Goal: Task Accomplishment & Management: Use online tool/utility

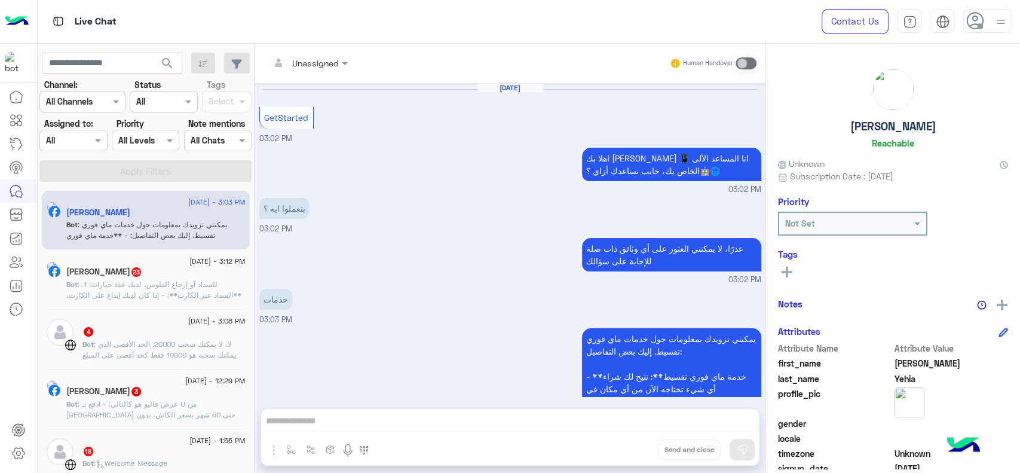
scroll to position [129, 0]
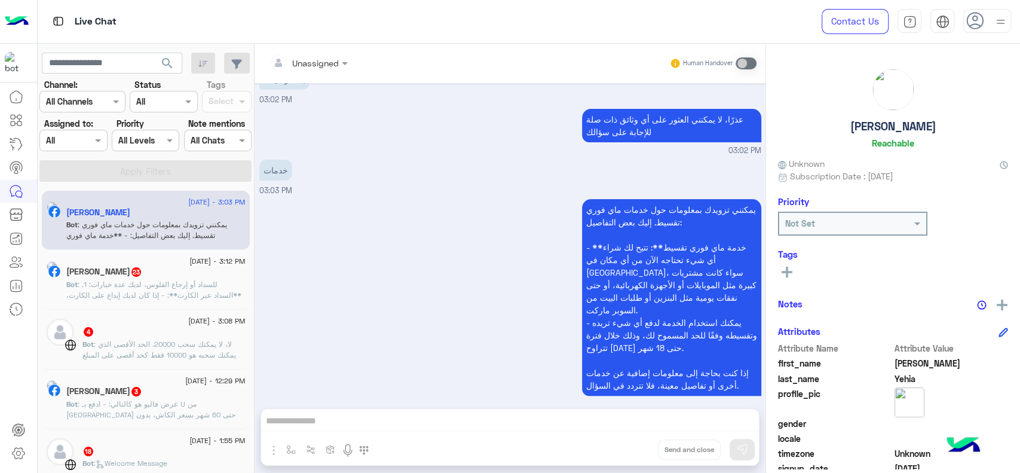
click at [19, 23] on img at bounding box center [17, 21] width 24 height 25
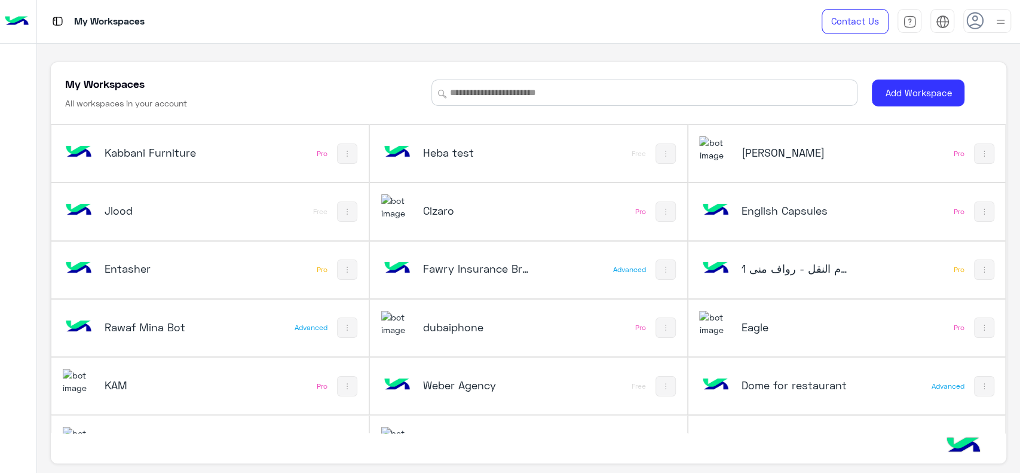
click at [468, 329] on h5 "dubaiphone" at bounding box center [476, 327] width 106 height 14
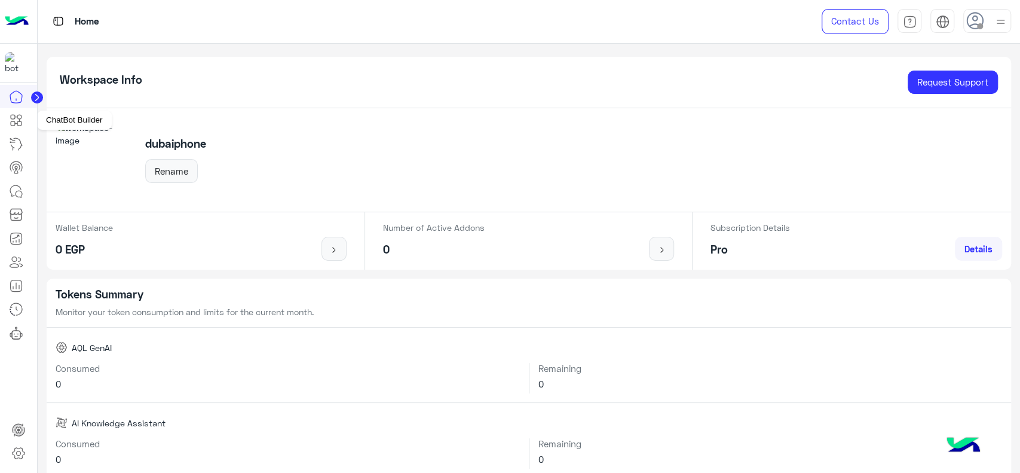
click at [24, 123] on link at bounding box center [16, 120] width 32 height 24
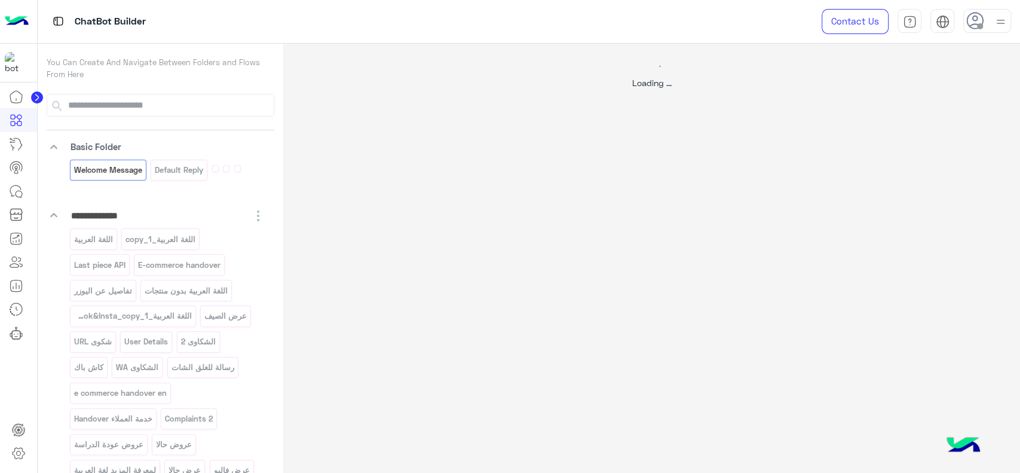
select select "*"
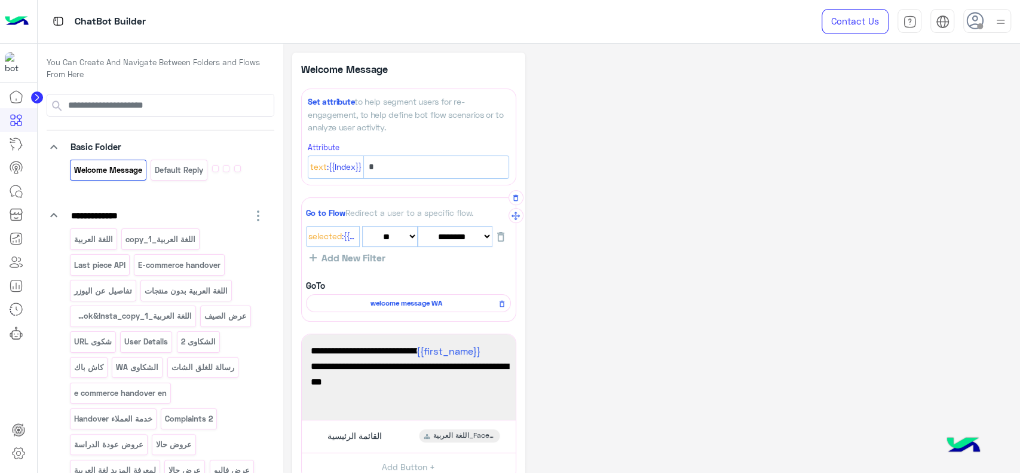
scroll to position [178, 0]
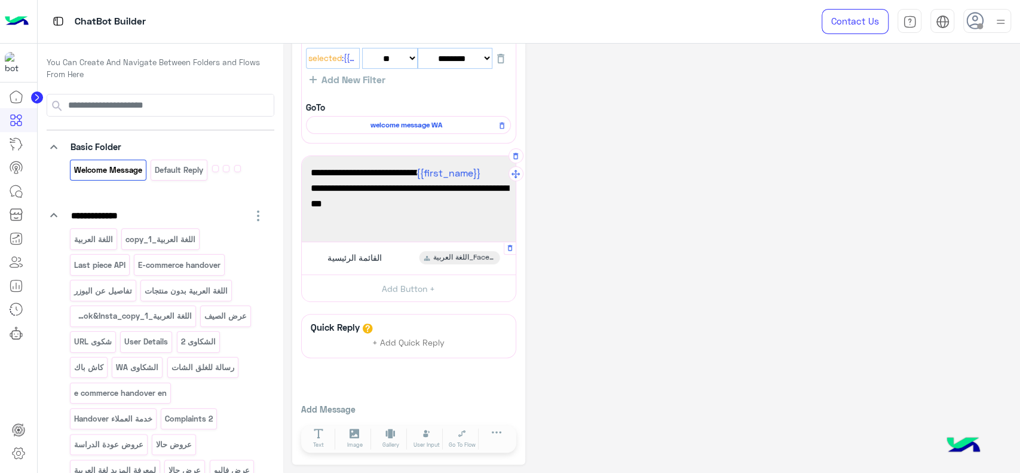
click at [380, 258] on span "القائمة الرئيسية" at bounding box center [354, 257] width 54 height 11
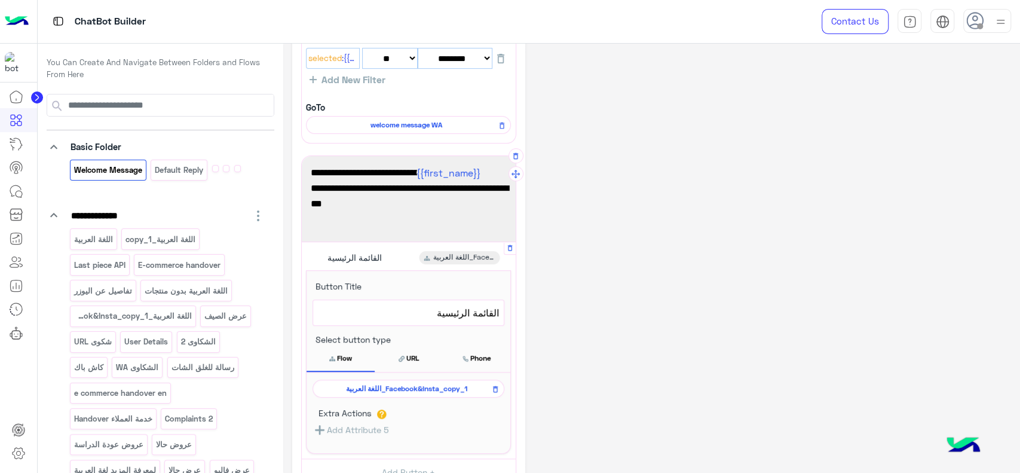
click at [378, 386] on span "اللغة العربية_Facebook&Insta_copy_1" at bounding box center [406, 388] width 174 height 11
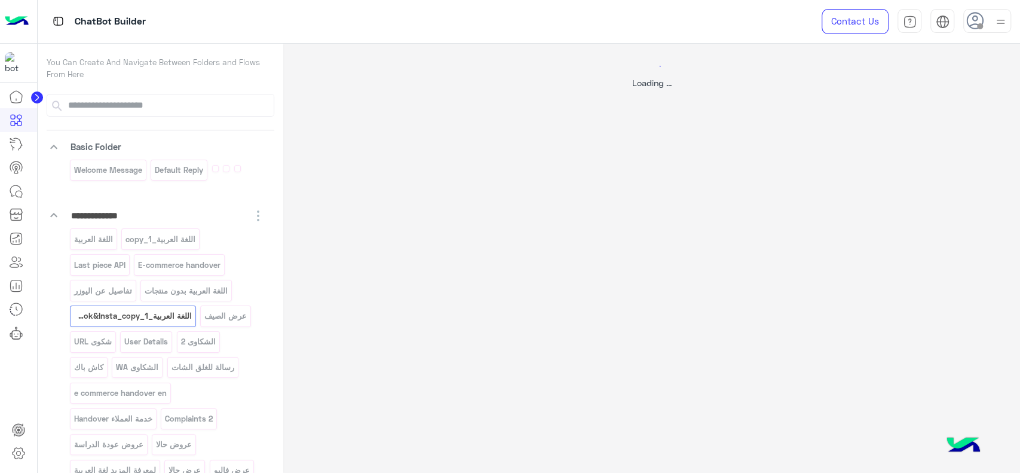
scroll to position [0, 0]
select select "*"
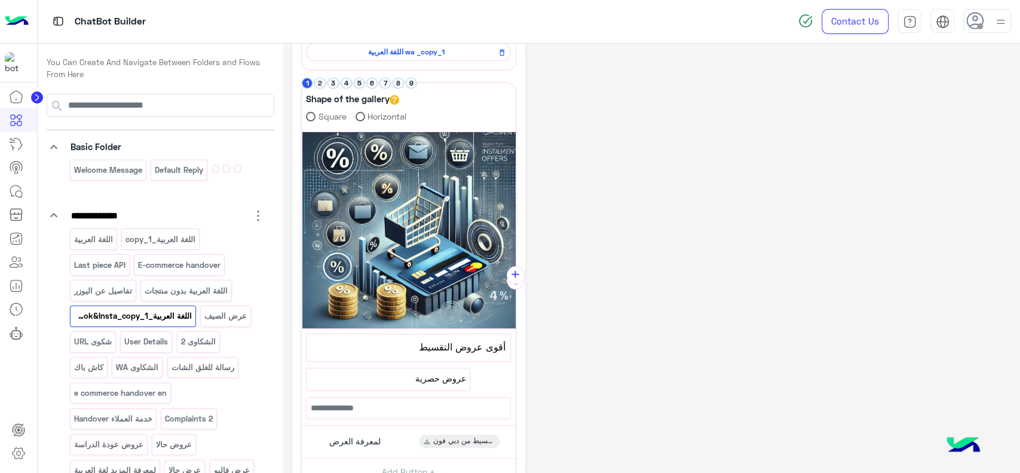
scroll to position [152, 0]
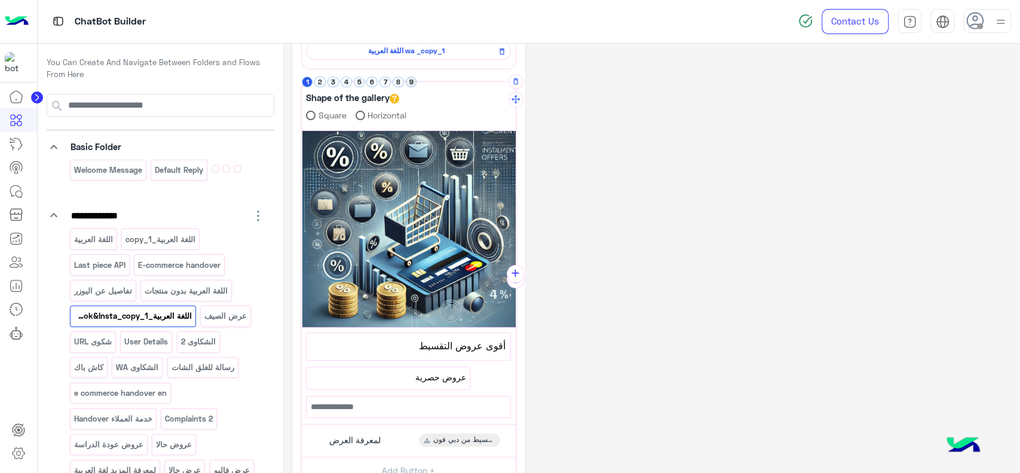
click at [410, 79] on button "9" at bounding box center [411, 81] width 11 height 11
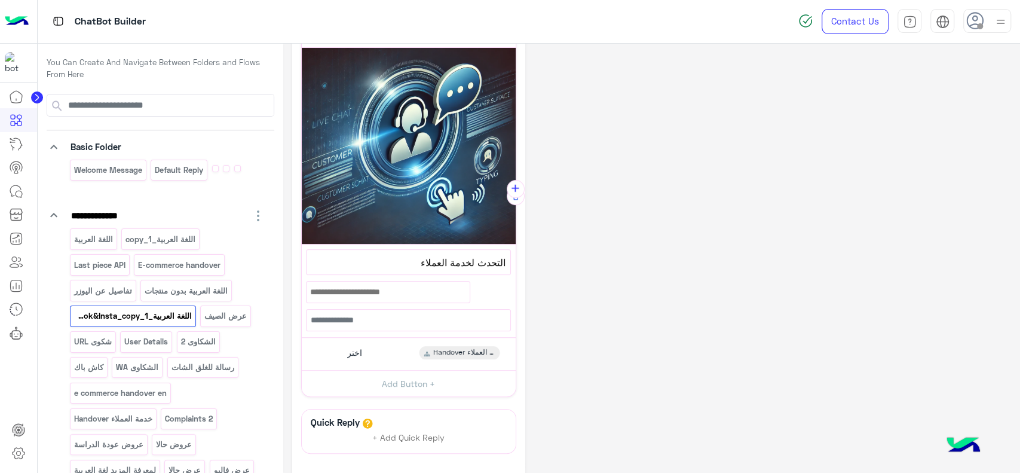
scroll to position [238, 0]
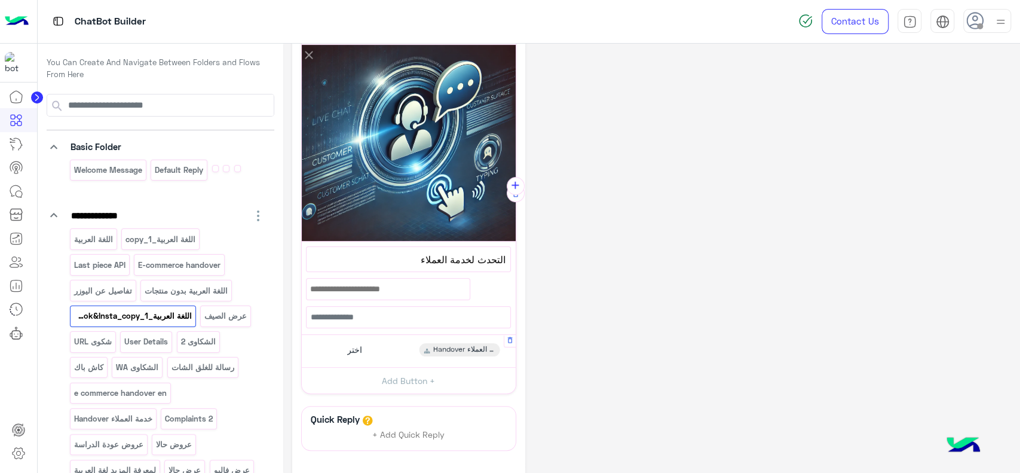
click at [403, 351] on div "اختر Handover خدمة العملاء" at bounding box center [408, 350] width 205 height 23
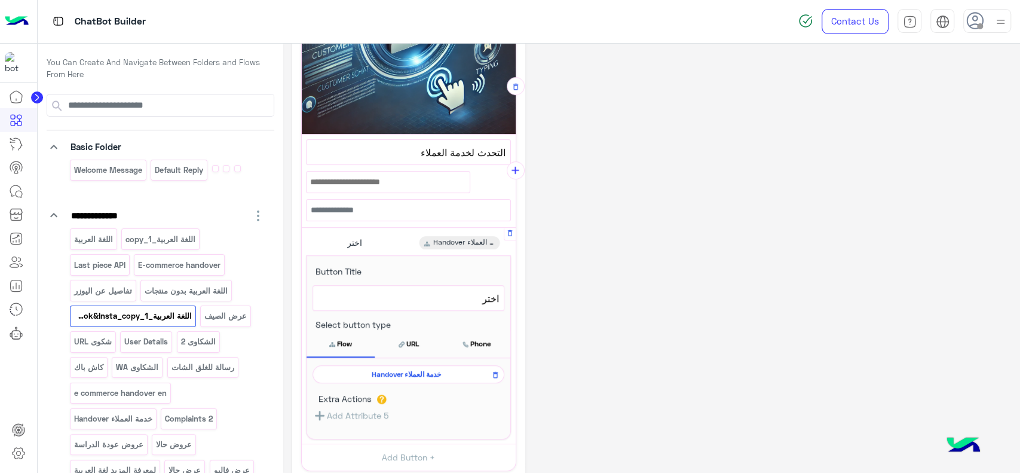
scroll to position [348, 0]
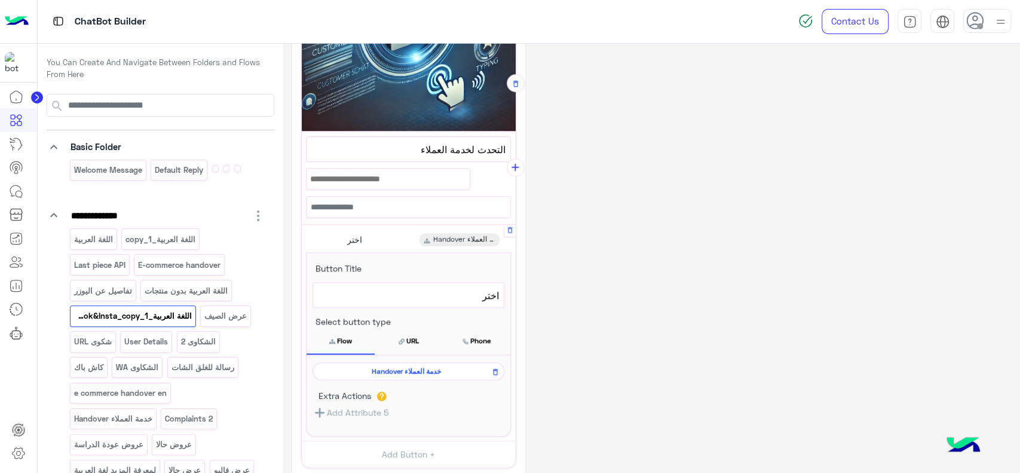
click at [378, 366] on span "Handover خدمة العملاء" at bounding box center [406, 371] width 174 height 11
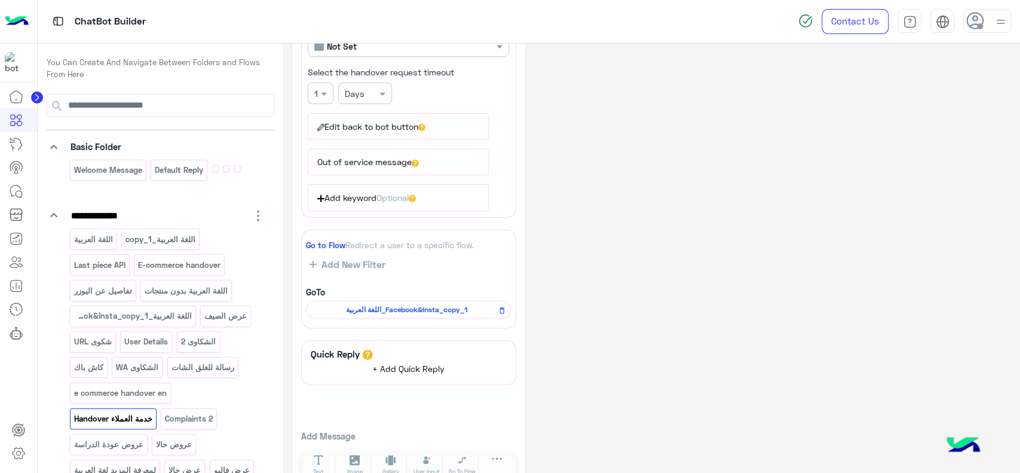
scroll to position [218, 0]
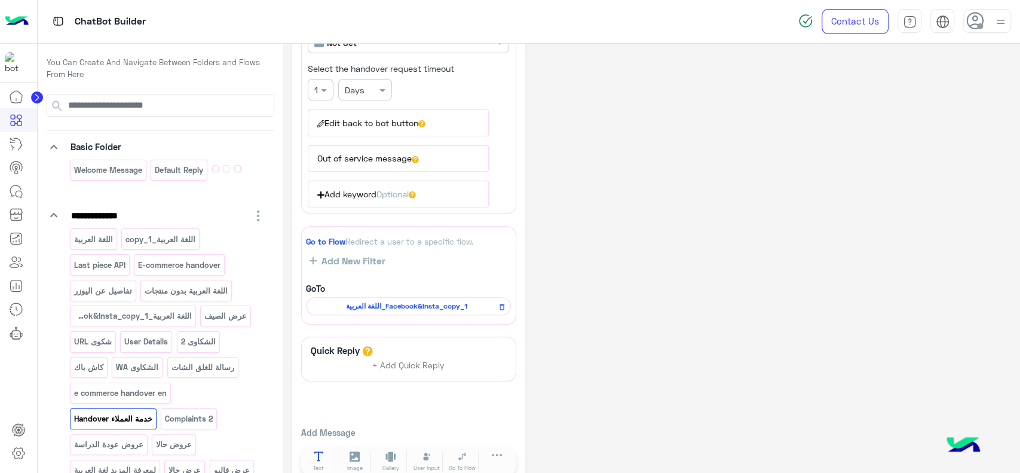
click at [319, 457] on button "Text" at bounding box center [318, 462] width 33 height 22
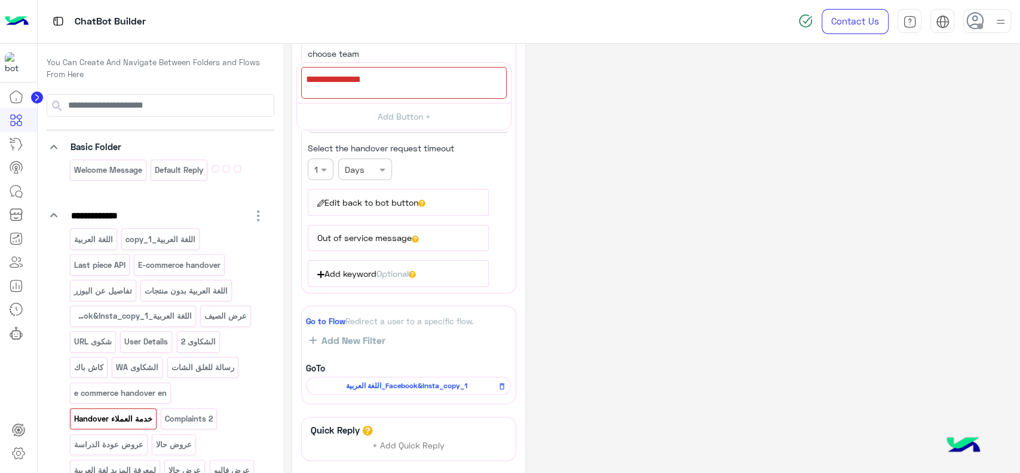
drag, startPoint x: 516, startPoint y: 356, endPoint x: 512, endPoint y: 84, distance: 271.3
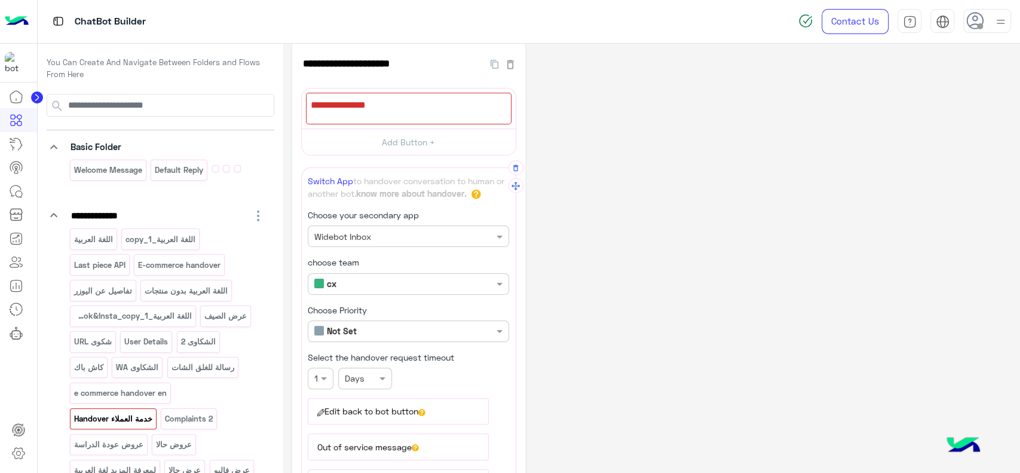
scroll to position [0, 0]
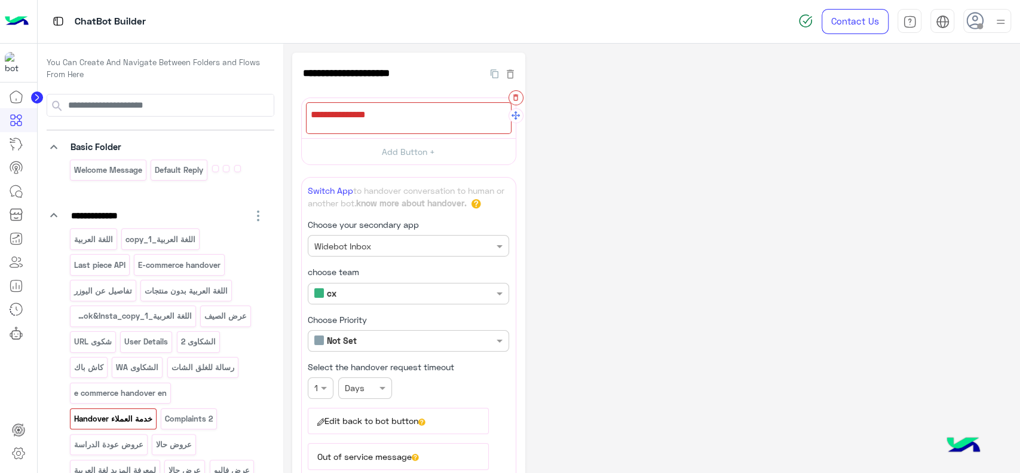
click at [515, 97] on icon "button" at bounding box center [516, 97] width 8 height 8
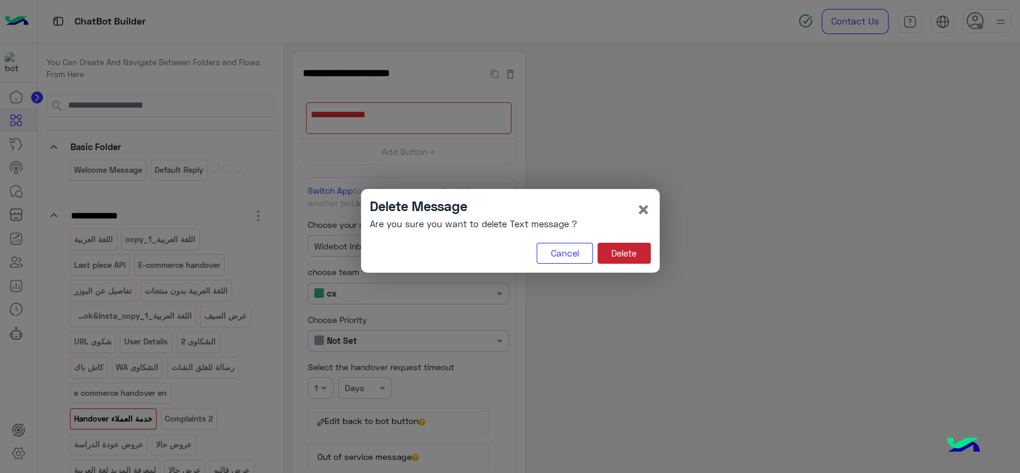
click at [614, 251] on button "Delete" at bounding box center [624, 254] width 53 height 22
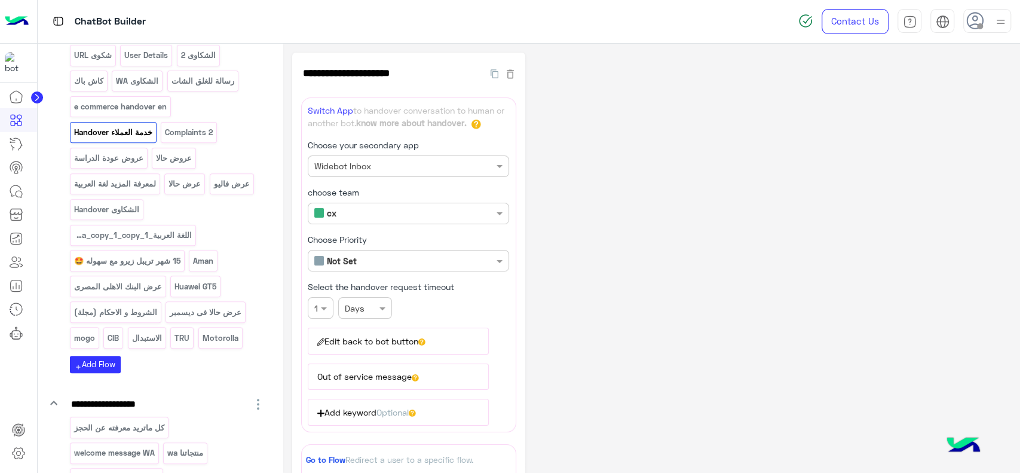
scroll to position [289, 0]
click at [589, 121] on div "**********" at bounding box center [651, 379] width 719 height 653
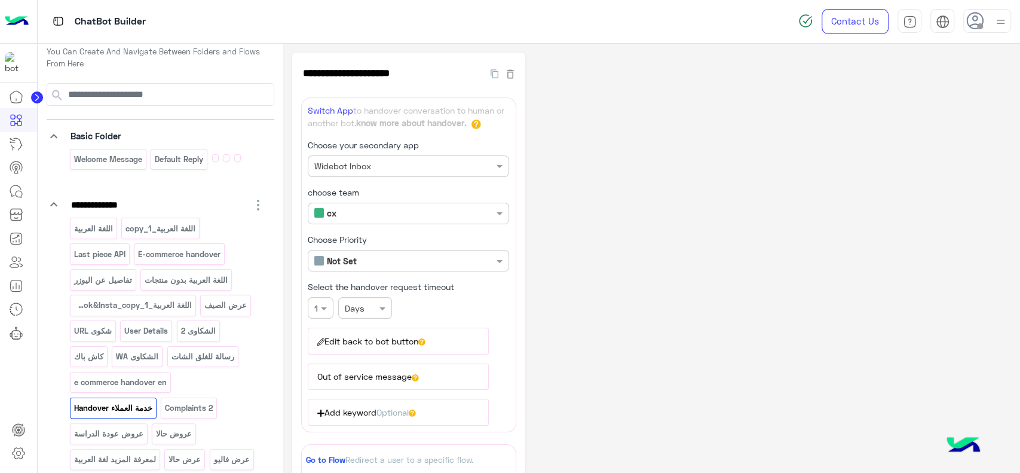
scroll to position [0, 0]
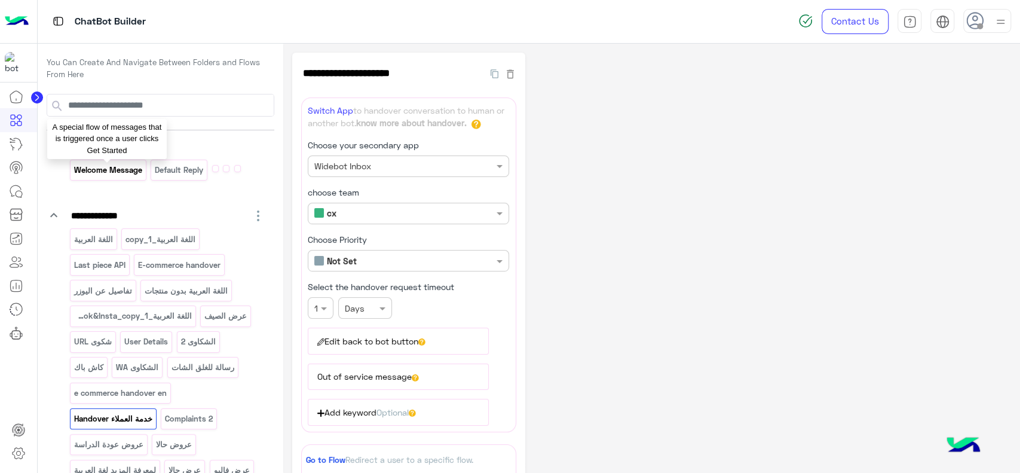
click at [129, 173] on p "Welcome Message" at bounding box center [108, 170] width 70 height 14
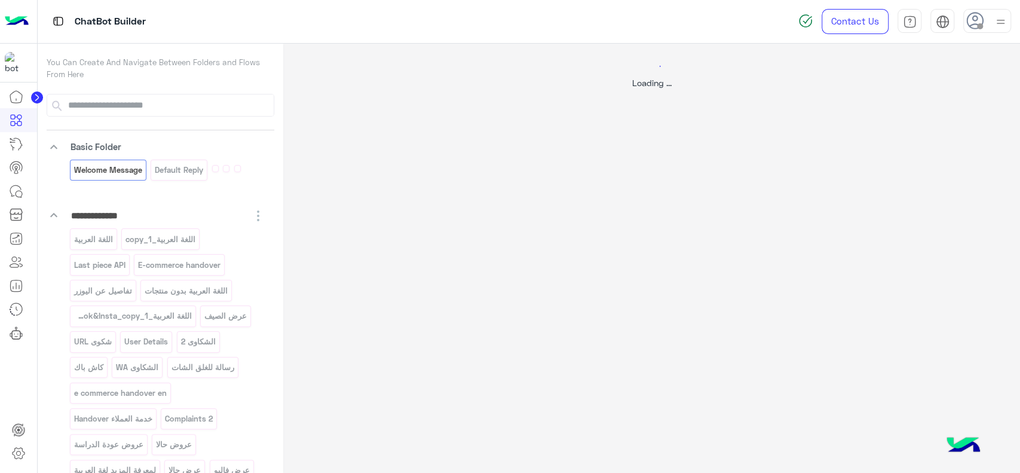
select select "*"
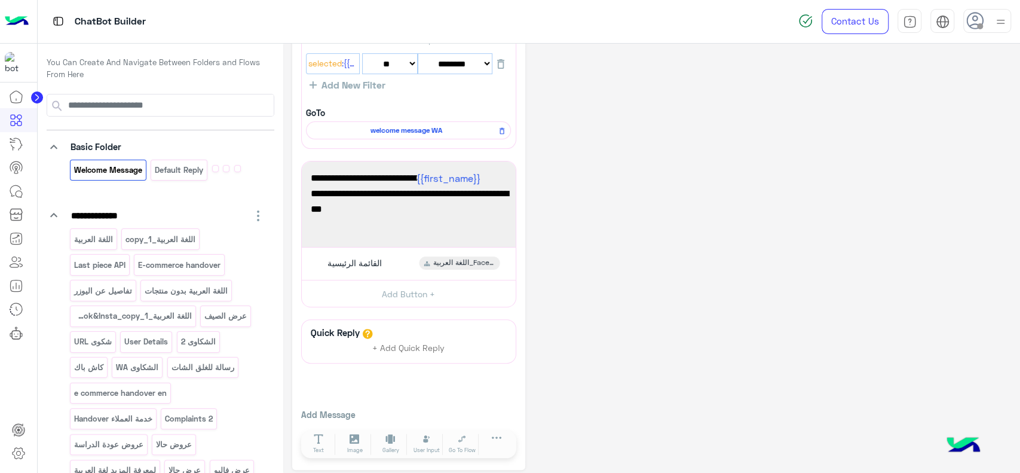
scroll to position [178, 0]
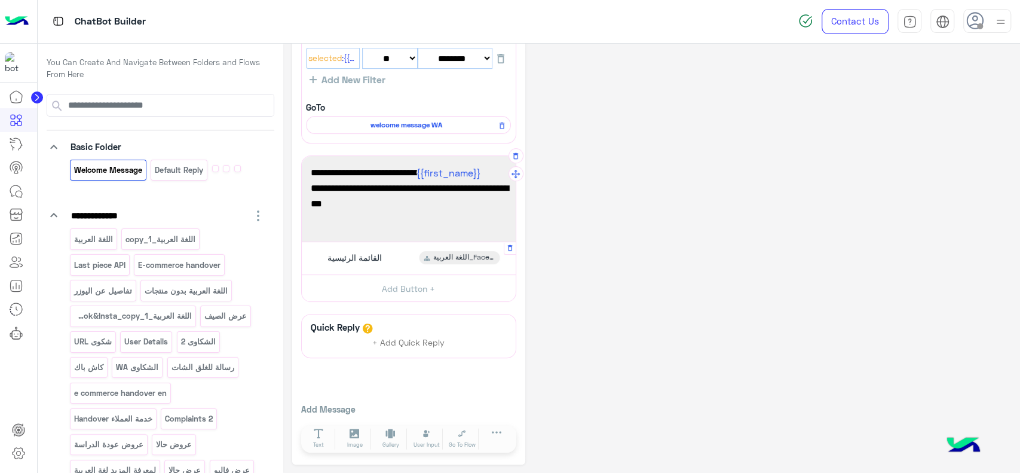
click at [433, 262] on div "اللغة العربية_Facebook&Insta_copy_1" at bounding box center [460, 257] width 81 height 13
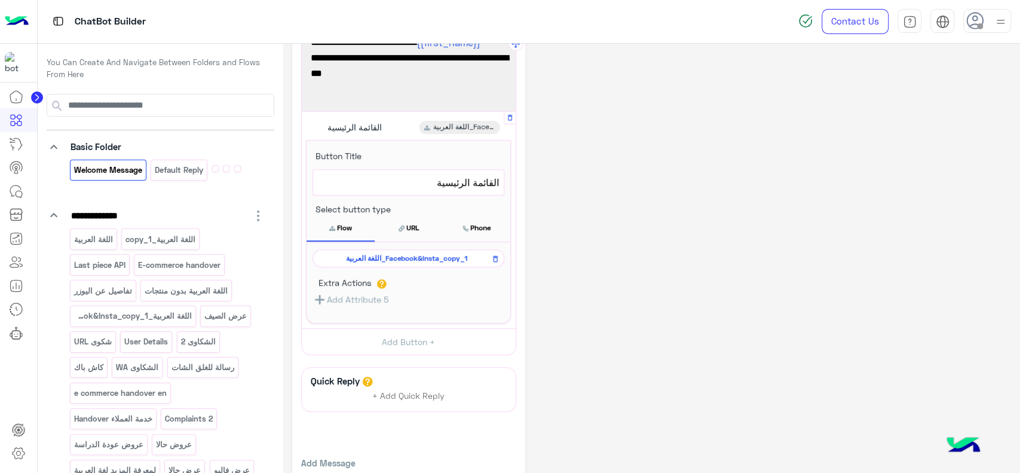
scroll to position [309, 0]
click at [433, 259] on span "اللغة العربية_Facebook&Insta_copy_1" at bounding box center [406, 257] width 174 height 11
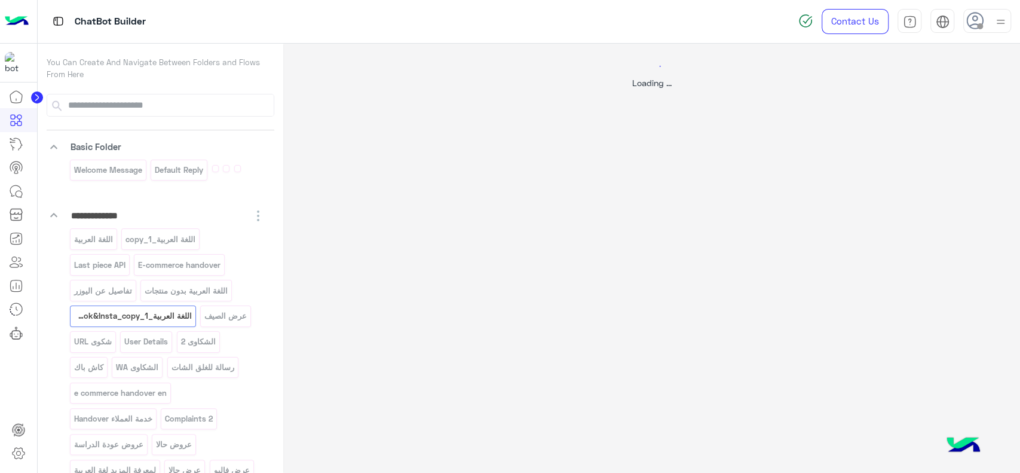
scroll to position [0, 0]
select select "*"
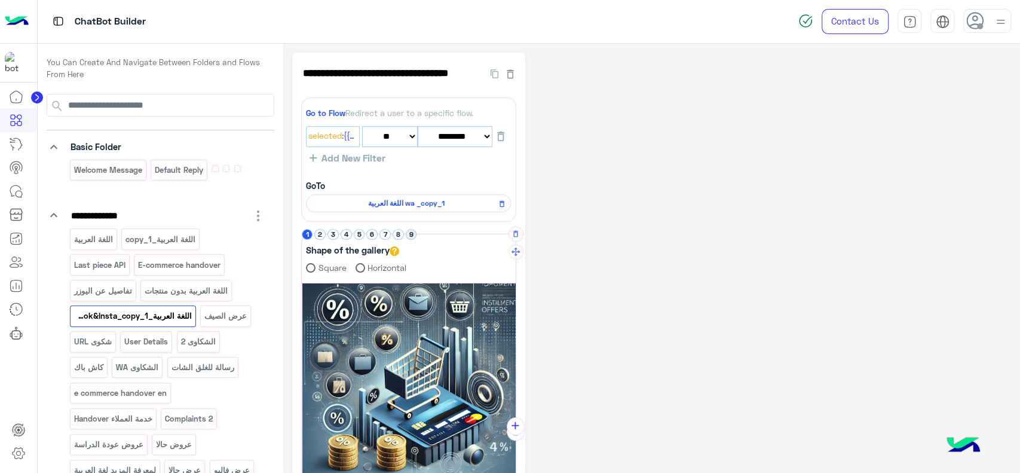
click at [409, 238] on button "9" at bounding box center [411, 234] width 11 height 11
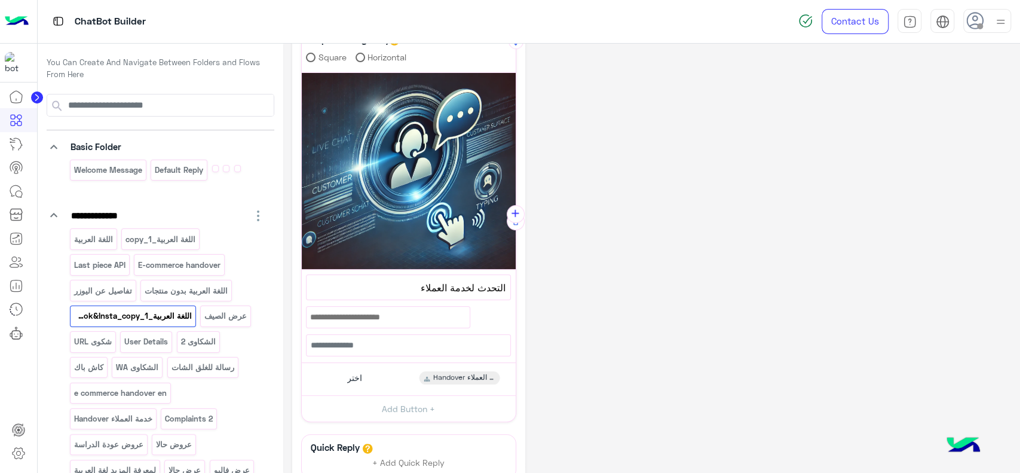
scroll to position [232, 0]
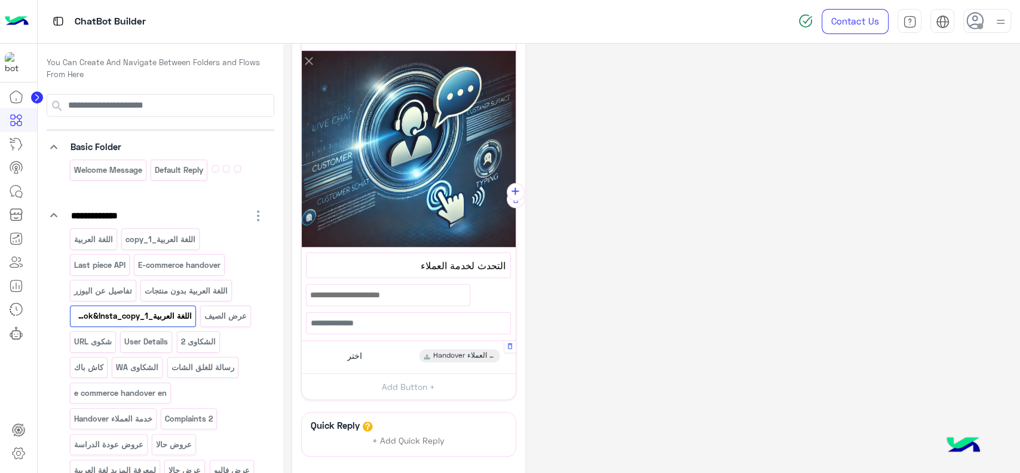
click at [388, 356] on div "اختر Handover خدمة العملاء" at bounding box center [408, 356] width 205 height 23
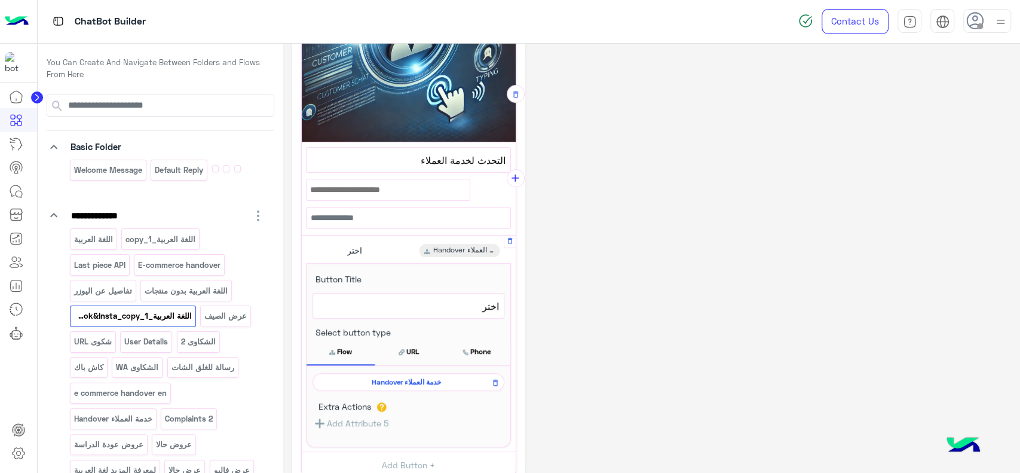
scroll to position [338, 0]
click at [650, 275] on div "**********" at bounding box center [651, 178] width 719 height 926
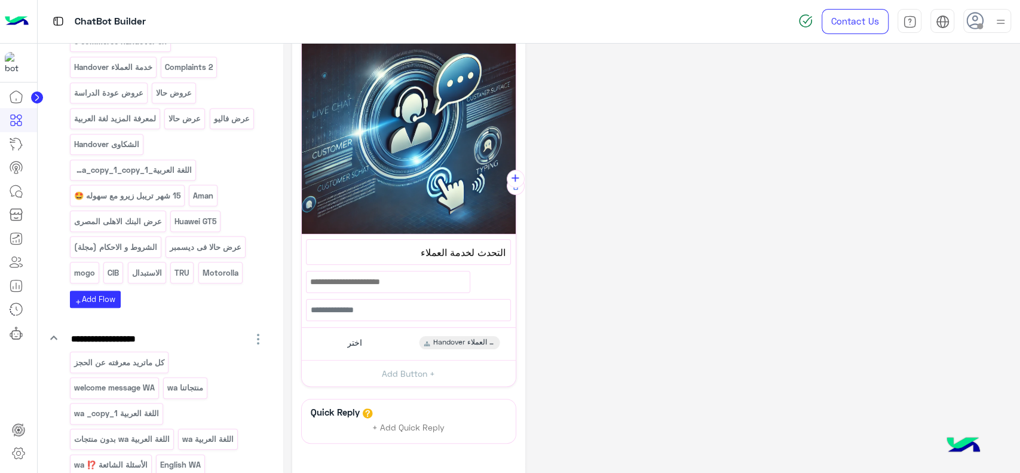
scroll to position [354, 0]
click at [109, 302] on button "add Add Flow" at bounding box center [95, 296] width 51 height 17
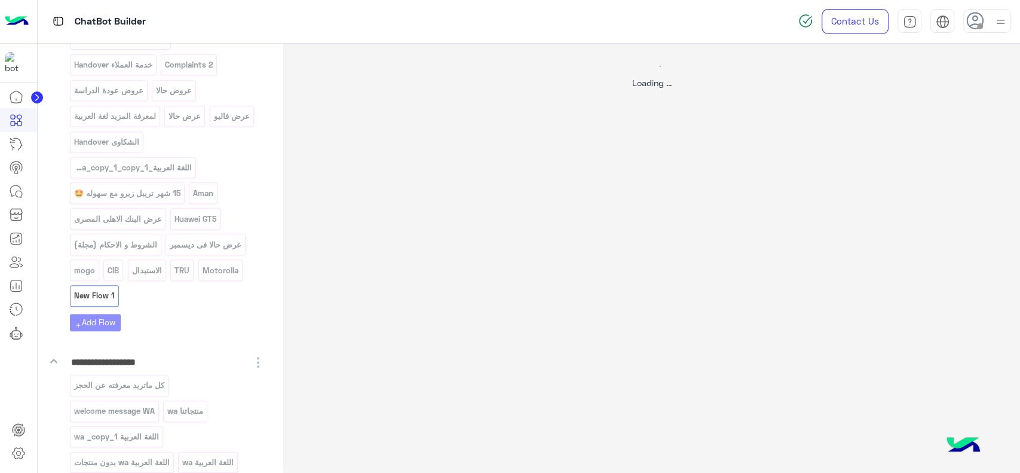
scroll to position [0, 0]
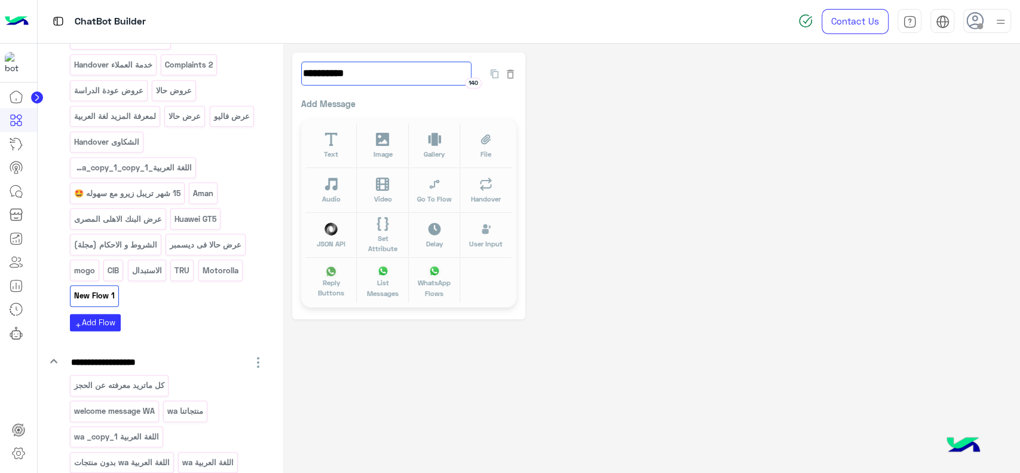
click at [327, 78] on input "**********" at bounding box center [386, 74] width 170 height 24
type input "****"
click at [548, 122] on div "**** 146 Add Message Text Image Gallery File Audio Video Go To Flow Handover JS…" at bounding box center [651, 186] width 719 height 267
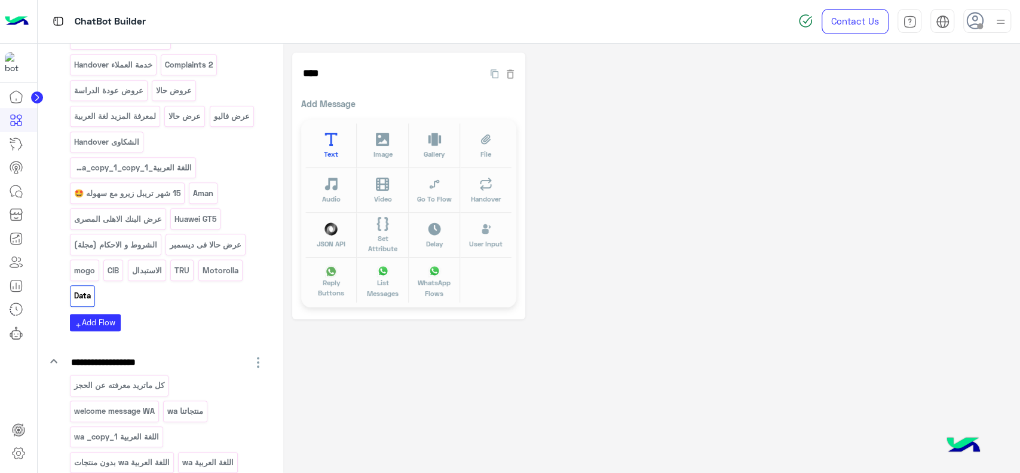
click at [335, 148] on button "Text" at bounding box center [330, 145] width 51 height 45
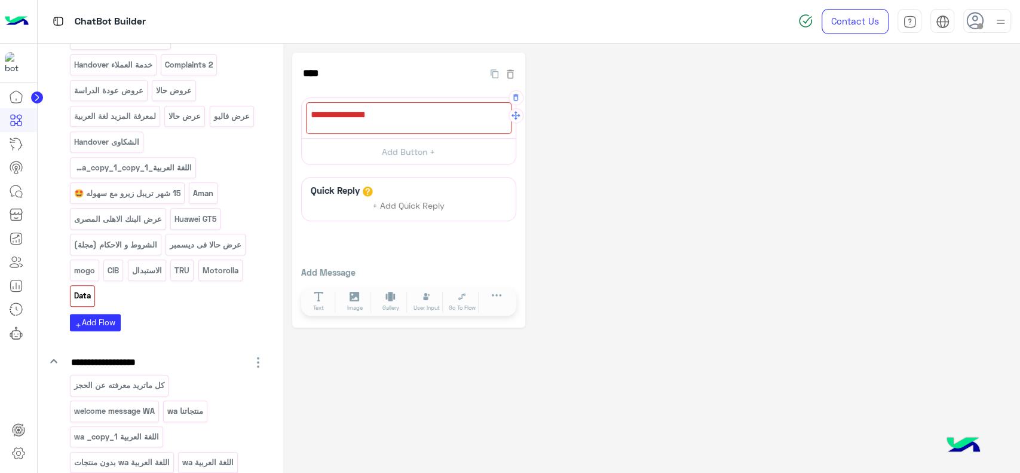
click at [361, 124] on div at bounding box center [409, 118] width 206 height 32
type textarea "**********"
click at [531, 161] on div "**********" at bounding box center [651, 190] width 719 height 275
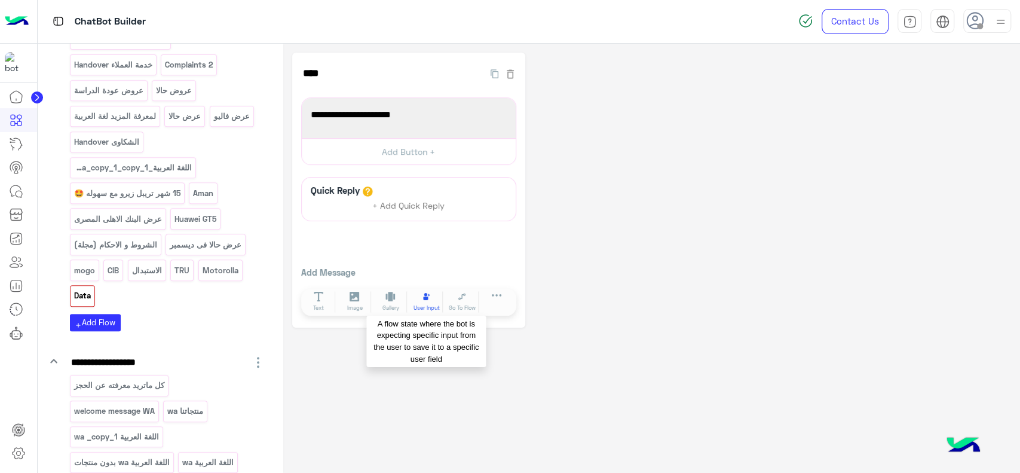
click at [426, 306] on span "User Input" at bounding box center [427, 308] width 26 height 8
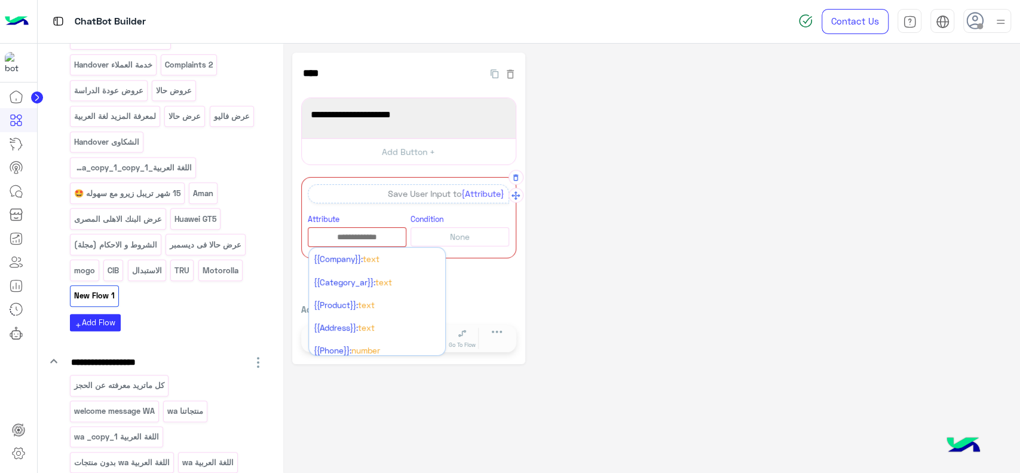
click at [360, 238] on input "text" at bounding box center [356, 237] width 97 height 13
click at [335, 263] on button "Add New Attribute" at bounding box center [377, 259] width 136 height 25
type input "**********"
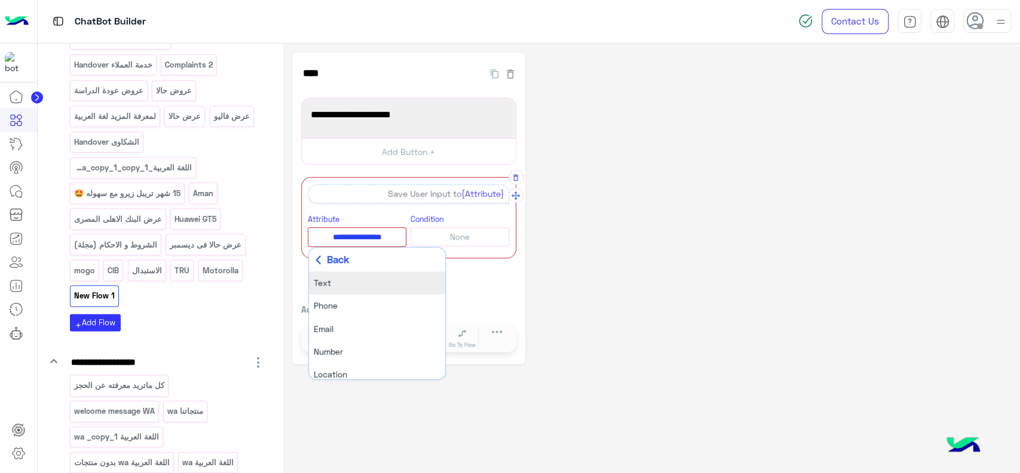
click at [329, 278] on span "Text" at bounding box center [322, 283] width 17 height 10
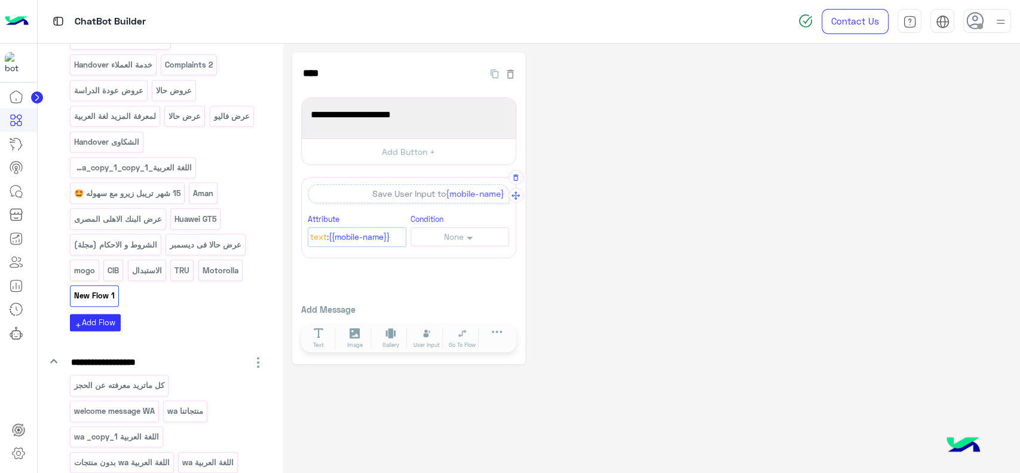
click at [427, 277] on div "**********" at bounding box center [408, 209] width 233 height 312
click at [464, 342] on span "Go To Flow" at bounding box center [462, 345] width 27 height 8
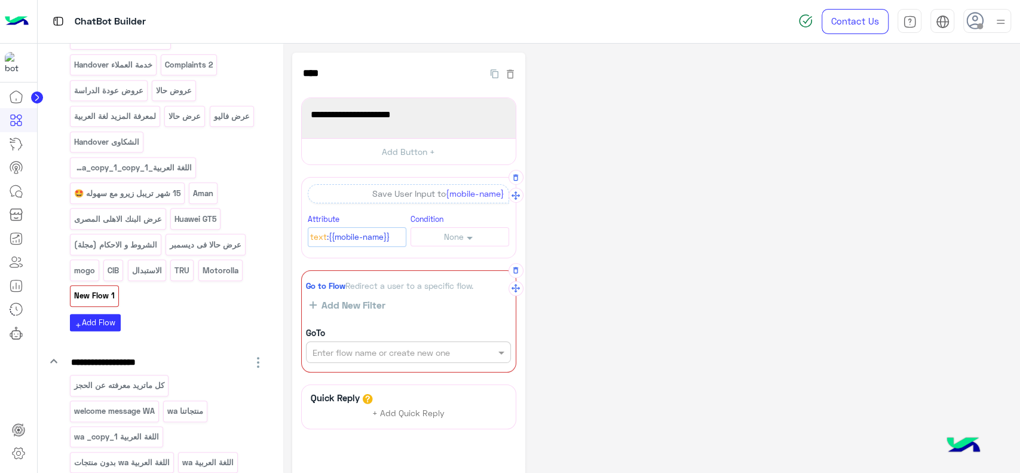
click at [441, 351] on input "text" at bounding box center [388, 352] width 151 height 13
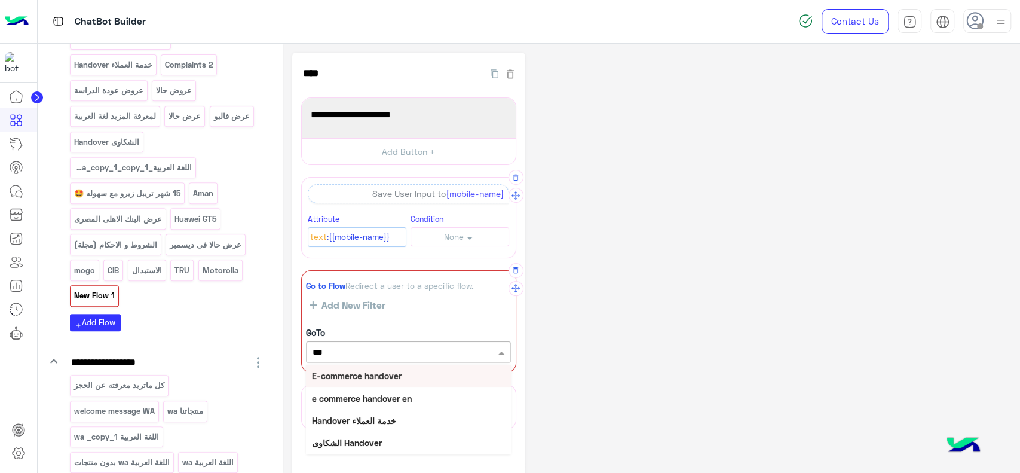
type input "****"
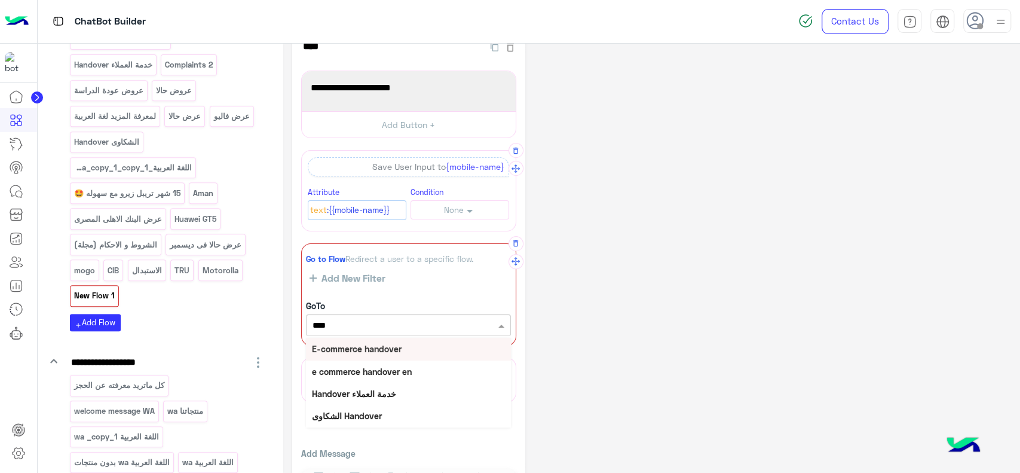
scroll to position [38, 0]
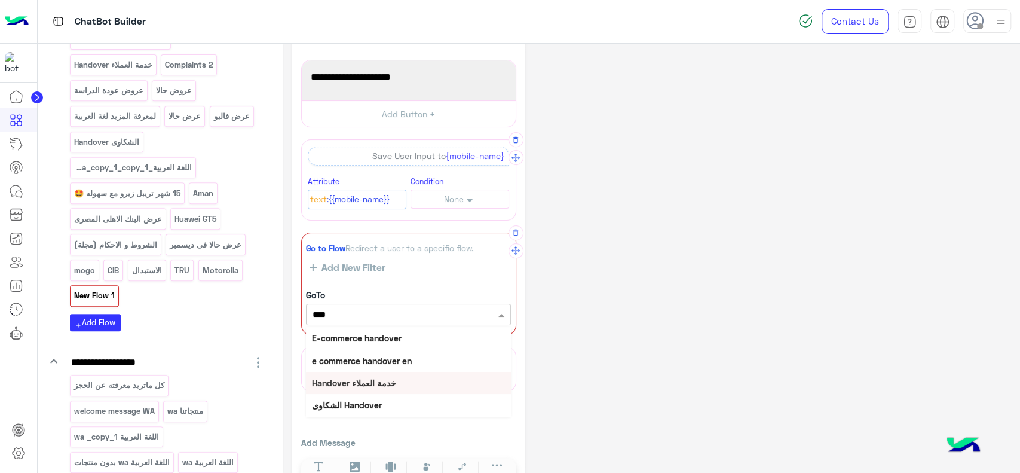
click at [381, 384] on b "Handover خدمة العملاء" at bounding box center [354, 383] width 84 height 10
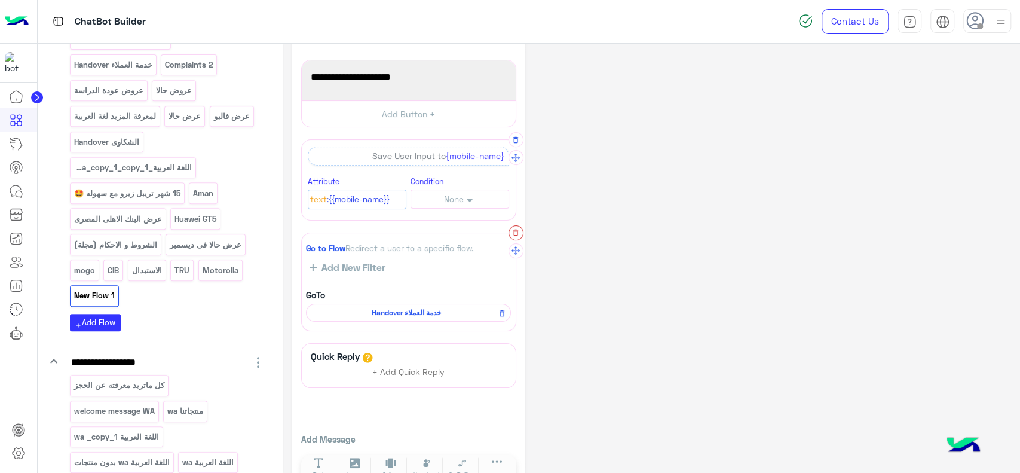
click at [515, 233] on icon "button" at bounding box center [516, 232] width 8 height 8
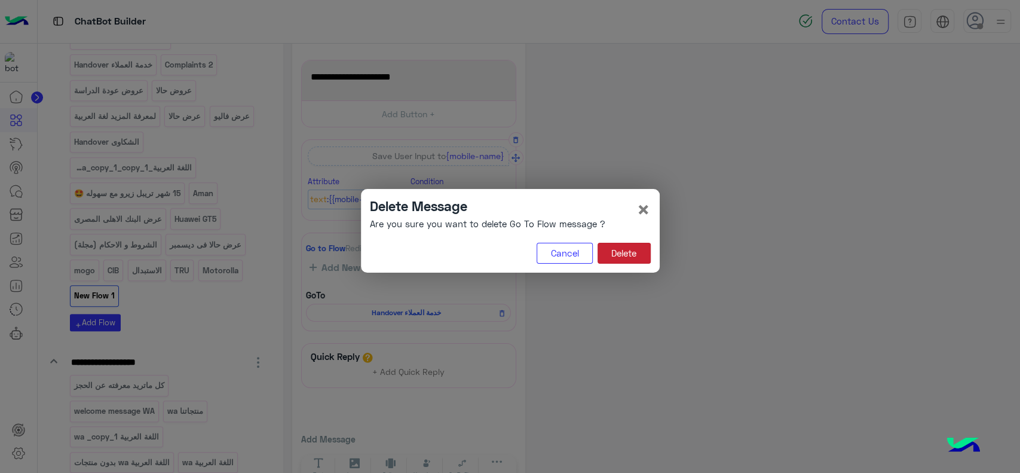
click at [635, 246] on button "Delete" at bounding box center [624, 254] width 53 height 22
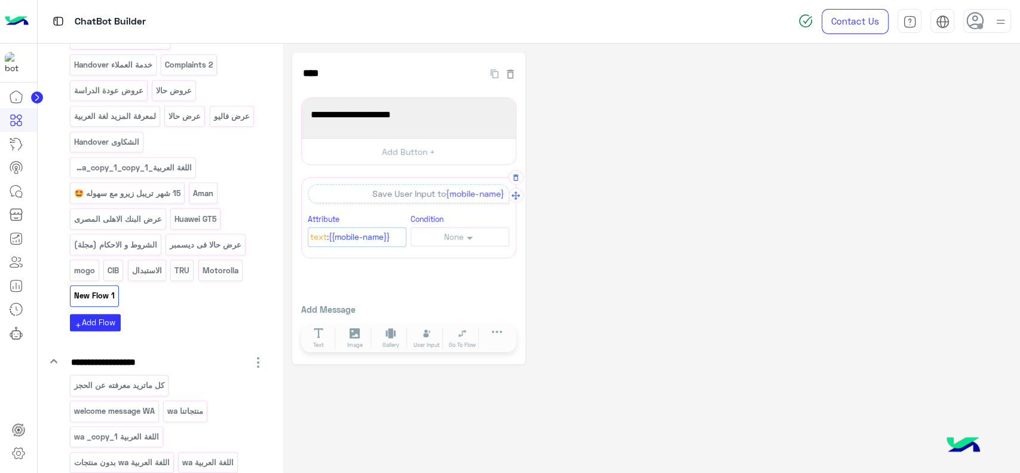
scroll to position [0, 0]
click at [321, 341] on span "Text" at bounding box center [318, 345] width 11 height 8
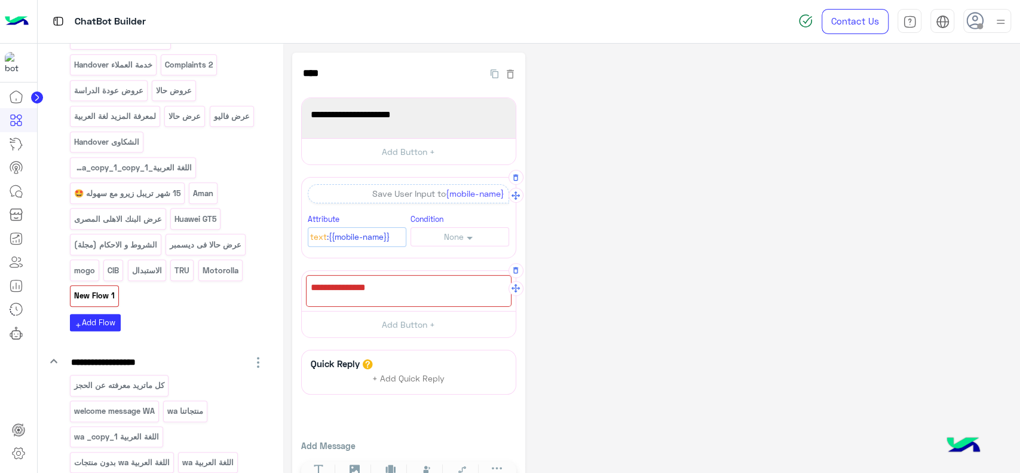
click at [357, 289] on div at bounding box center [409, 291] width 206 height 32
type textarea "**********"
click at [581, 278] on div "**********" at bounding box center [651, 277] width 719 height 448
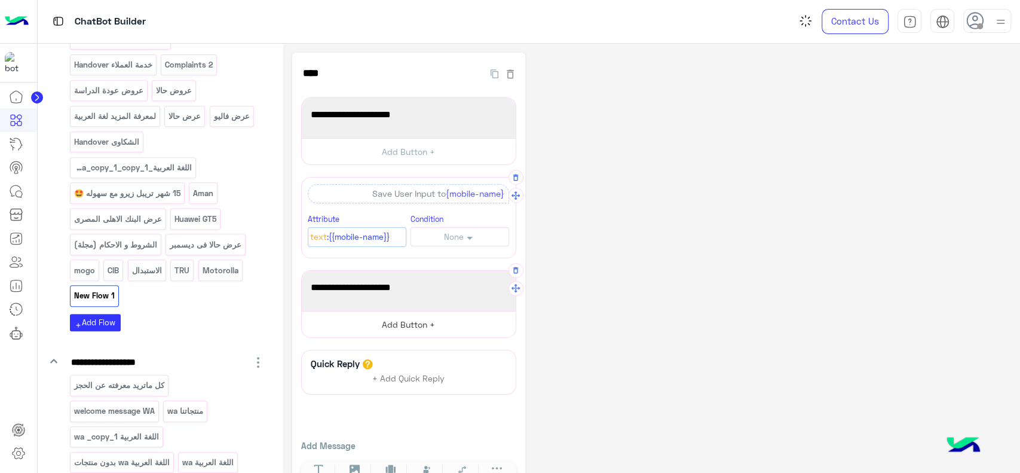
scroll to position [36, 0]
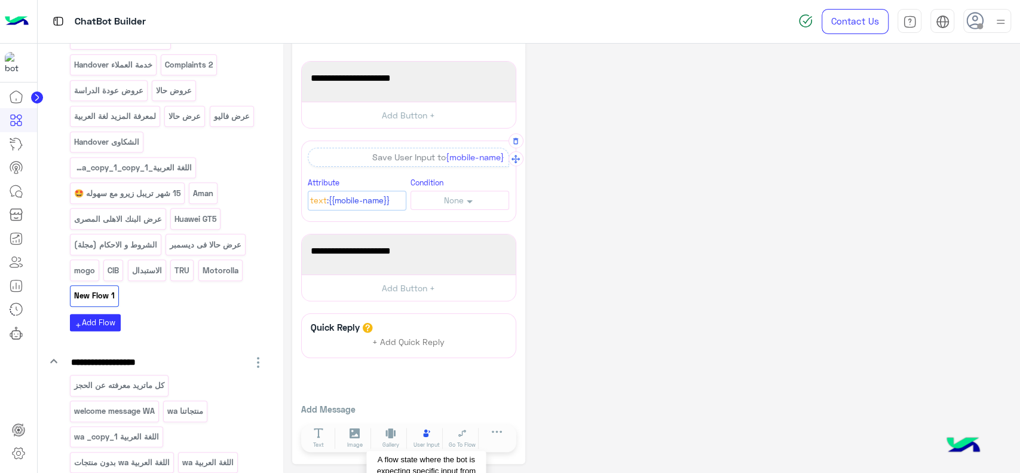
click at [425, 430] on icon at bounding box center [427, 432] width 7 height 7
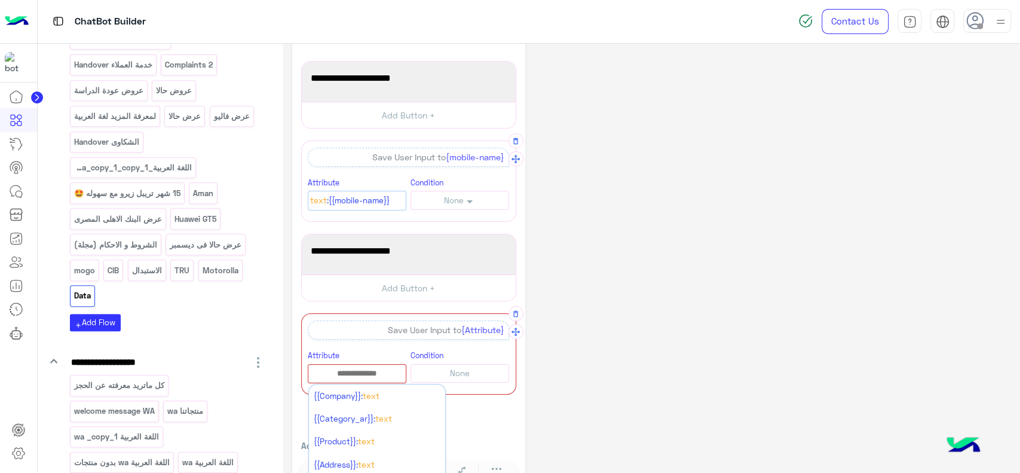
click at [357, 373] on input "text" at bounding box center [356, 373] width 97 height 13
click at [351, 403] on button "Add New Attribute" at bounding box center [377, 396] width 136 height 25
type input "**********"
click at [339, 439] on li "Phone" at bounding box center [377, 436] width 136 height 23
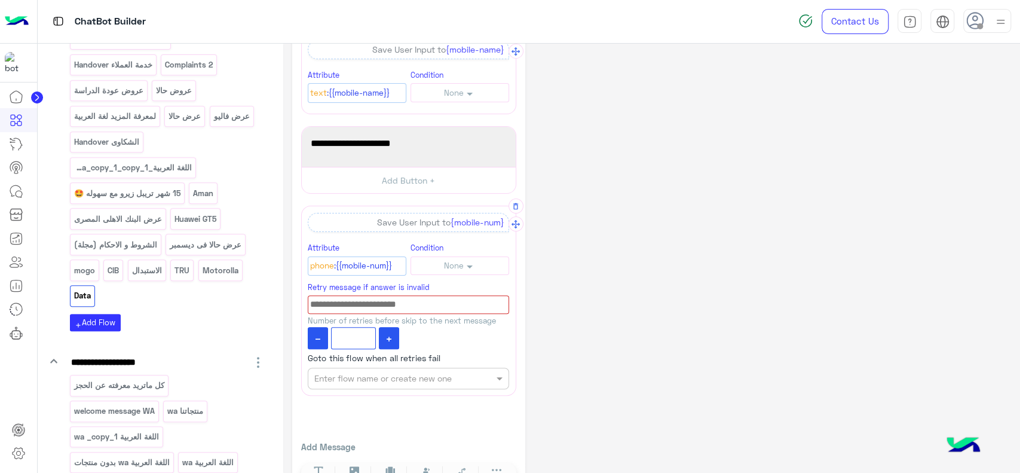
scroll to position [145, 0]
click at [421, 305] on input at bounding box center [408, 304] width 201 height 19
click at [384, 372] on input "text" at bounding box center [388, 378] width 148 height 13
click at [583, 299] on div "**********" at bounding box center [651, 204] width 719 height 593
click at [516, 203] on icon "button" at bounding box center [515, 206] width 5 height 7
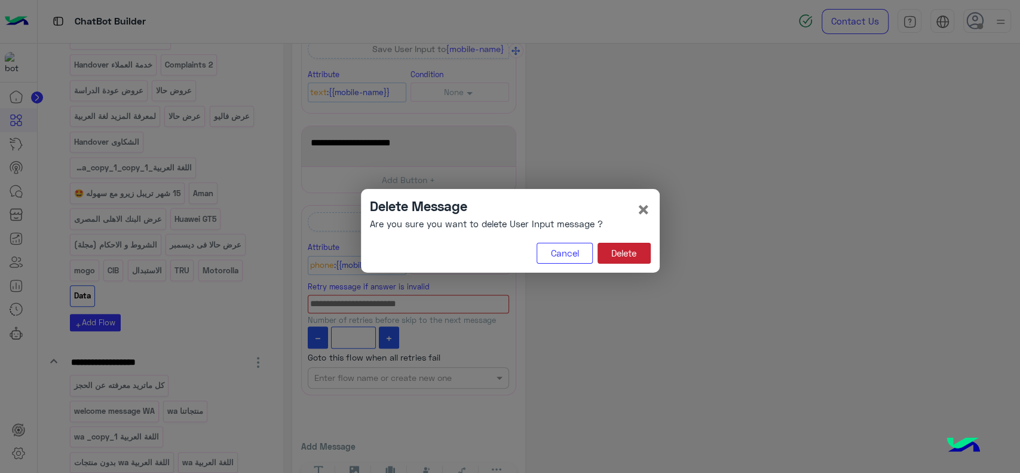
click at [613, 246] on button "Delete" at bounding box center [624, 254] width 53 height 22
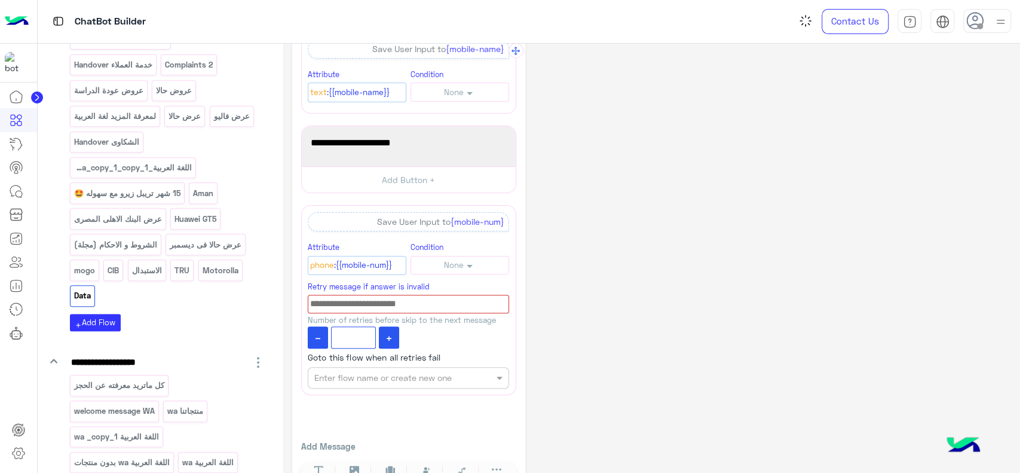
scroll to position [36, 0]
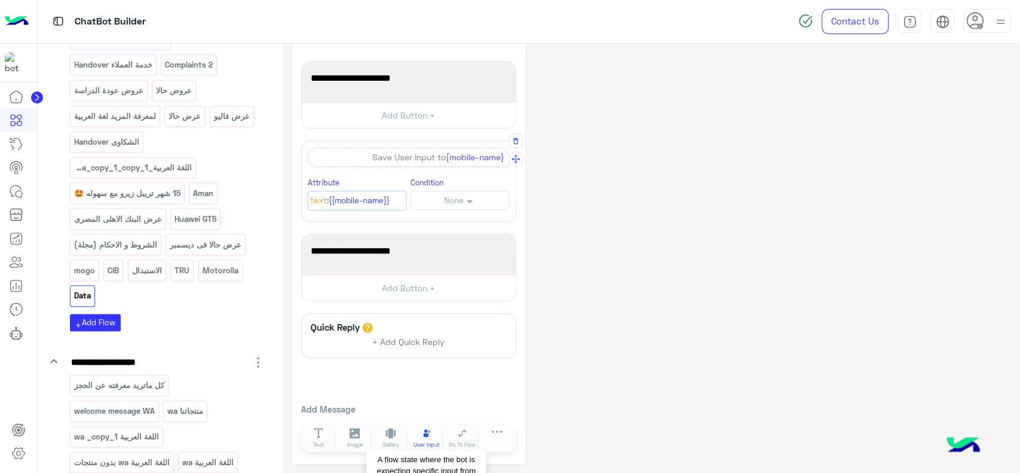
click at [429, 440] on span "User Input" at bounding box center [427, 444] width 26 height 8
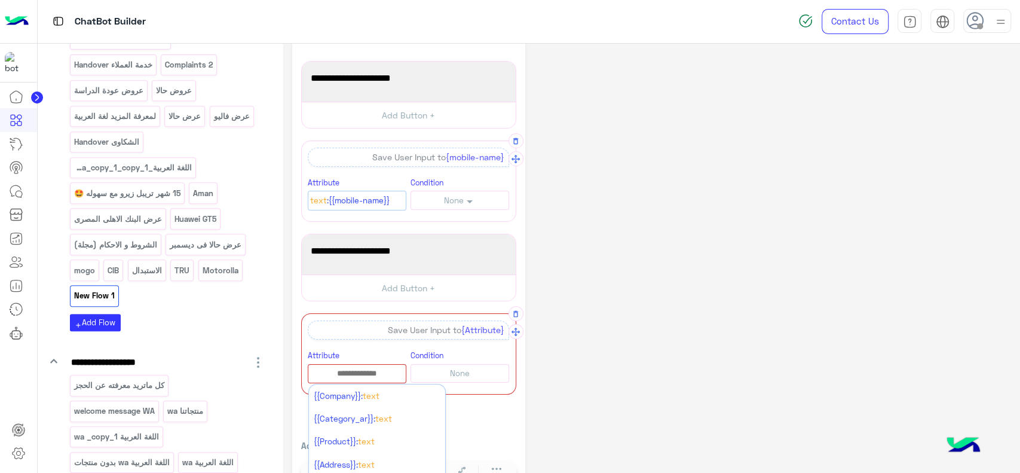
click at [368, 373] on input "text" at bounding box center [356, 373] width 97 height 13
type input "******"
click at [362, 400] on li "{{mobile-name}}: Text" at bounding box center [377, 395] width 136 height 23
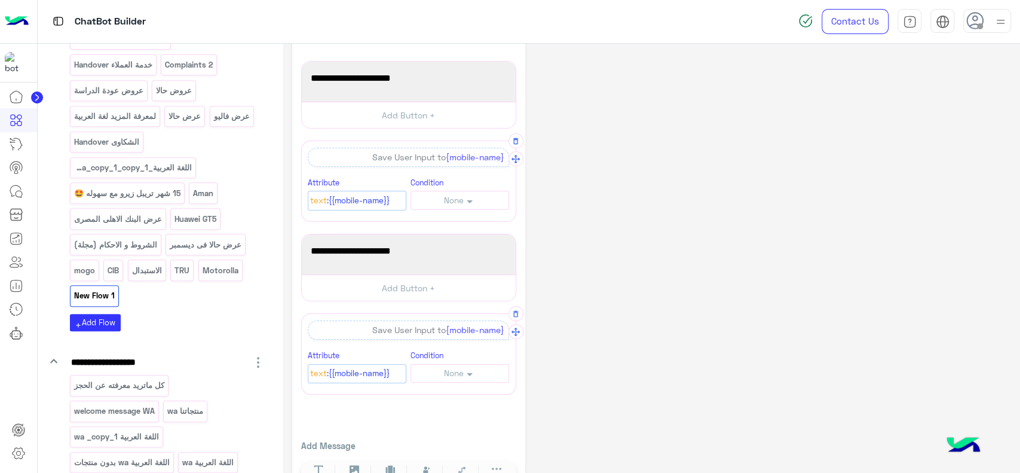
scroll to position [72, 0]
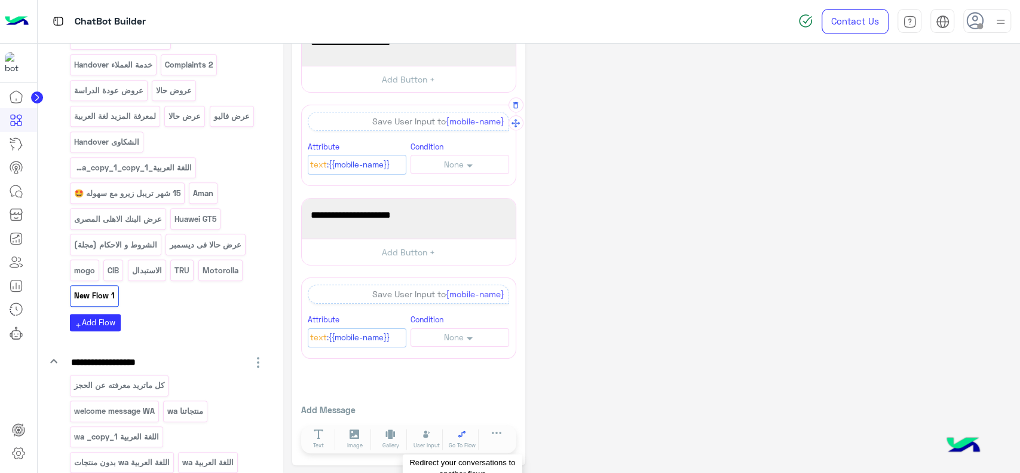
click at [464, 437] on button "Go To Flow" at bounding box center [462, 439] width 33 height 22
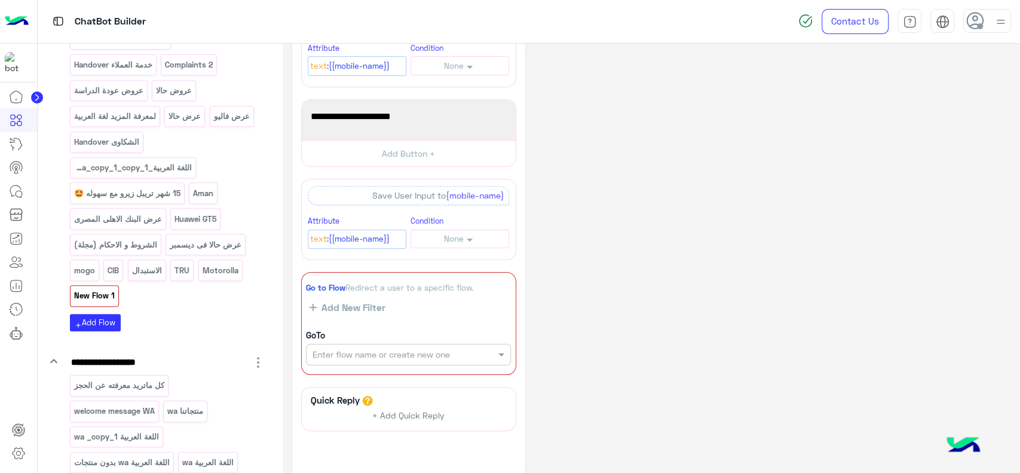
scroll to position [174, 0]
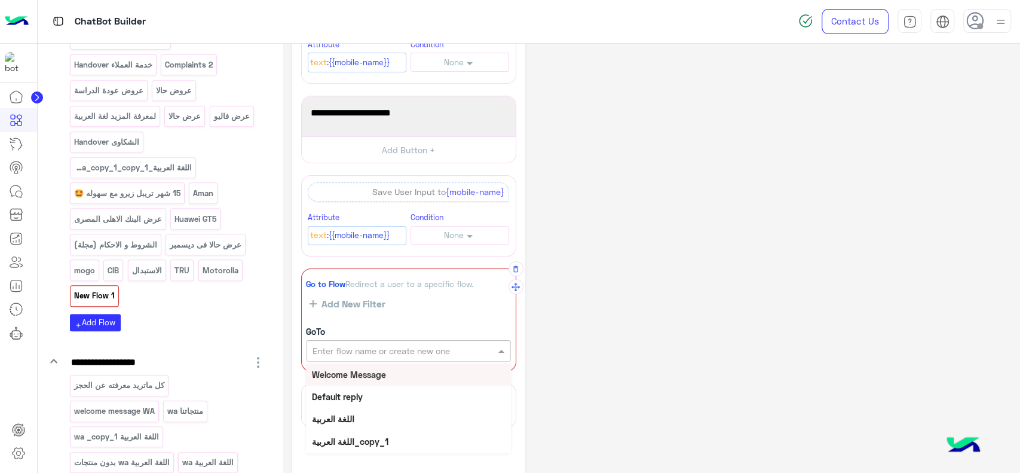
click at [413, 351] on input "text" at bounding box center [388, 351] width 151 height 13
type input "*****"
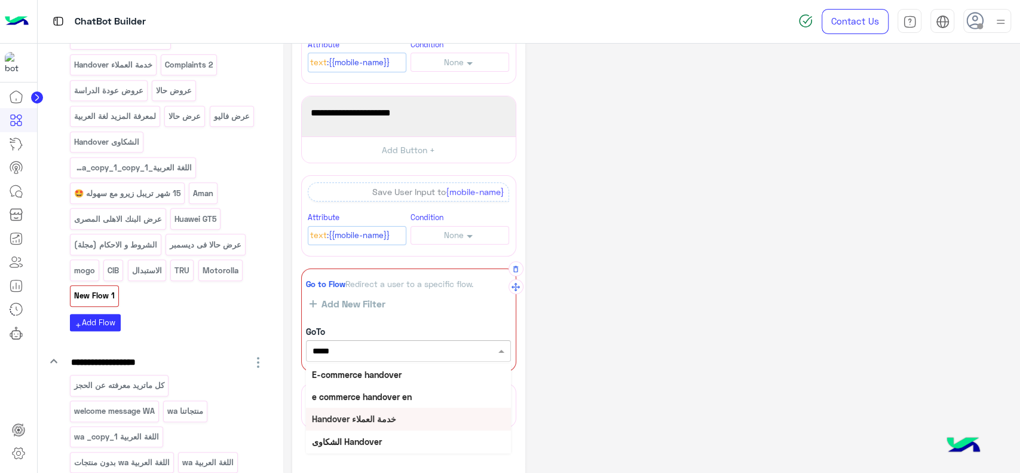
click at [382, 425] on div "Handover خدمة العملاء" at bounding box center [408, 419] width 205 height 22
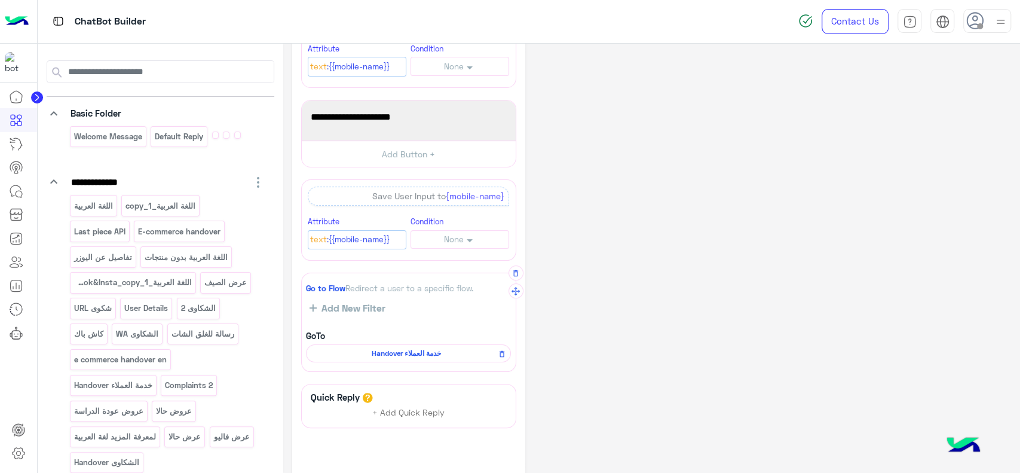
scroll to position [0, 0]
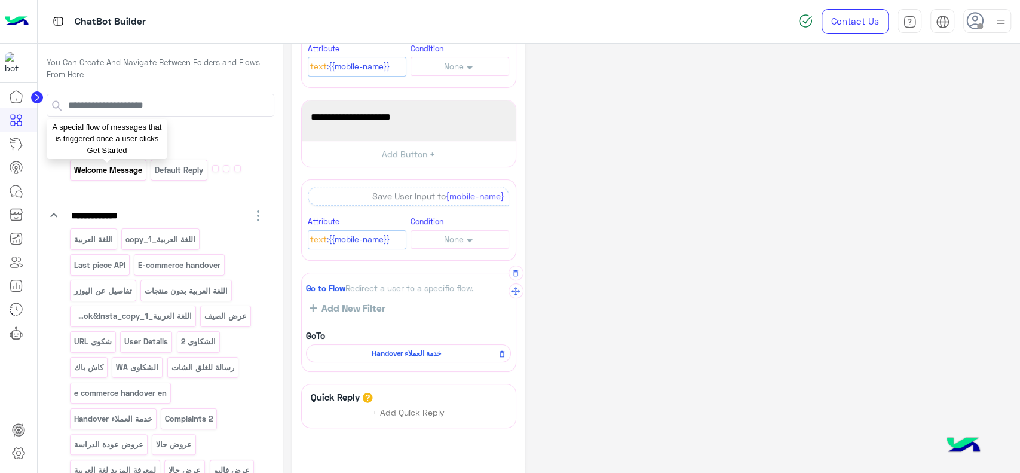
click at [111, 172] on p "Welcome Message" at bounding box center [108, 170] width 70 height 14
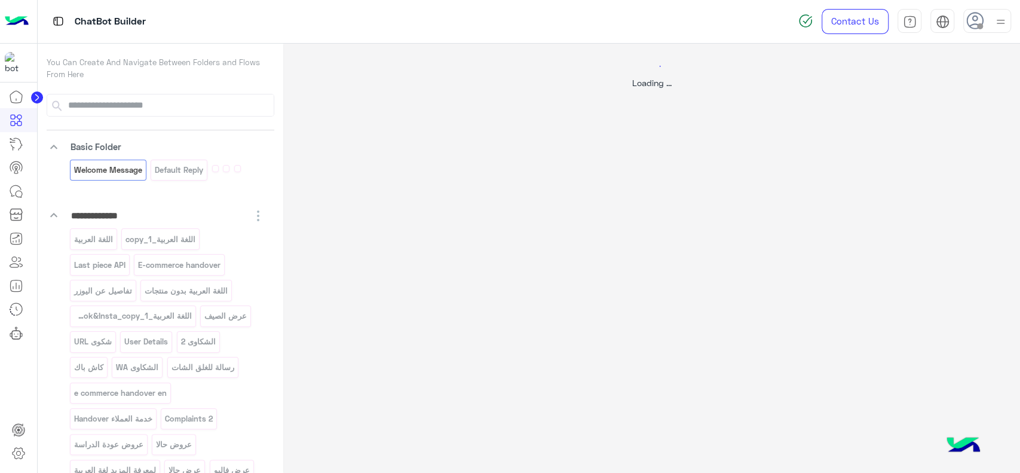
select select "*"
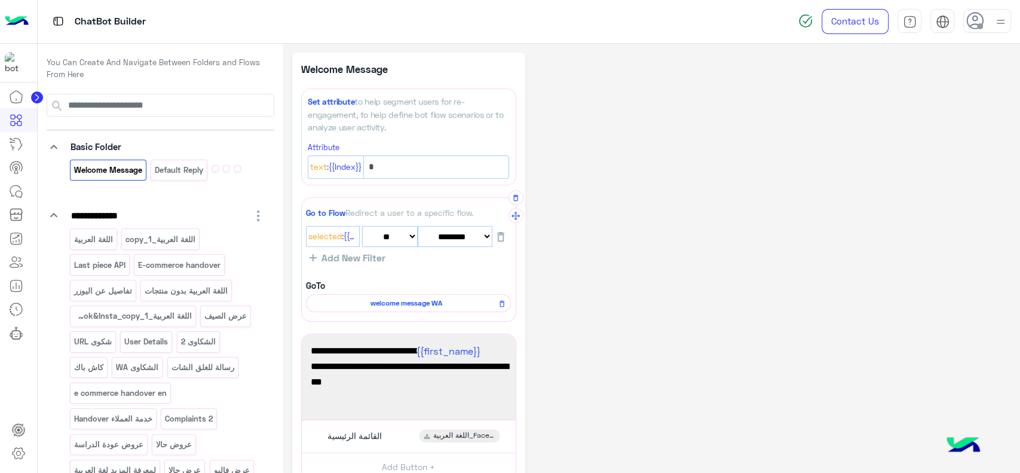
scroll to position [178, 0]
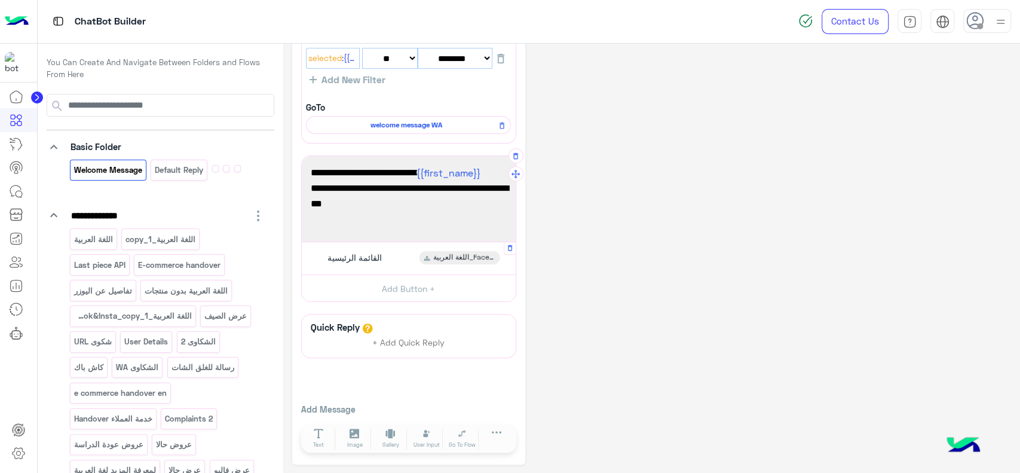
click at [372, 262] on div "القائمة الرئيسية" at bounding box center [353, 257] width 67 height 13
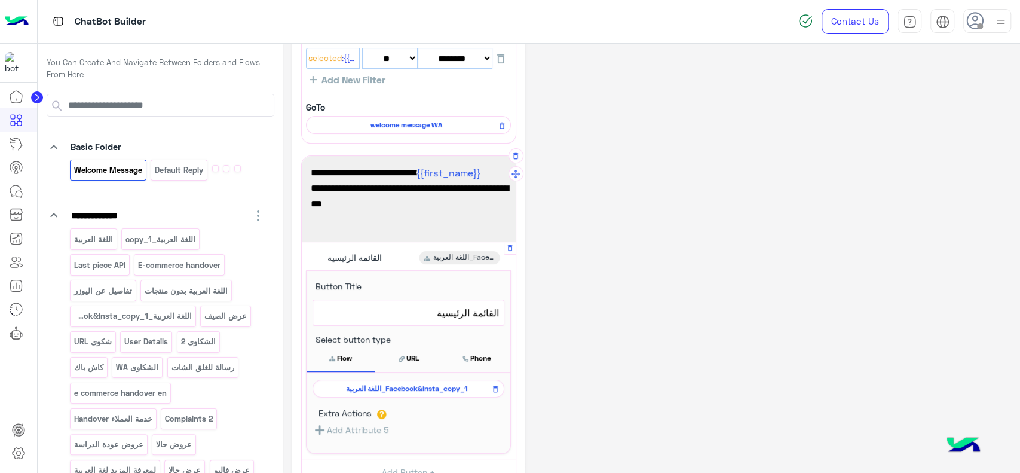
click at [373, 388] on span "اللغة العربية_Facebook&Insta_copy_1" at bounding box center [406, 388] width 174 height 11
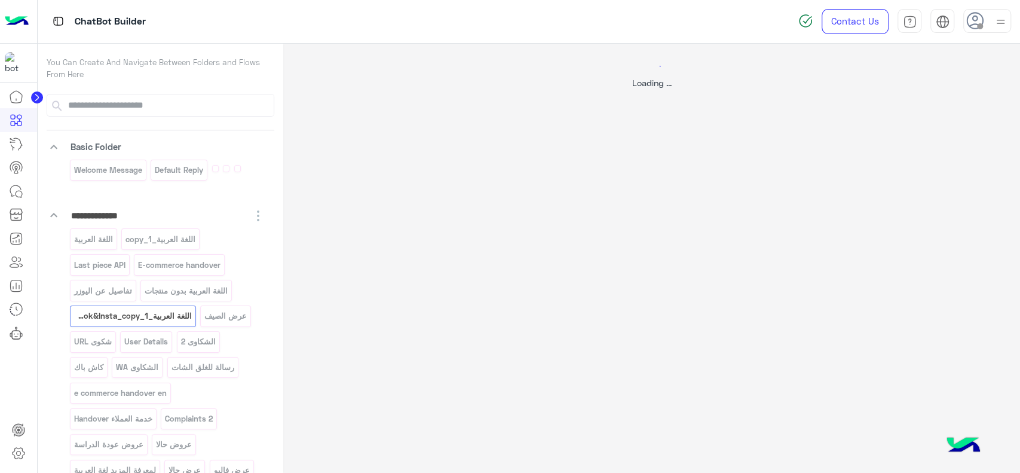
scroll to position [0, 0]
select select "*"
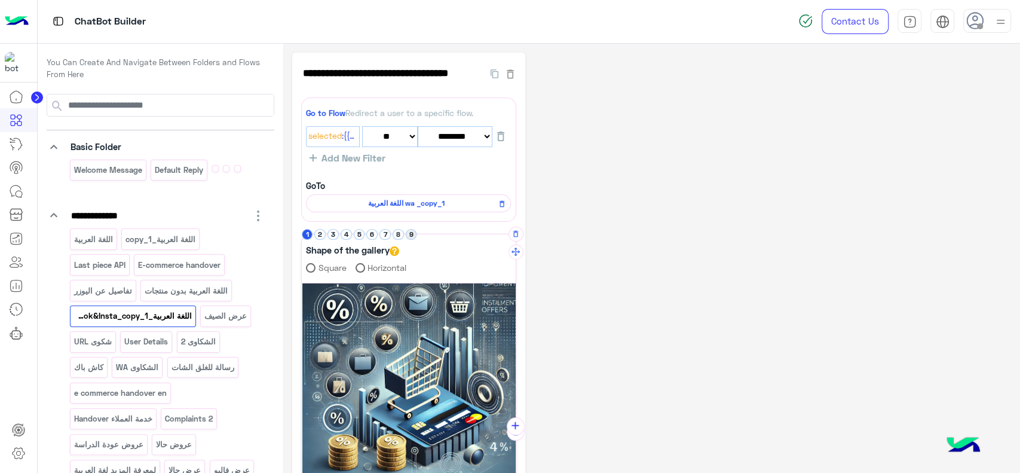
click at [411, 239] on button "9" at bounding box center [411, 234] width 11 height 11
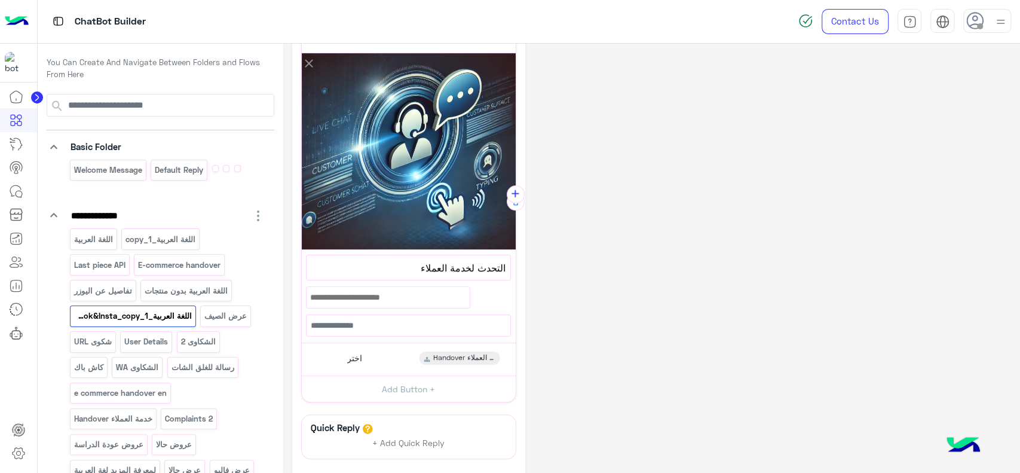
scroll to position [231, 0]
click at [391, 356] on div "اختر Handover خدمة العملاء" at bounding box center [408, 358] width 205 height 23
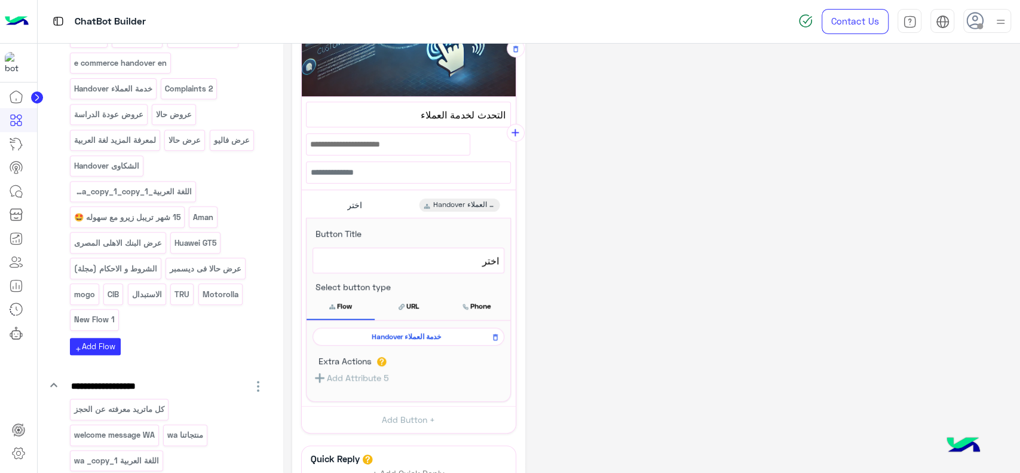
scroll to position [331, 0]
click at [105, 314] on p "New Flow 1" at bounding box center [94, 318] width 42 height 14
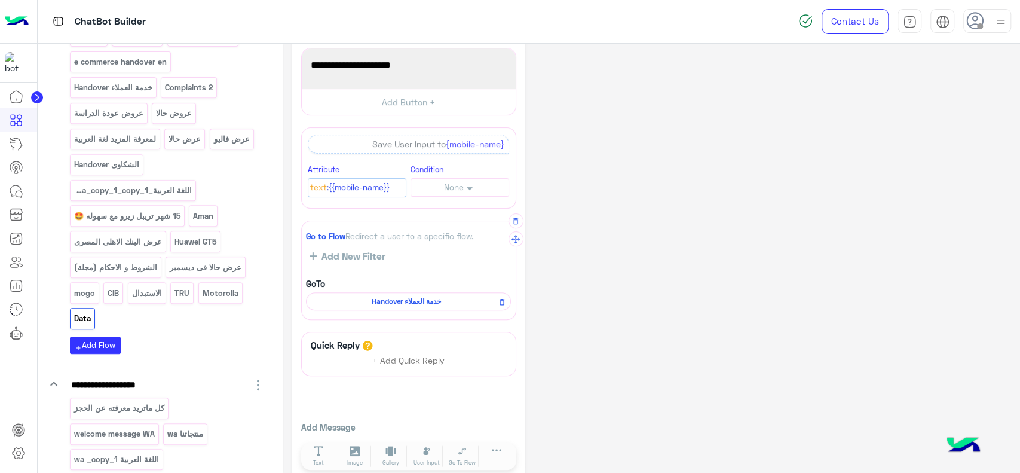
scroll to position [223, 0]
click at [973, 187] on div "**********" at bounding box center [651, 156] width 719 height 652
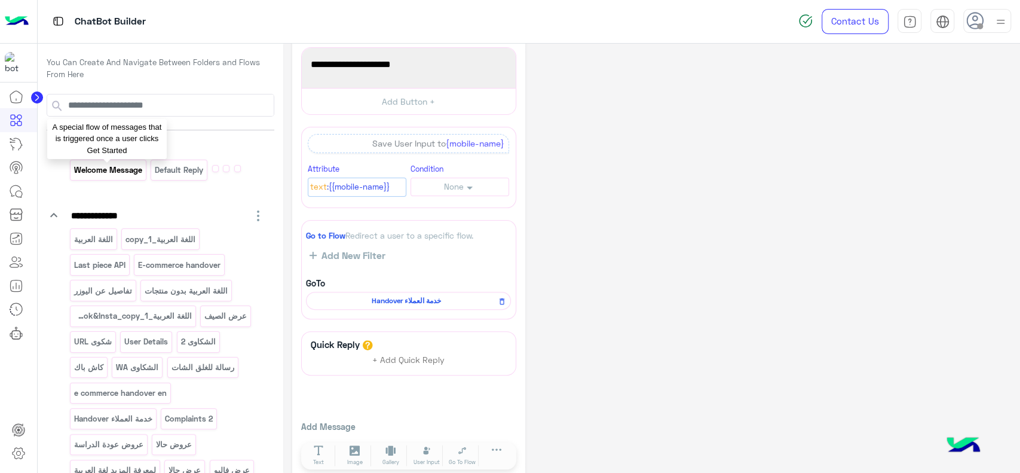
click at [127, 173] on p "Welcome Message" at bounding box center [108, 170] width 70 height 14
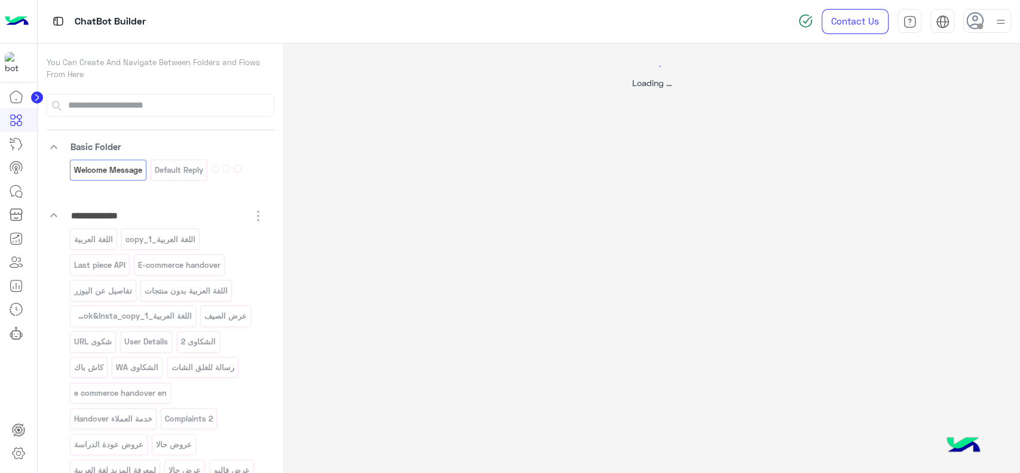
select select "*"
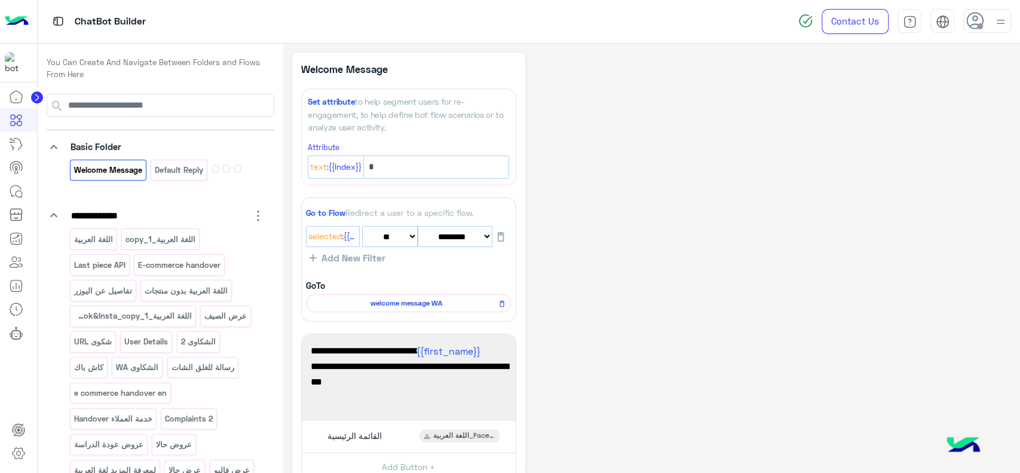
scroll to position [178, 0]
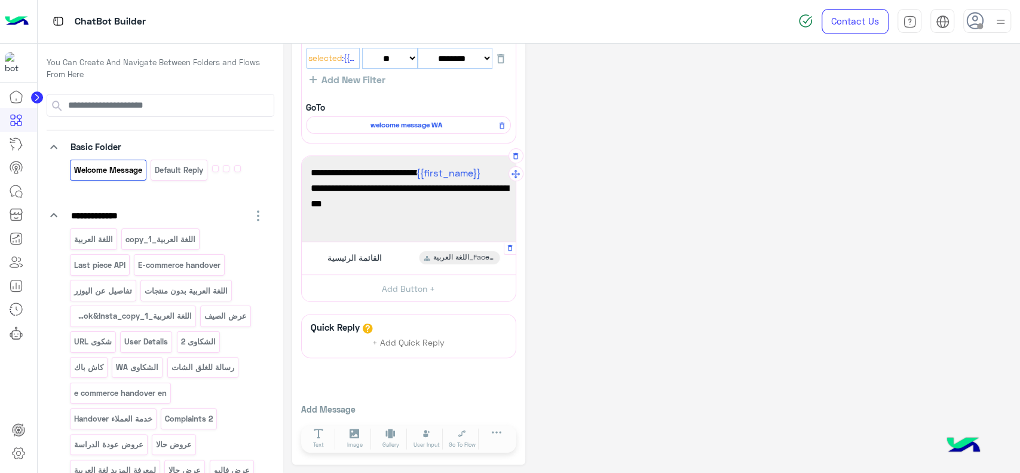
click at [436, 256] on span "اللغة العربية_Facebook&Insta_copy_1" at bounding box center [464, 257] width 62 height 11
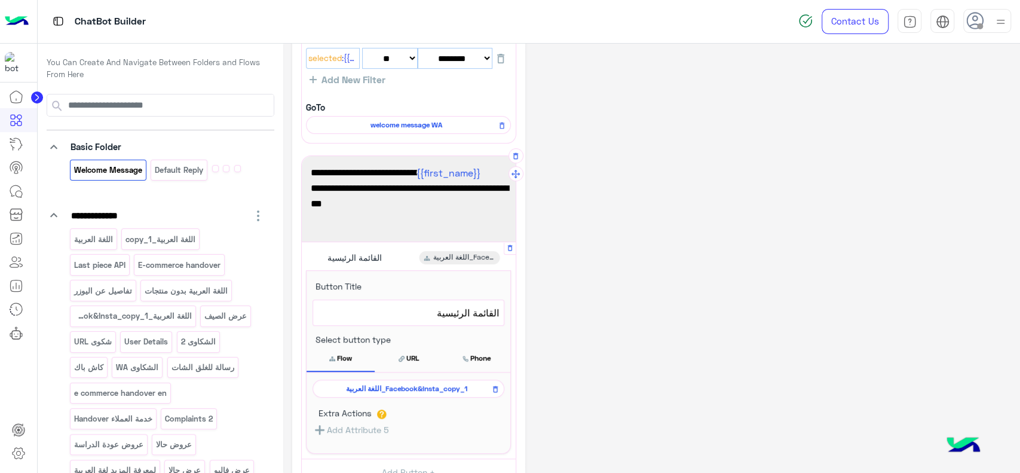
click at [406, 392] on div "اللغة العربية_Facebook&Insta_copy_1" at bounding box center [409, 388] width 192 height 18
click at [406, 385] on span "اللغة العربية_Facebook&Insta_copy_1" at bounding box center [406, 388] width 174 height 11
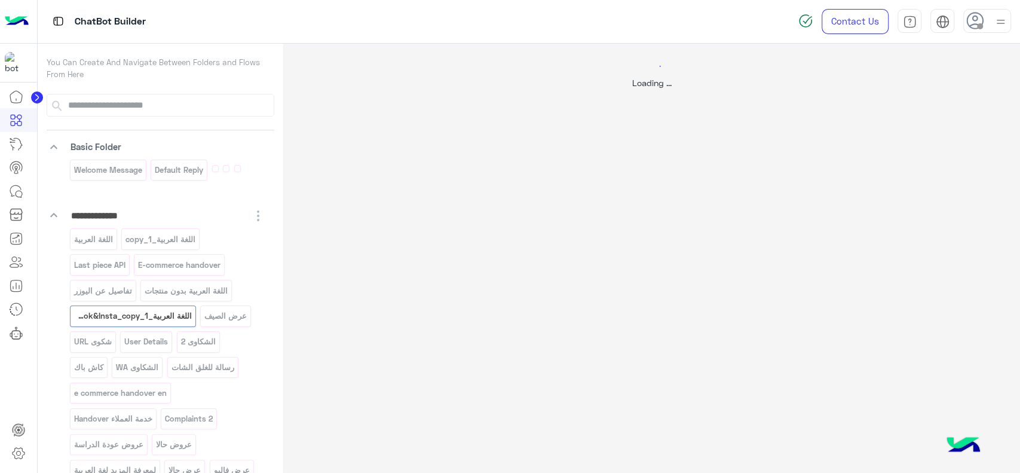
select select "*"
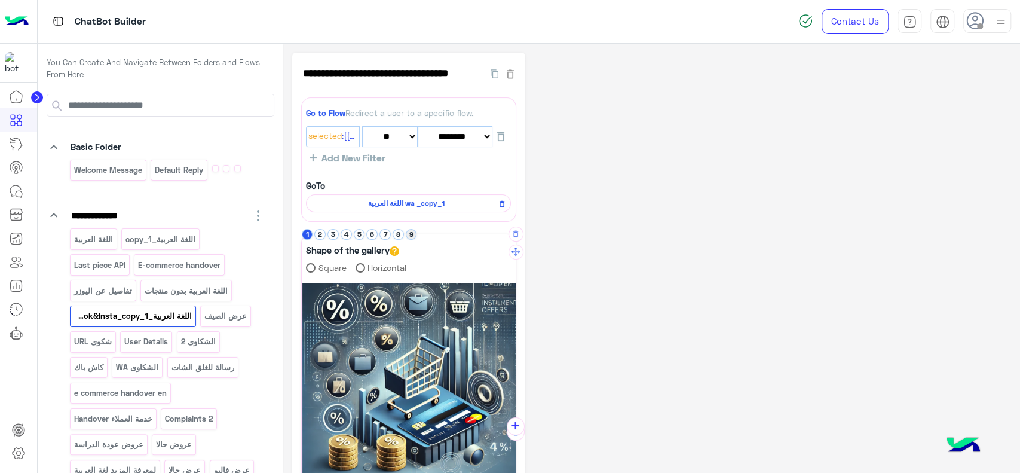
click at [411, 235] on button "9" at bounding box center [411, 234] width 11 height 11
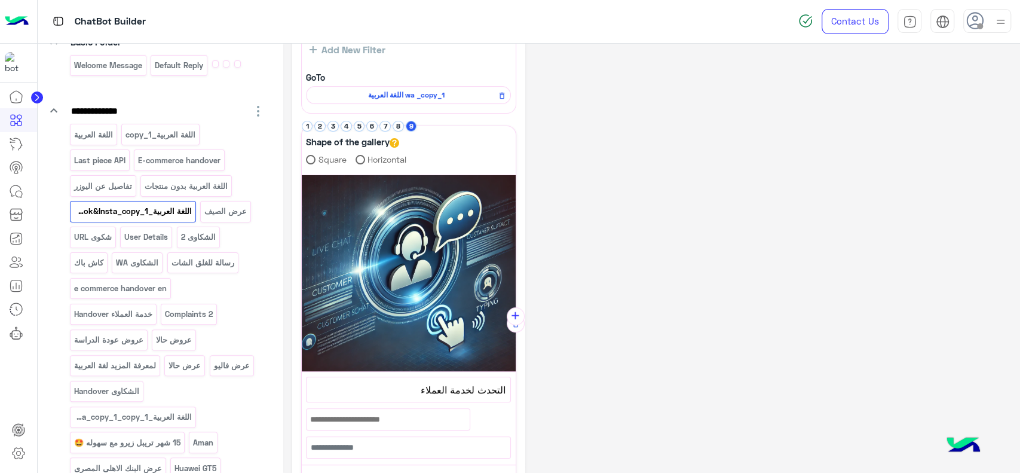
scroll to position [106, 0]
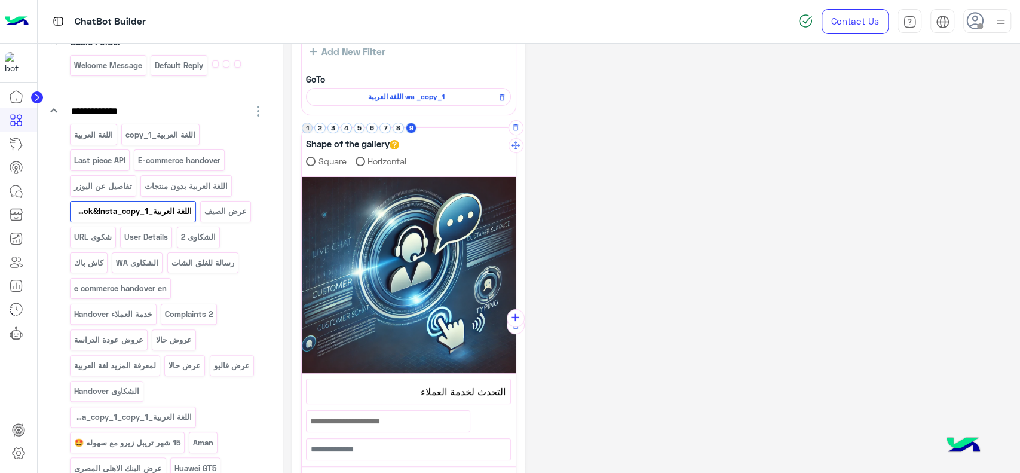
click at [308, 129] on button "1" at bounding box center [307, 128] width 11 height 11
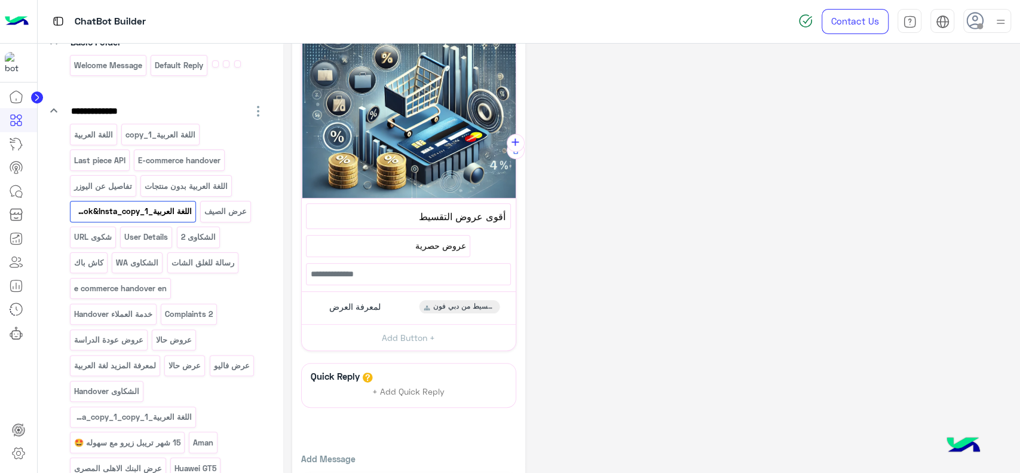
scroll to position [282, 0]
click at [373, 301] on span "لمعرفة العرض" at bounding box center [354, 306] width 51 height 11
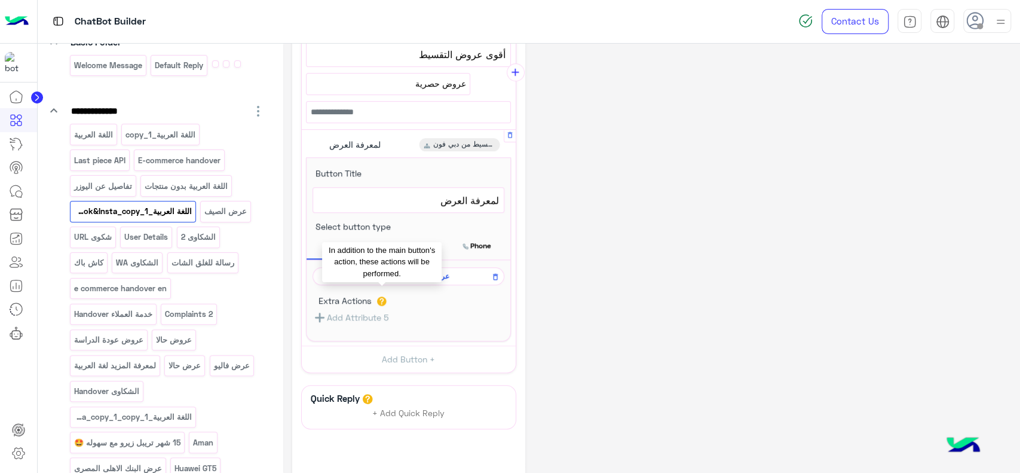
scroll to position [446, 0]
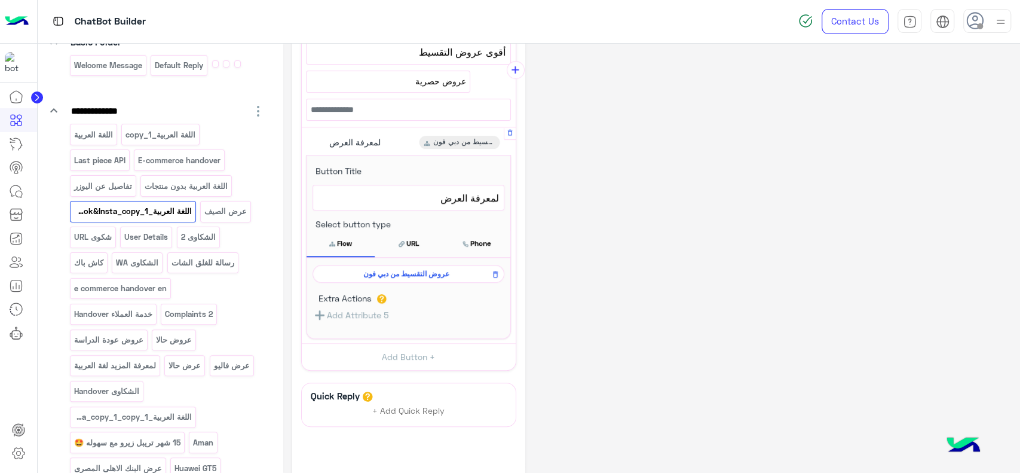
click at [381, 273] on span "عروض التقسيط من دبي فون" at bounding box center [406, 273] width 174 height 11
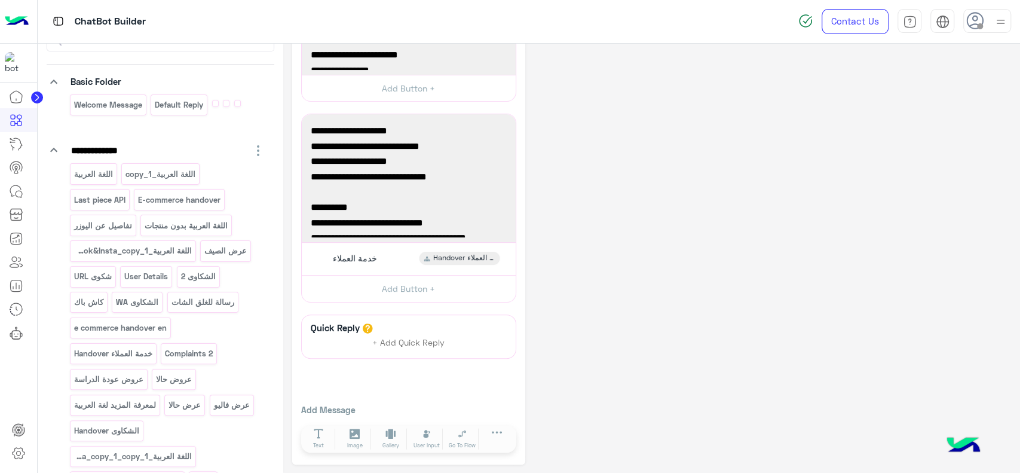
scroll to position [62, 0]
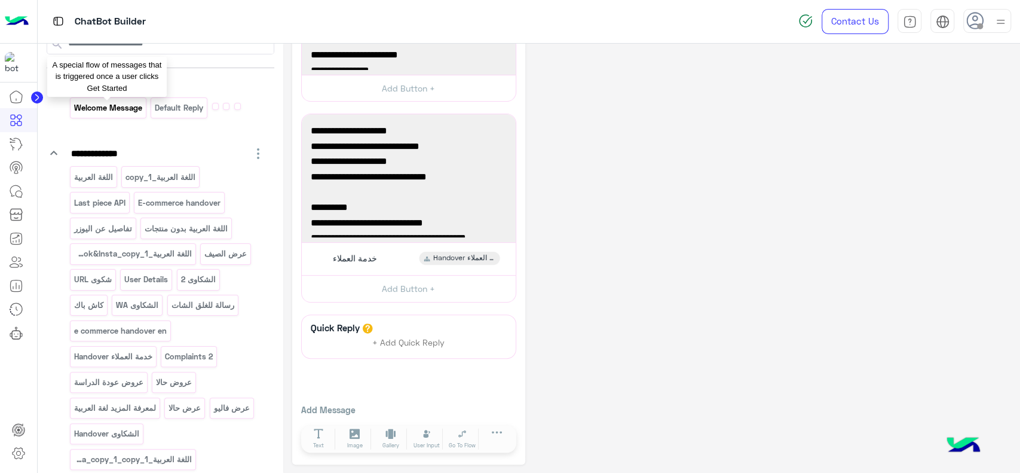
click at [122, 112] on p "Welcome Message" at bounding box center [108, 108] width 70 height 14
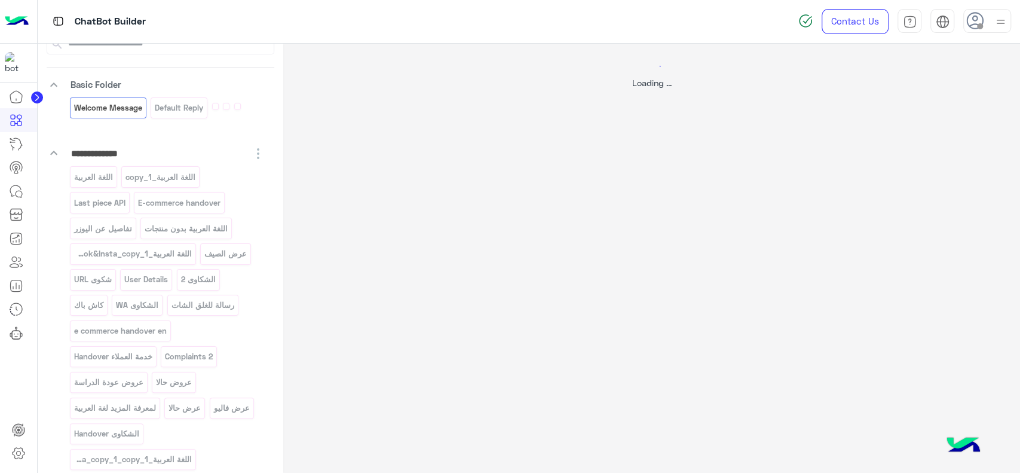
scroll to position [0, 0]
select select "*"
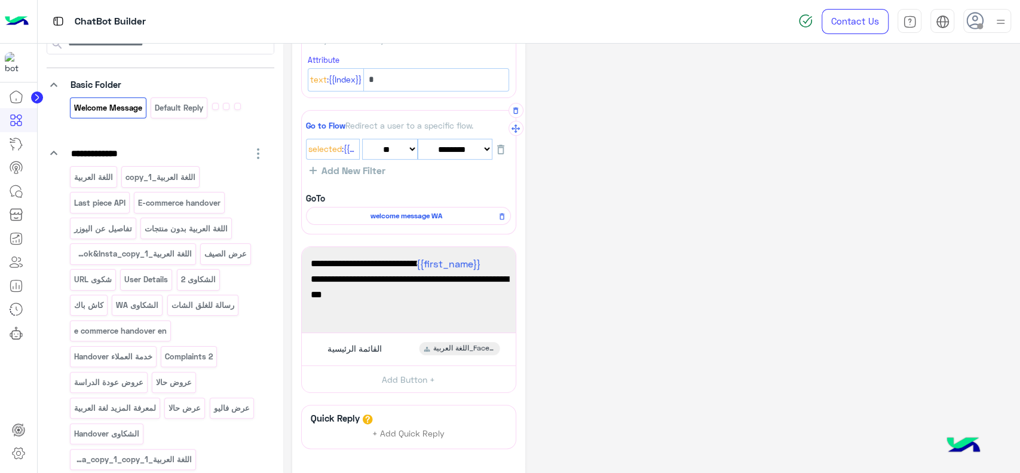
scroll to position [178, 0]
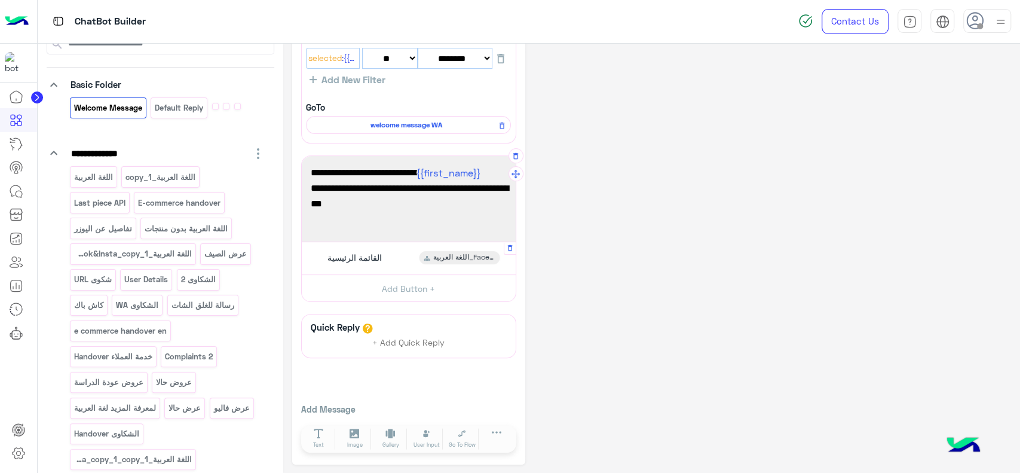
click at [380, 259] on span "القائمة الرئيسية" at bounding box center [354, 257] width 54 height 11
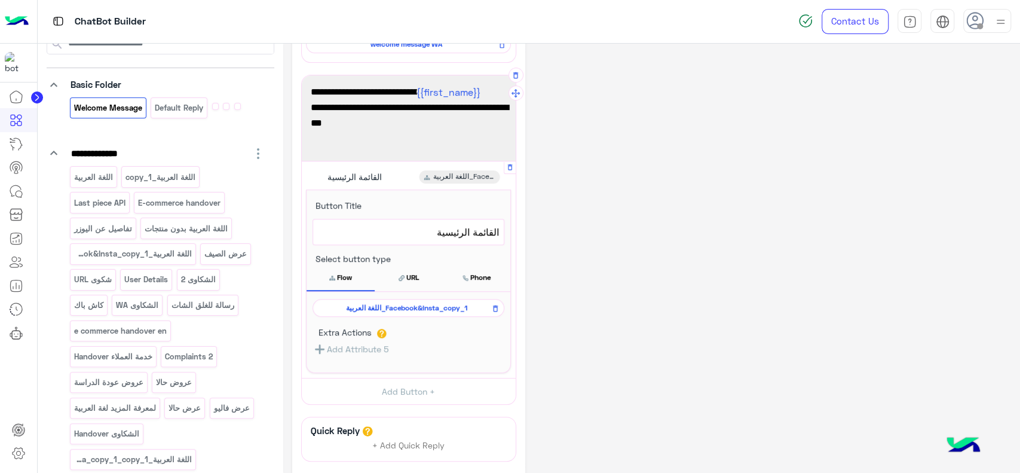
scroll to position [259, 0]
click at [380, 308] on span "اللغة العربية_Facebook&Insta_copy_1" at bounding box center [406, 307] width 174 height 11
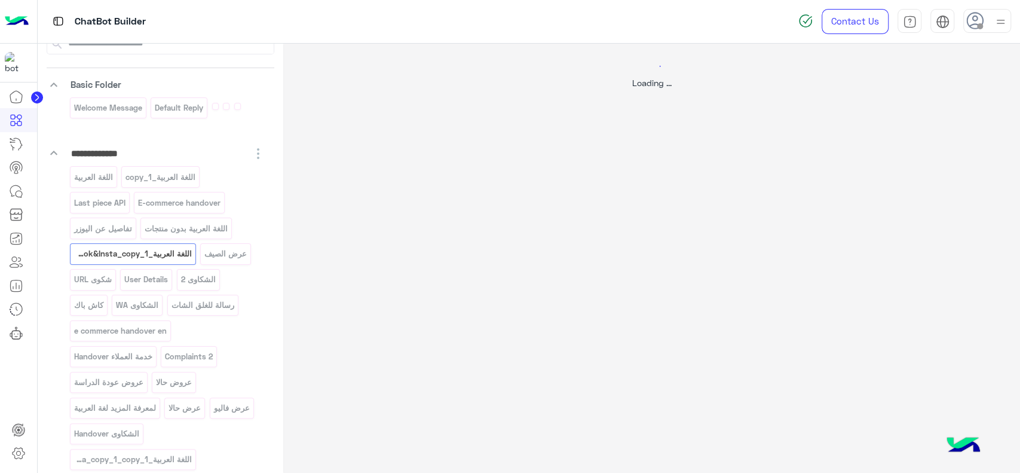
select select "*"
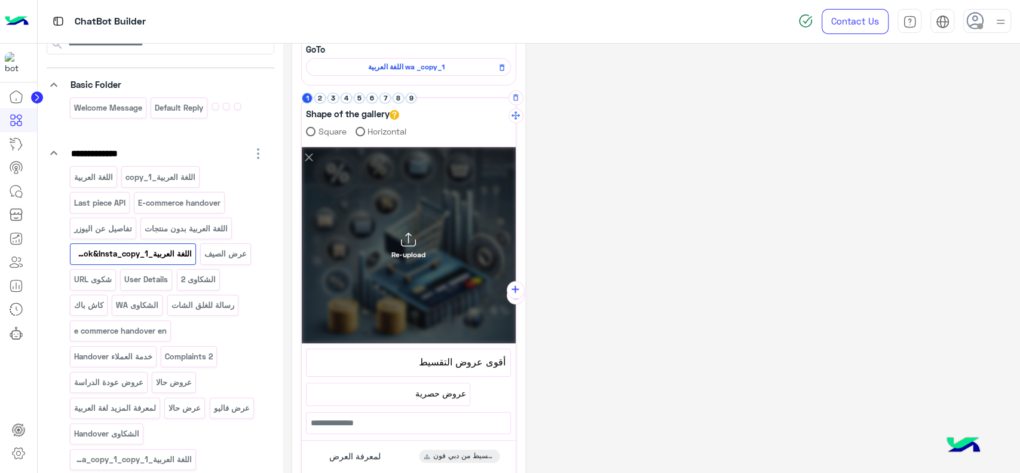
scroll to position [137, 0]
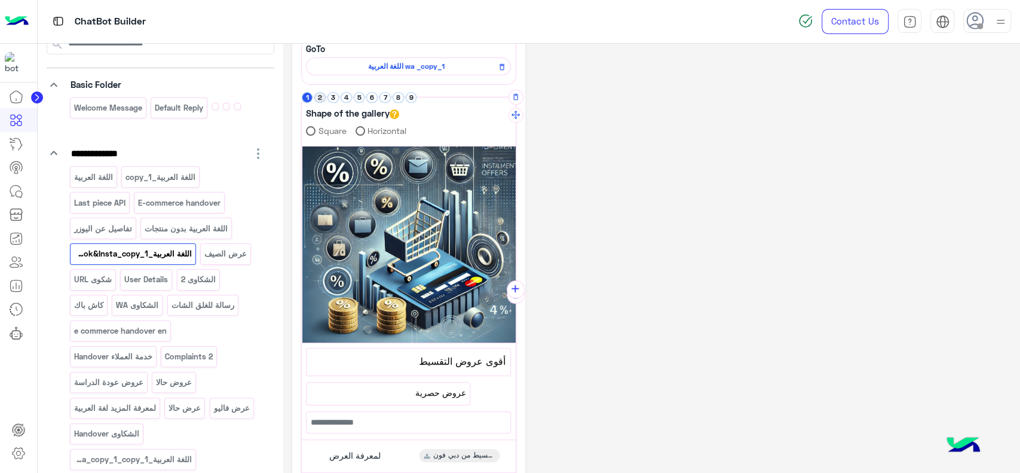
click at [320, 96] on button "2" at bounding box center [319, 97] width 11 height 11
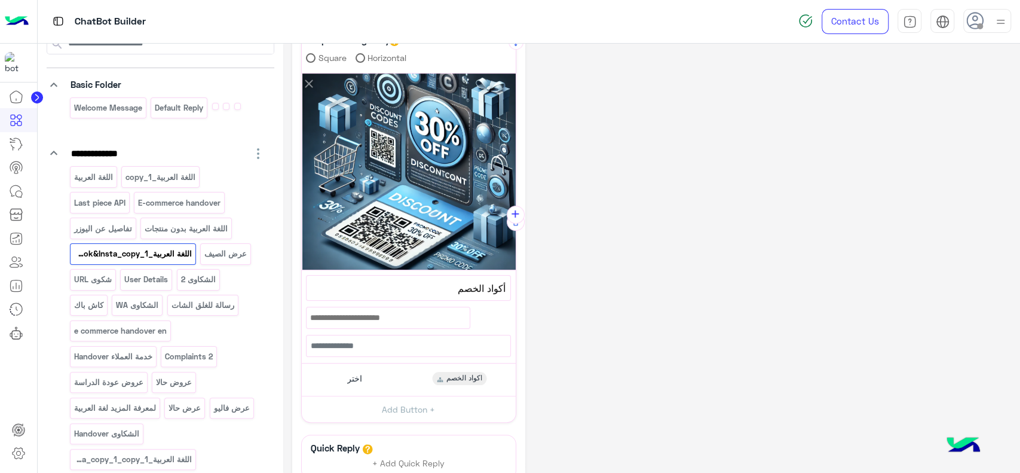
scroll to position [207, 0]
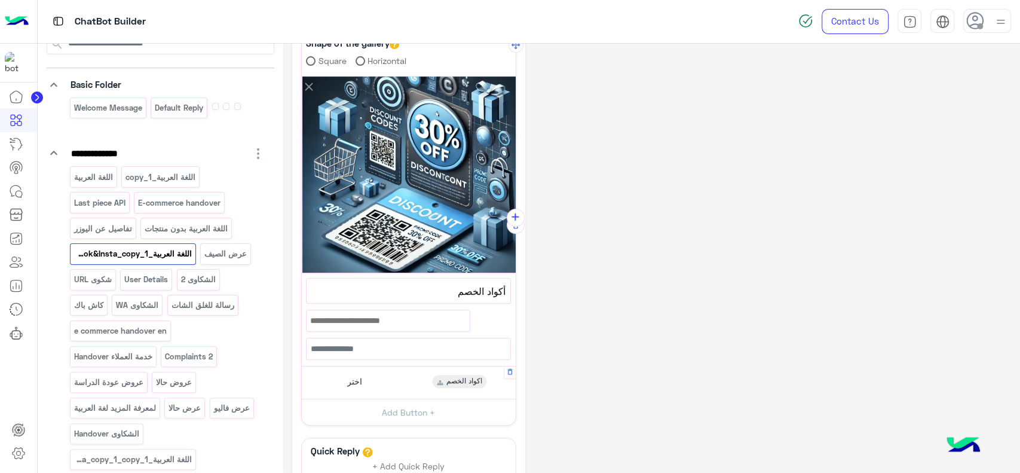
click at [373, 374] on div "اختر اكواد الخصم" at bounding box center [408, 382] width 205 height 23
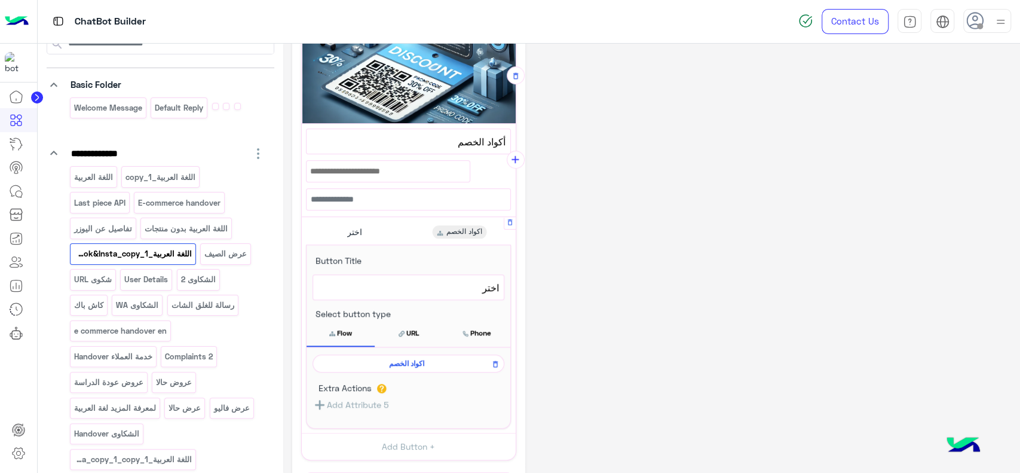
scroll to position [357, 0]
click at [379, 362] on span "اكواد الخصم" at bounding box center [406, 362] width 174 height 11
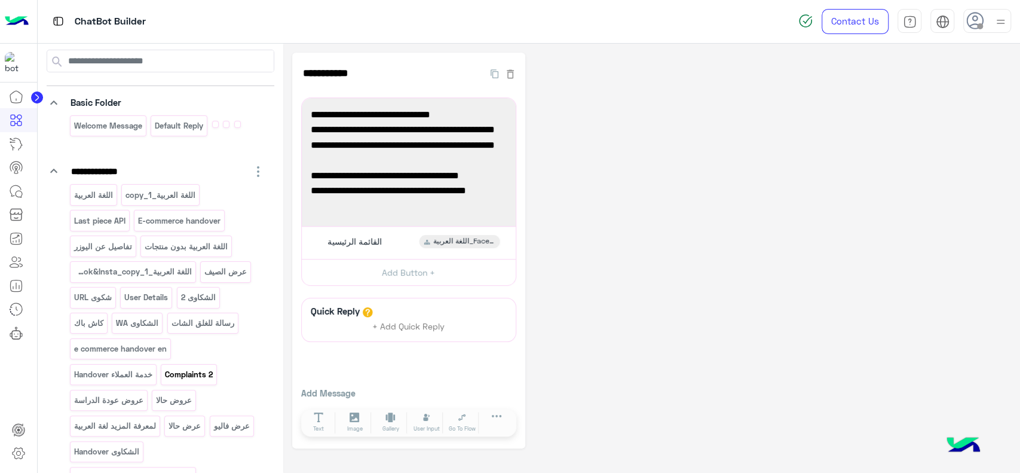
scroll to position [0, 0]
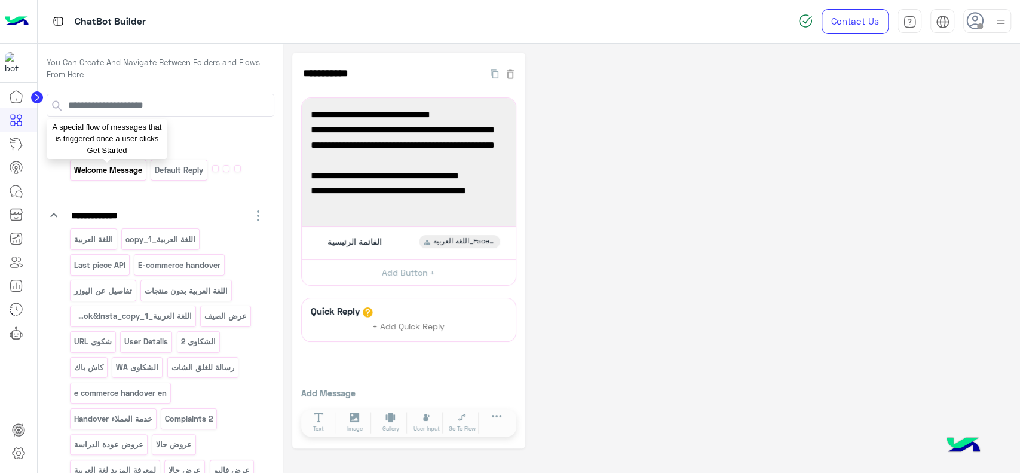
click at [132, 174] on p "Welcome Message" at bounding box center [108, 170] width 70 height 14
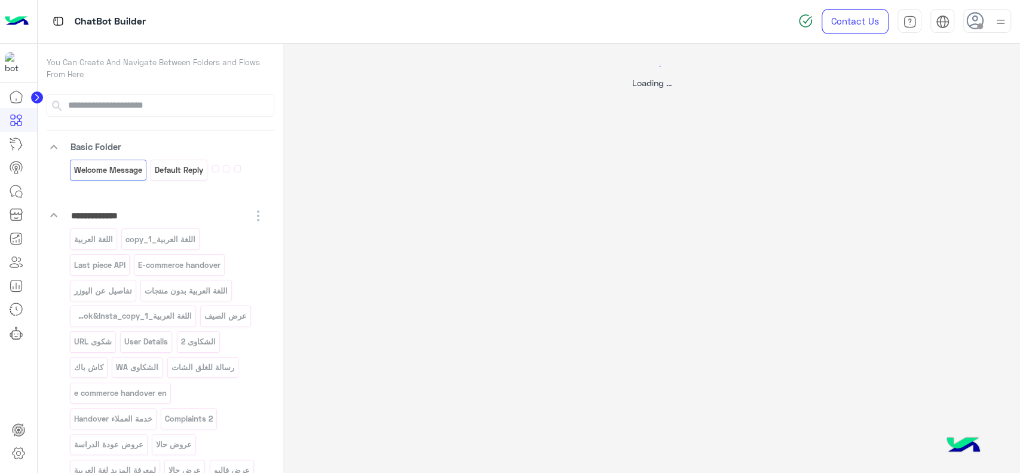
select select "*"
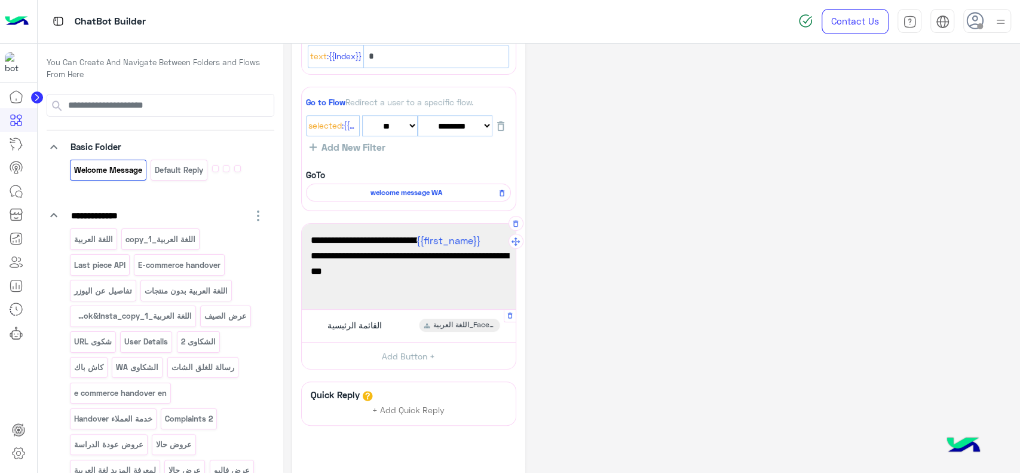
scroll to position [111, 0]
click at [399, 319] on div "القائمة الرئيسية اللغة العربية_Facebook&Insta_copy_1" at bounding box center [408, 325] width 205 height 23
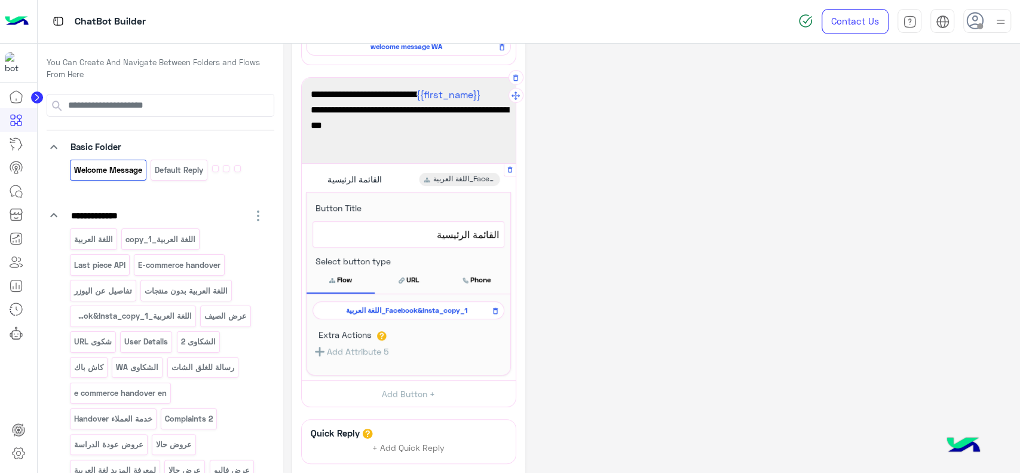
scroll to position [259, 0]
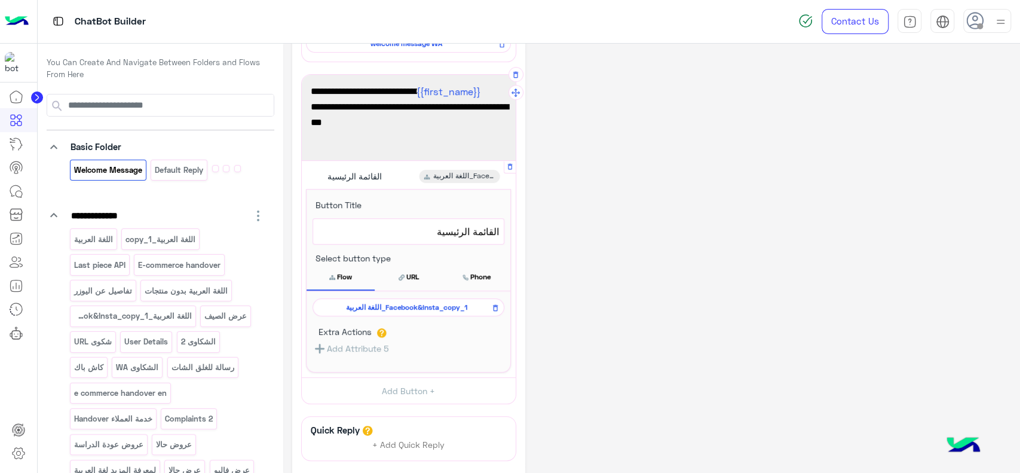
click at [406, 310] on span "اللغة العربية_Facebook&Insta_copy_1" at bounding box center [406, 307] width 174 height 11
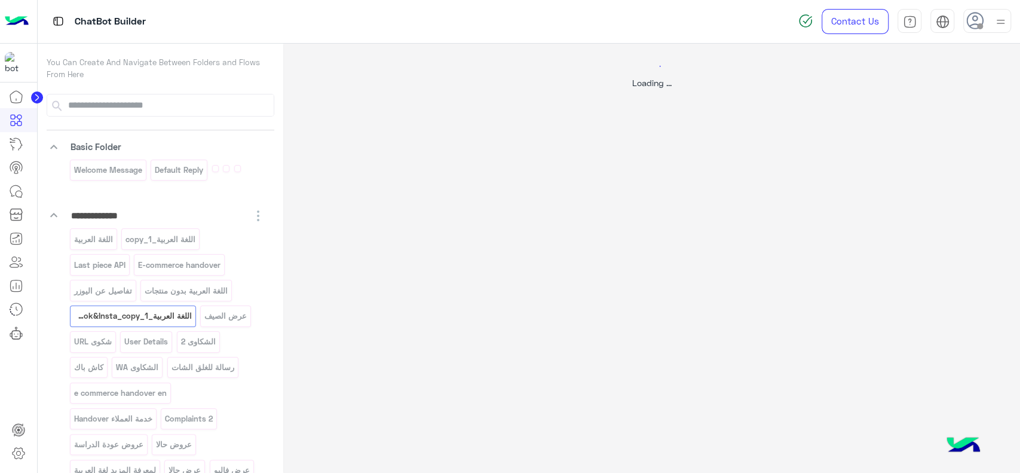
select select "*"
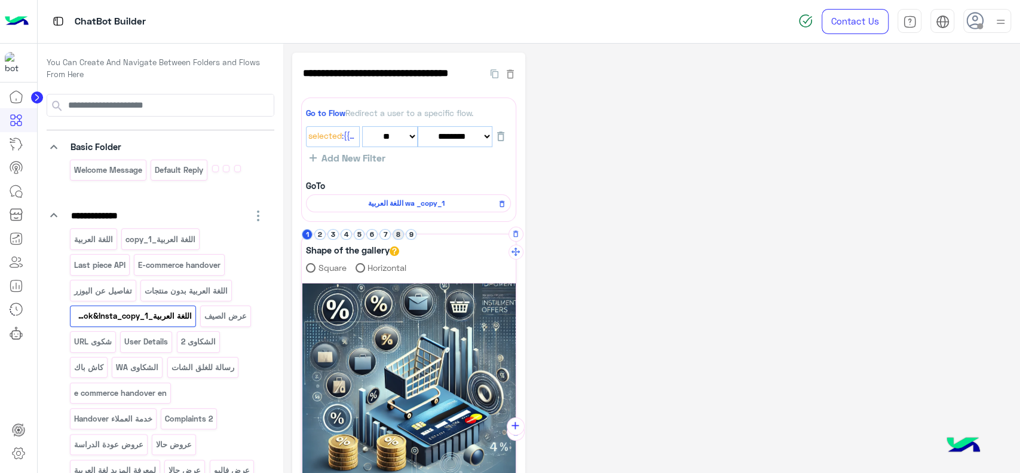
click at [400, 236] on button "8" at bounding box center [398, 234] width 11 height 11
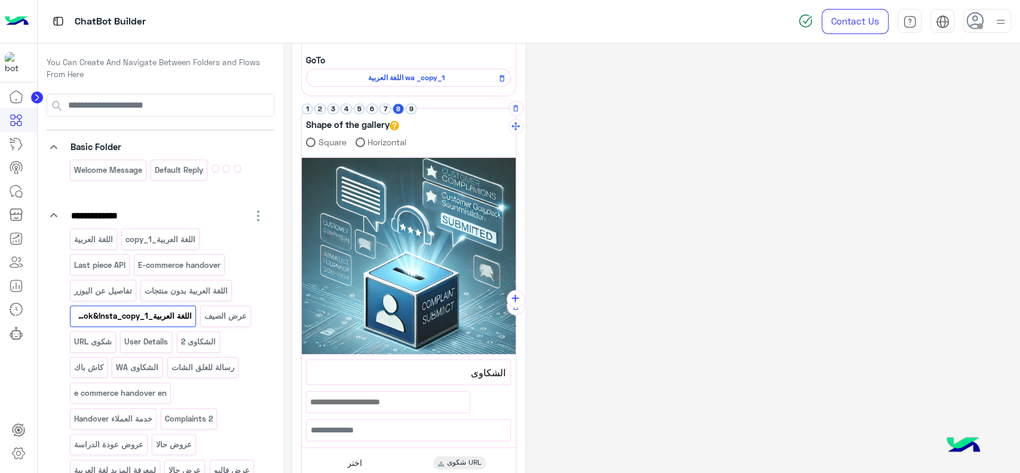
scroll to position [127, 0]
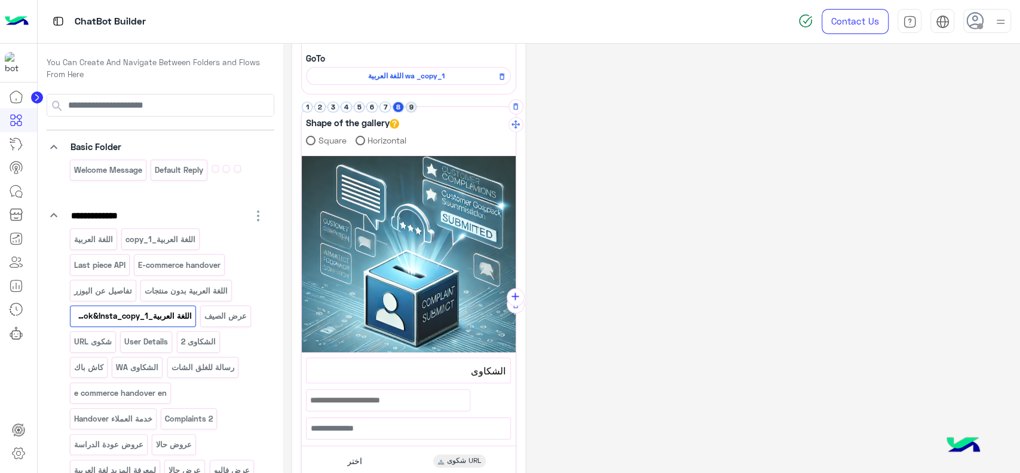
click at [411, 105] on button "9" at bounding box center [411, 107] width 11 height 11
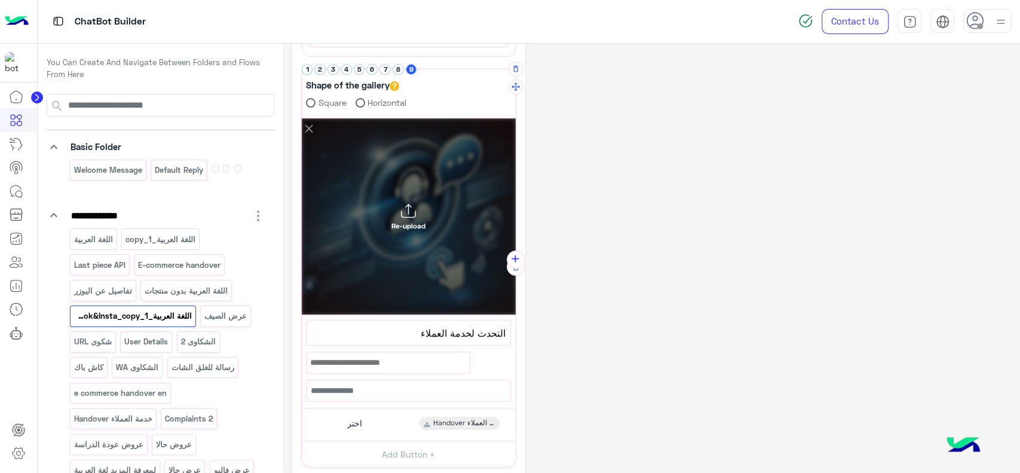
scroll to position [164, 0]
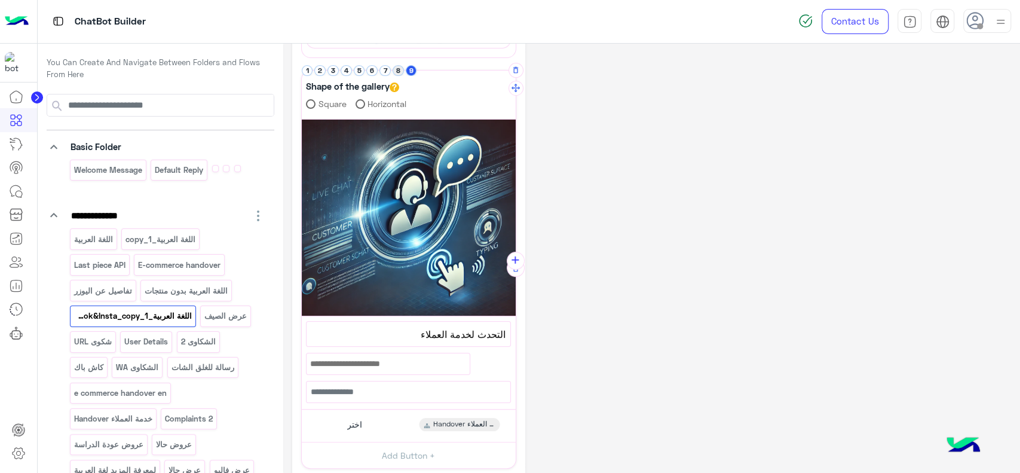
click at [397, 72] on button "8" at bounding box center [398, 70] width 11 height 11
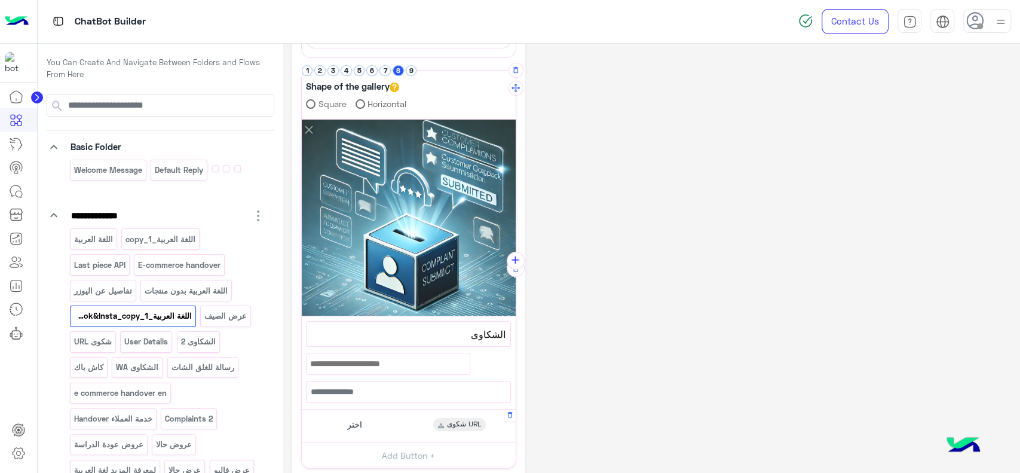
click at [394, 421] on div "اختر شكوى URL" at bounding box center [408, 425] width 205 height 23
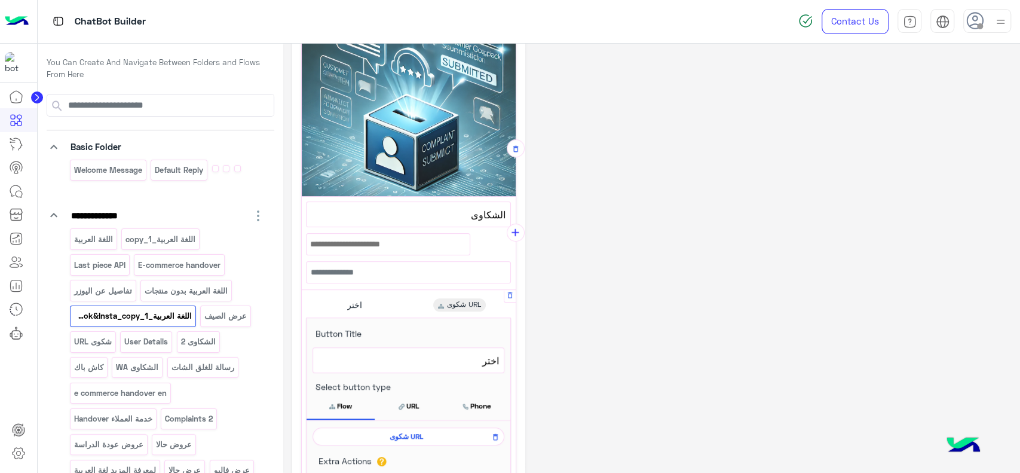
scroll to position [285, 0]
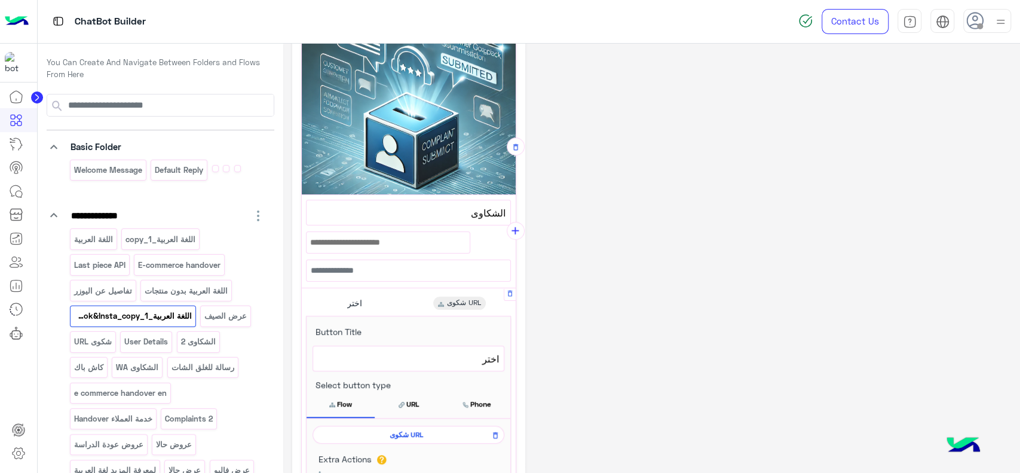
click at [394, 429] on span "شكوى URL" at bounding box center [406, 434] width 174 height 11
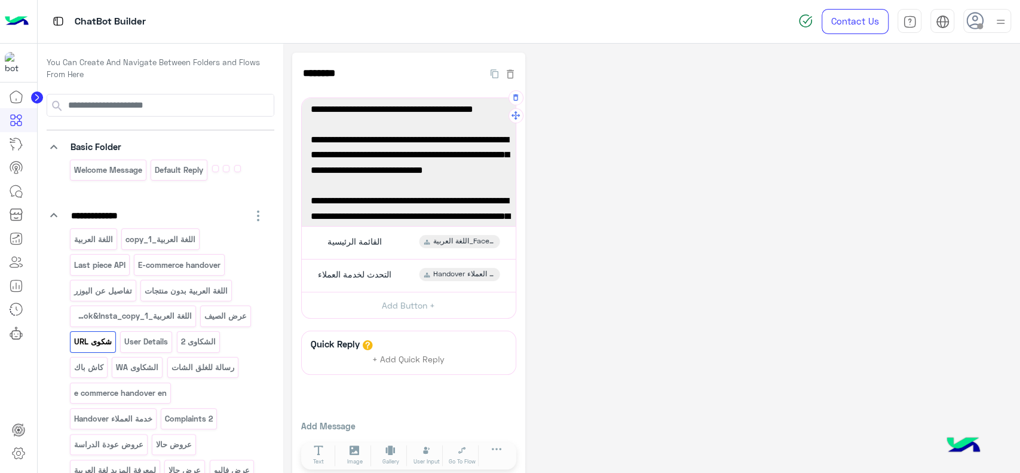
scroll to position [0, 0]
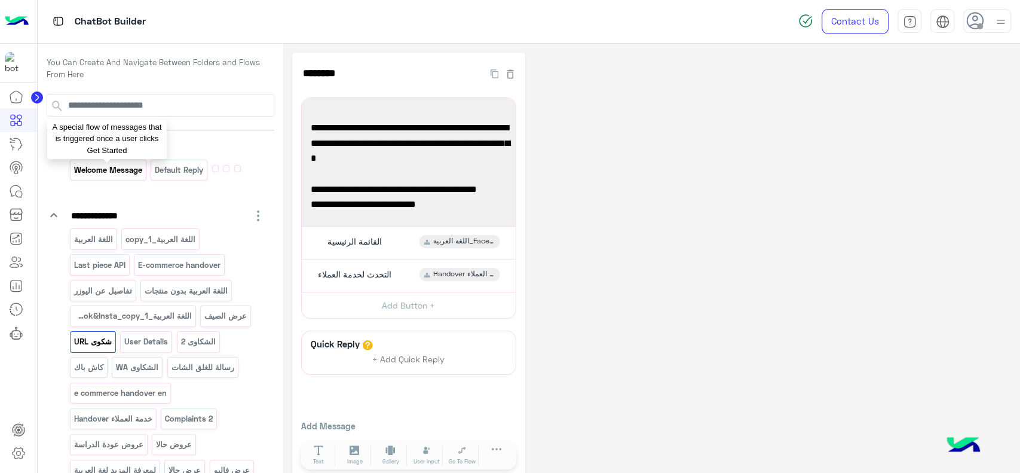
click at [119, 170] on p "Welcome Message" at bounding box center [108, 170] width 70 height 14
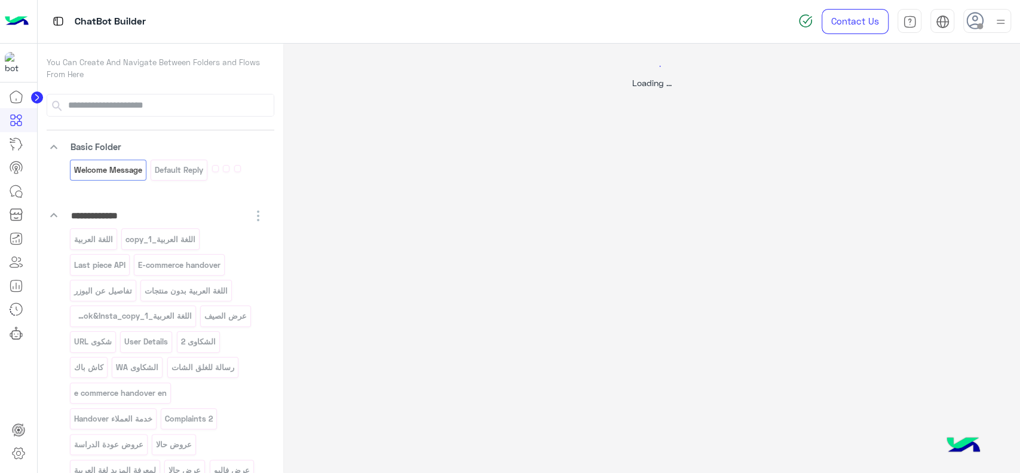
select select "*"
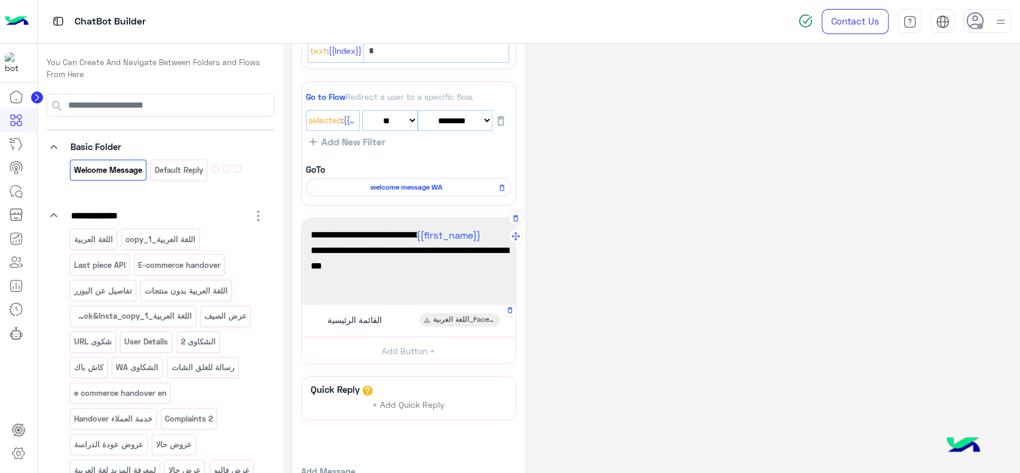
click at [378, 317] on span "القائمة الرئيسية" at bounding box center [354, 319] width 54 height 11
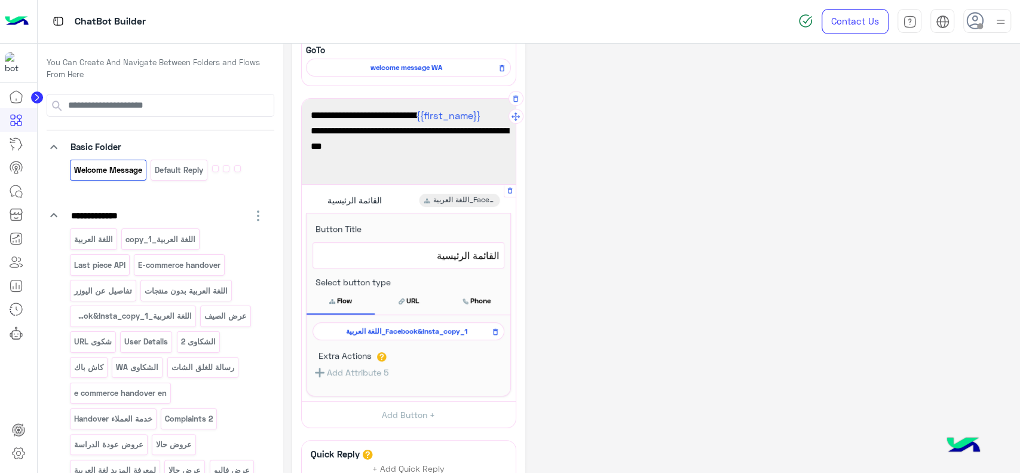
click at [392, 327] on span "اللغة العربية_Facebook&Insta_copy_1" at bounding box center [406, 331] width 174 height 11
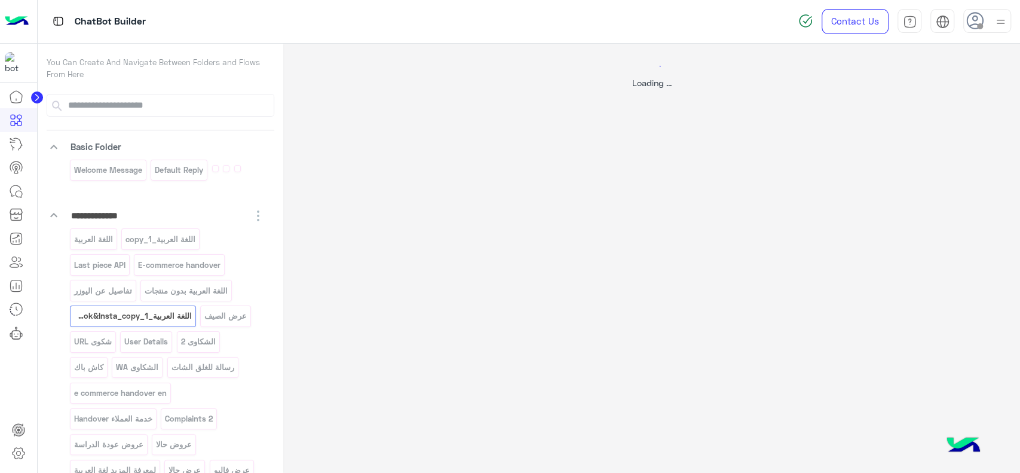
select select "*"
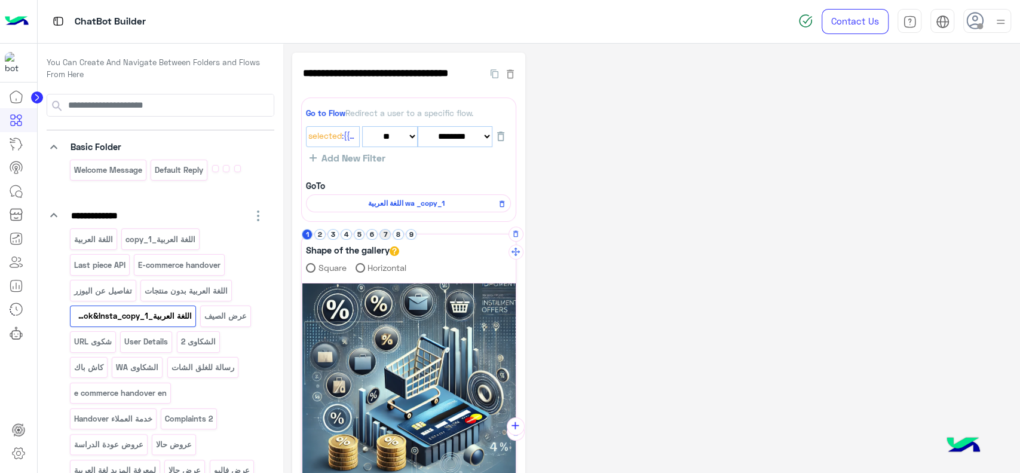
click at [384, 233] on button "7" at bounding box center [384, 234] width 11 height 11
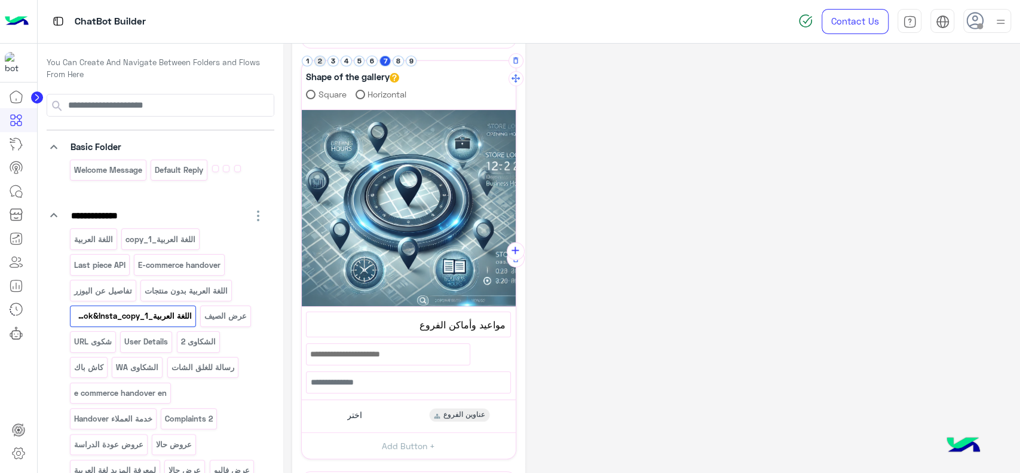
click at [323, 60] on button "2" at bounding box center [319, 61] width 11 height 11
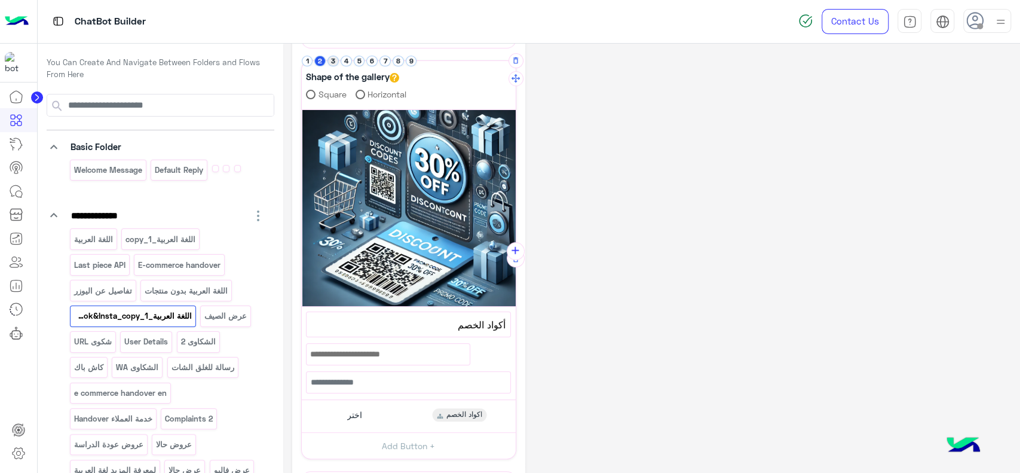
click at [331, 60] on button "3" at bounding box center [332, 61] width 11 height 11
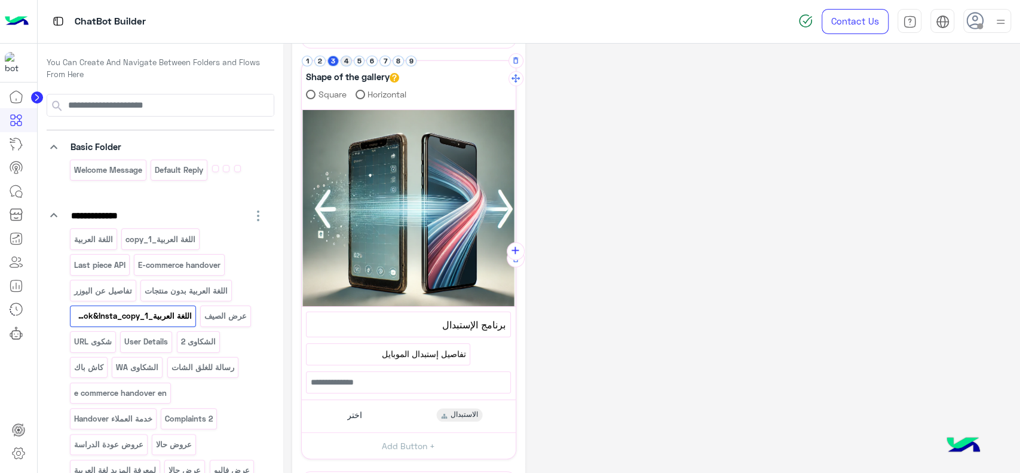
click at [342, 60] on button "4" at bounding box center [346, 61] width 11 height 11
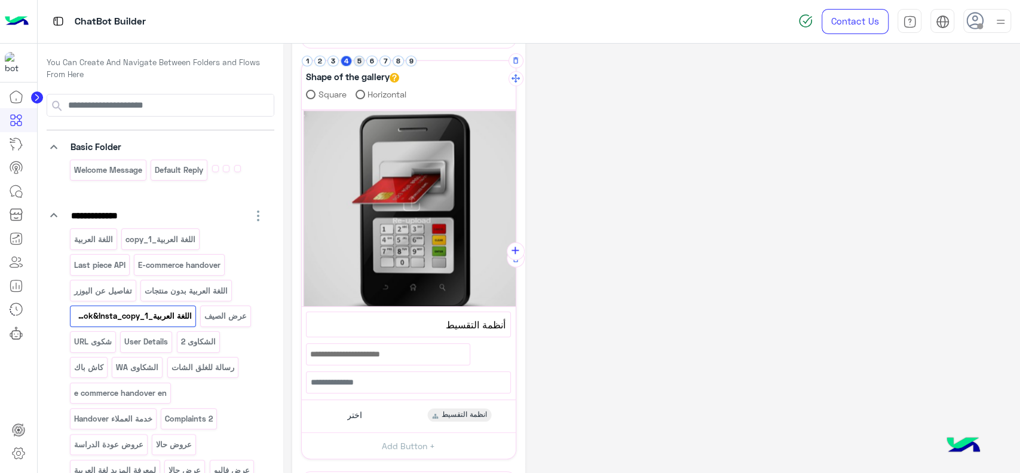
click at [356, 62] on button "5" at bounding box center [359, 61] width 11 height 11
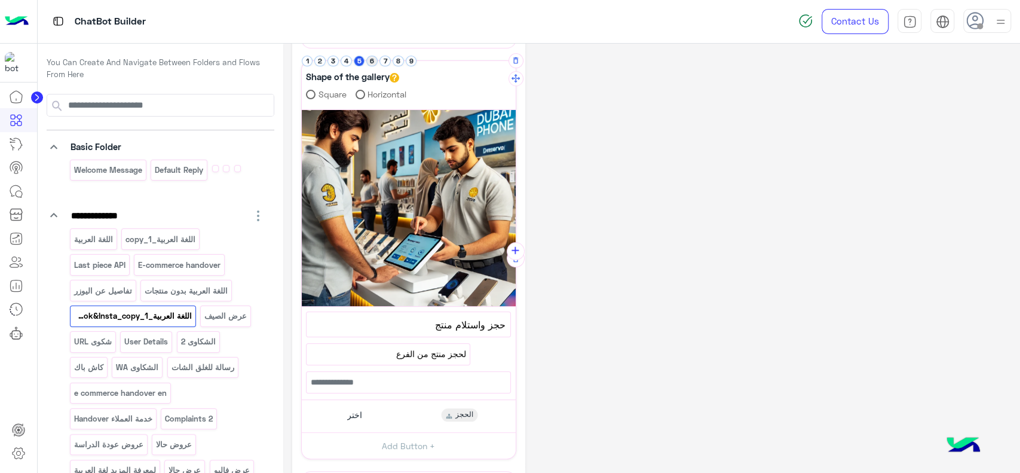
click at [371, 63] on button "6" at bounding box center [371, 61] width 11 height 11
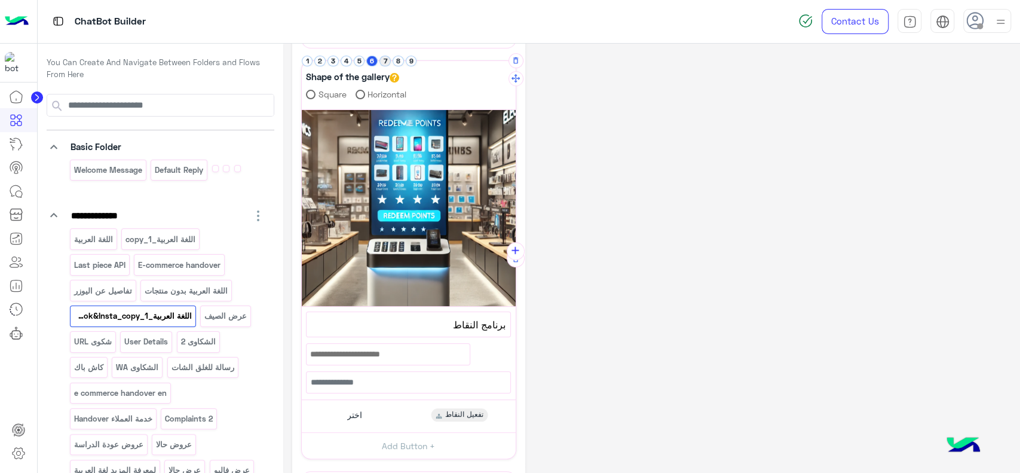
click at [383, 63] on button "7" at bounding box center [384, 61] width 11 height 11
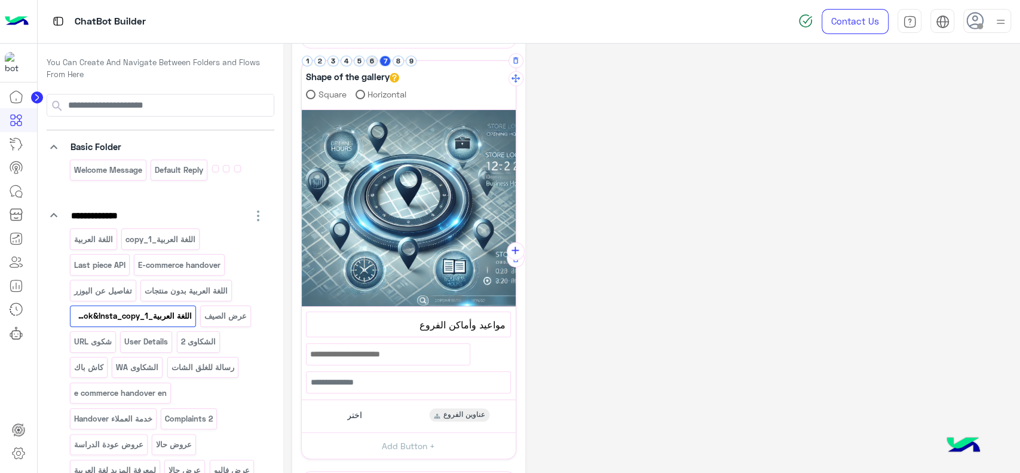
click at [372, 65] on button "6" at bounding box center [371, 61] width 11 height 11
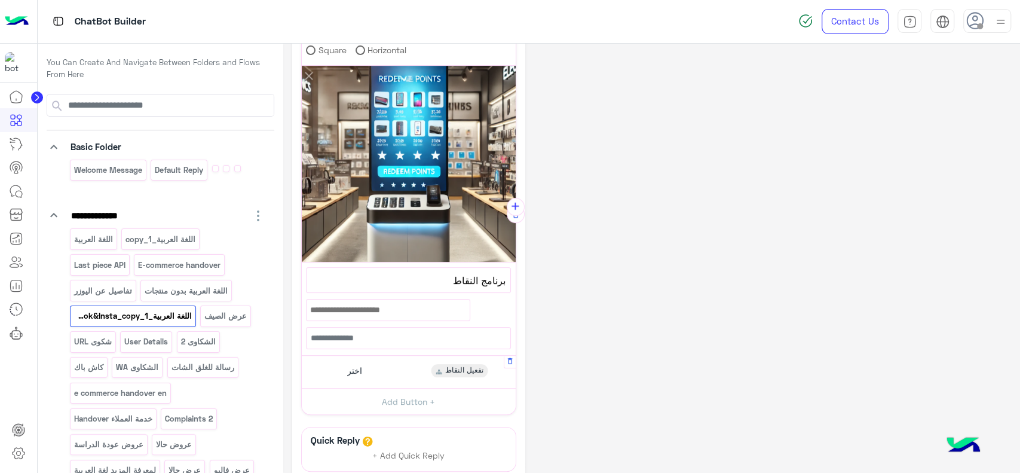
click at [406, 379] on div "اختر تفعيل النقاط" at bounding box center [408, 371] width 205 height 23
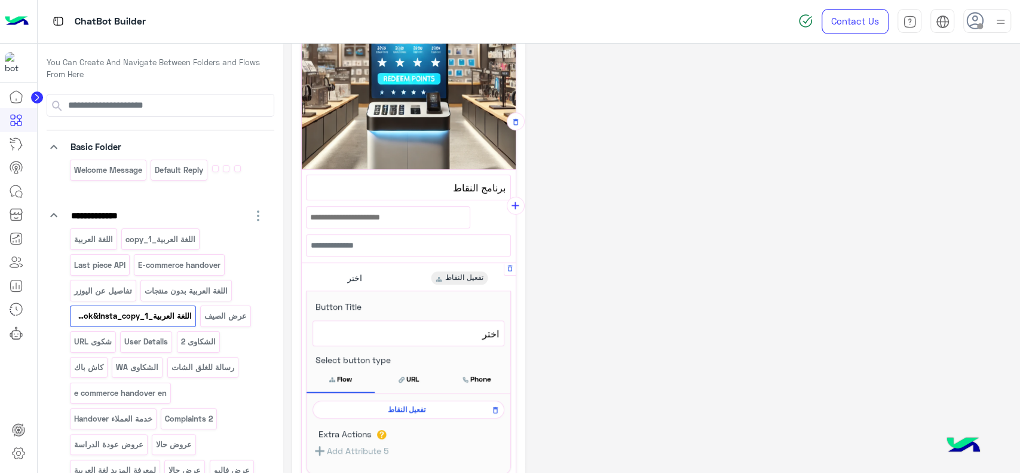
click at [413, 409] on span "تفعيل النقاط" at bounding box center [406, 409] width 174 height 11
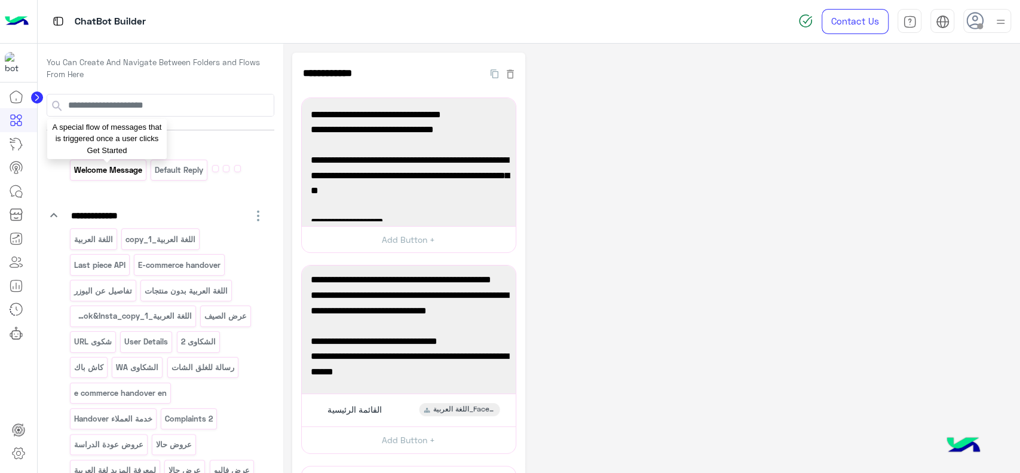
click at [133, 173] on p "Welcome Message" at bounding box center [108, 170] width 70 height 14
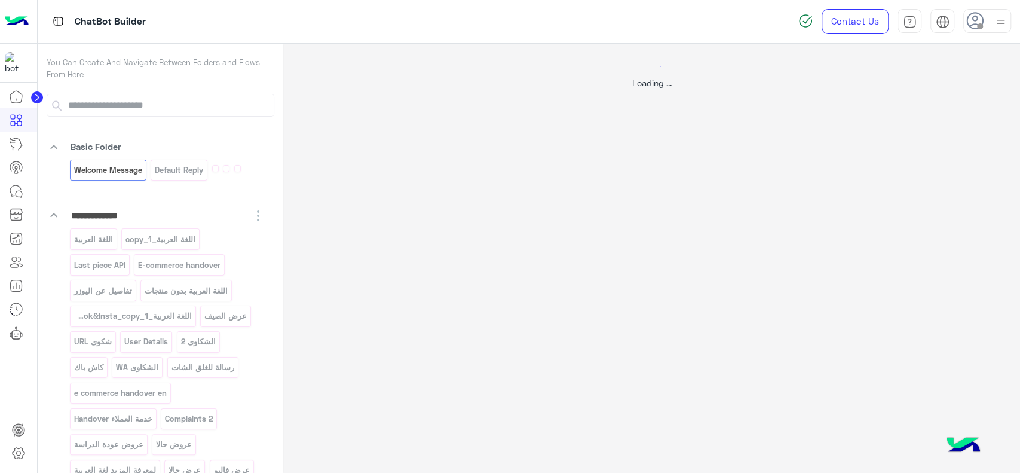
select select "*"
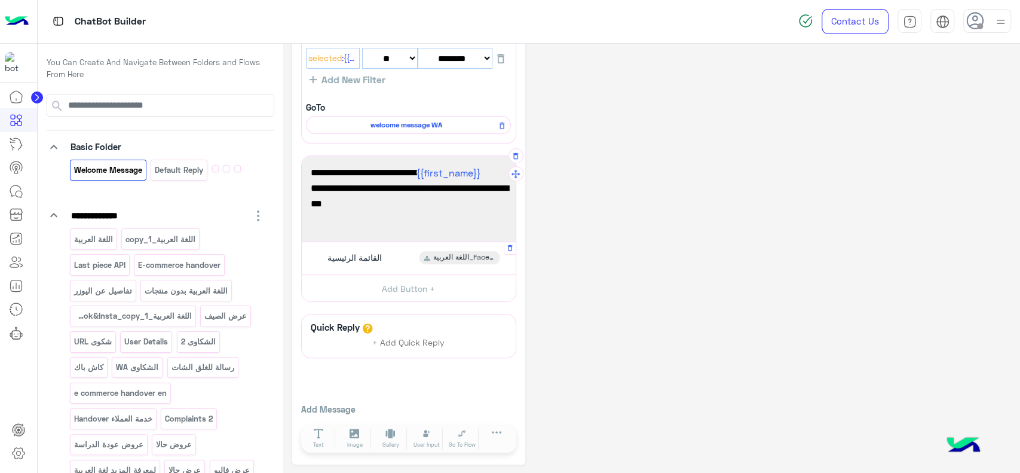
click at [361, 249] on div "القائمة الرئيسية اللغة العربية_Facebook&Insta_copy_1" at bounding box center [408, 258] width 205 height 23
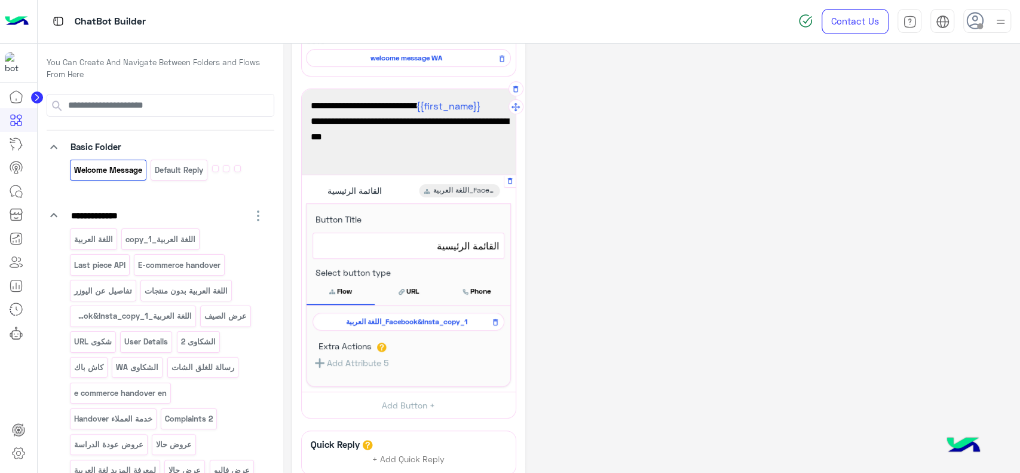
click at [385, 318] on span "اللغة العربية_Facebook&Insta_copy_1" at bounding box center [406, 321] width 174 height 11
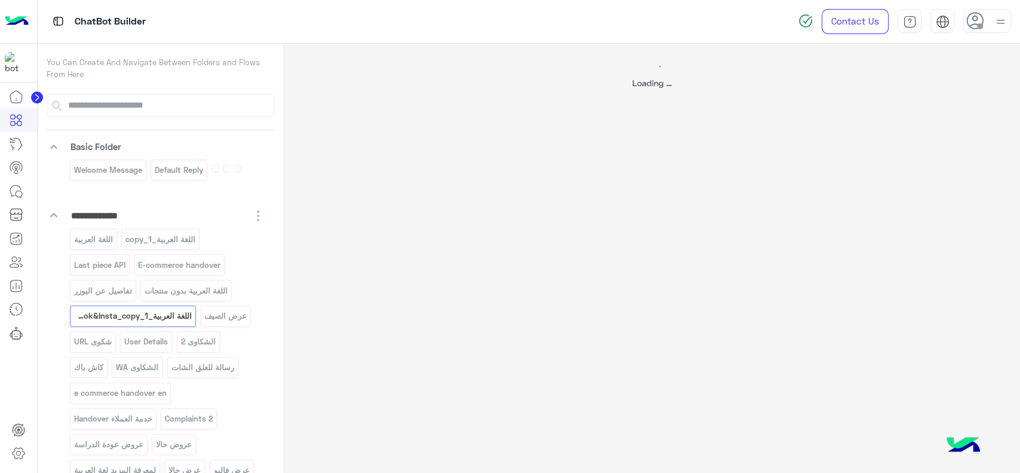
select select "*"
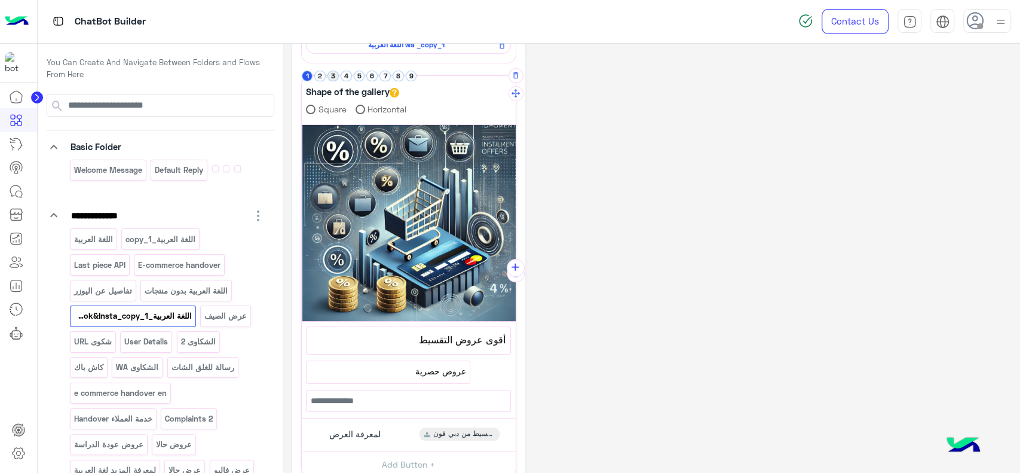
click at [335, 75] on button "3" at bounding box center [332, 76] width 11 height 11
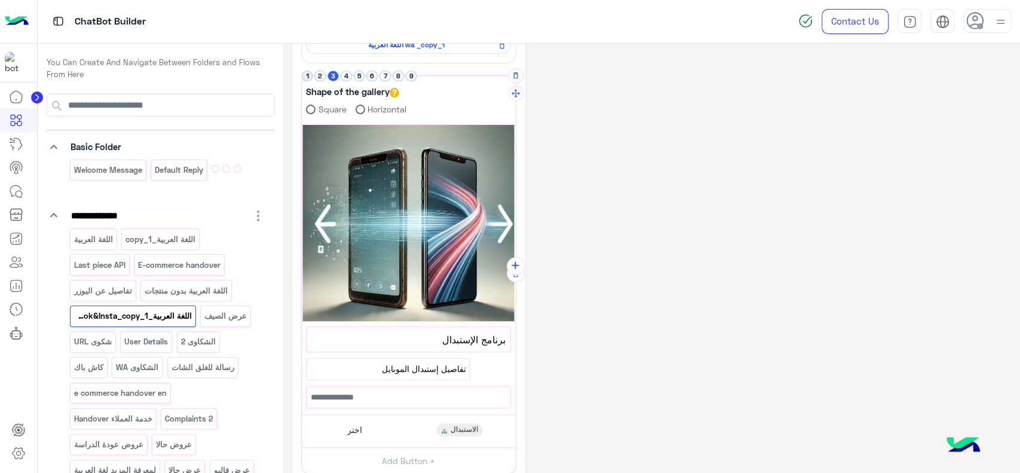
click at [310, 74] on button "1" at bounding box center [307, 76] width 11 height 11
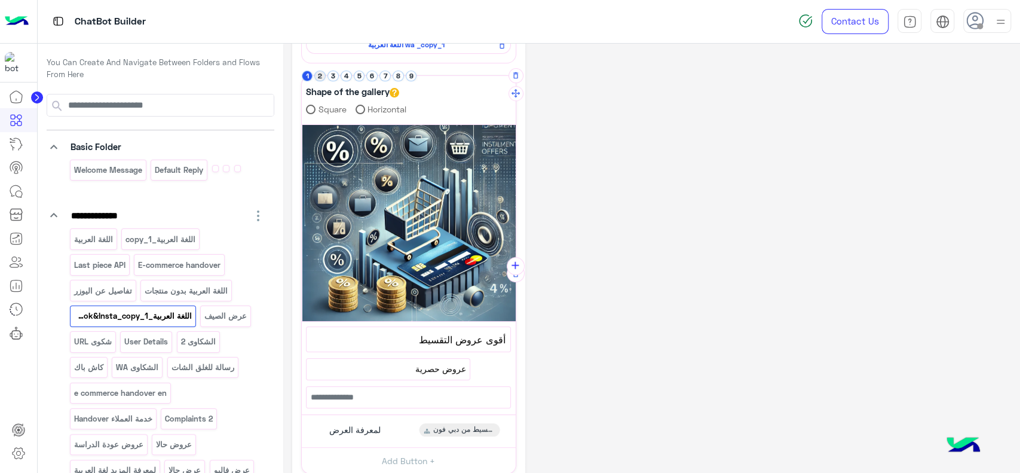
click at [320, 74] on button "2" at bounding box center [319, 76] width 11 height 11
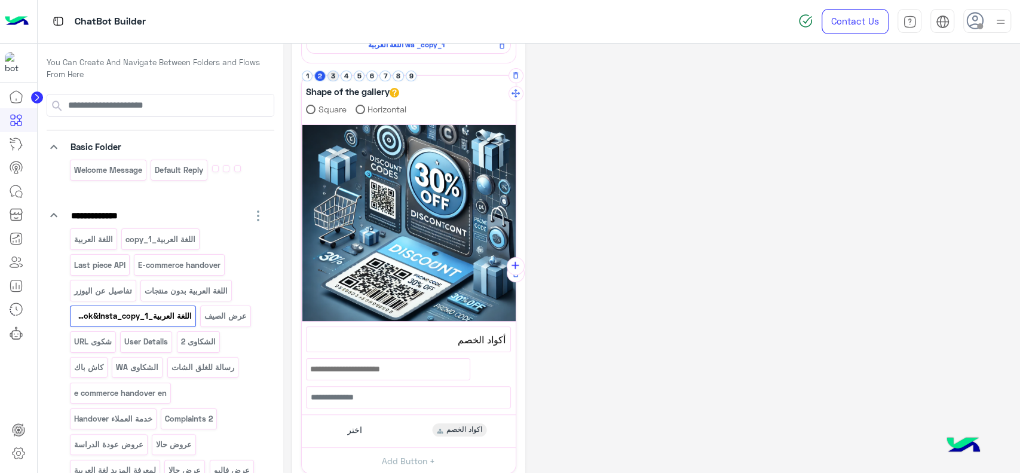
click at [334, 72] on button "3" at bounding box center [332, 76] width 11 height 11
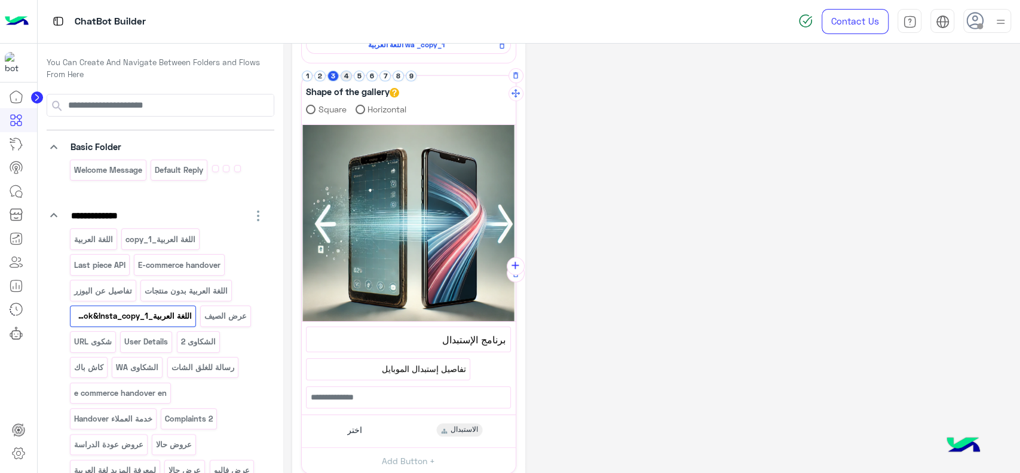
click at [345, 74] on button "4" at bounding box center [346, 76] width 11 height 11
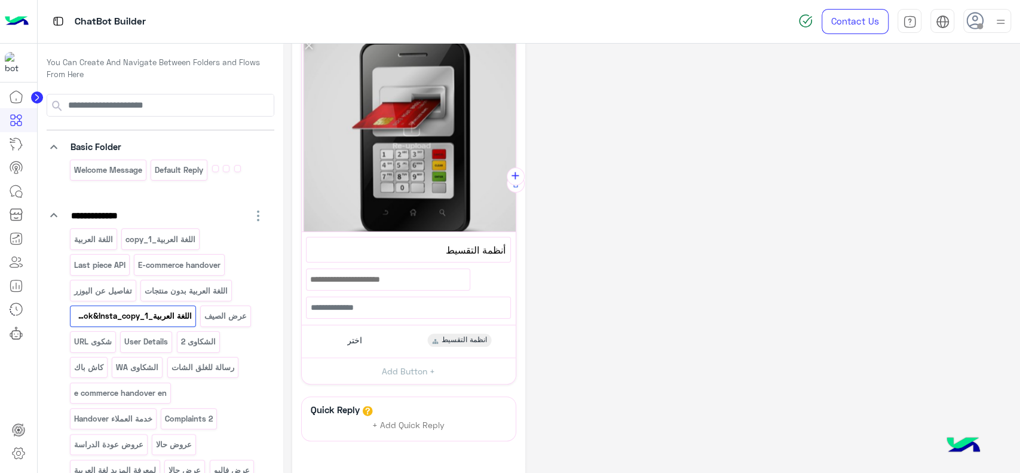
scroll to position [249, 0]
click at [403, 349] on div "اختر انظمة التقسيط" at bounding box center [408, 340] width 205 height 23
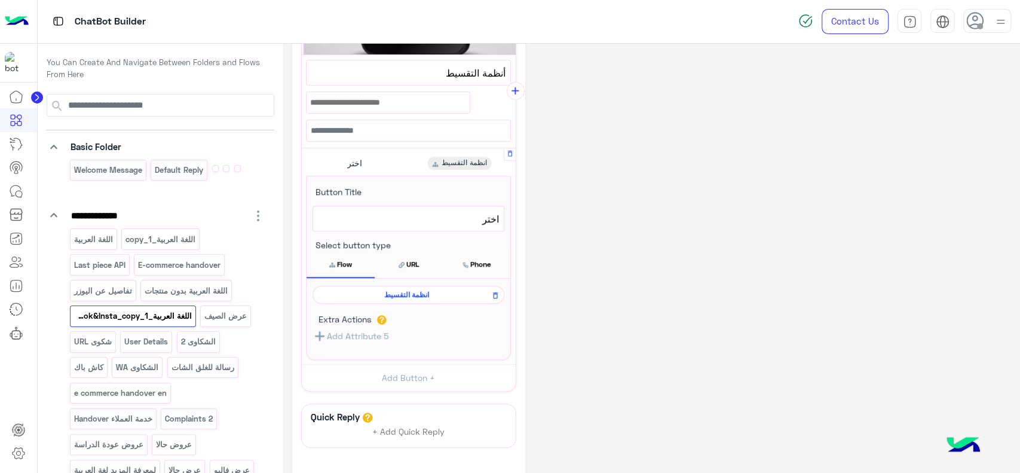
scroll to position [425, 0]
click at [438, 292] on span "انظمة التقسيط" at bounding box center [406, 294] width 174 height 11
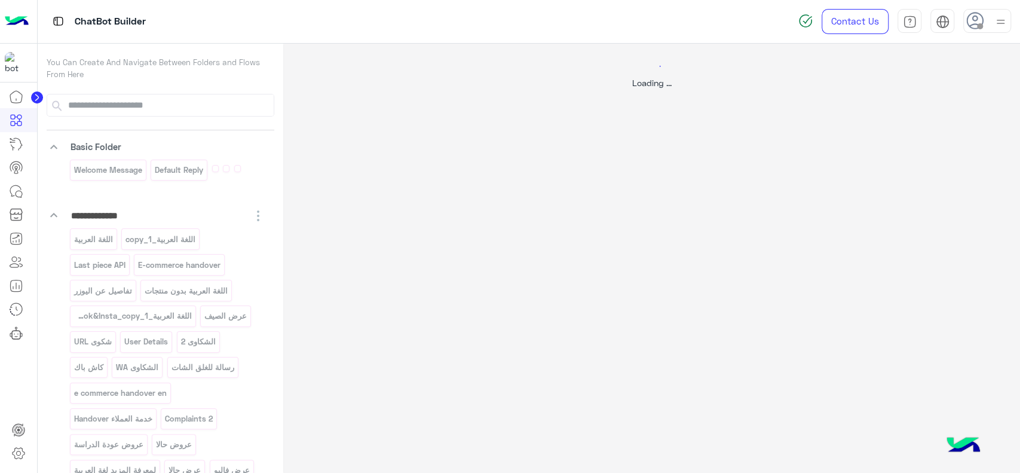
scroll to position [0, 0]
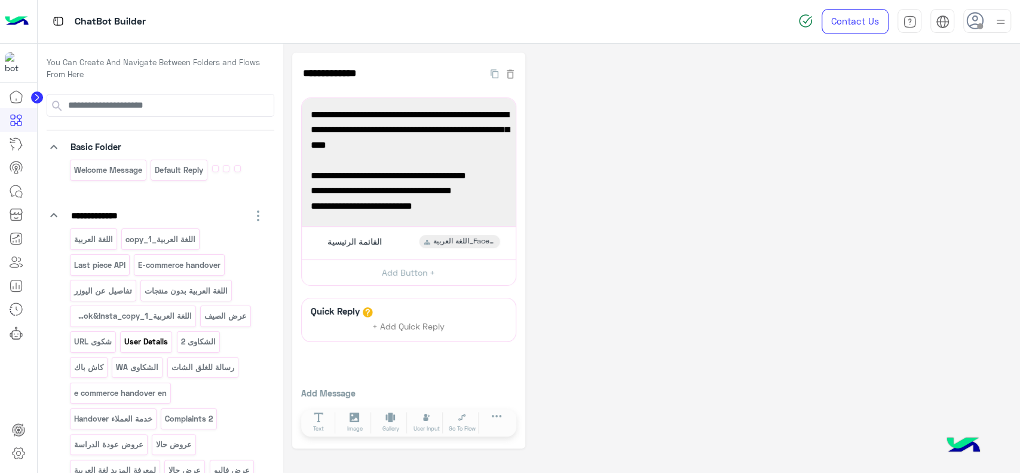
click at [161, 339] on p "User Details" at bounding box center [146, 342] width 45 height 14
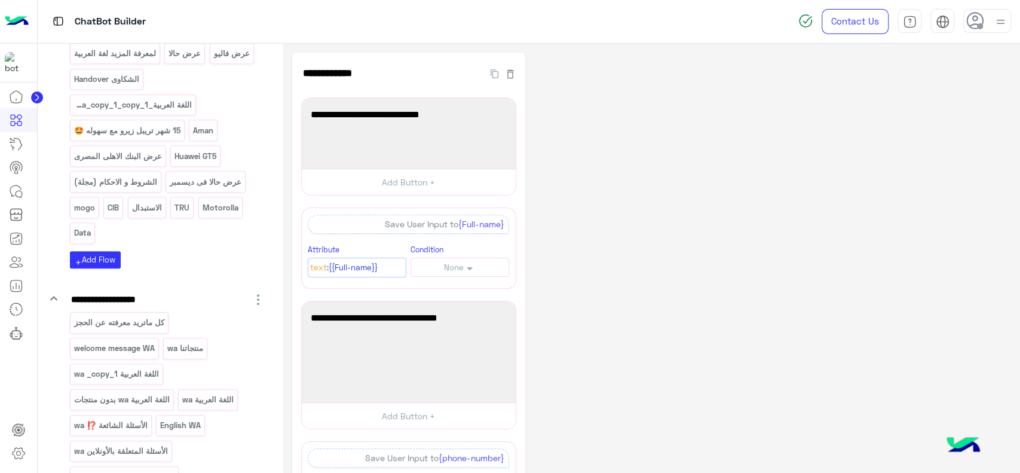
scroll to position [419, 0]
click at [87, 229] on p "Data" at bounding box center [82, 231] width 19 height 14
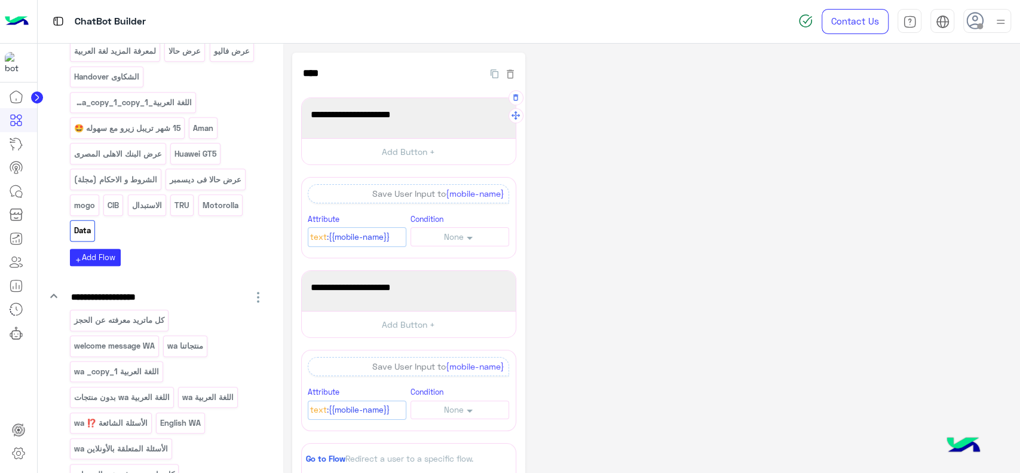
click at [407, 117] on span "برجاء توضيح اسم الجهاز" at bounding box center [409, 115] width 196 height 16
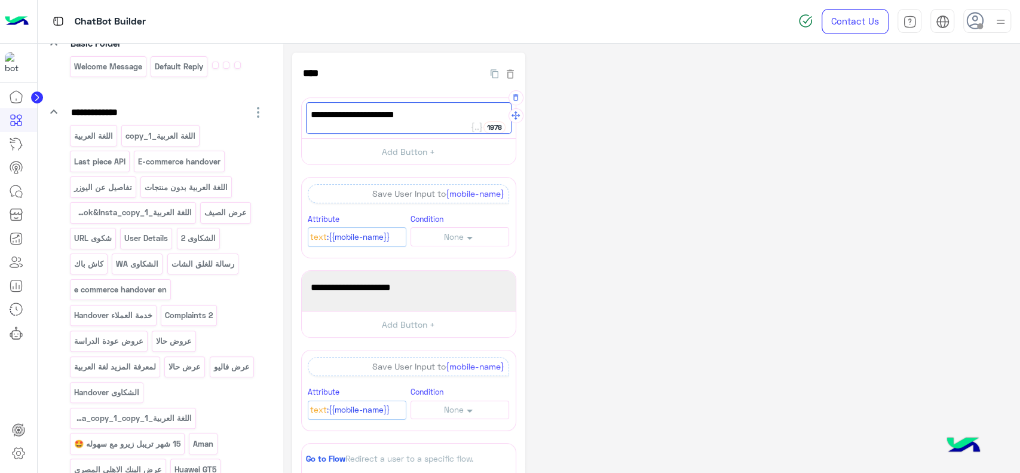
scroll to position [103, 0]
type textarea "**********"
click at [143, 213] on p "اللغة العربية_Facebook&Insta_copy_1" at bounding box center [133, 213] width 120 height 14
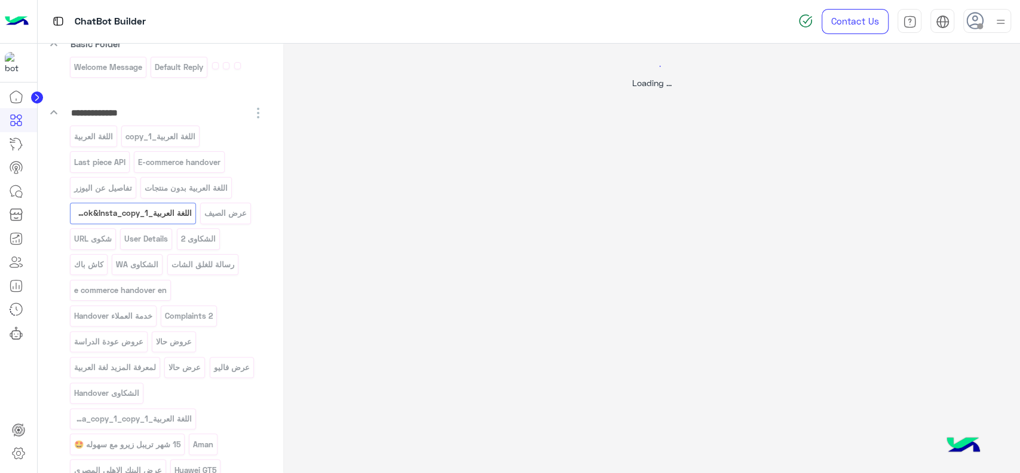
select select "*"
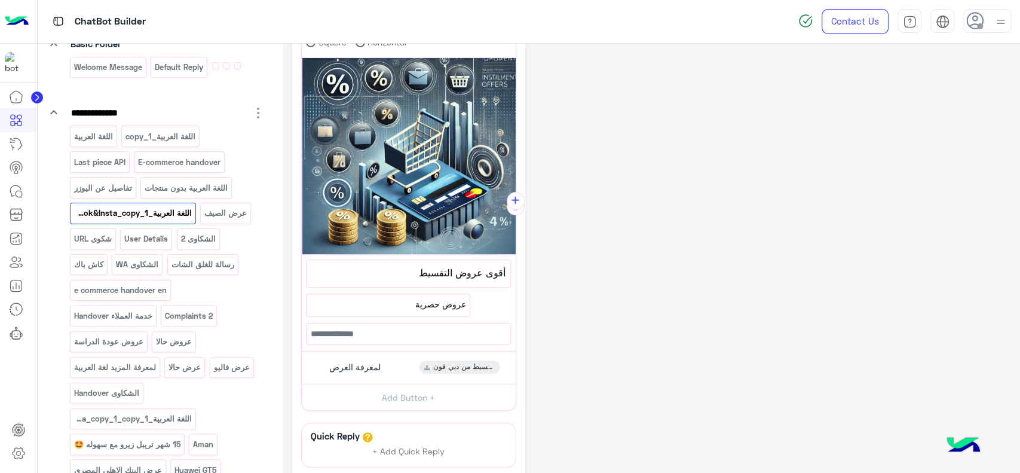
scroll to position [226, 0]
click at [368, 362] on span "لمعرفة العرض" at bounding box center [354, 366] width 51 height 11
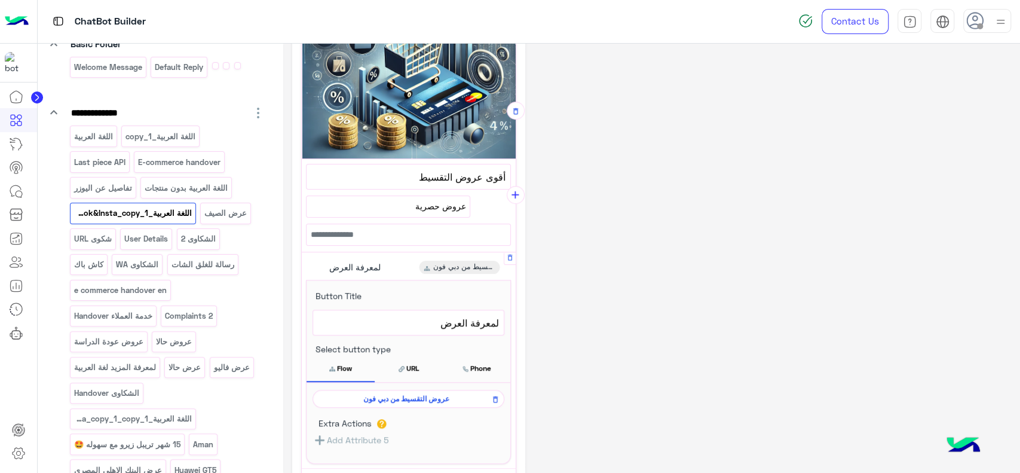
scroll to position [323, 0]
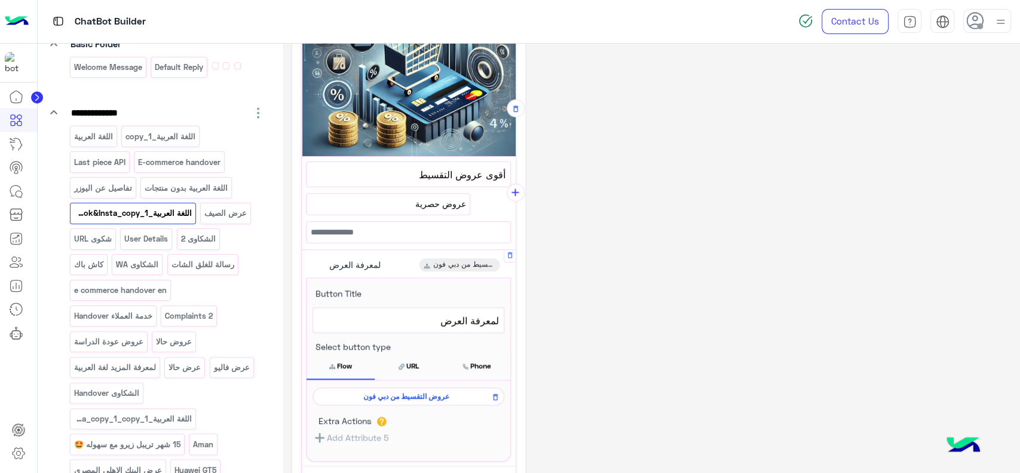
click at [374, 394] on span "عروض التقسيط من دبي فون" at bounding box center [406, 396] width 174 height 11
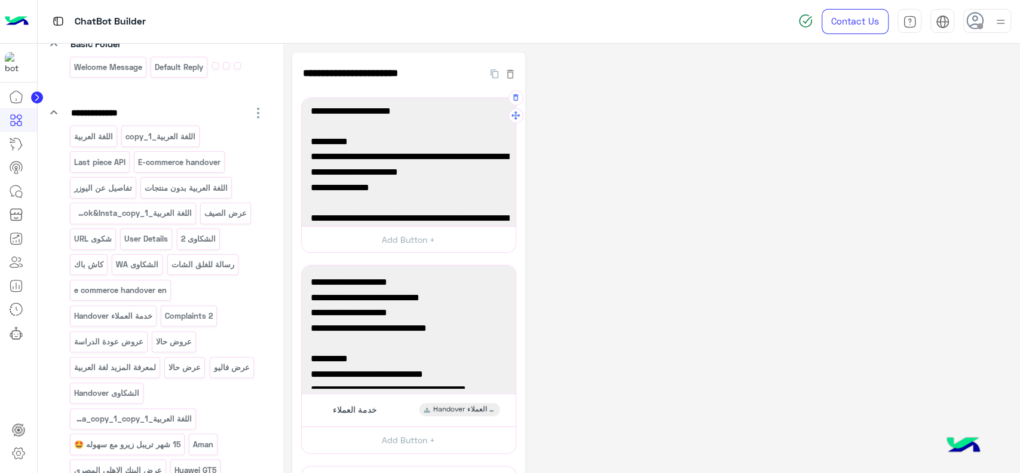
scroll to position [42, 0]
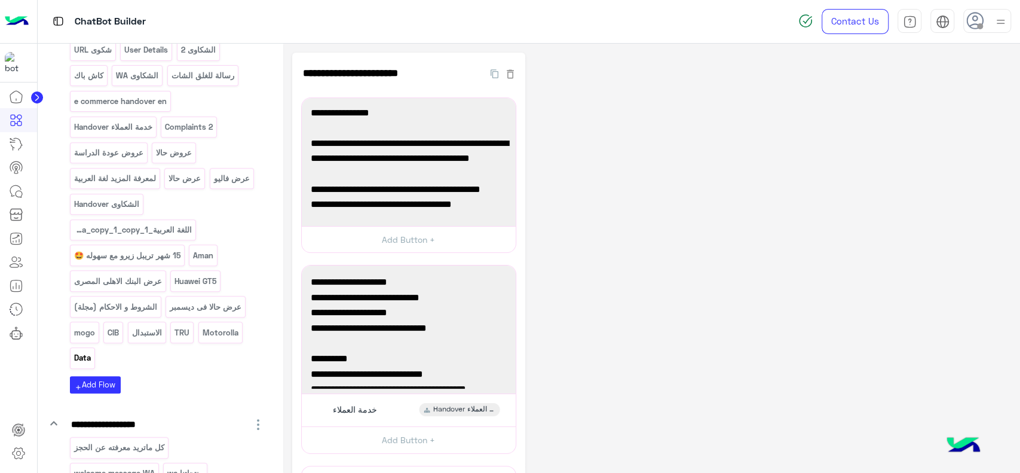
click at [84, 356] on p "Data" at bounding box center [82, 358] width 19 height 14
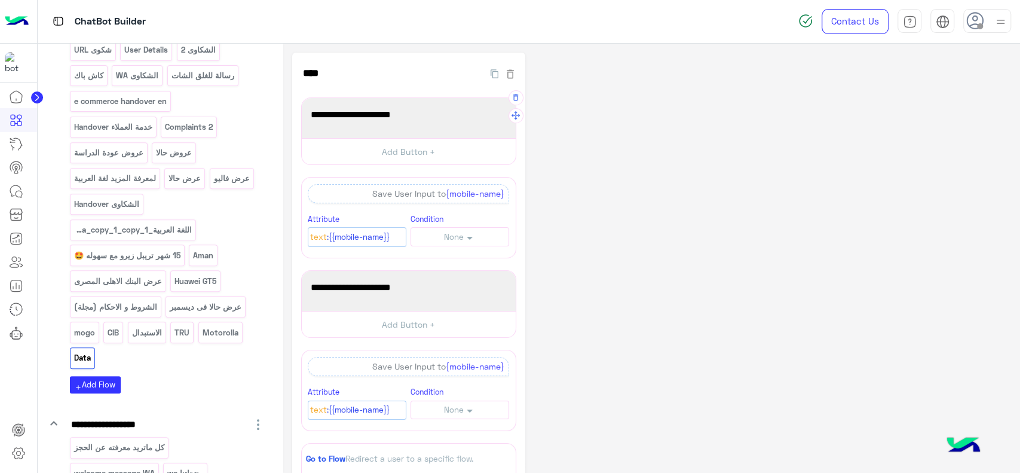
click at [406, 112] on span "برجاء توضيح اسم الجهاز" at bounding box center [409, 115] width 196 height 16
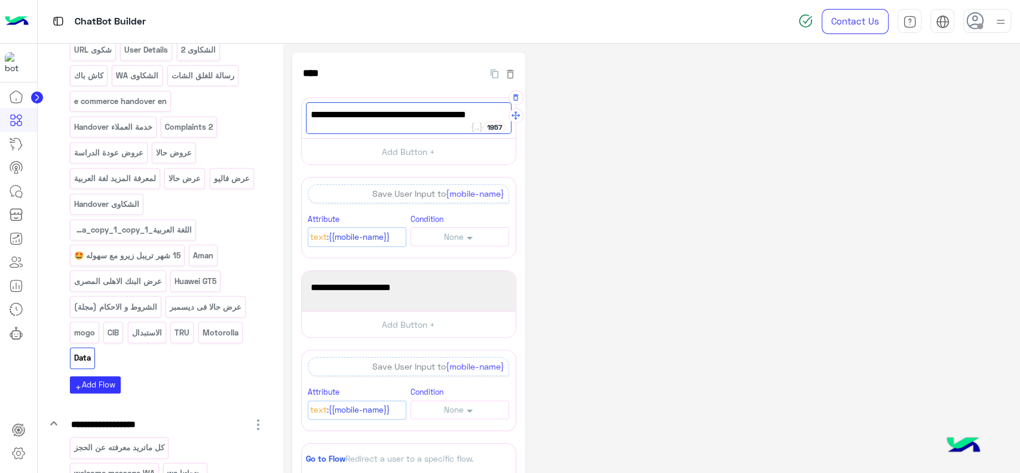
type textarea "**********"
click at [588, 185] on div "**********" at bounding box center [651, 379] width 719 height 652
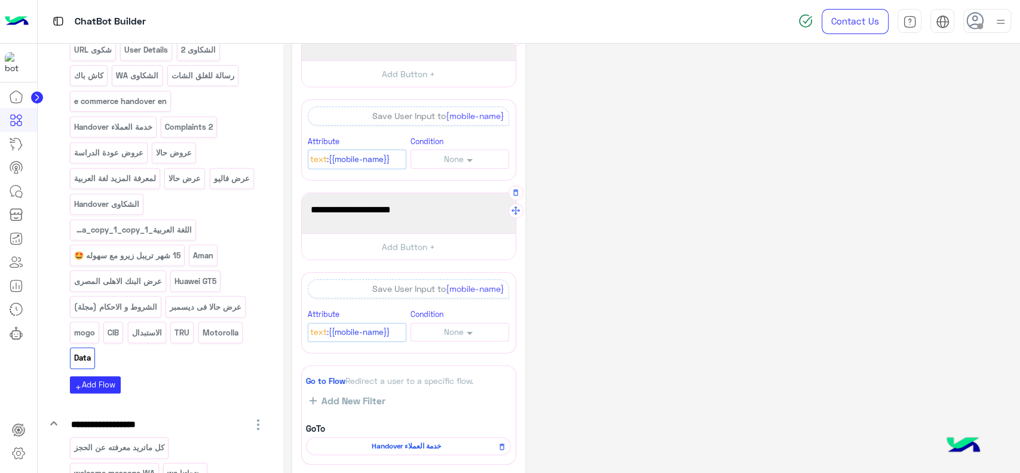
click at [414, 213] on span "برجاء كتابة رقم الهاتف" at bounding box center [409, 210] width 196 height 16
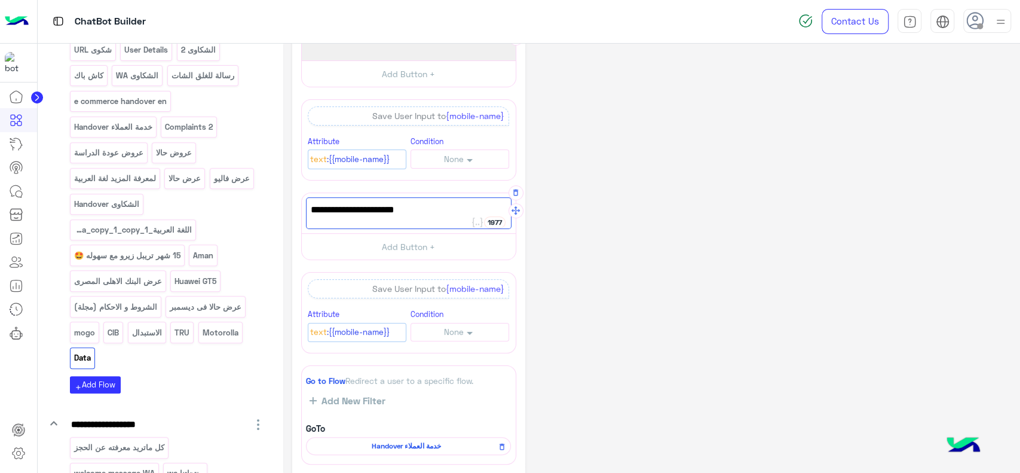
click at [596, 194] on div "**********" at bounding box center [651, 301] width 719 height 652
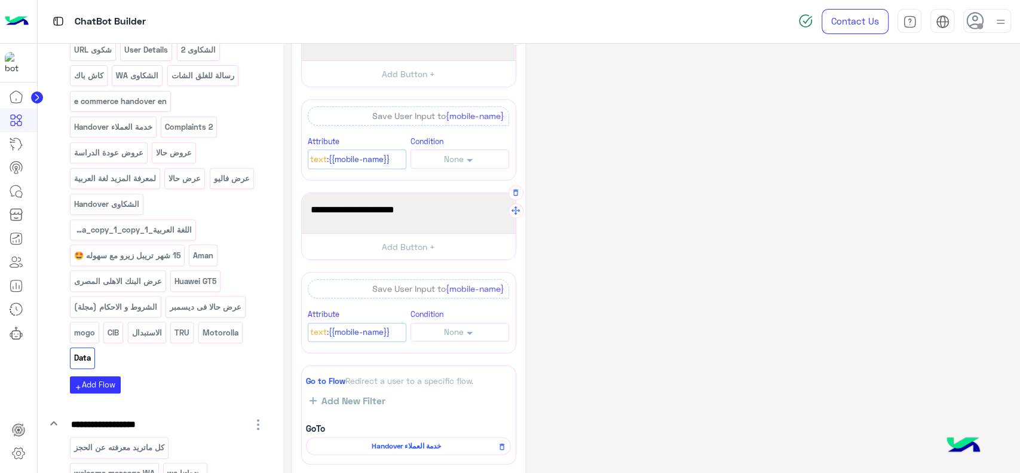
click at [369, 202] on span "برجاء توضيح طريقة الدفع" at bounding box center [409, 210] width 196 height 16
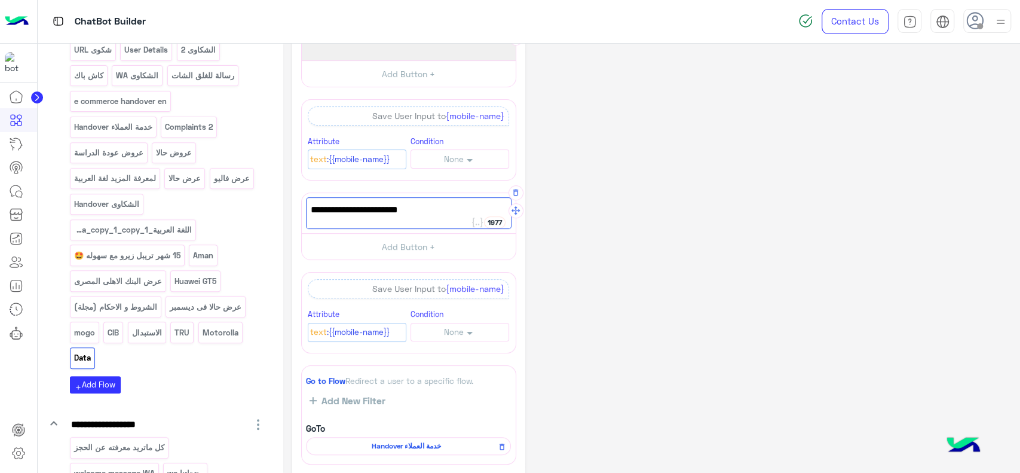
paste textarea "***"
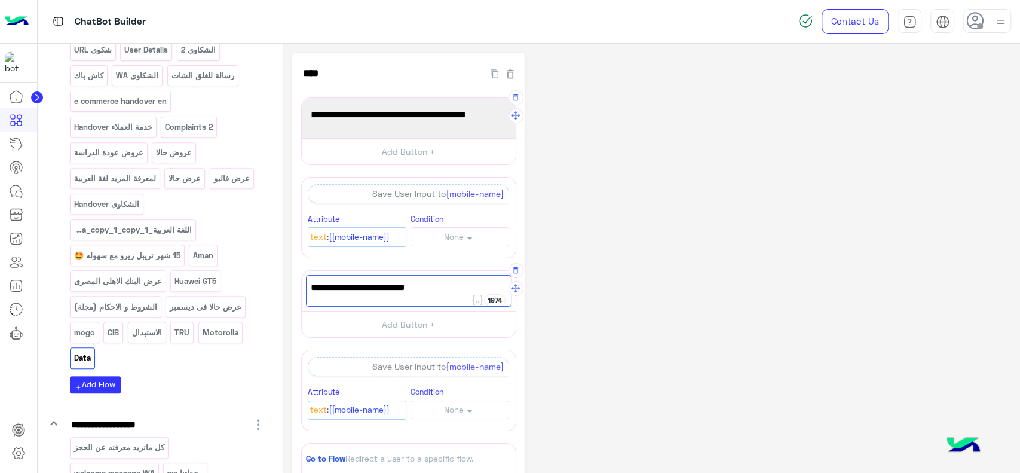
type textarea "**********"
click at [314, 116] on span "برجاء توضيح اسم الجهاز المراد الاستفسار عنه" at bounding box center [409, 115] width 196 height 16
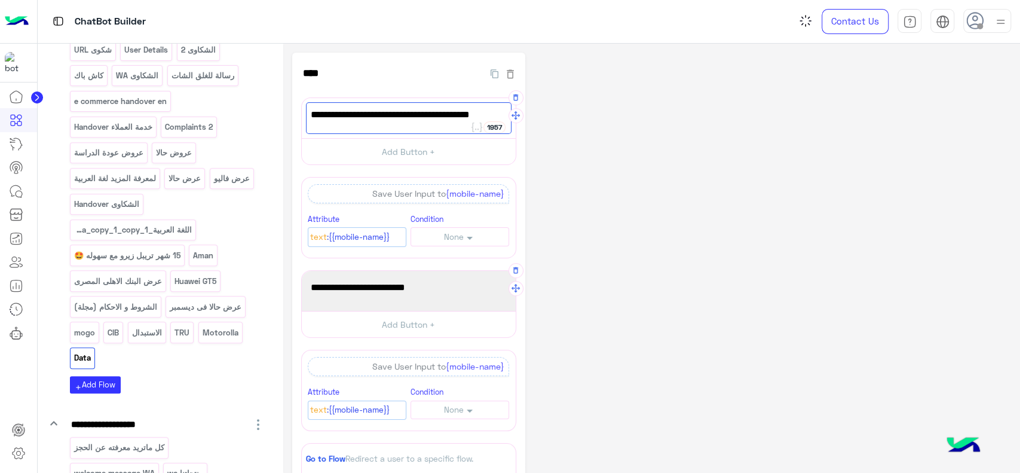
paste textarea "***"
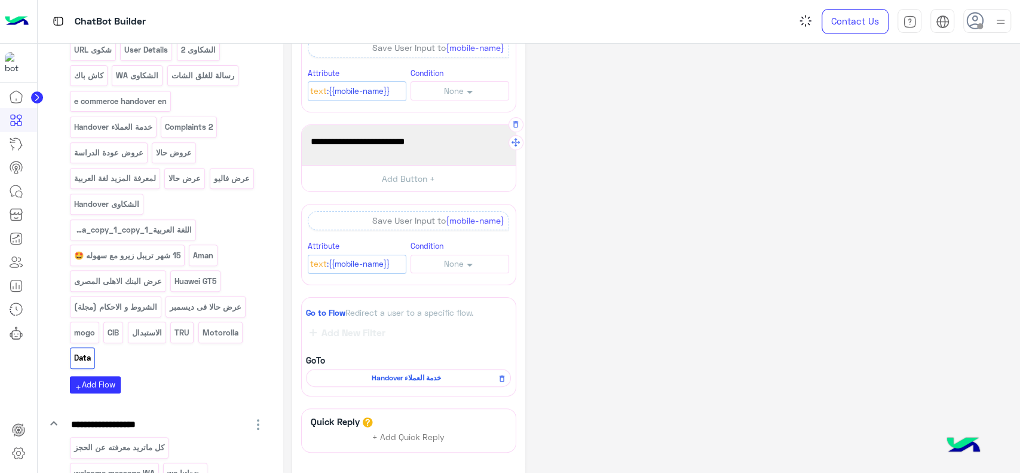
scroll to position [239, 0]
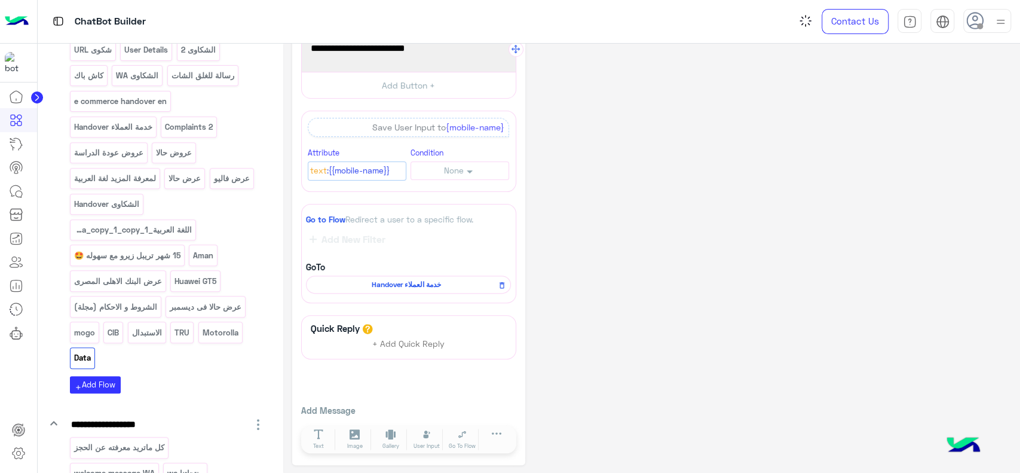
type textarea "**********"
click at [634, 191] on div "**********" at bounding box center [651, 140] width 719 height 652
click at [371, 283] on span "Handover خدمة العملاء" at bounding box center [407, 284] width 188 height 11
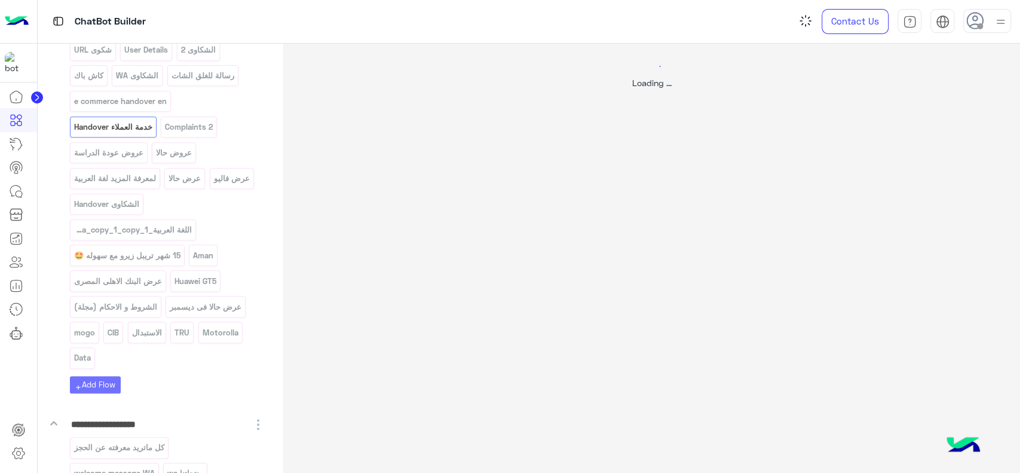
scroll to position [0, 0]
click at [140, 128] on div at bounding box center [510, 236] width 1020 height 473
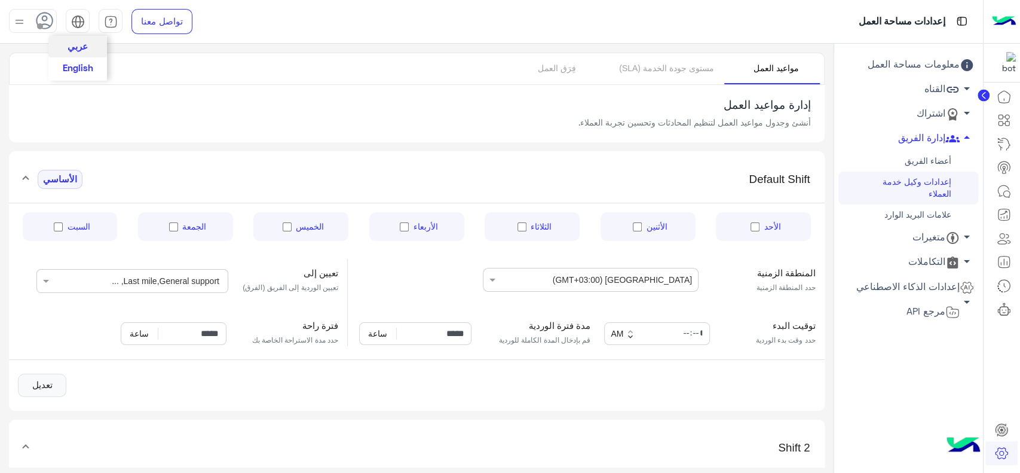
click at [75, 23] on img at bounding box center [78, 22] width 14 height 14
click at [81, 66] on span "English" at bounding box center [78, 67] width 30 height 11
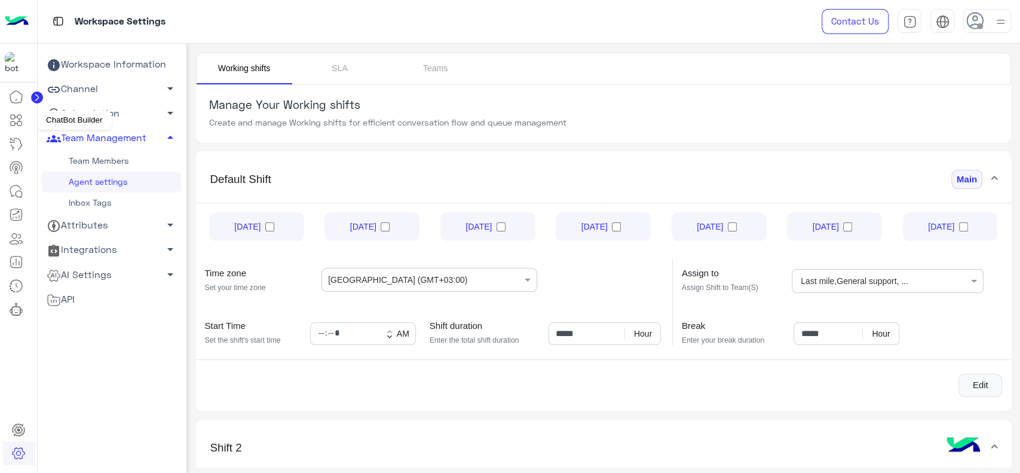
click at [14, 125] on icon at bounding box center [16, 120] width 14 height 14
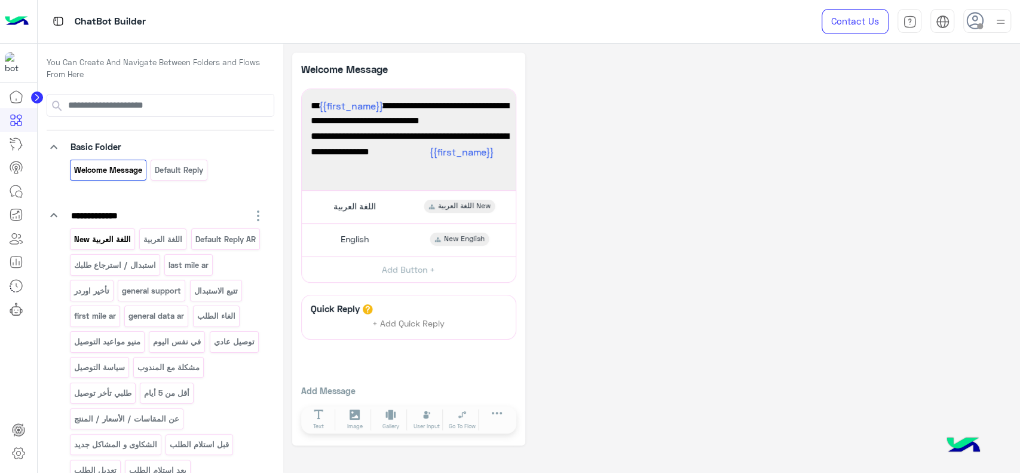
click at [112, 241] on p "اللغة العربية New" at bounding box center [102, 239] width 59 height 14
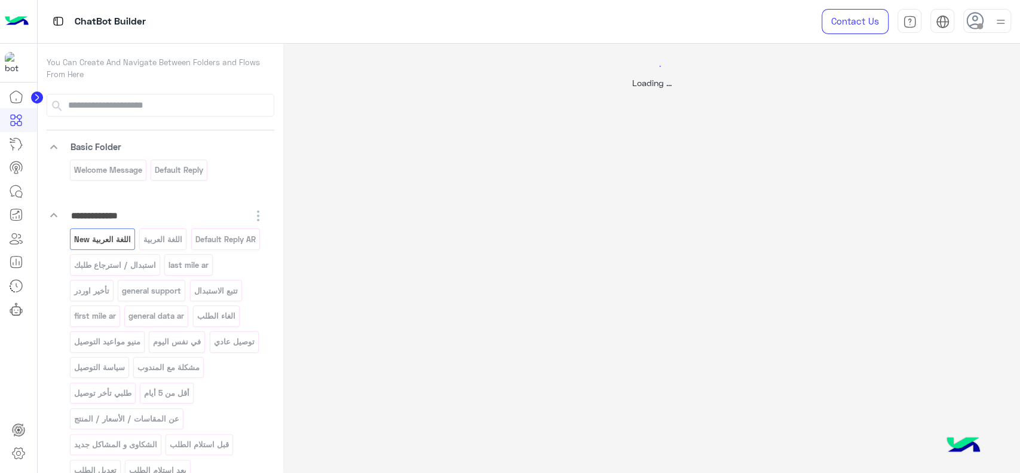
select select "*"
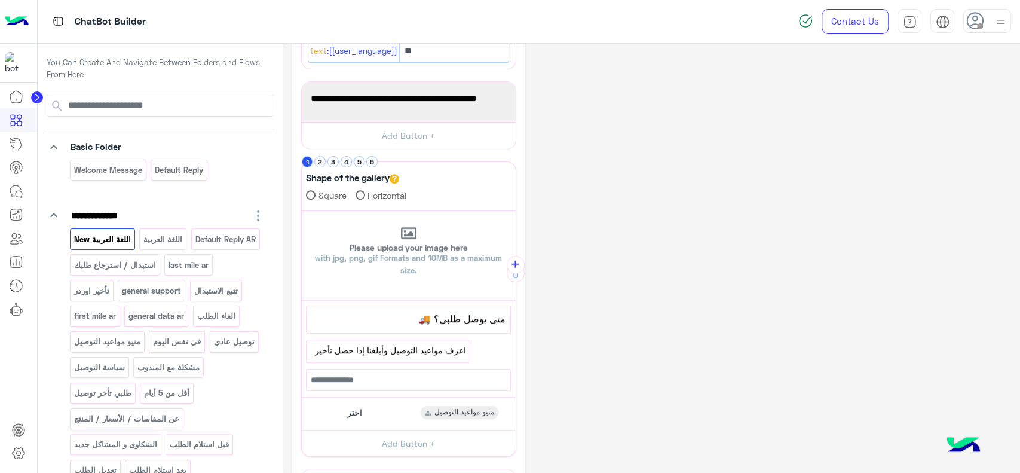
scroll to position [268, 0]
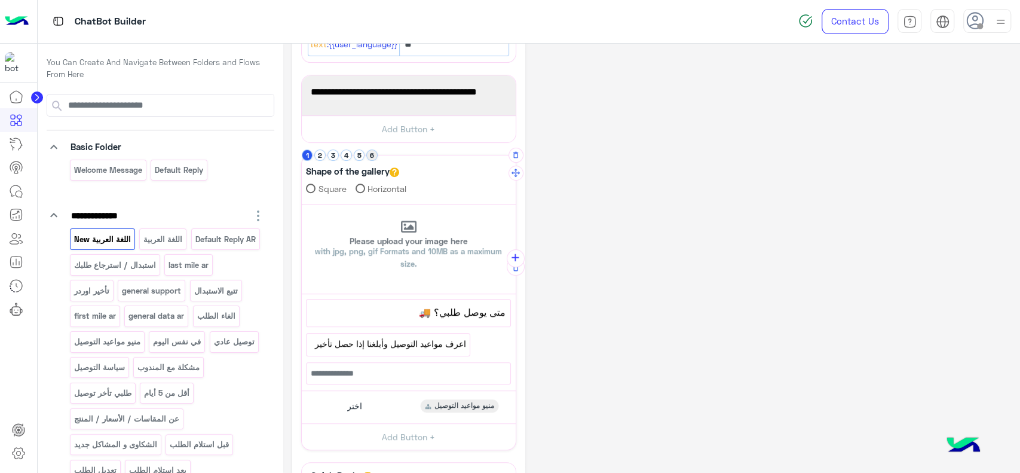
click at [370, 151] on button "6" at bounding box center [371, 154] width 11 height 11
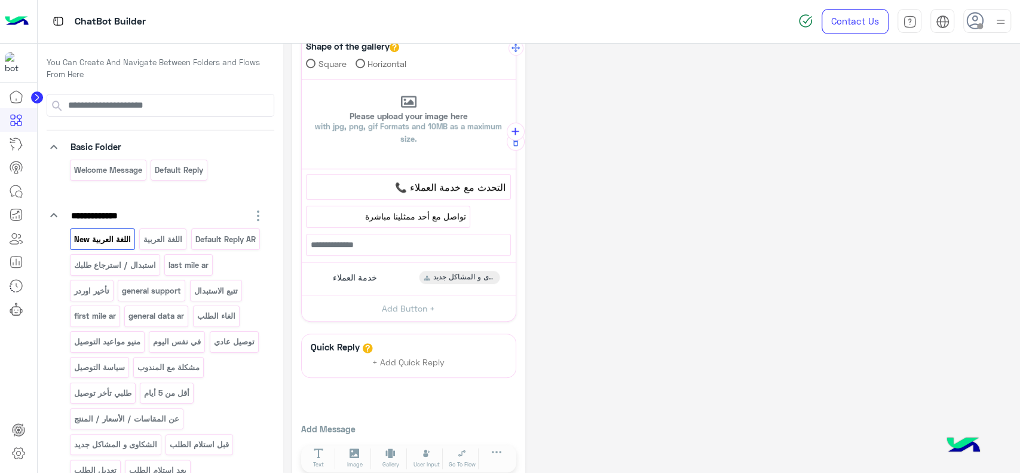
scroll to position [411, 0]
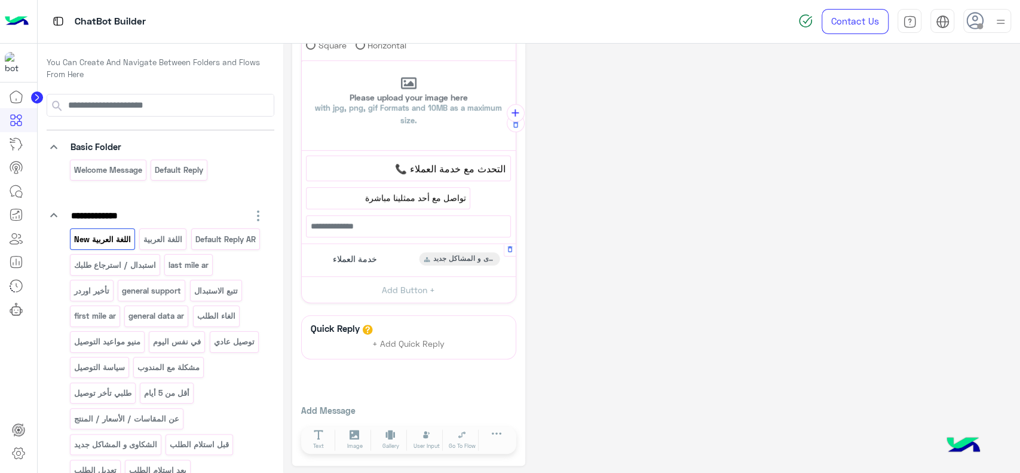
click at [368, 259] on span "خدمة العملاء" at bounding box center [355, 258] width 44 height 11
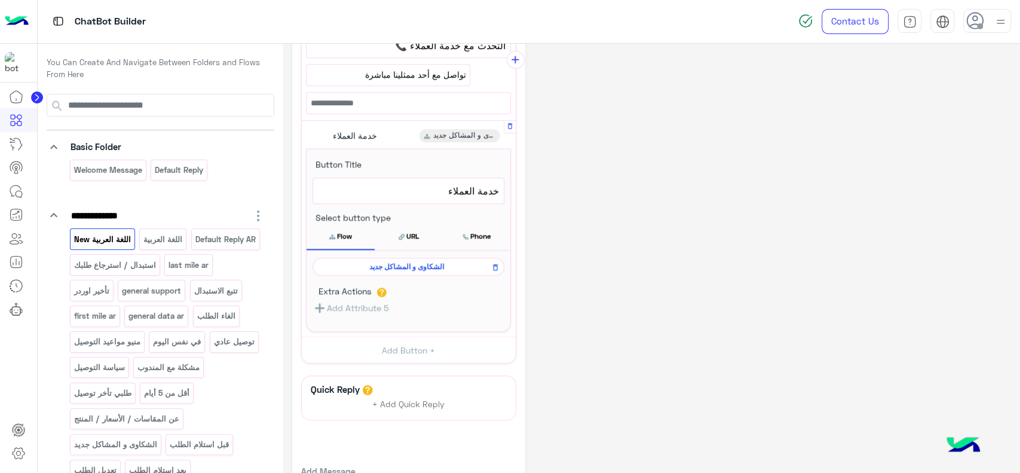
scroll to position [535, 0]
click at [386, 260] on span "الشكاوى و المشاكل جديد" at bounding box center [406, 265] width 174 height 11
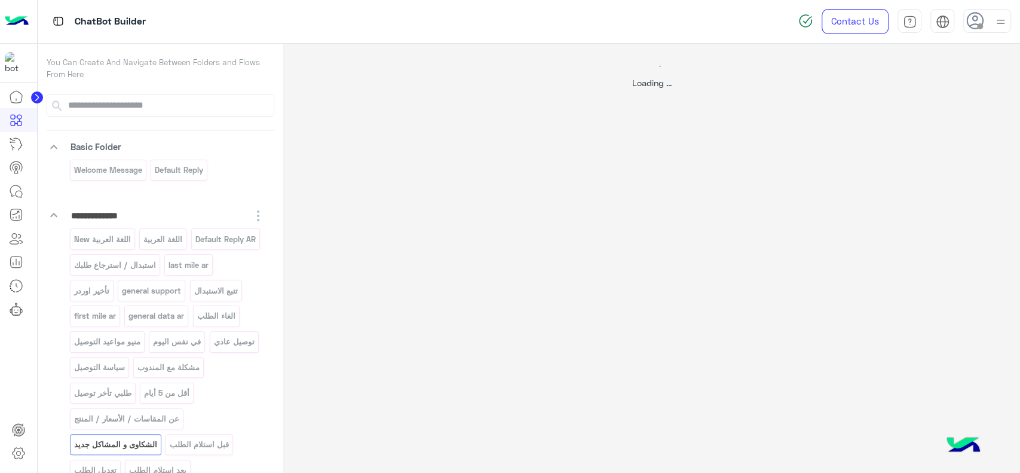
select select "*"
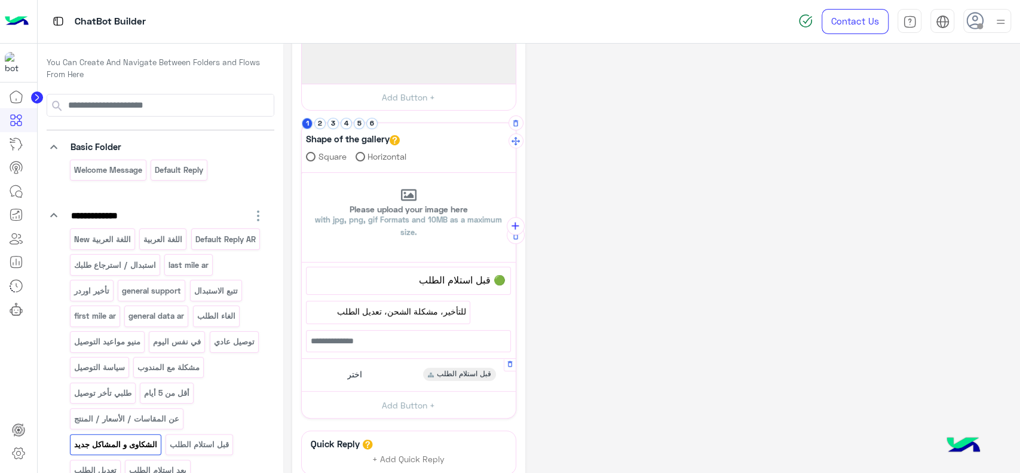
scroll to position [219, 0]
click at [387, 378] on div "اختر قبل استلام الطلب" at bounding box center [408, 376] width 205 height 23
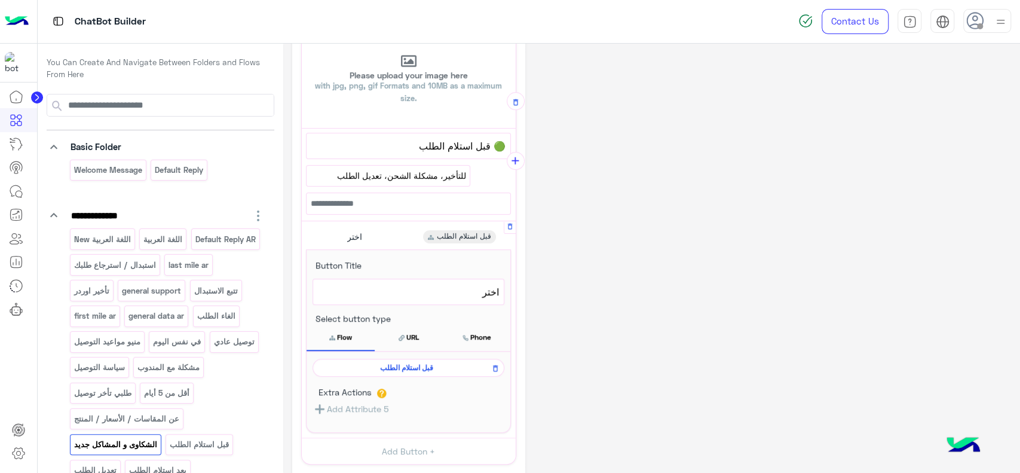
scroll to position [358, 0]
click at [391, 363] on span "قبل استلام الطلب" at bounding box center [406, 364] width 174 height 11
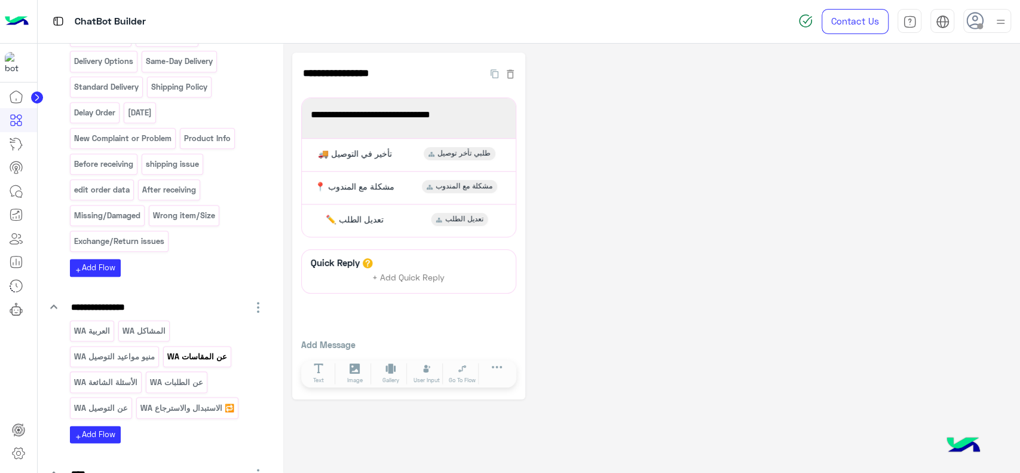
scroll to position [821, 0]
click at [141, 323] on p "المشاكل WA" at bounding box center [144, 329] width 45 height 14
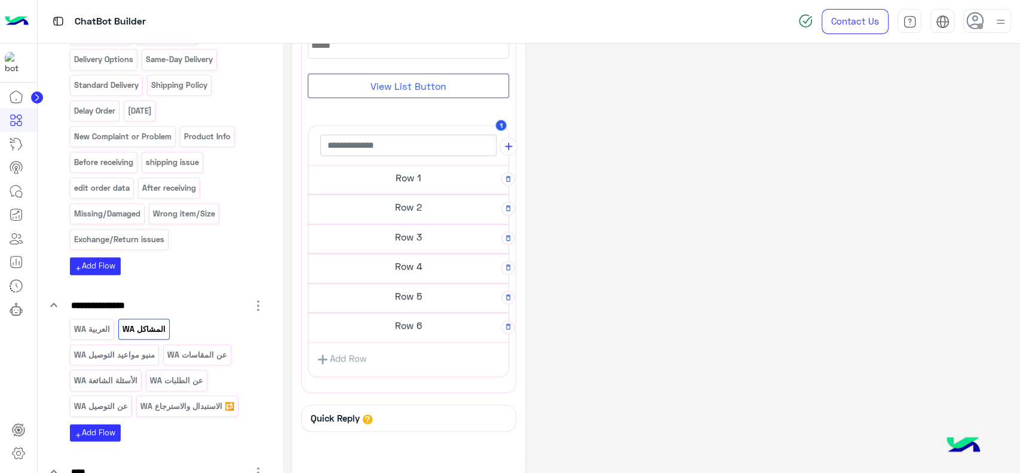
scroll to position [342, 0]
click at [430, 174] on h5 "Row 1" at bounding box center [408, 175] width 200 height 24
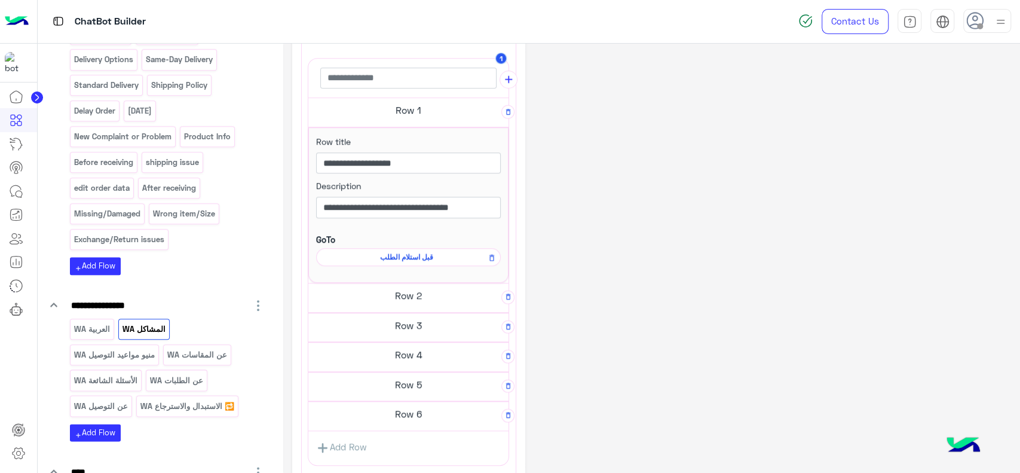
scroll to position [405, 0]
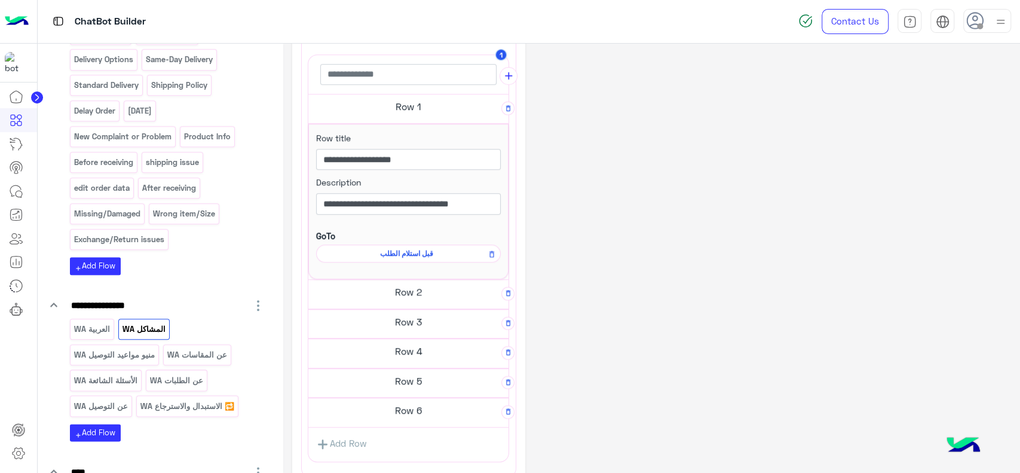
click at [417, 251] on span "قبل استلام الطلب" at bounding box center [406, 253] width 167 height 11
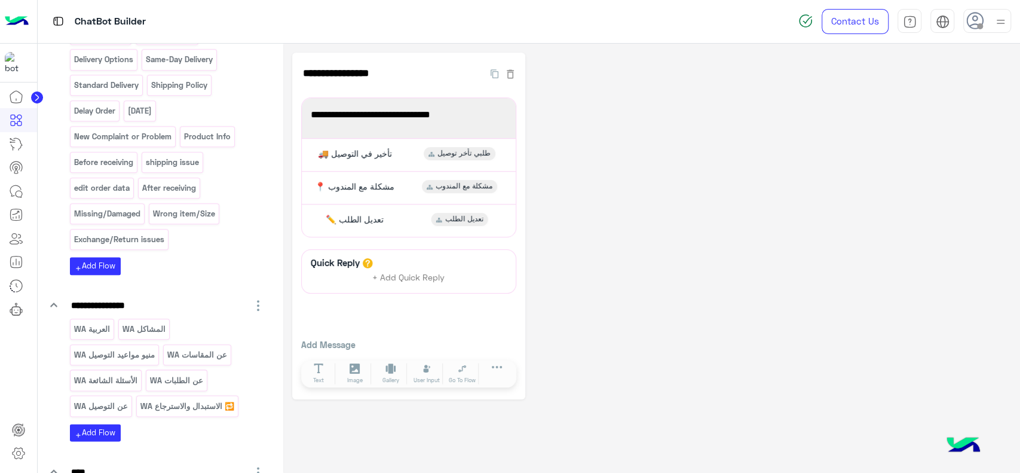
drag, startPoint x: 835, startPoint y: 305, endPoint x: 679, endPoint y: 360, distance: 165.9
click at [679, 360] on div "**********" at bounding box center [651, 226] width 719 height 347
click at [390, 161] on div "🚚 تأخير في التوصيل طلبي تأخر توصيل" at bounding box center [408, 154] width 205 height 23
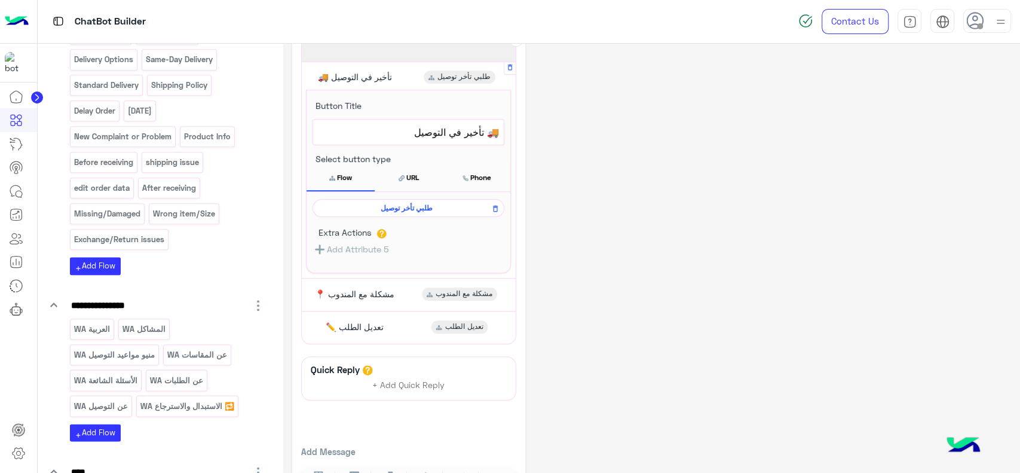
scroll to position [78, 0]
click at [406, 284] on div "📍 مشكلة مع المندوب مشكلة مع المندوب" at bounding box center [408, 292] width 205 height 23
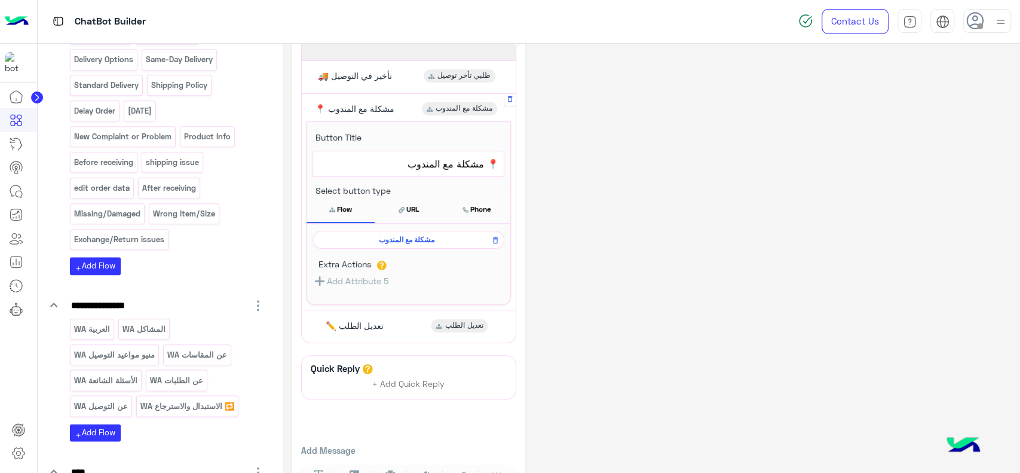
scroll to position [119, 0]
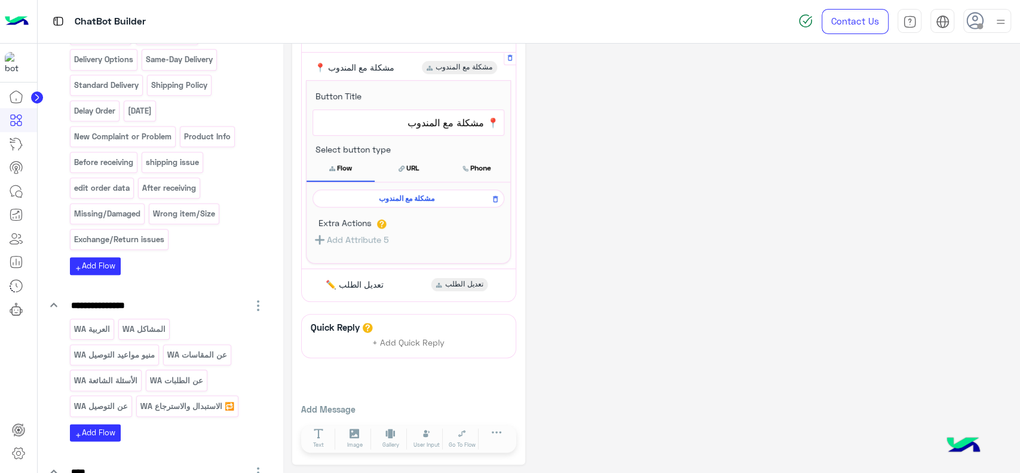
click at [423, 201] on span "مشكلة مع المندوب" at bounding box center [406, 198] width 174 height 11
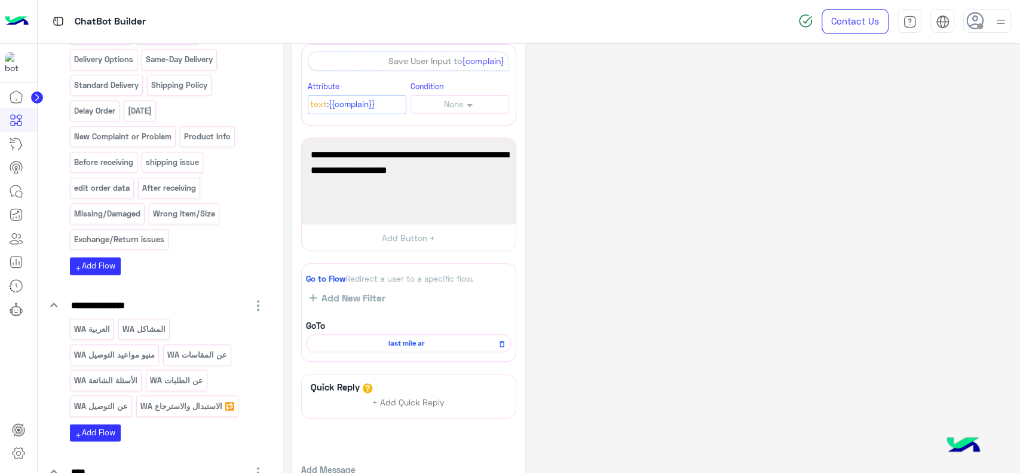
scroll to position [379, 0]
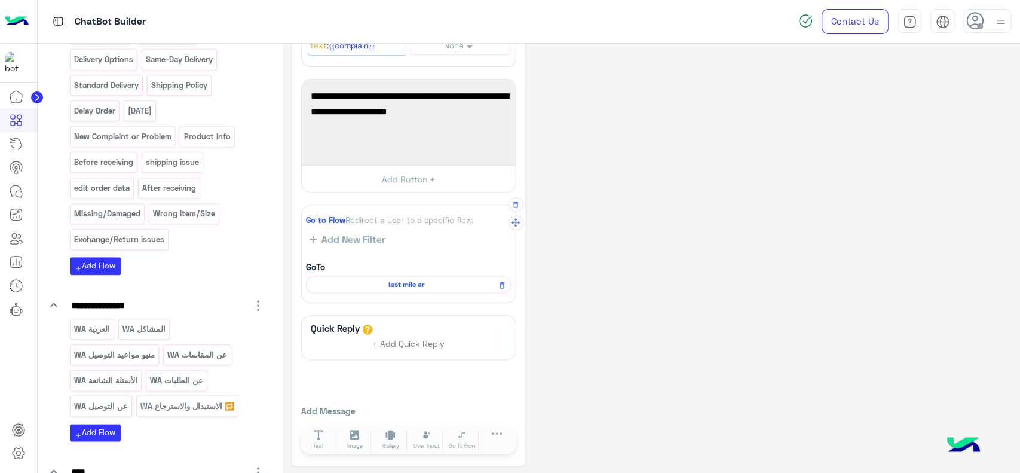
click at [448, 280] on span "last mile ar" at bounding box center [407, 284] width 188 height 11
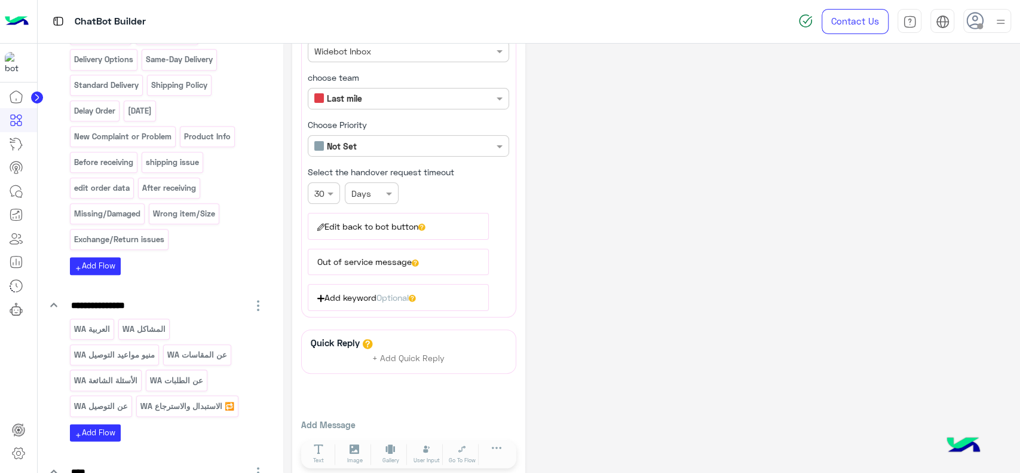
scroll to position [118, 0]
click at [461, 442] on icon at bounding box center [462, 446] width 10 height 10
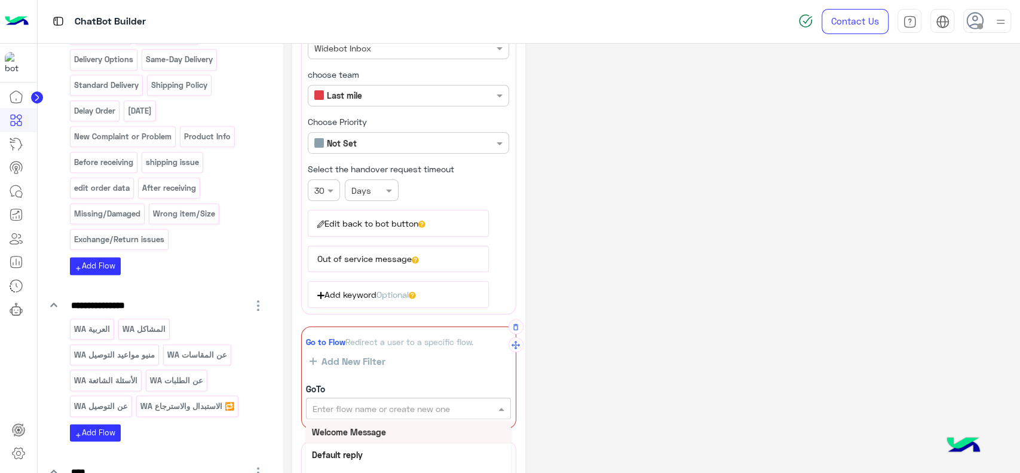
click at [411, 411] on div "Enter flow name or create new one" at bounding box center [381, 408] width 137 height 13
type input "***"
click at [399, 427] on b "الشكاوى و المشاكل جديد" at bounding box center [355, 432] width 87 height 10
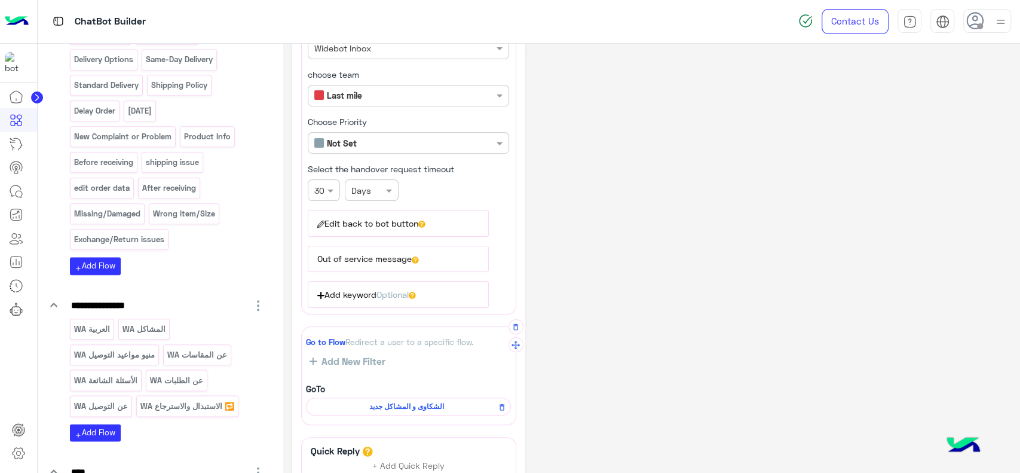
click at [558, 357] on div "**********" at bounding box center [651, 261] width 719 height 653
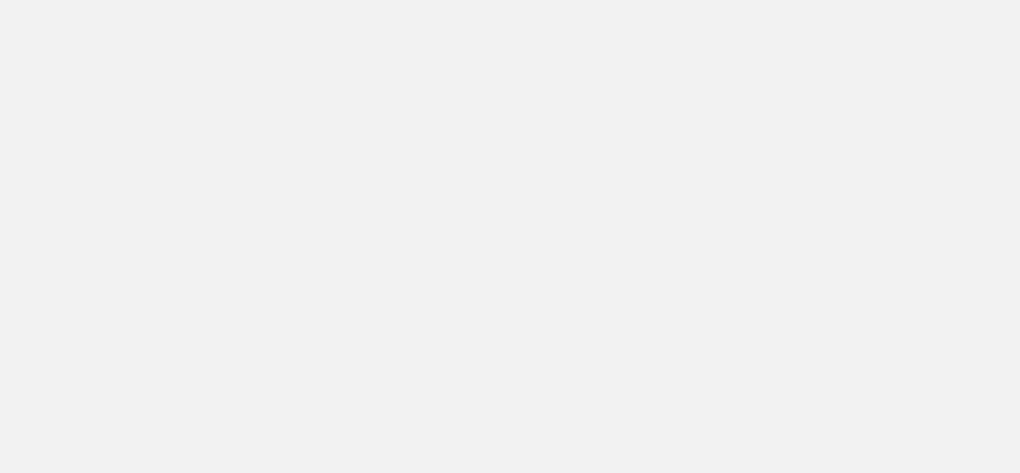
click at [231, 98] on app-root at bounding box center [510, 236] width 1020 height 473
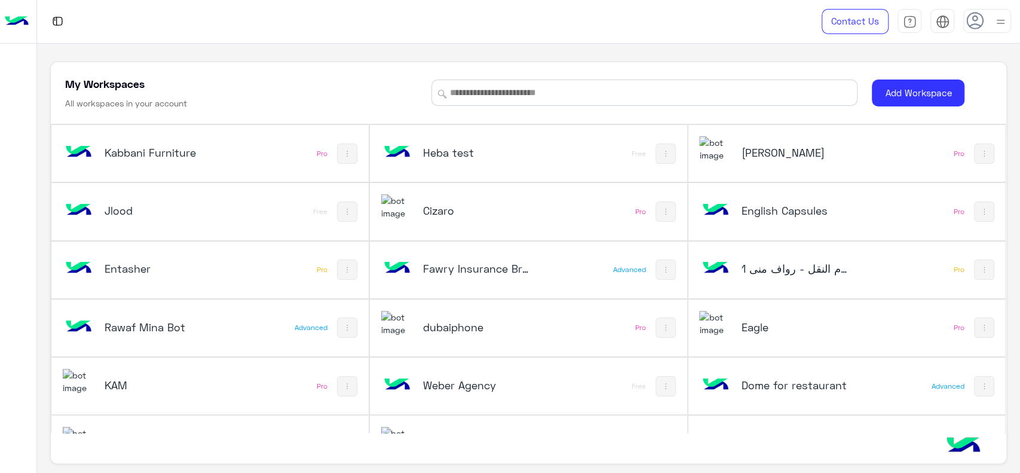
click at [470, 326] on h5 "dubaiphone" at bounding box center [476, 327] width 106 height 14
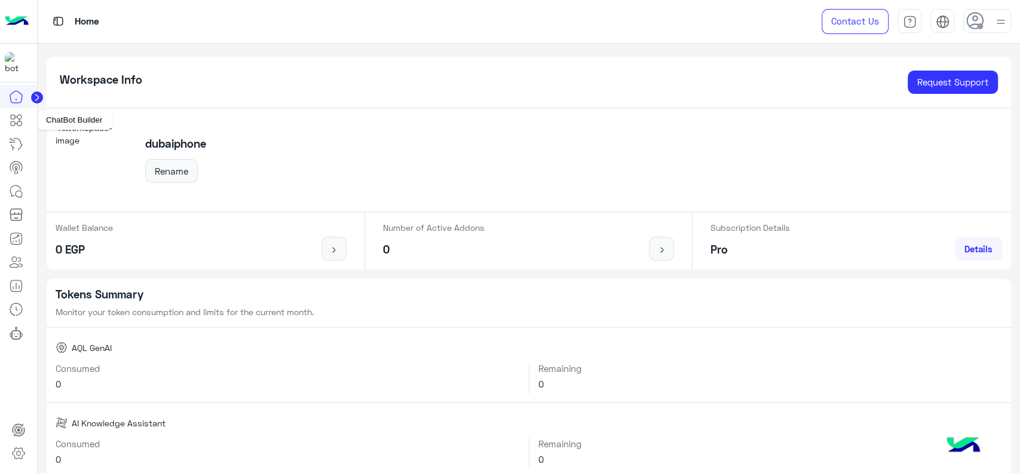
click at [20, 125] on icon at bounding box center [16, 120] width 14 height 14
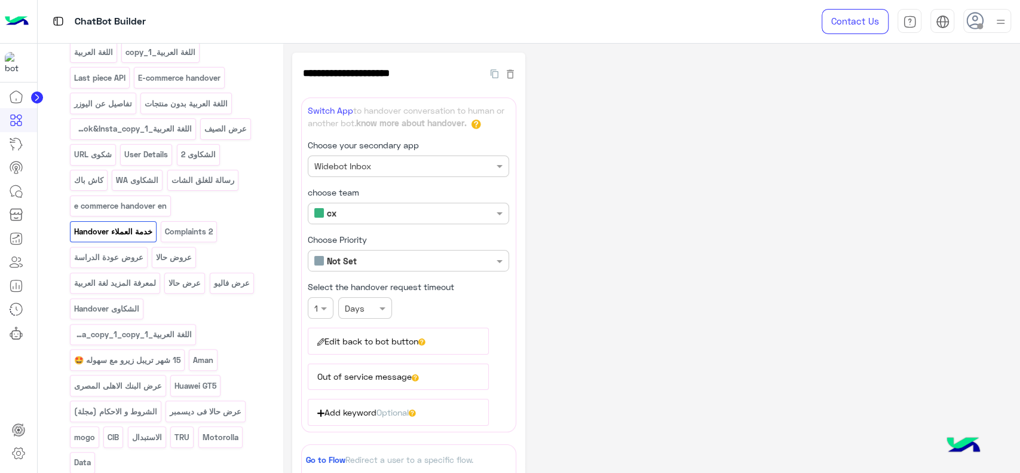
scroll to position [189, 0]
click at [425, 338] on icon at bounding box center [421, 341] width 7 height 7
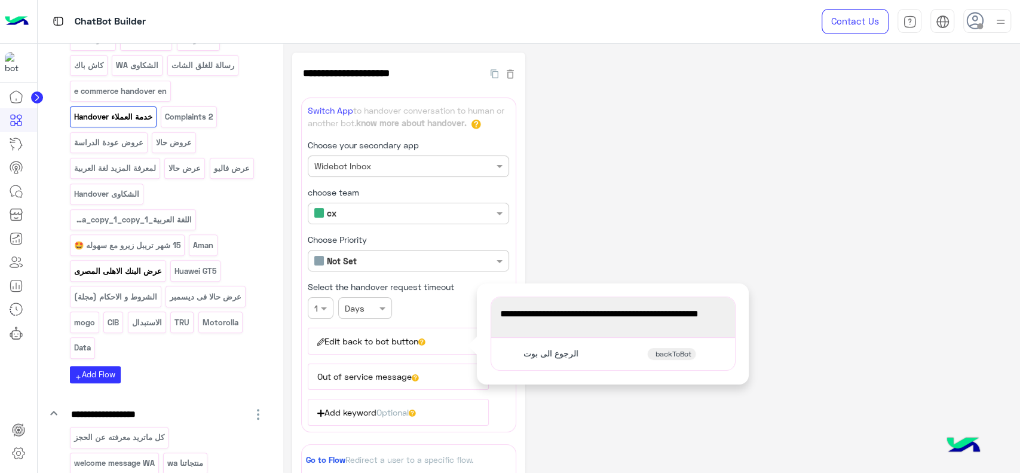
scroll to position [304, 0]
click at [81, 344] on p "Data" at bounding box center [82, 346] width 19 height 14
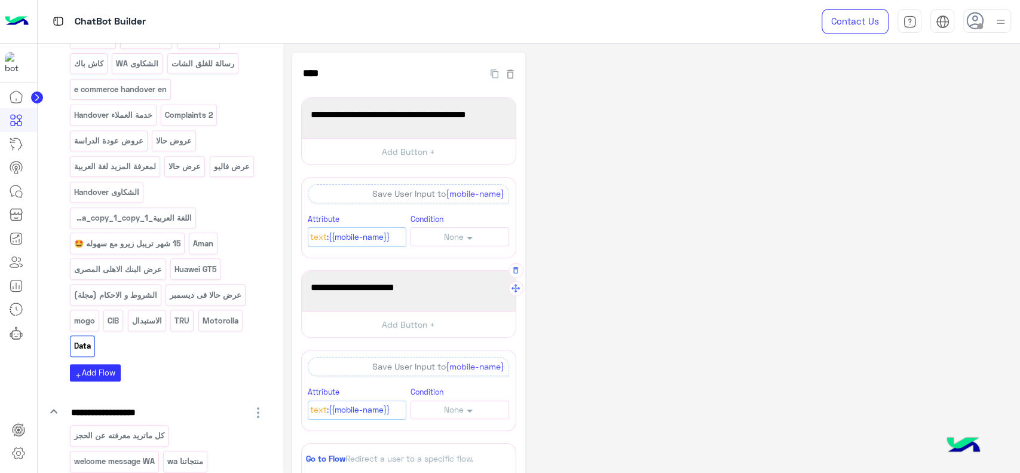
click at [365, 290] on span "برجاء توضيح طريقة الدفع" at bounding box center [409, 288] width 196 height 16
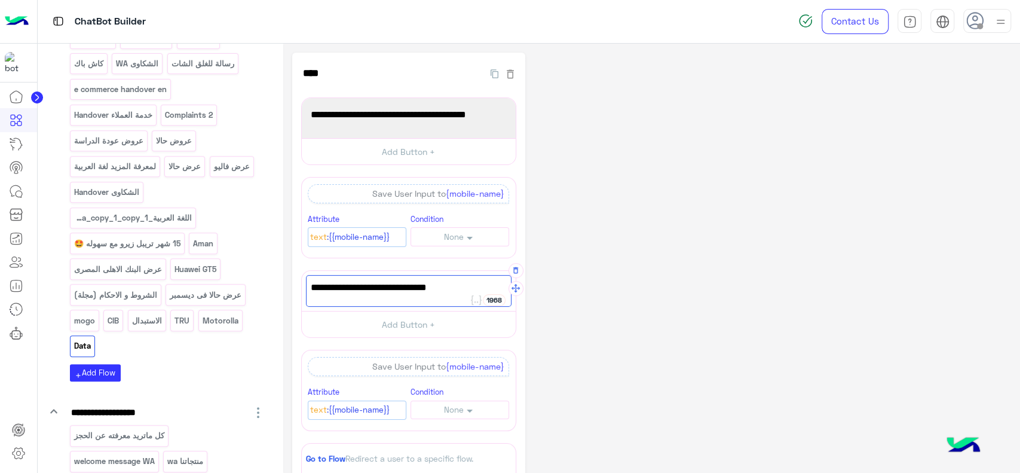
type textarea "**********"
click at [314, 116] on span "برجاء توضيح اسم الجهاز المراد الاستفسار عنه" at bounding box center [409, 115] width 196 height 16
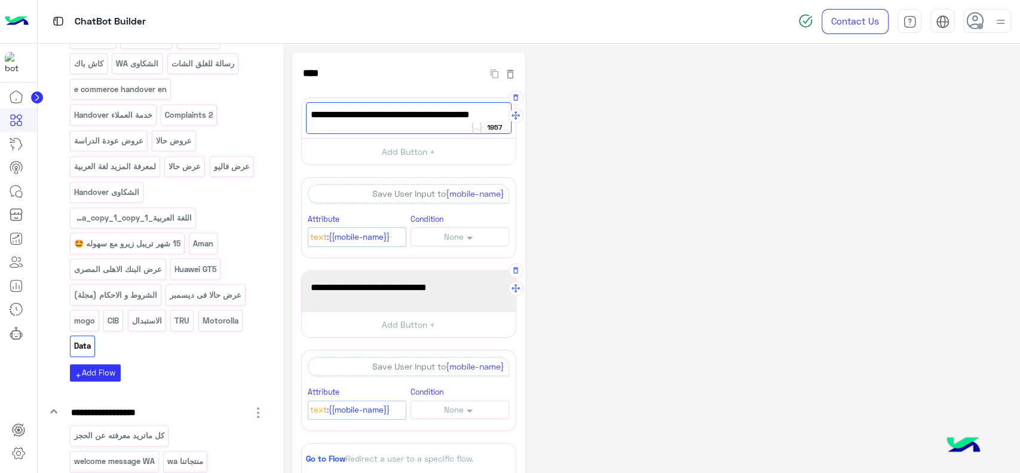
paste textarea "***"
type textarea "**********"
click at [347, 281] on span "برجاء توضيح طريقة الدفع المناسبة" at bounding box center [409, 288] width 196 height 16
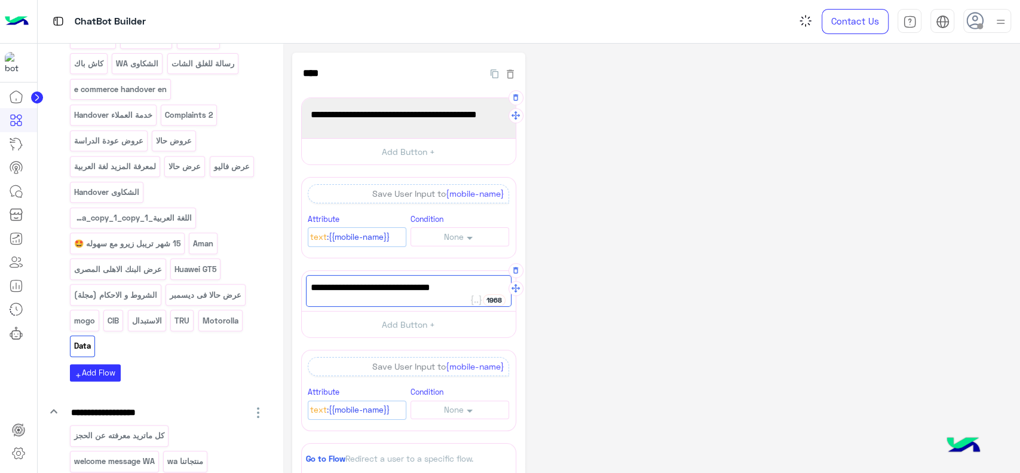
paste textarea "***"
type textarea "**********"
click at [593, 244] on div "**********" at bounding box center [651, 379] width 719 height 652
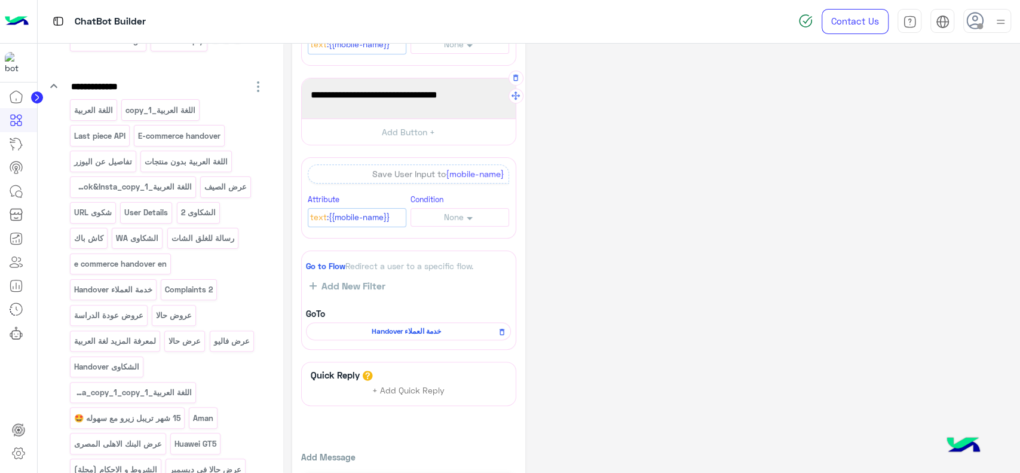
scroll to position [128, 0]
click at [141, 184] on p "اللغة العربية_Facebook&Insta_copy_1" at bounding box center [133, 187] width 120 height 14
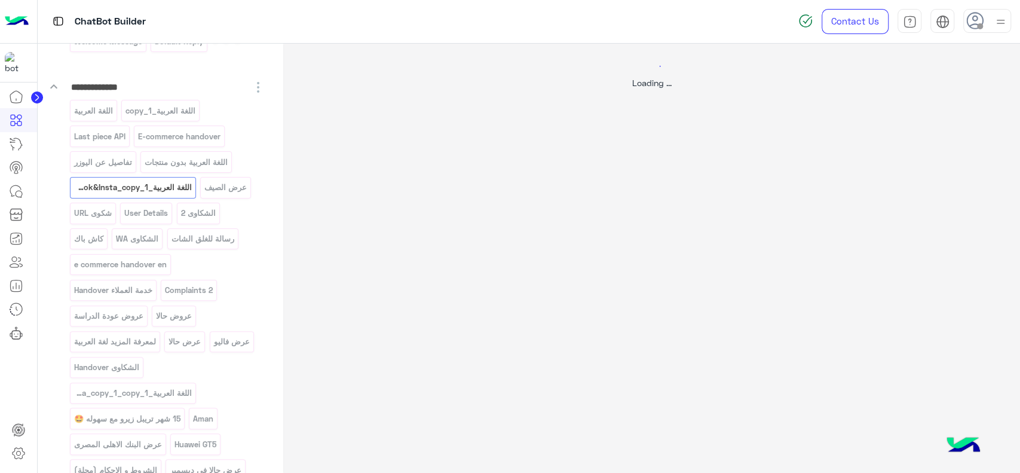
select select "*"
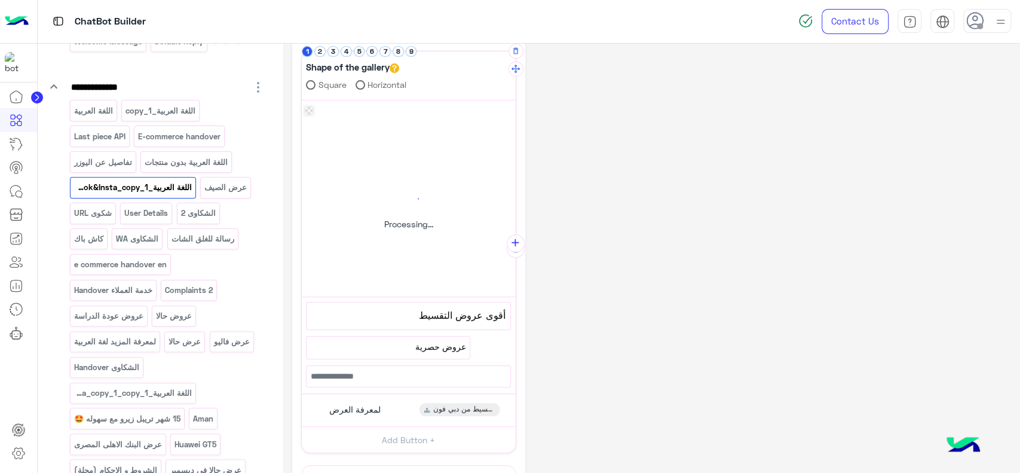
scroll to position [182, 0]
click at [366, 405] on span "لمعرفة العرض" at bounding box center [354, 410] width 51 height 11
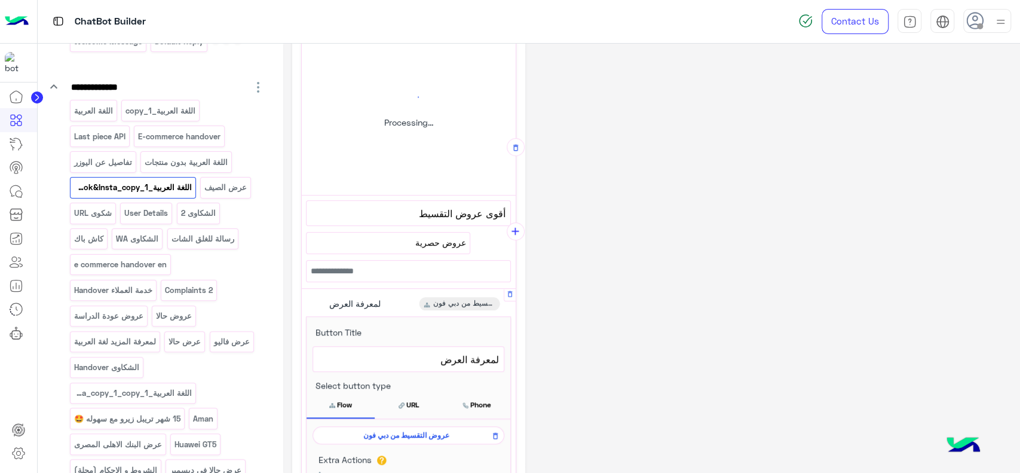
scroll to position [285, 0]
click at [376, 437] on span "عروض التقسيط من دبي فون" at bounding box center [406, 434] width 174 height 11
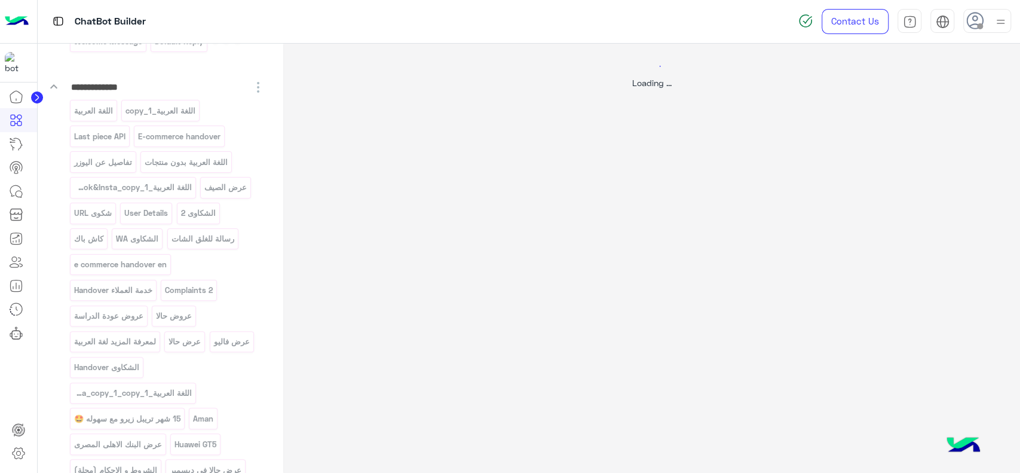
scroll to position [0, 0]
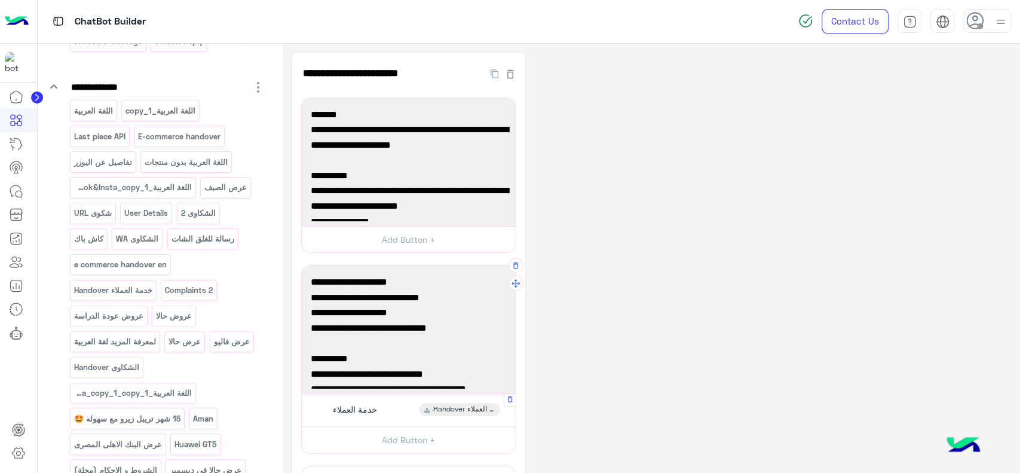
click at [403, 409] on div "خدمة العملاء Handover خدمة العملاء" at bounding box center [408, 410] width 205 height 23
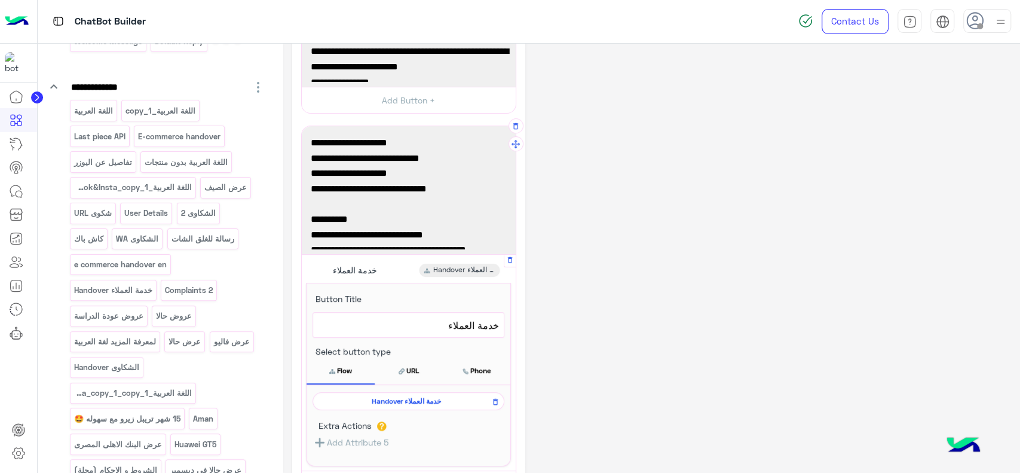
scroll to position [140, 0]
click at [492, 406] on icon at bounding box center [495, 401] width 8 height 14
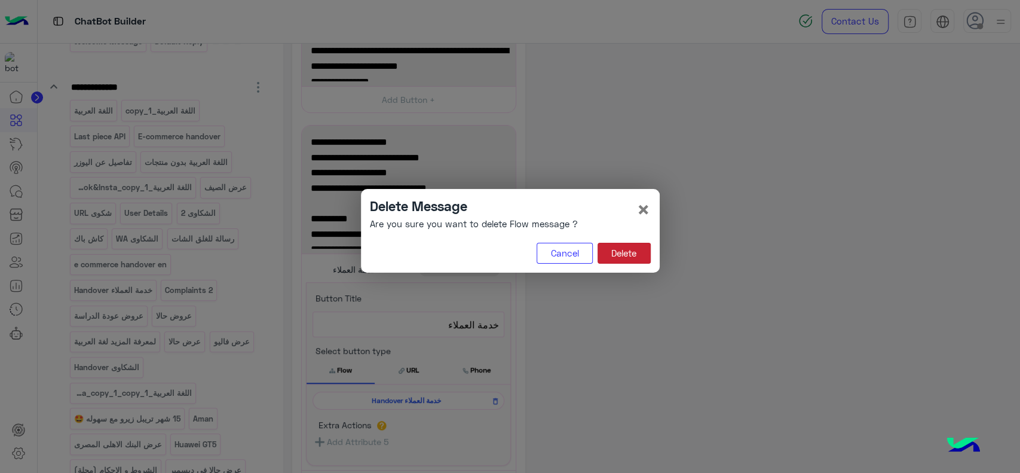
click at [620, 253] on button "Delete" at bounding box center [624, 254] width 53 height 22
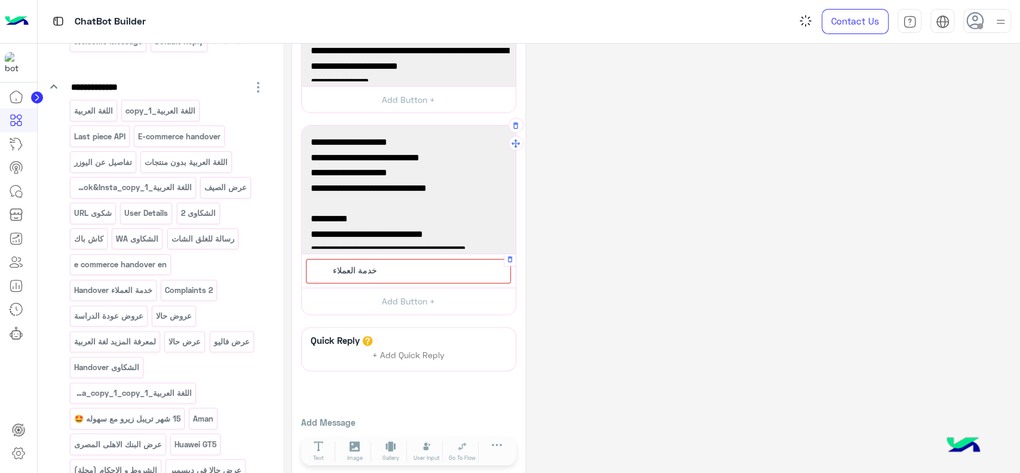
click at [417, 274] on div "خدمة العملاء" at bounding box center [408, 271] width 205 height 25
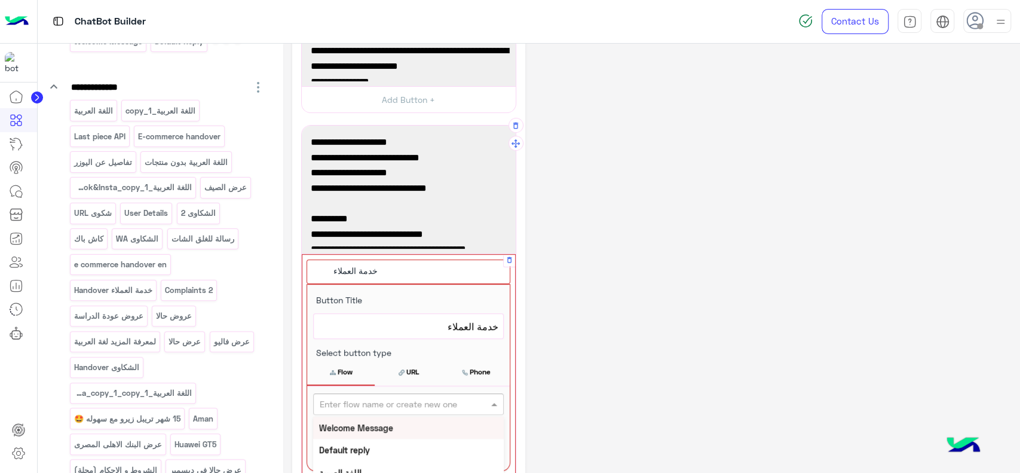
click at [369, 394] on div "Enter flow name or create new one" at bounding box center [408, 404] width 191 height 22
type input "***"
click at [350, 423] on div "Data" at bounding box center [408, 428] width 191 height 22
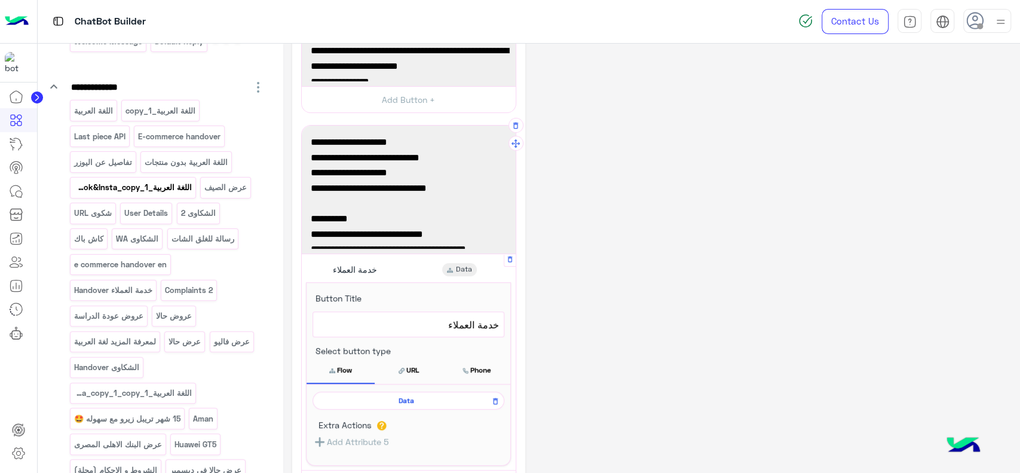
click at [140, 187] on p "اللغة العربية_Facebook&Insta_copy_1" at bounding box center [133, 187] width 120 height 14
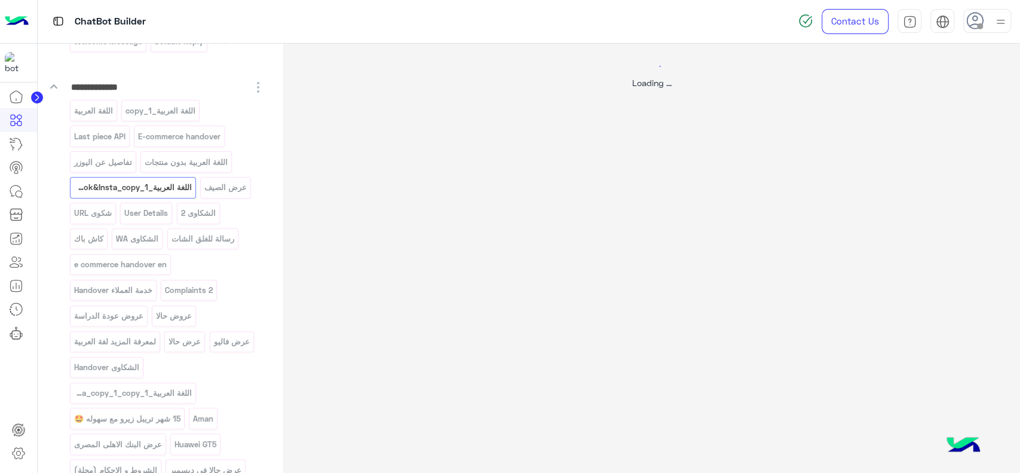
scroll to position [0, 0]
select select "*"
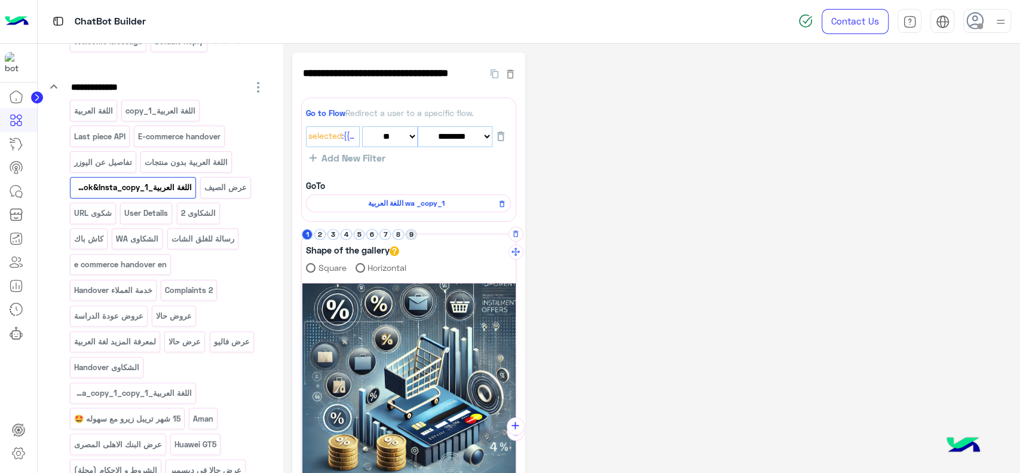
click at [411, 234] on button "9" at bounding box center [411, 234] width 11 height 11
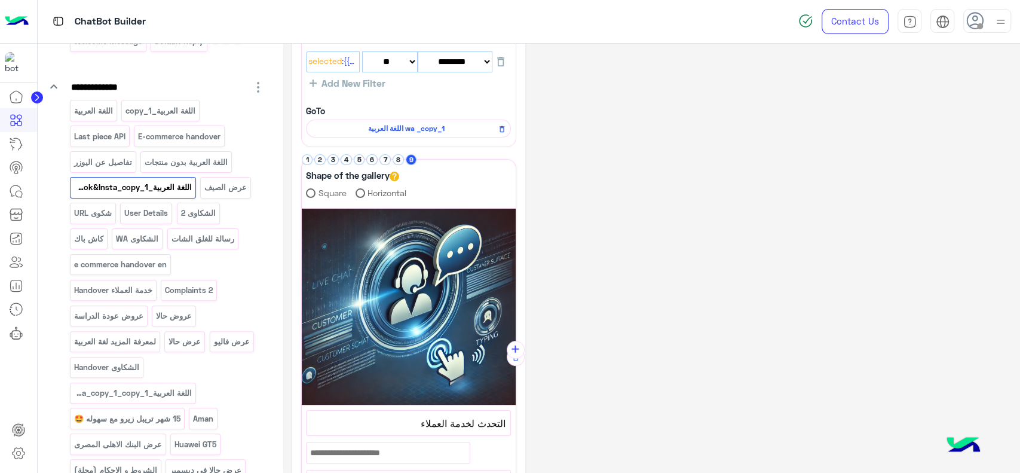
scroll to position [76, 0]
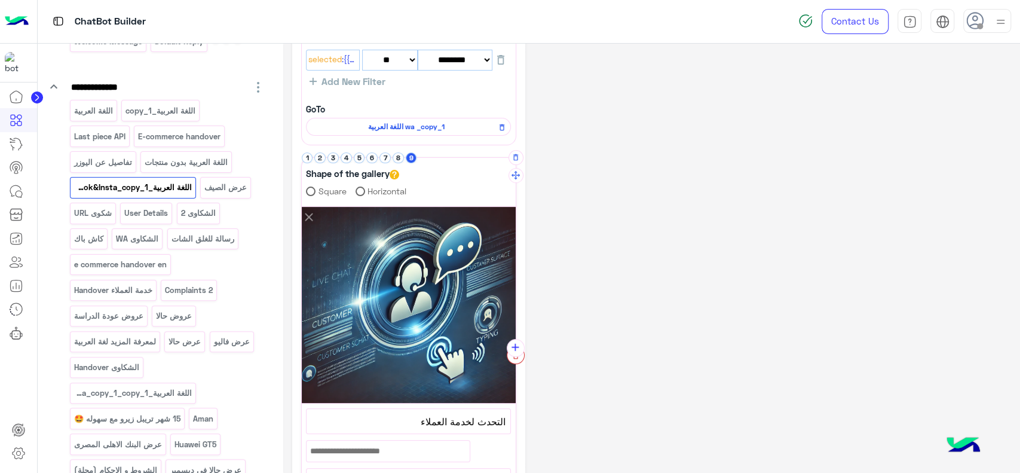
click at [516, 360] on button "button" at bounding box center [516, 355] width 18 height 18
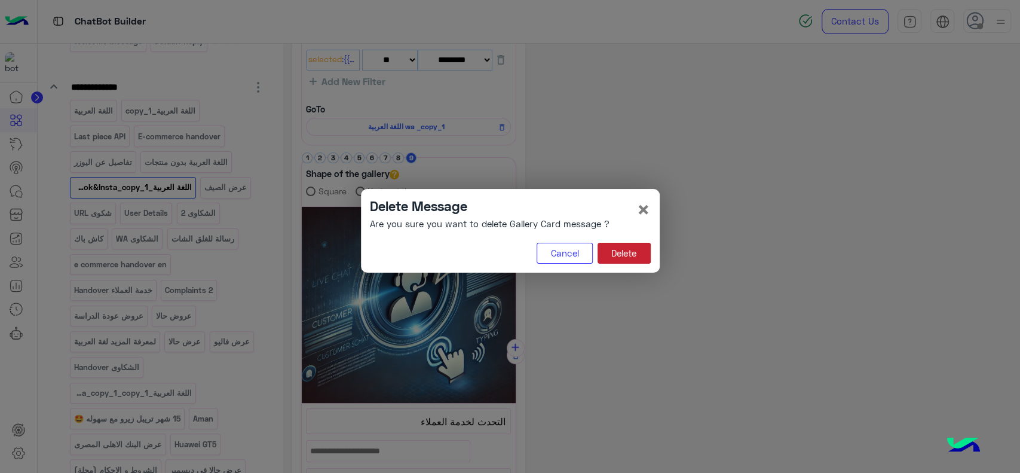
click at [616, 260] on button "Delete" at bounding box center [624, 254] width 53 height 22
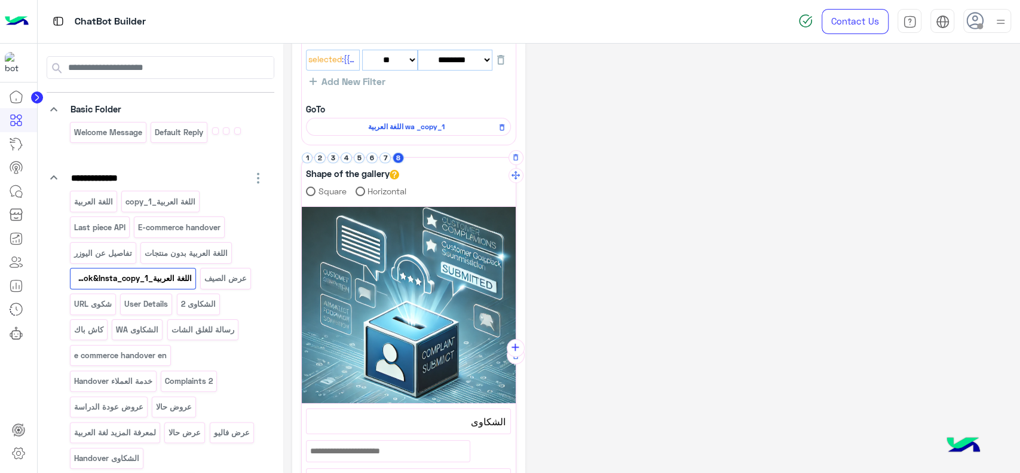
scroll to position [0, 0]
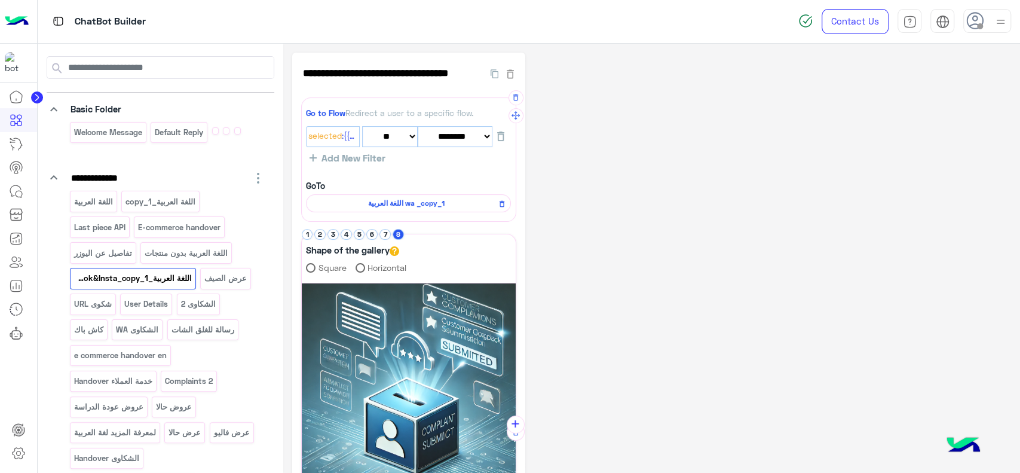
click at [393, 198] on span "اللغة العربية wa _copy_1" at bounding box center [407, 203] width 188 height 11
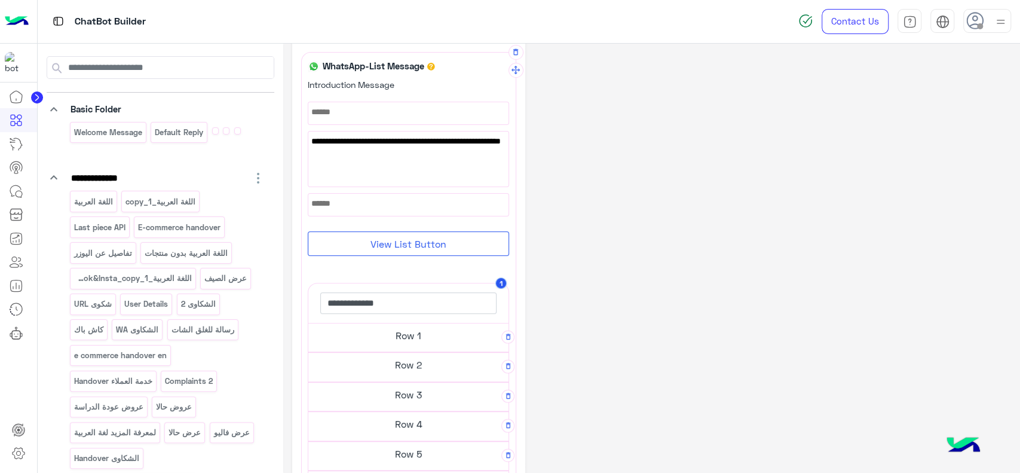
scroll to position [178, 0]
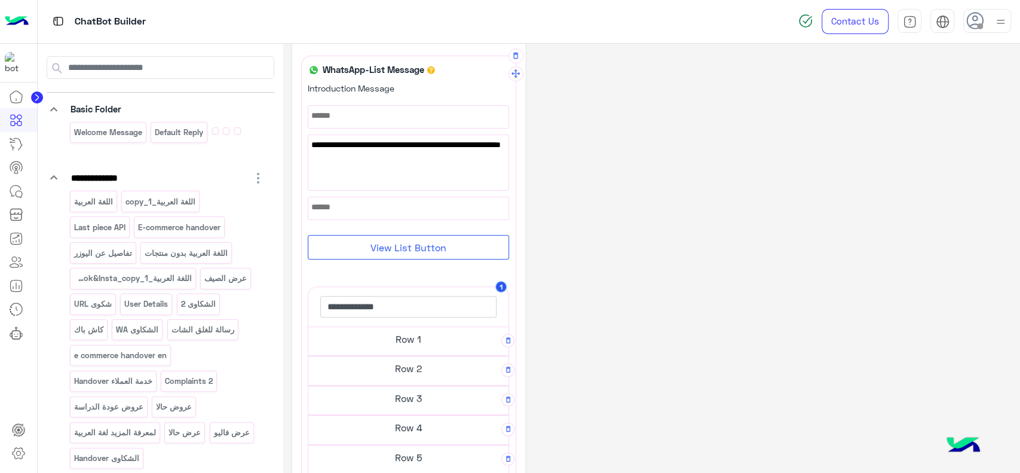
click at [388, 336] on h5 "Row 1" at bounding box center [408, 339] width 200 height 24
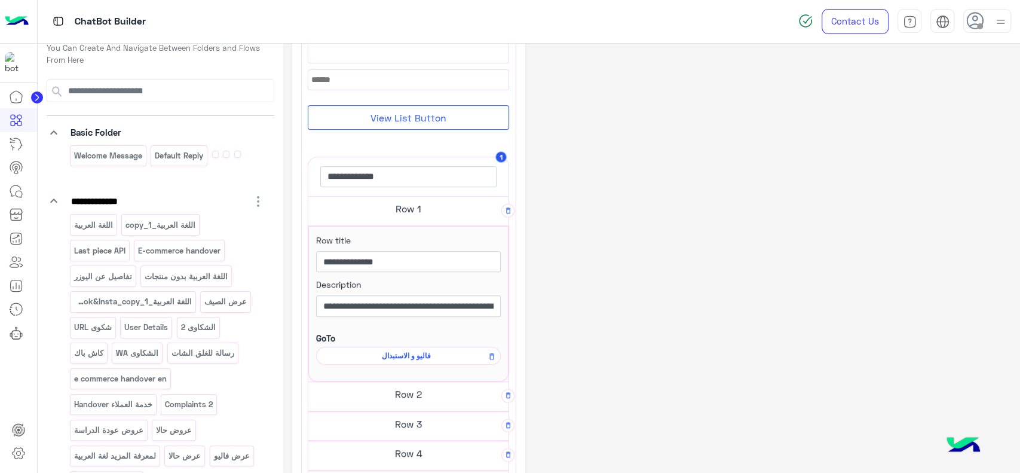
scroll to position [0, 0]
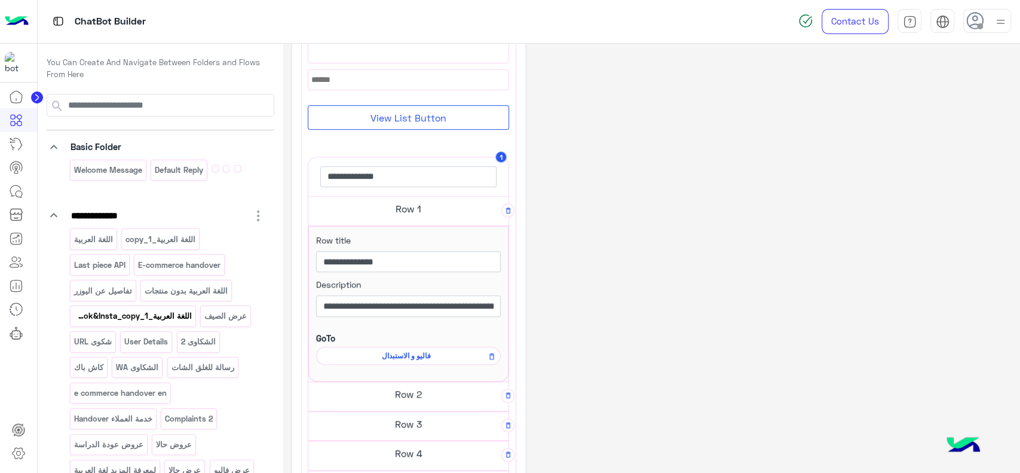
click at [155, 317] on p "اللغة العربية_Facebook&Insta_copy_1" at bounding box center [133, 316] width 120 height 14
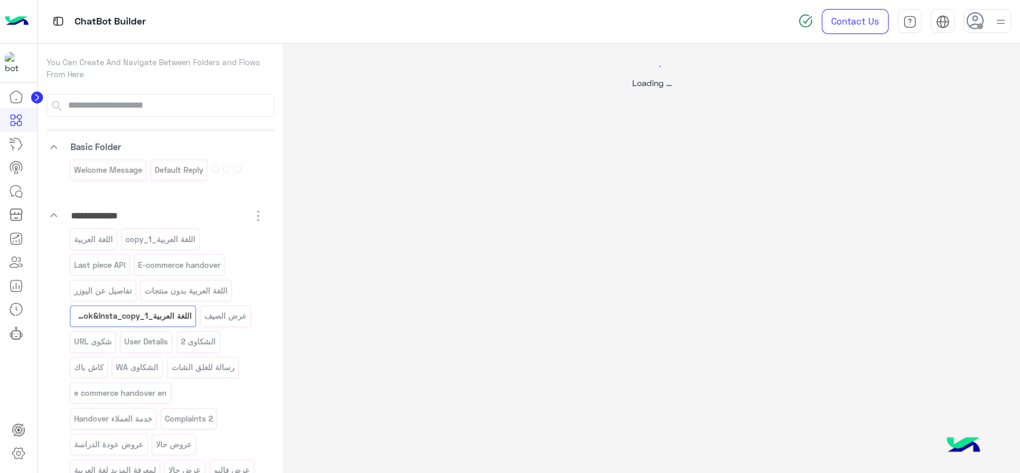
select select "*"
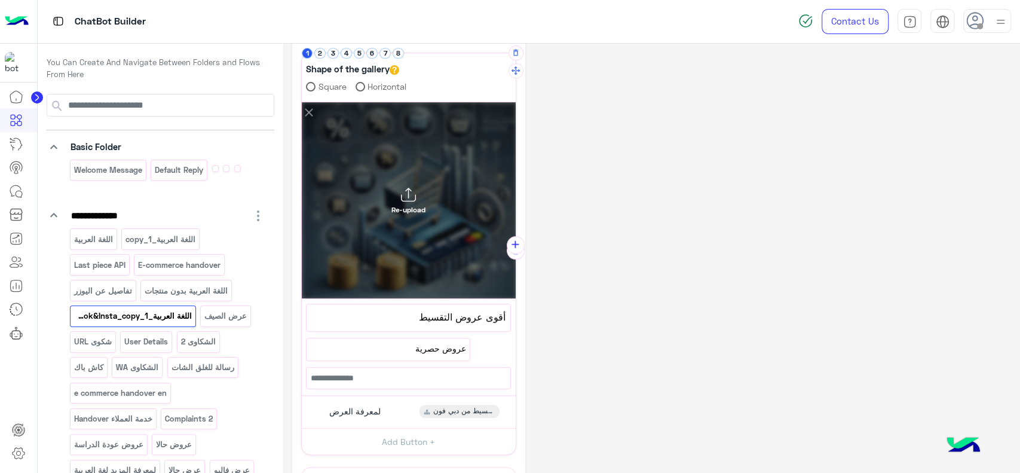
scroll to position [192, 0]
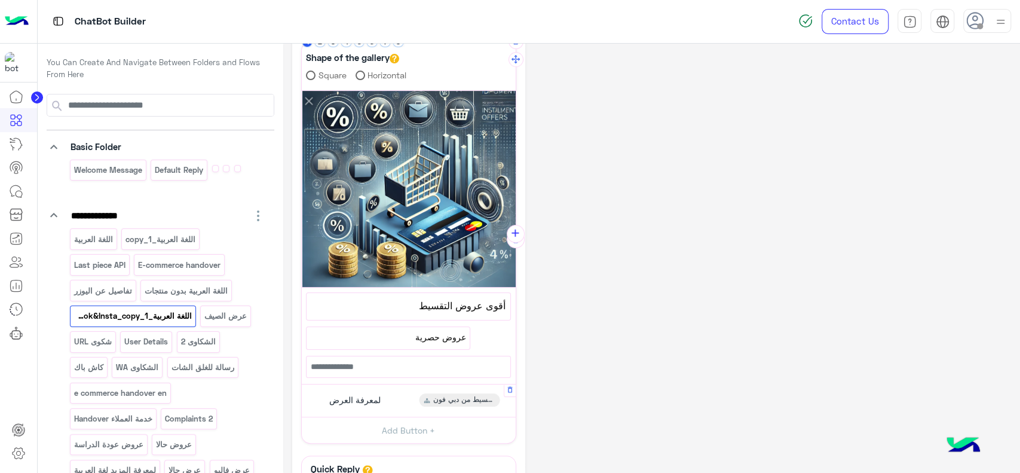
click at [369, 404] on div "لمعرفة العرض" at bounding box center [354, 399] width 64 height 13
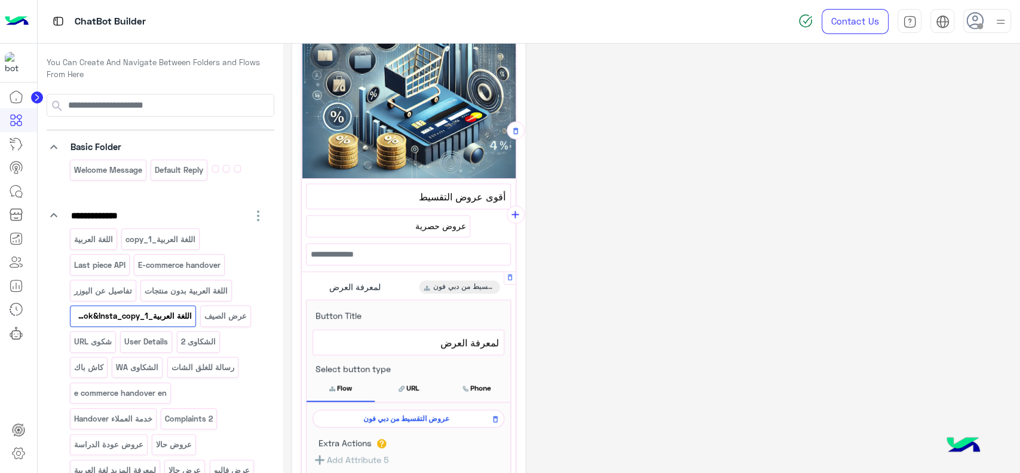
scroll to position [302, 0]
click at [381, 413] on span "عروض التقسيط من دبي فون" at bounding box center [406, 417] width 174 height 11
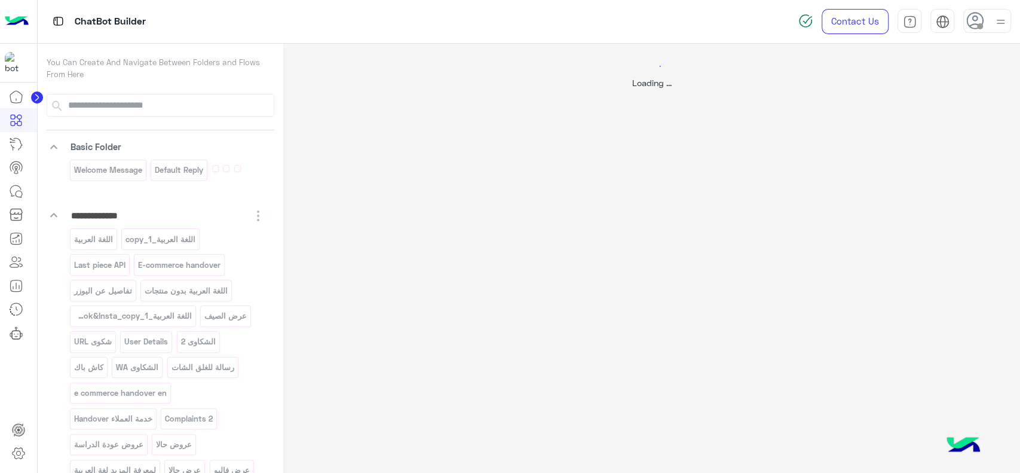
scroll to position [0, 0]
click at [459, 248] on div "Loading ..." at bounding box center [651, 280] width 737 height 473
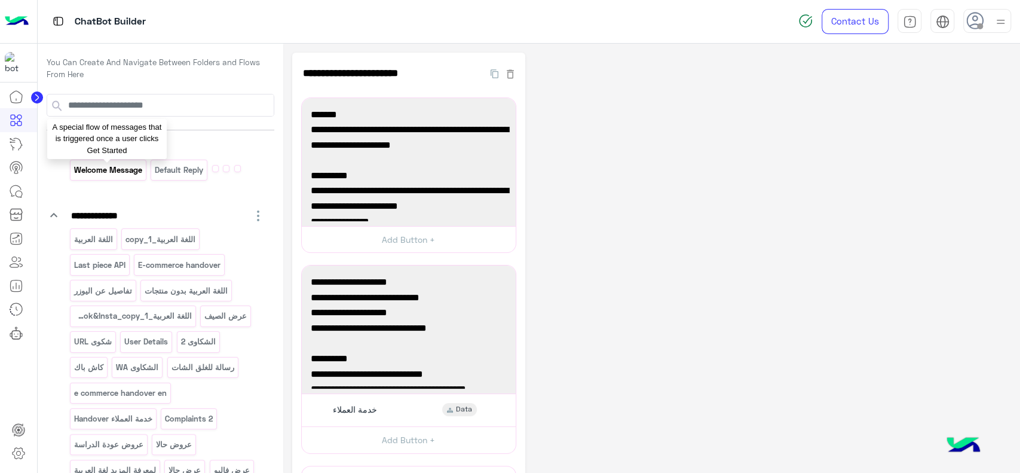
click at [96, 174] on p "Welcome Message" at bounding box center [108, 170] width 70 height 14
click at [708, 133] on div "**********" at bounding box center [651, 335] width 719 height 564
click at [124, 172] on p "Welcome Message" at bounding box center [108, 170] width 70 height 14
click at [106, 239] on p "اللغة العربية" at bounding box center [93, 239] width 41 height 14
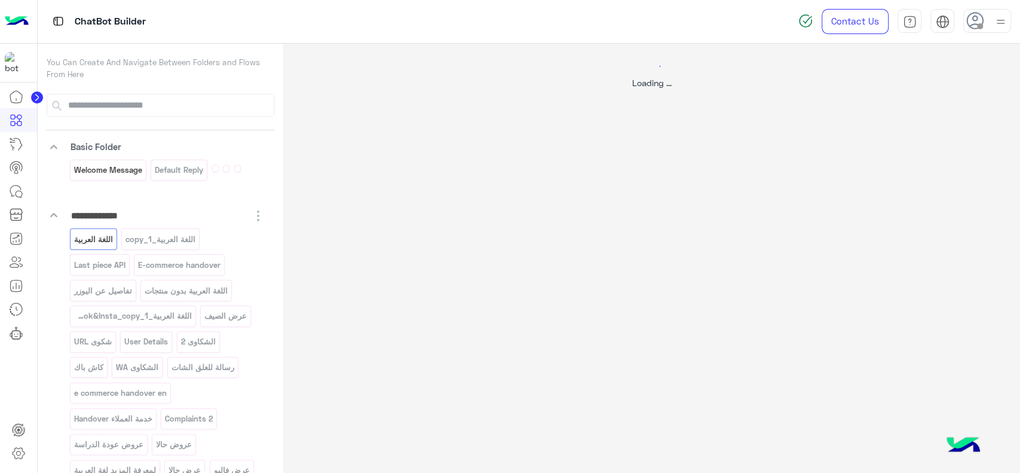
select select "*"
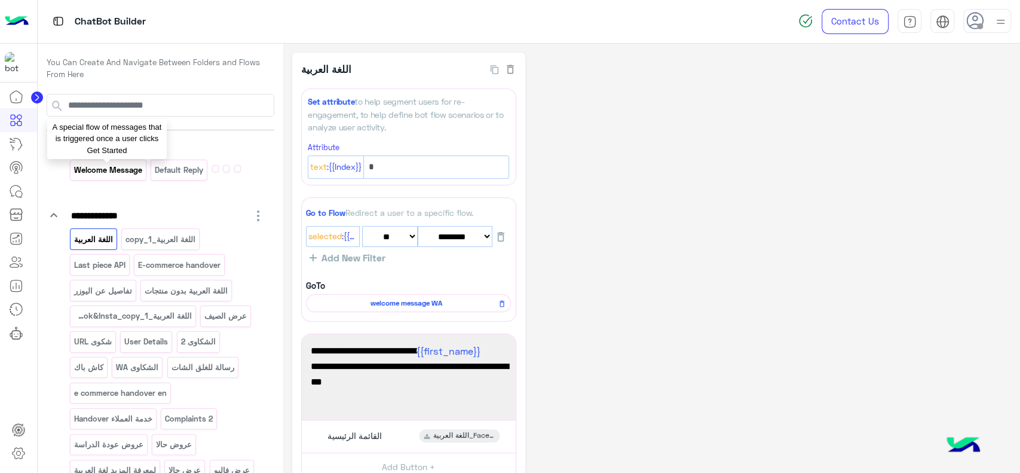
click at [115, 174] on p "Welcome Message" at bounding box center [108, 170] width 70 height 14
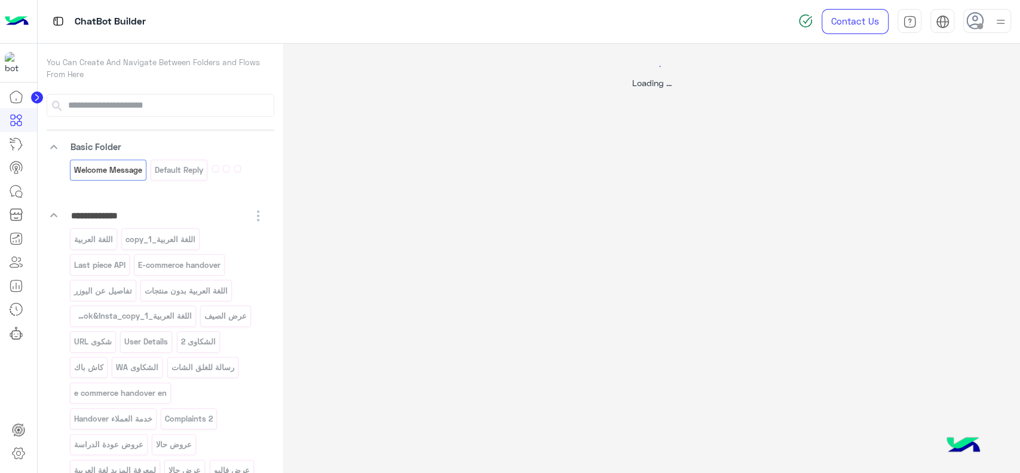
select select "*"
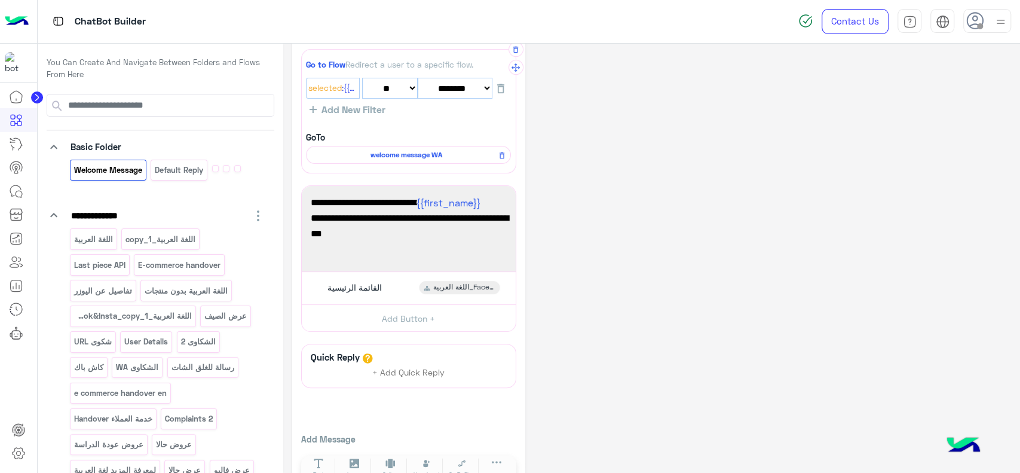
scroll to position [149, 0]
click at [368, 288] on span "القائمة الرئيسية" at bounding box center [354, 286] width 54 height 11
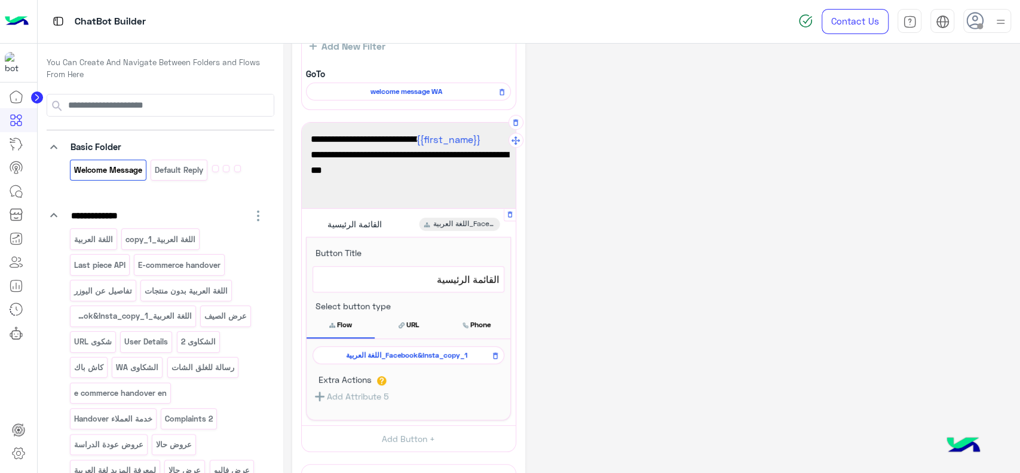
scroll to position [219, 0]
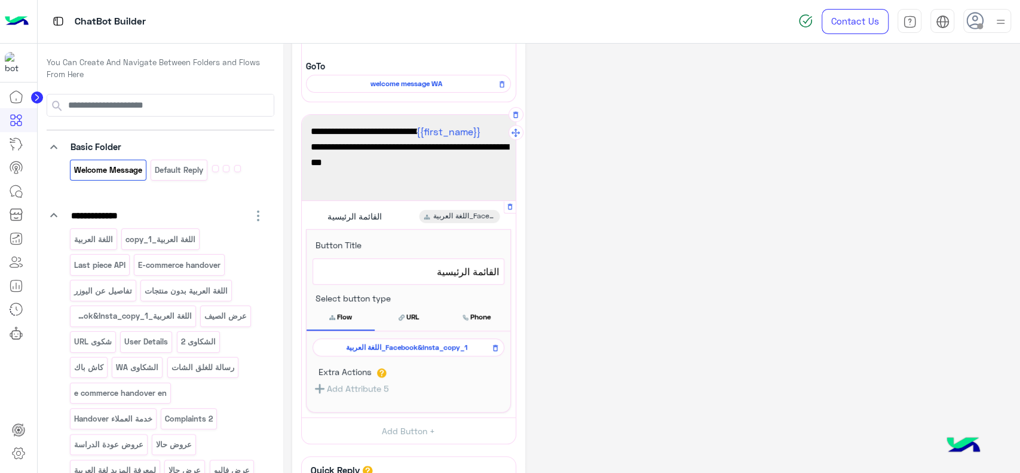
click at [409, 349] on span "اللغة العربية_Facebook&Insta_copy_1" at bounding box center [406, 347] width 174 height 11
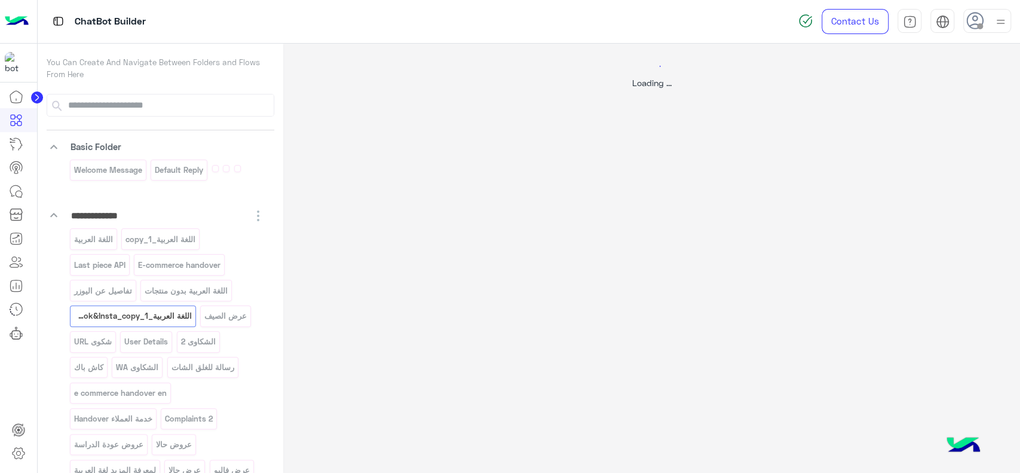
scroll to position [0, 0]
select select "*"
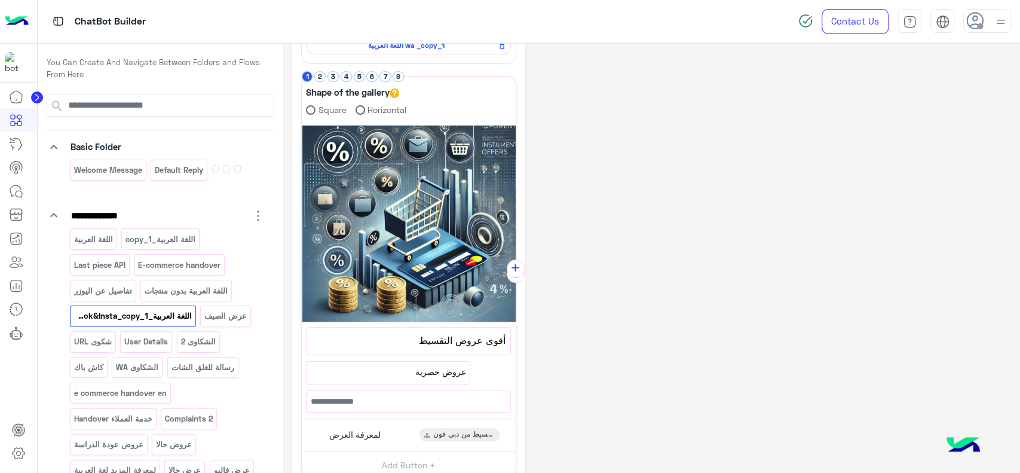
scroll to position [165, 0]
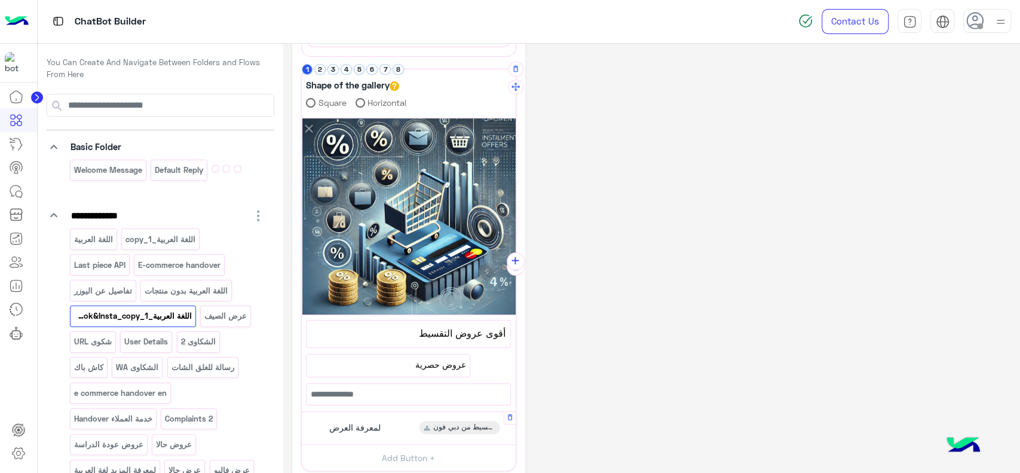
click at [411, 425] on div "لمعرفة العرض عروض التقسيط من دبي فون" at bounding box center [408, 427] width 205 height 23
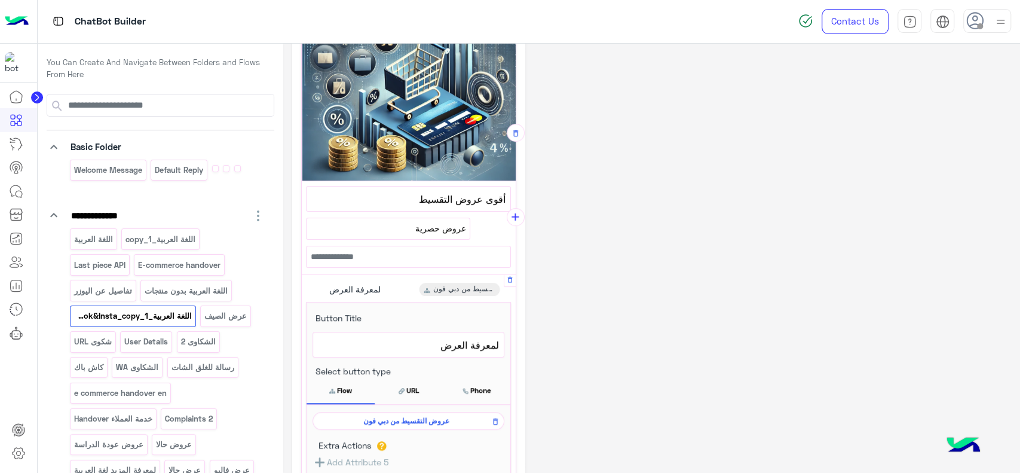
scroll to position [299, 0]
click at [412, 419] on span "عروض التقسيط من دبي فون" at bounding box center [406, 420] width 174 height 11
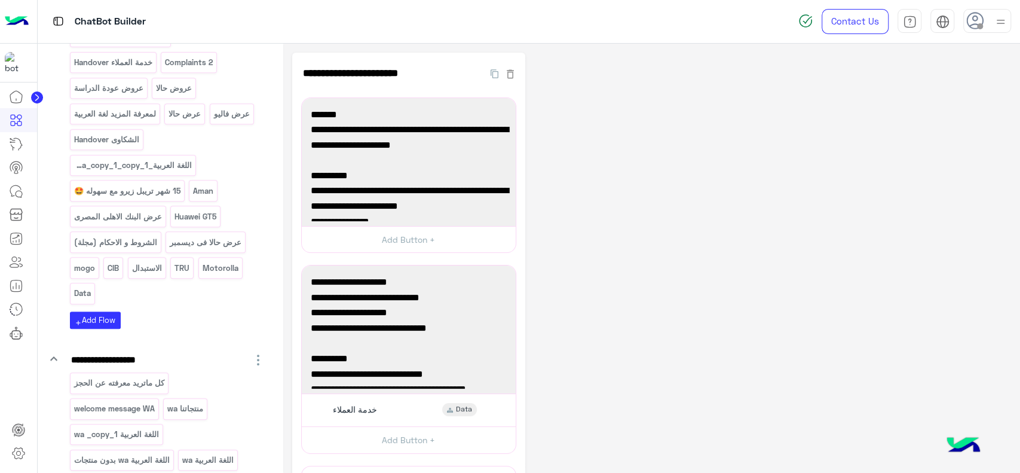
scroll to position [286, 0]
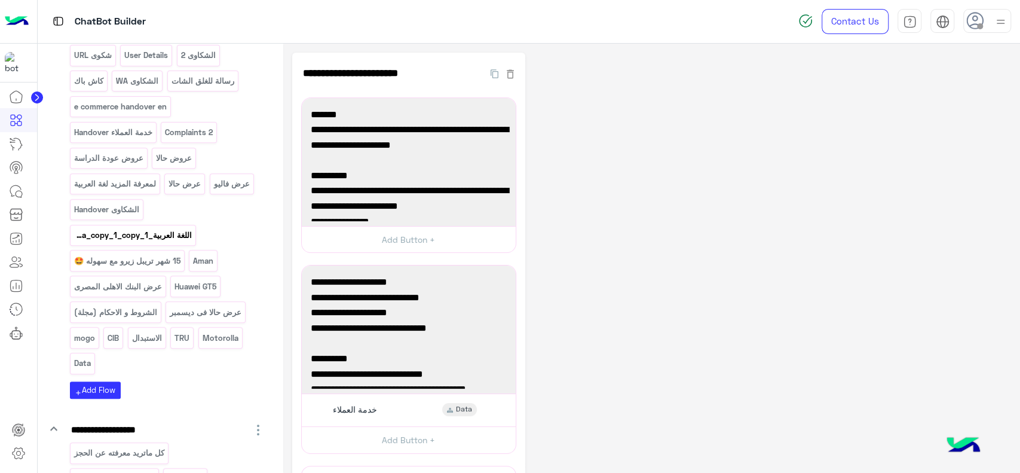
click at [139, 229] on p "اللغة العربية_Facebook&Insta_copy_1_copy_1" at bounding box center [133, 235] width 120 height 14
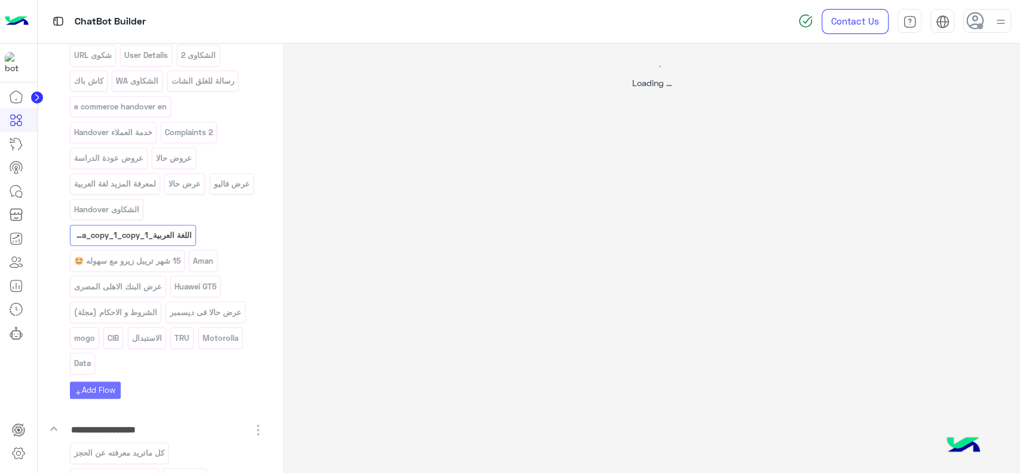
select select "*"
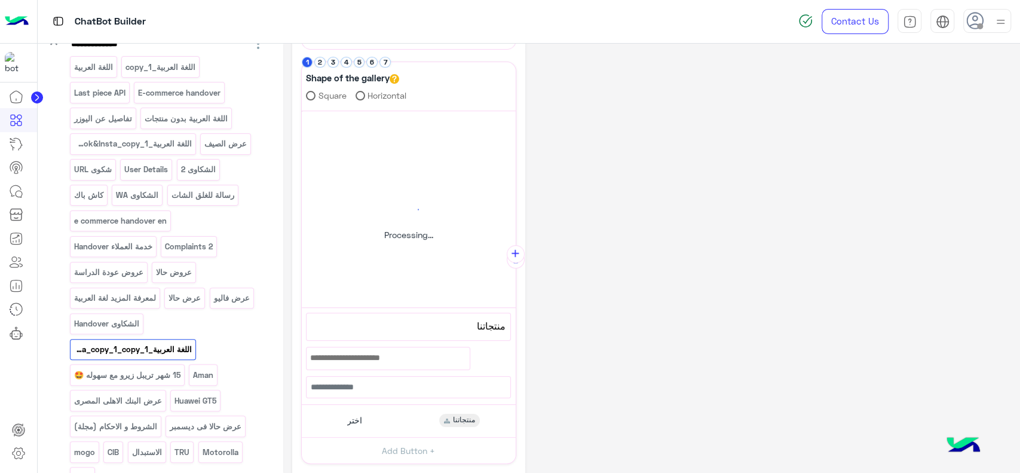
scroll to position [158, 0]
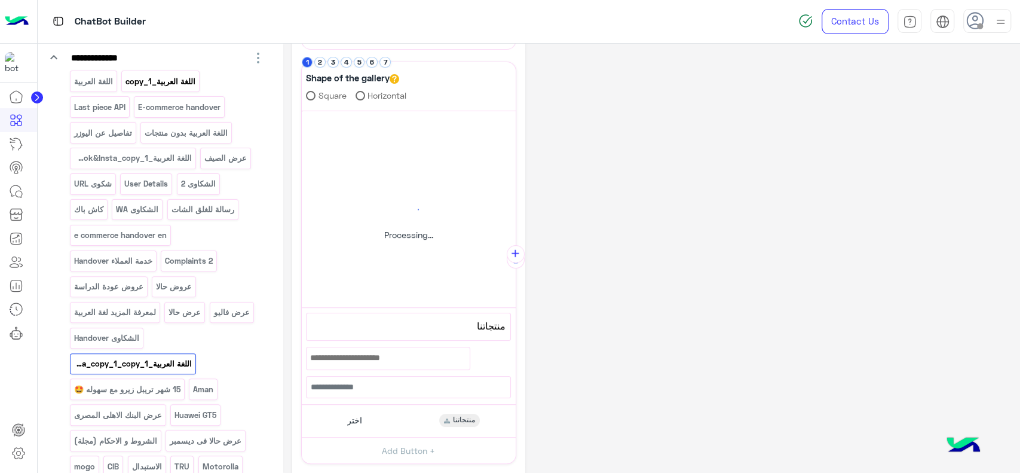
click at [138, 80] on p "اللغة العربية_copy_1" at bounding box center [161, 82] width 72 height 14
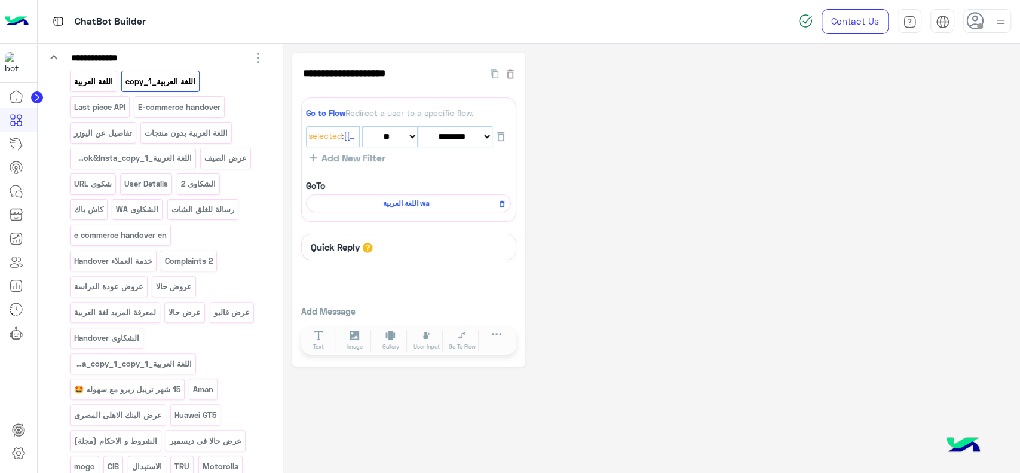
click at [112, 84] on p "اللغة العربية" at bounding box center [93, 82] width 41 height 14
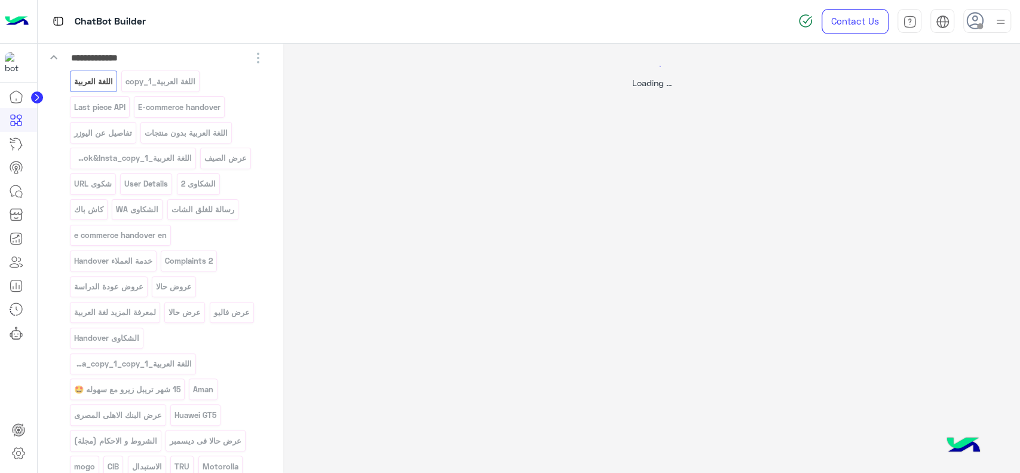
select select "*"
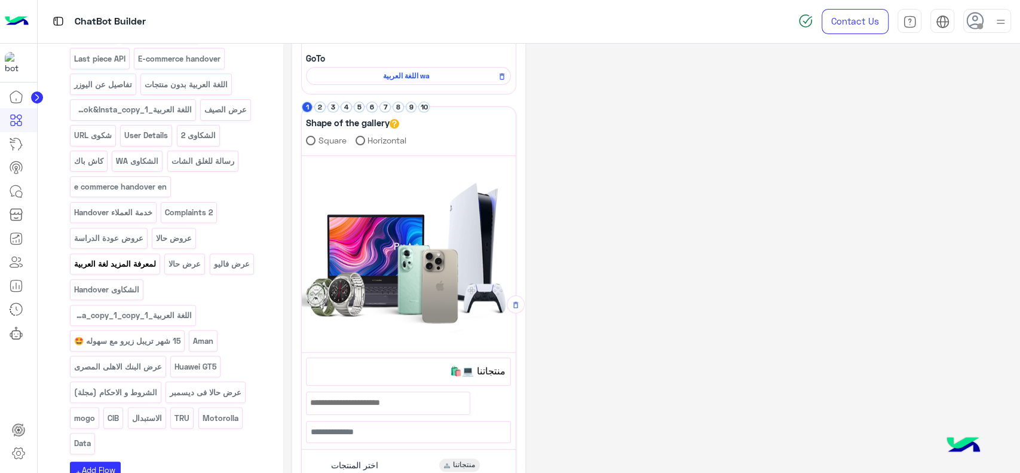
scroll to position [206, 0]
click at [21, 335] on icon at bounding box center [16, 333] width 14 height 14
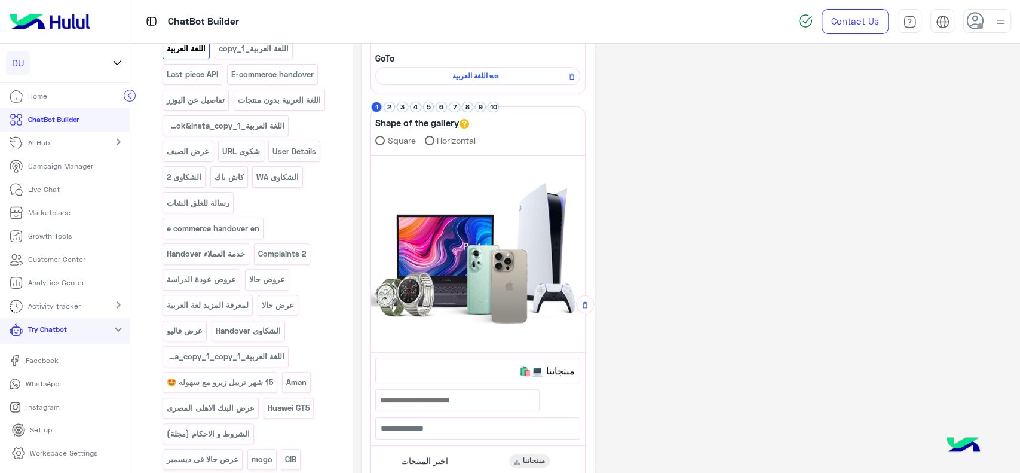
scroll to position [220, 0]
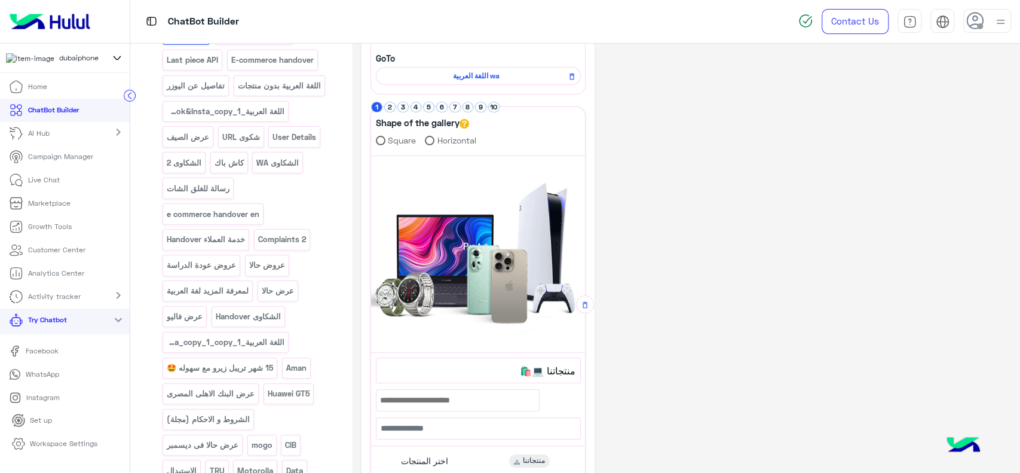
click at [29, 385] on link "WhatsApp" at bounding box center [65, 374] width 130 height 21
click at [133, 90] on icon at bounding box center [130, 96] width 12 height 12
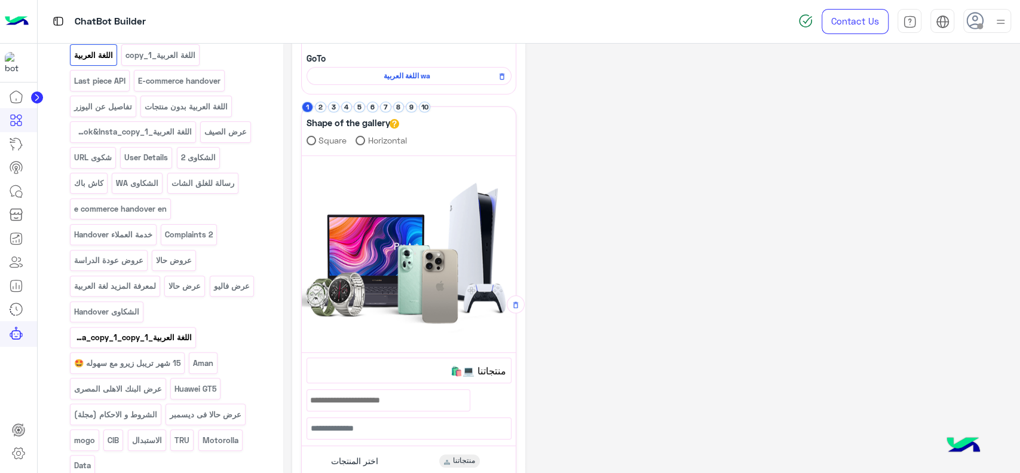
scroll to position [0, 0]
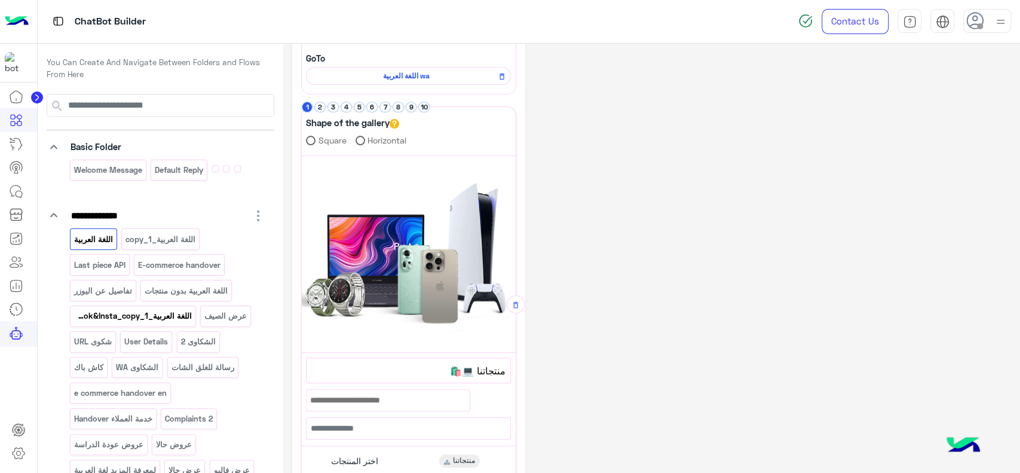
click at [157, 314] on p "اللغة العربية_Facebook&Insta_copy_1" at bounding box center [133, 316] width 120 height 14
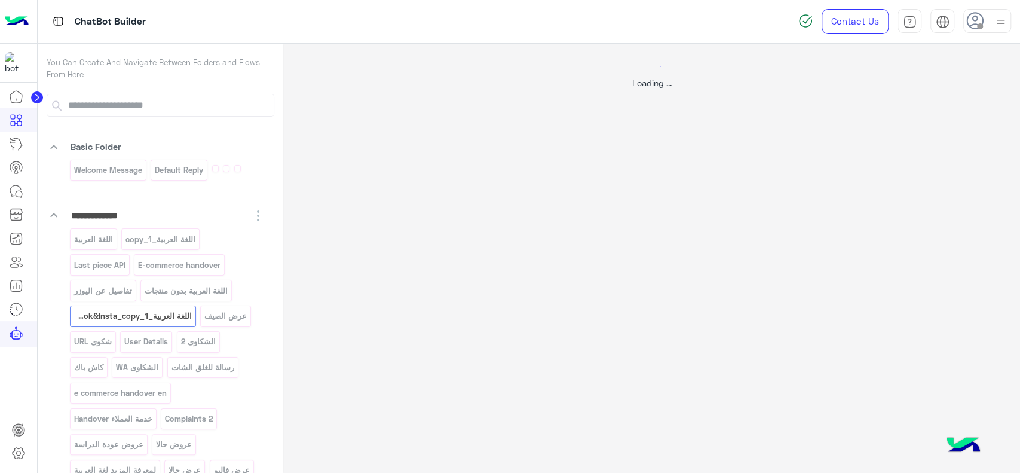
select select "*"
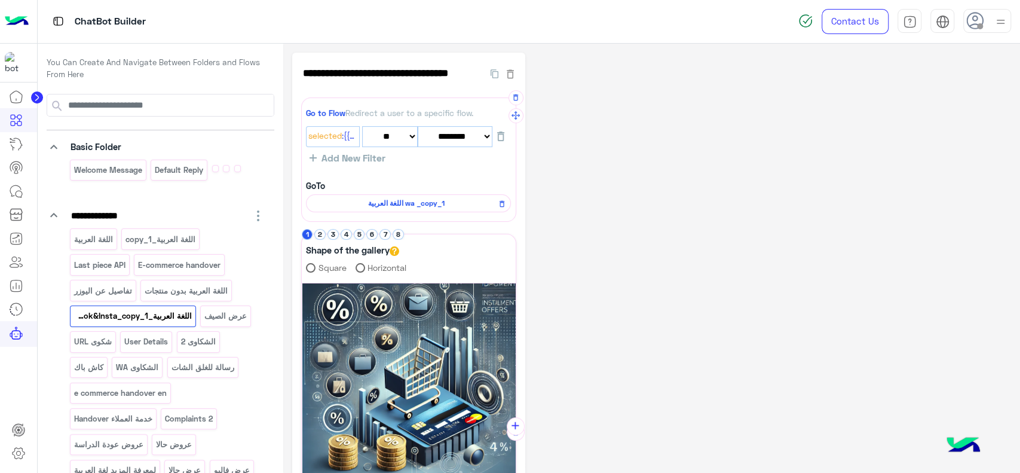
click at [381, 207] on span "اللغة العربية wa _copy_1" at bounding box center [407, 203] width 188 height 11
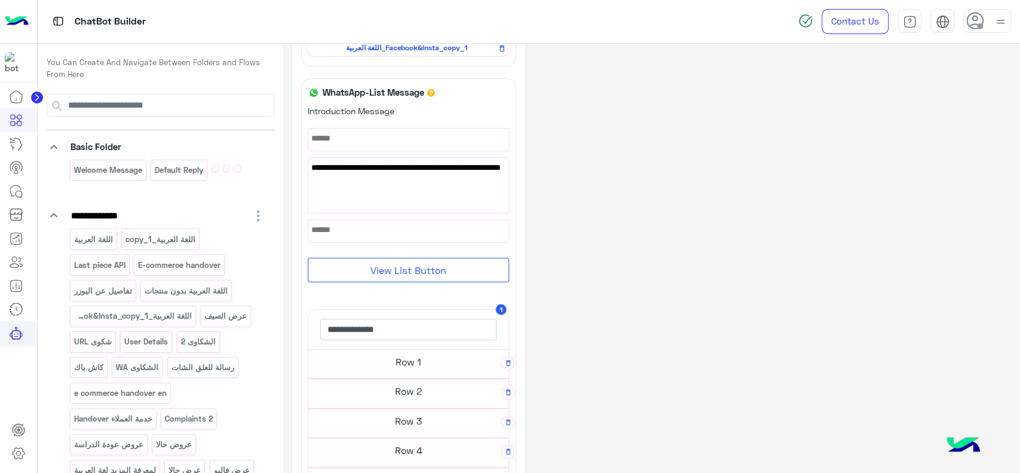
scroll to position [178, 0]
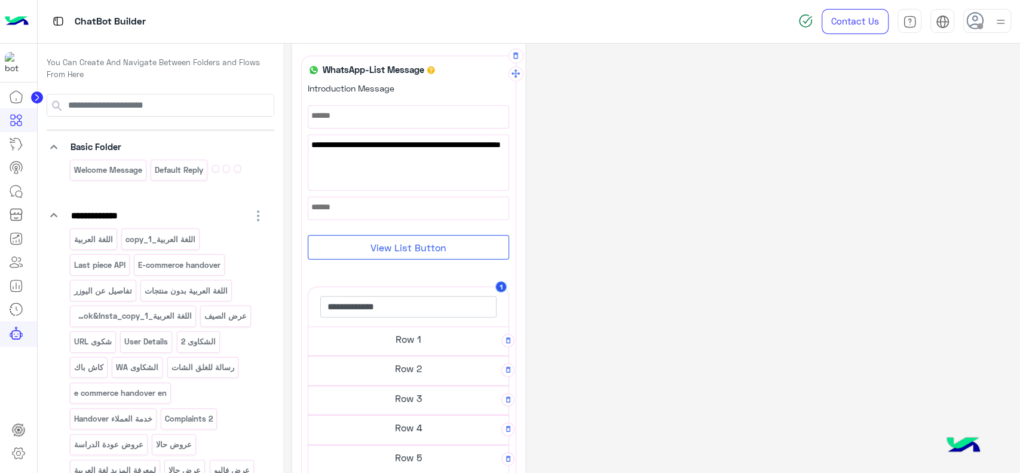
click at [402, 340] on h5 "Row 1" at bounding box center [408, 339] width 200 height 24
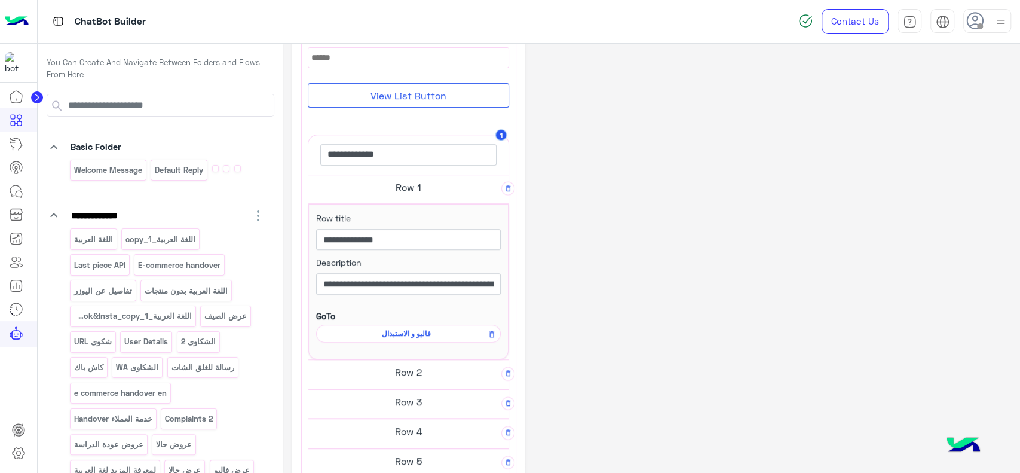
scroll to position [326, 0]
click at [405, 333] on span "فاليو و الاستبدال" at bounding box center [406, 332] width 167 height 11
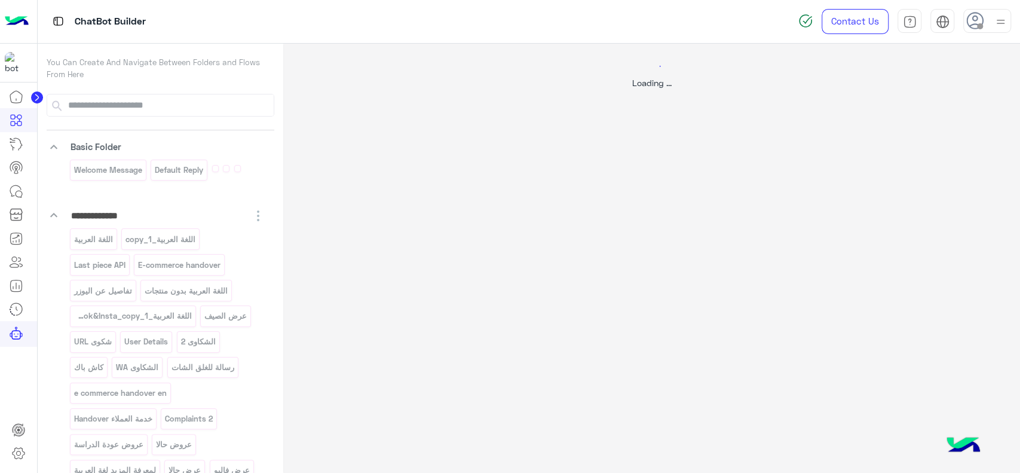
scroll to position [0, 0]
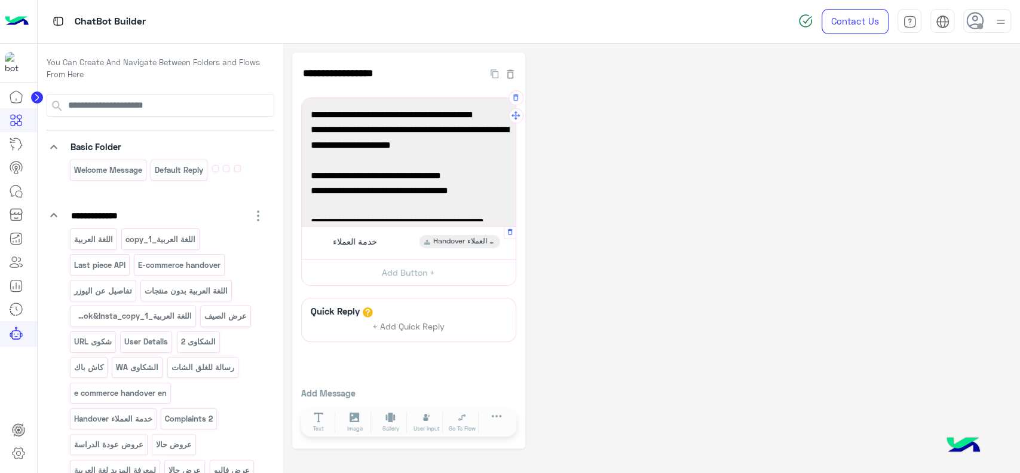
click at [394, 248] on div "خدمة العملاء Handover خدمة العملاء" at bounding box center [408, 242] width 205 height 23
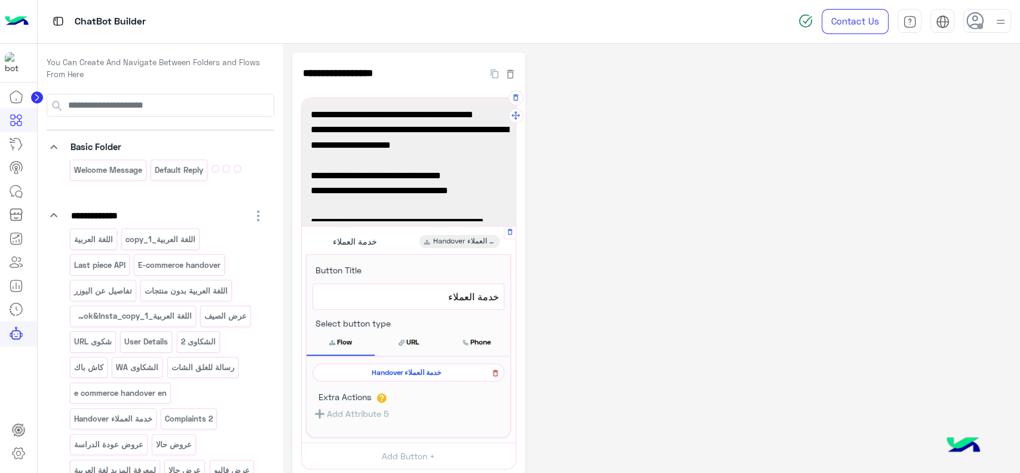
click at [497, 369] on icon at bounding box center [495, 373] width 8 height 14
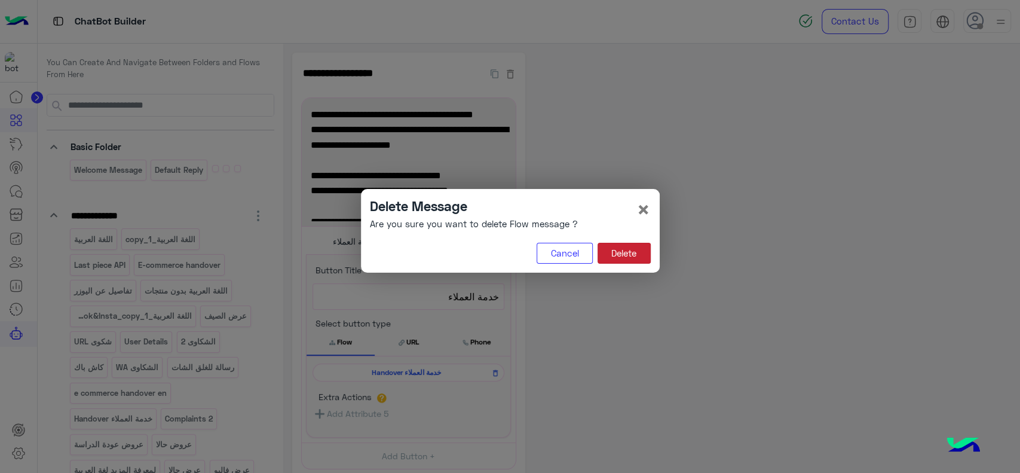
click at [622, 255] on button "Delete" at bounding box center [624, 254] width 53 height 22
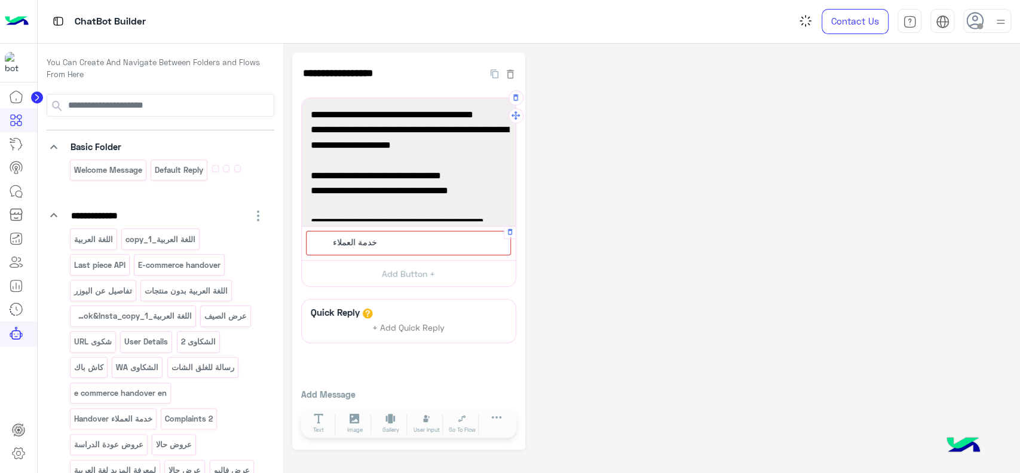
click at [408, 246] on div "خدمة العملاء" at bounding box center [408, 243] width 205 height 25
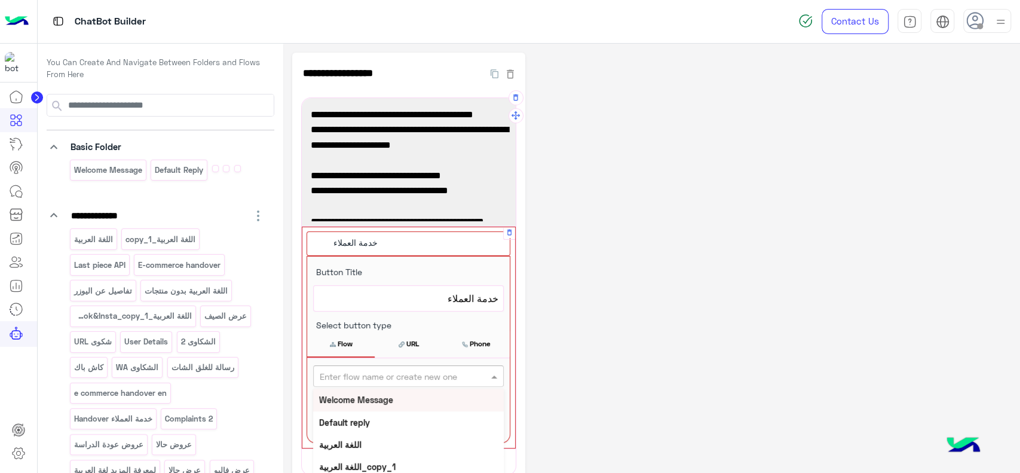
click at [363, 373] on input "text" at bounding box center [389, 376] width 138 height 13
type input "***"
click at [354, 401] on div "Data" at bounding box center [408, 399] width 191 height 22
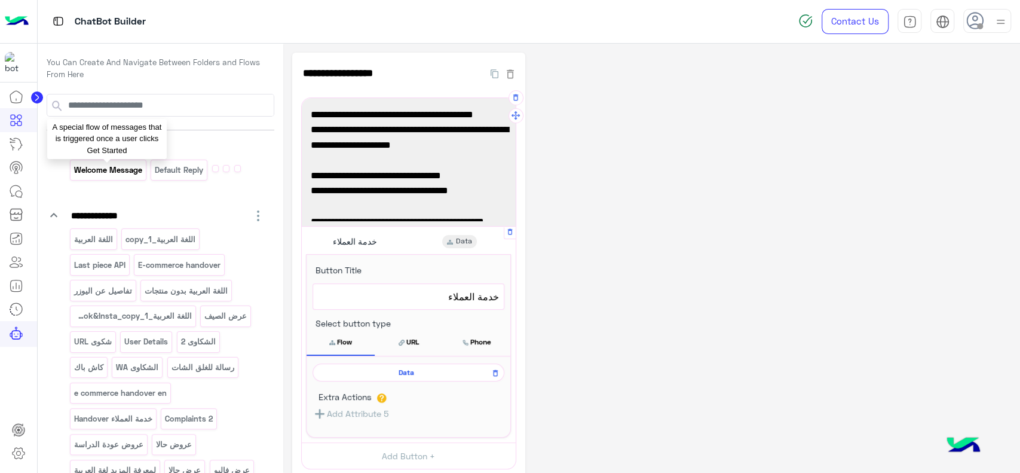
click at [129, 174] on p "Welcome Message" at bounding box center [108, 170] width 70 height 14
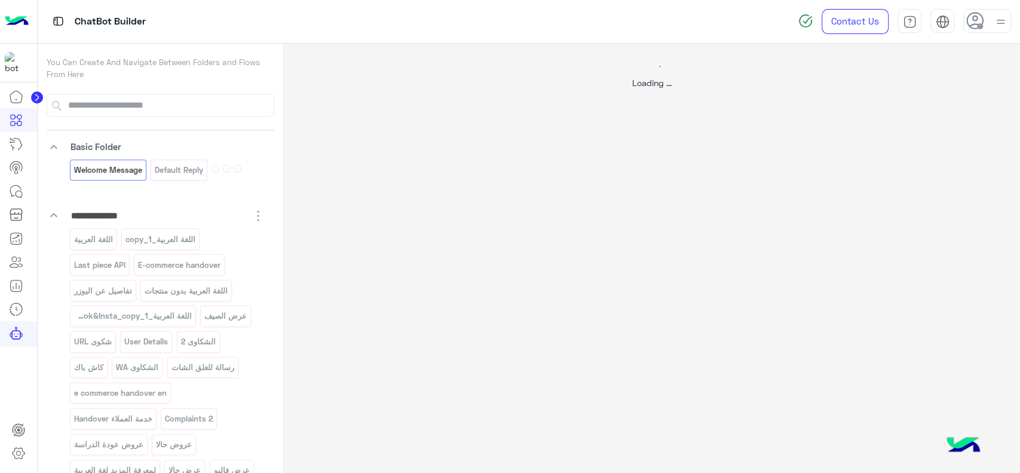
select select "*"
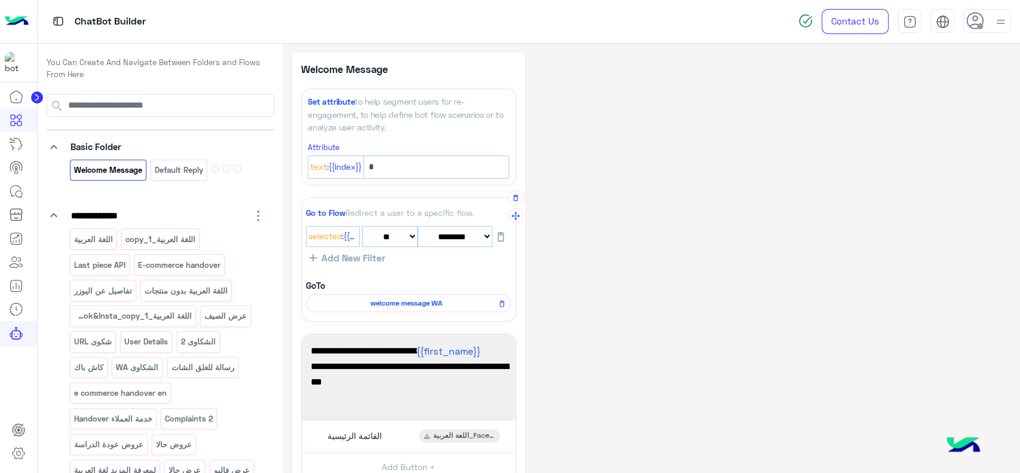
scroll to position [178, 0]
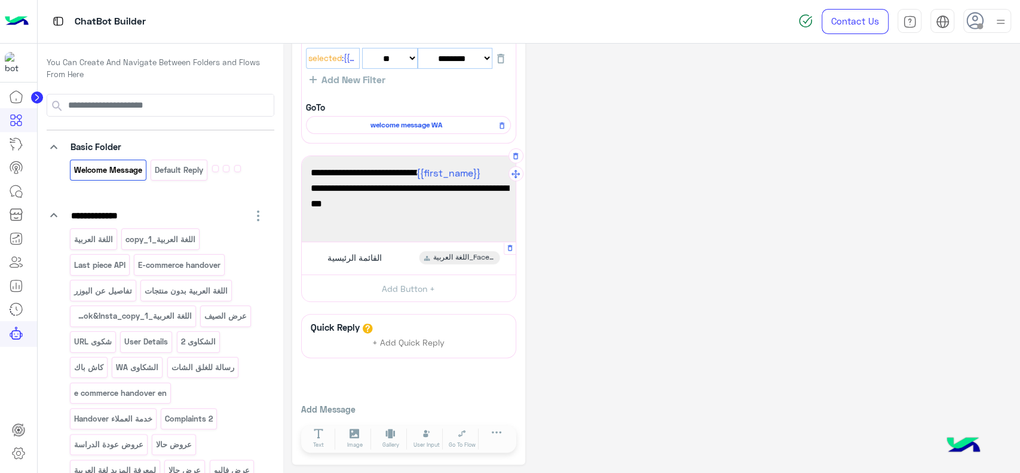
click at [342, 256] on span "القائمة الرئيسية" at bounding box center [354, 257] width 54 height 11
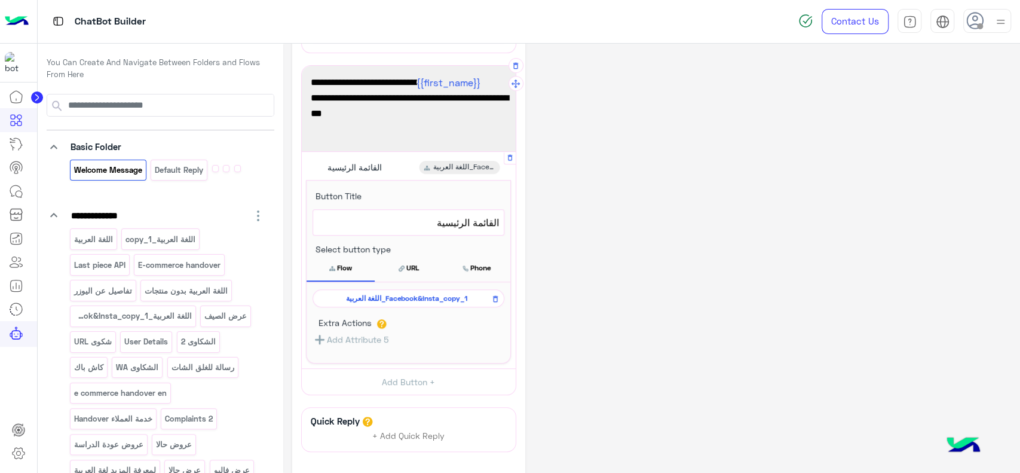
scroll to position [316, 0]
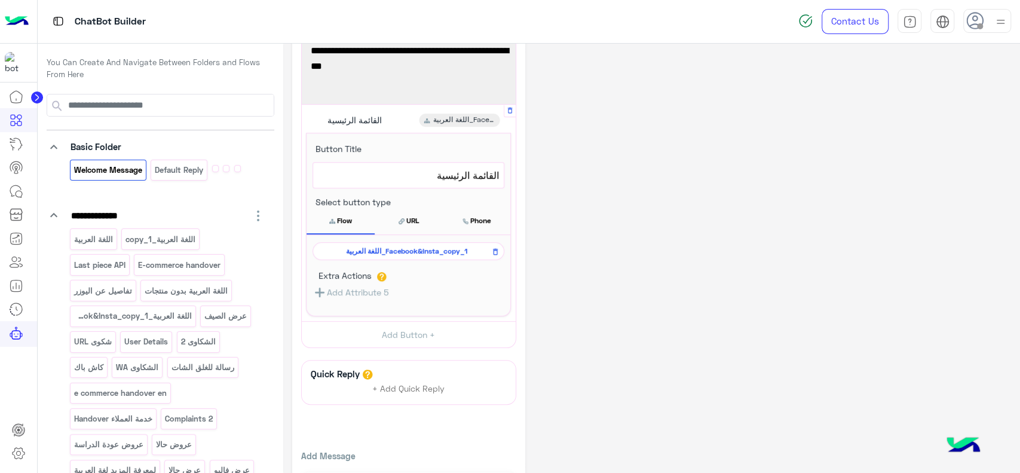
click at [356, 247] on span "اللغة العربية_Facebook&Insta_copy_1" at bounding box center [406, 251] width 174 height 11
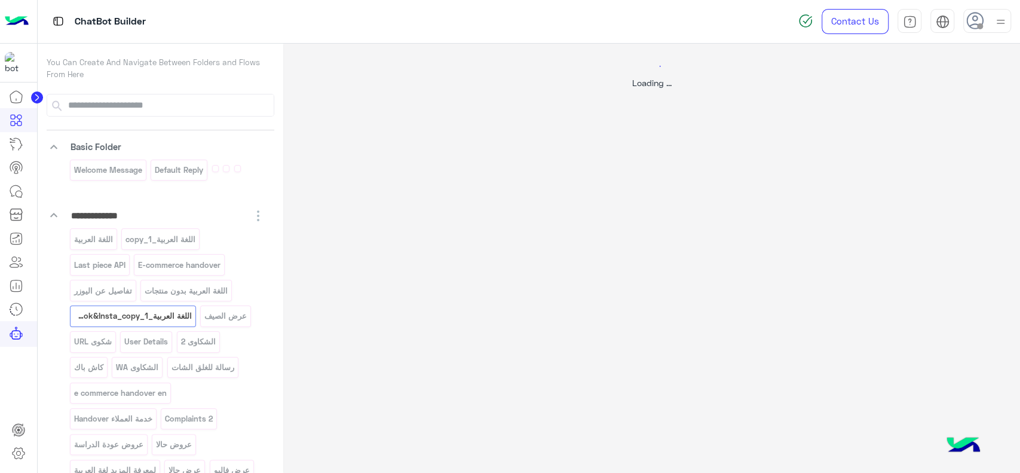
scroll to position [0, 0]
select select "*"
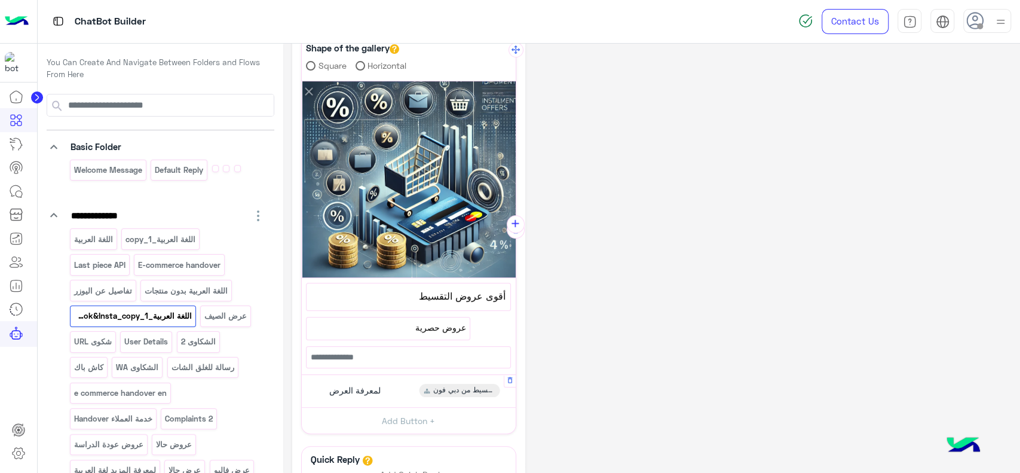
scroll to position [207, 0]
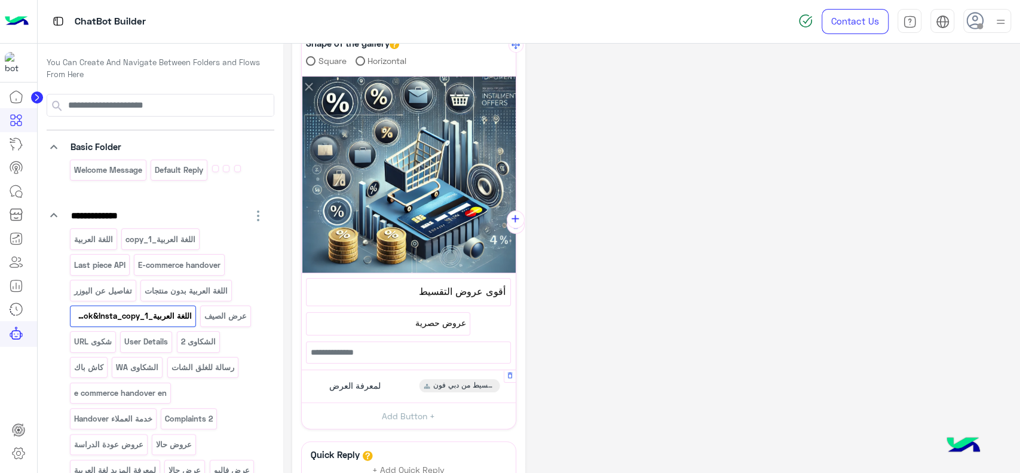
click at [358, 382] on span "لمعرفة العرض" at bounding box center [354, 385] width 51 height 11
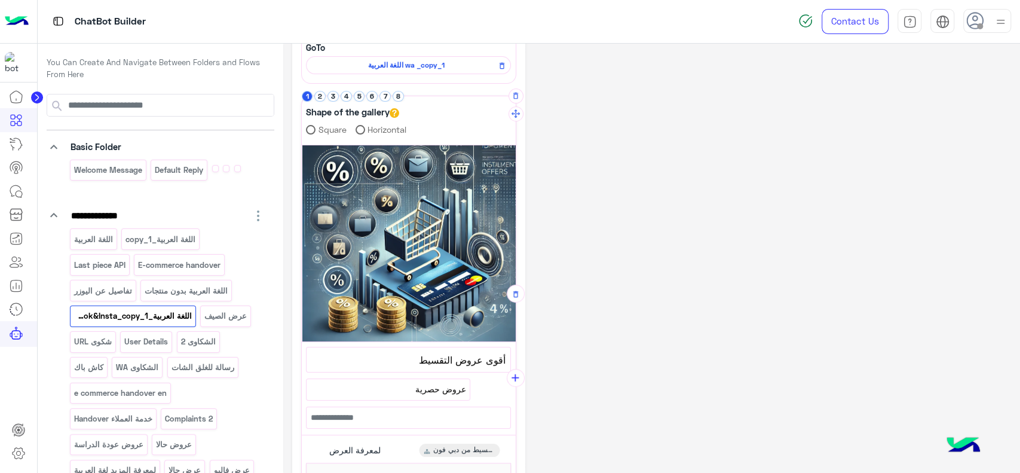
scroll to position [136, 0]
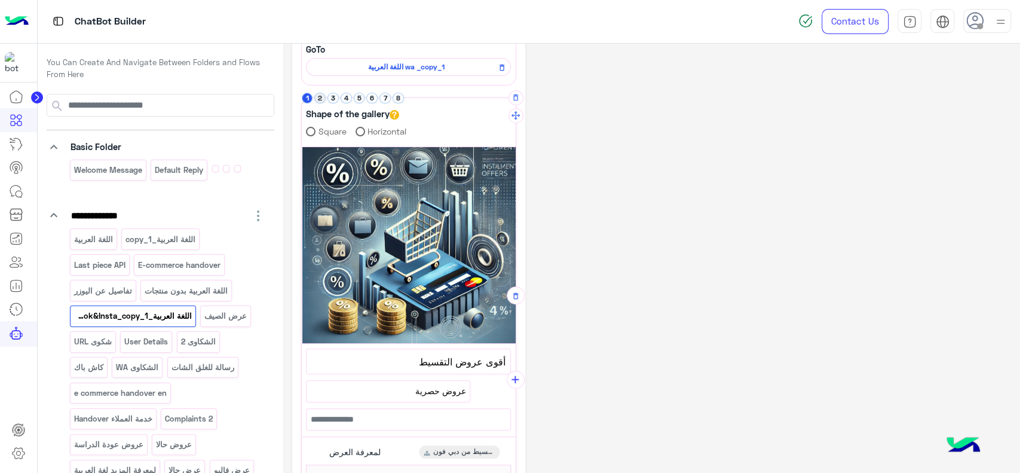
click at [320, 102] on button "2" at bounding box center [319, 98] width 11 height 11
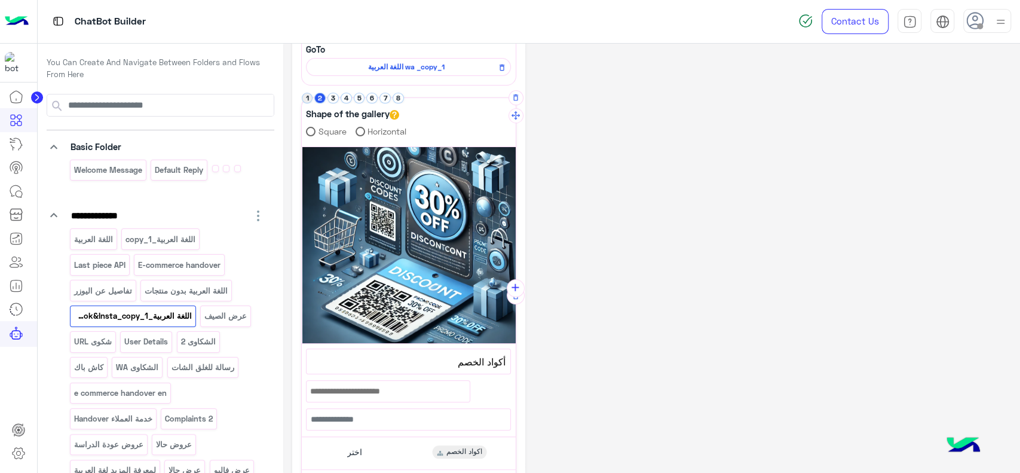
click at [308, 102] on button "1" at bounding box center [307, 98] width 11 height 11
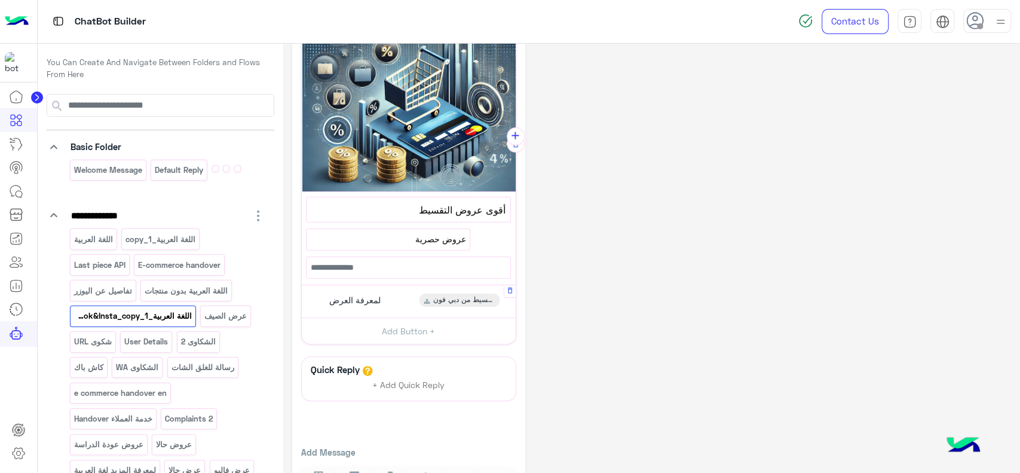
scroll to position [289, 0]
click at [377, 298] on span "لمعرفة العرض" at bounding box center [354, 298] width 51 height 11
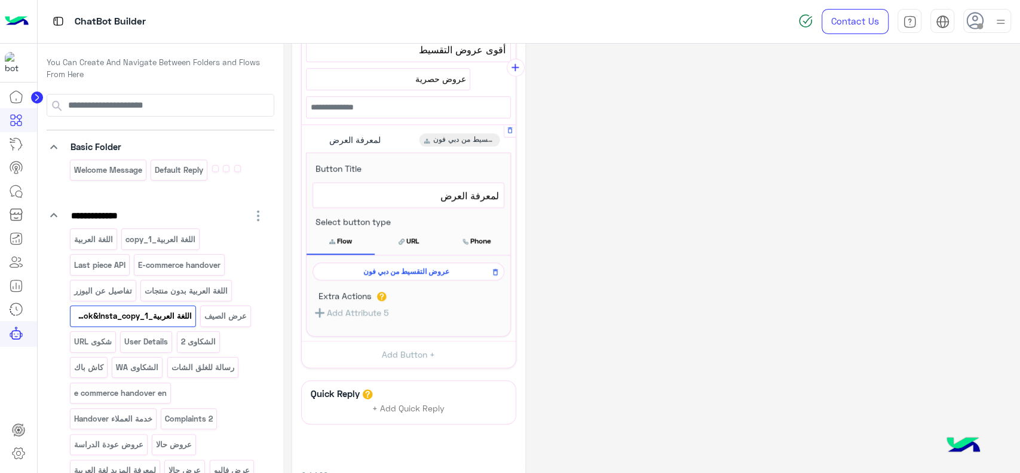
scroll to position [451, 0]
click at [390, 267] on span "عروض التقسيط من دبي فون" at bounding box center [406, 268] width 174 height 11
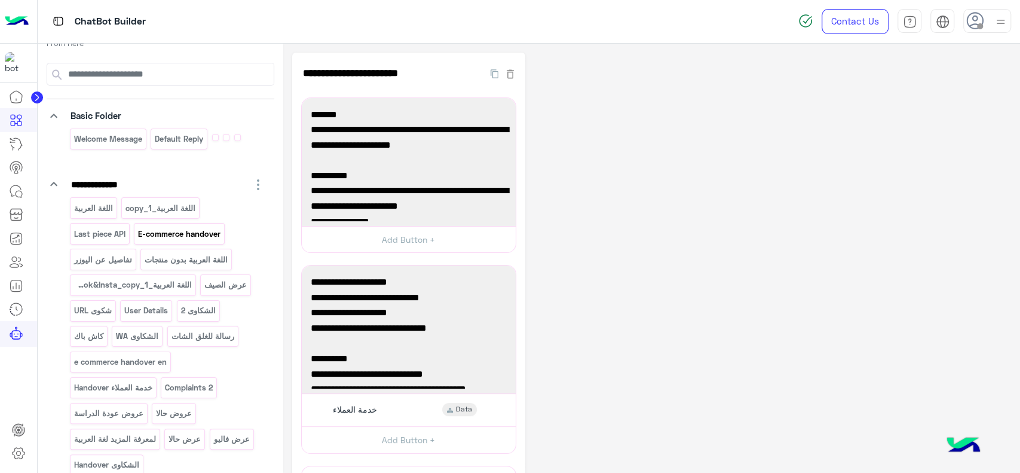
scroll to position [29, 0]
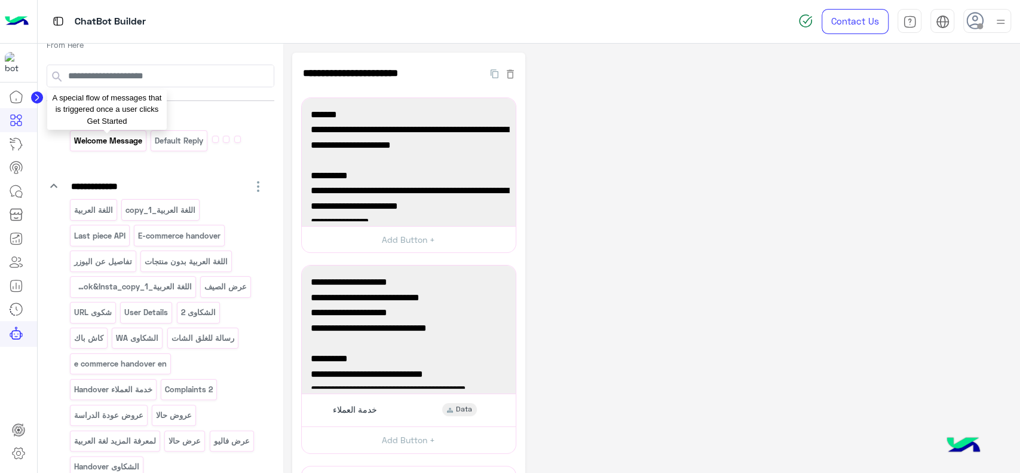
click at [131, 137] on p "Welcome Message" at bounding box center [108, 141] width 70 height 14
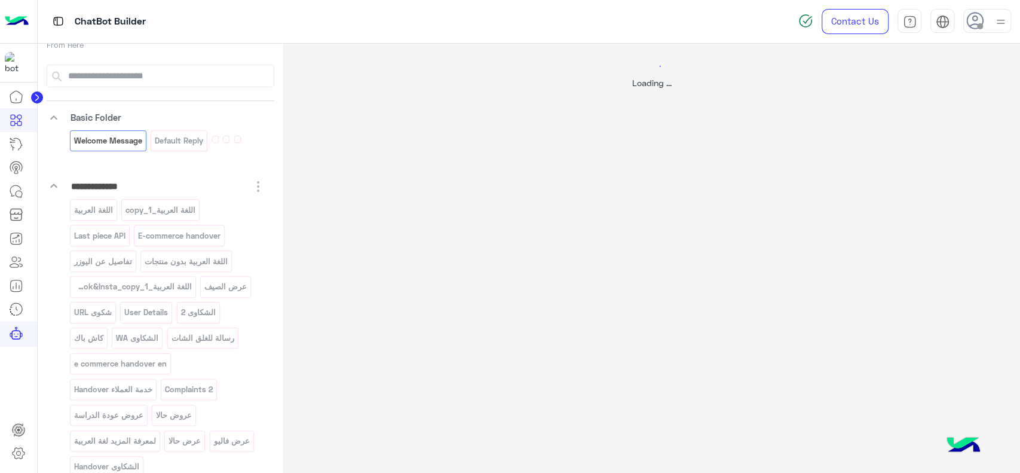
select select "*"
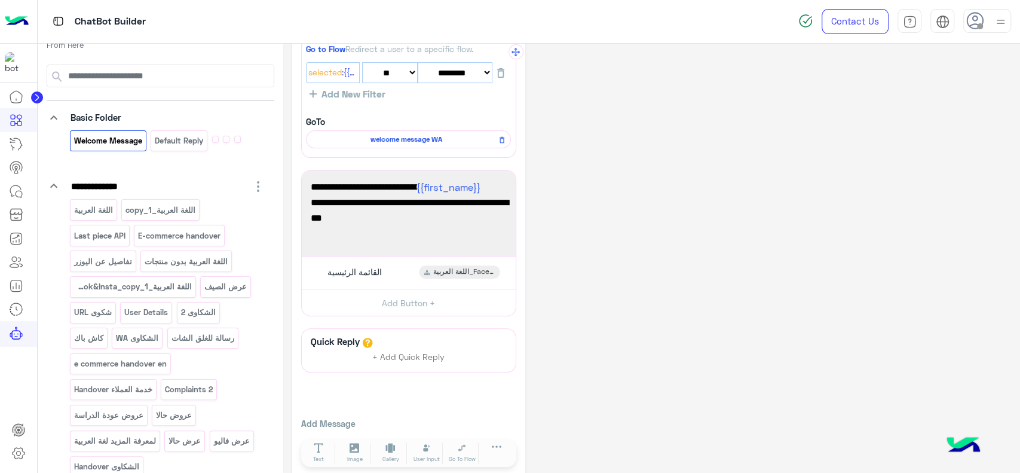
scroll to position [173, 0]
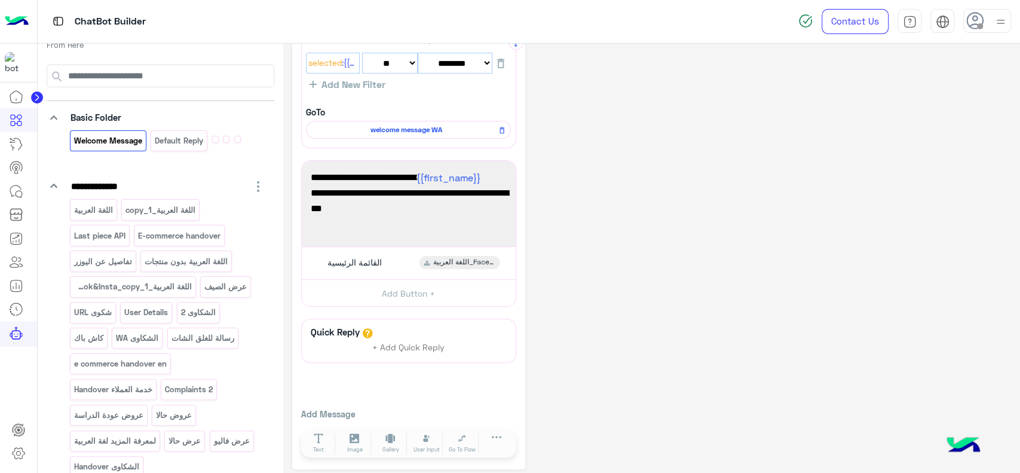
click at [428, 130] on span "welcome message WA" at bounding box center [407, 129] width 188 height 11
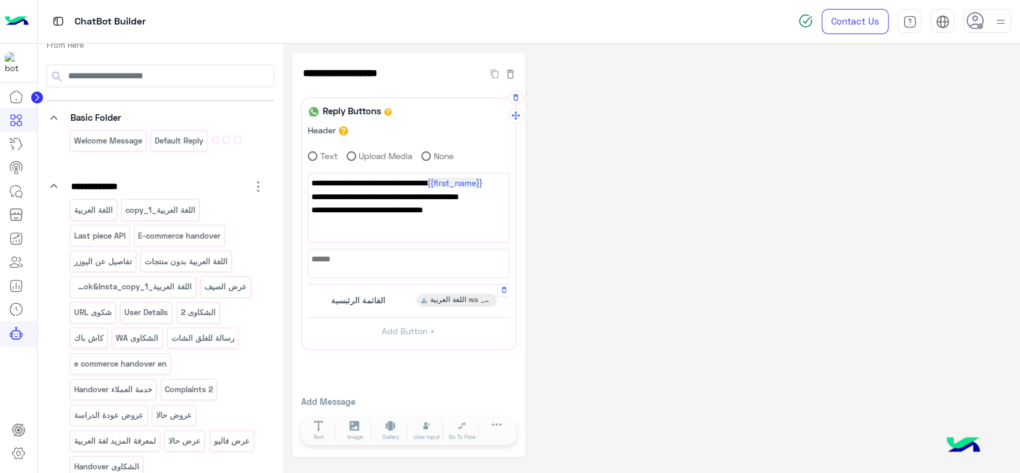
click at [375, 295] on span "القائمة الرئيسية" at bounding box center [358, 300] width 54 height 11
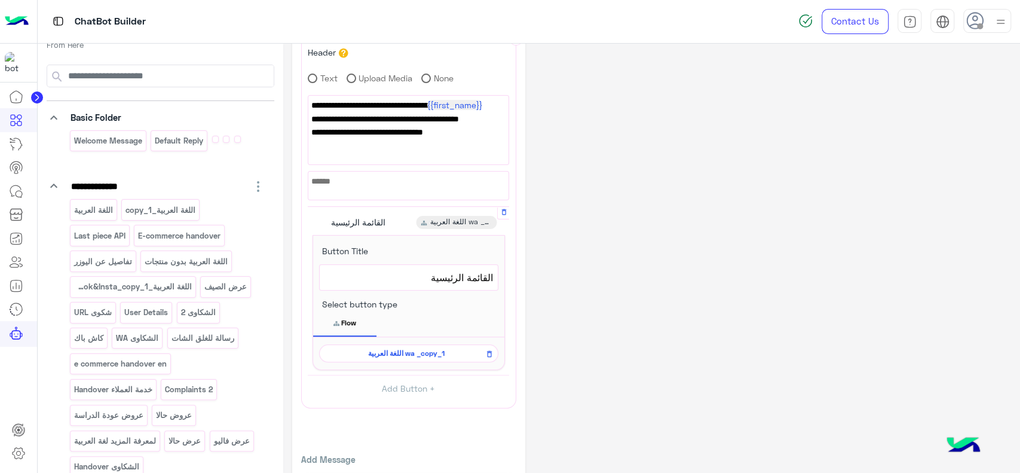
scroll to position [79, 0]
click at [492, 346] on icon at bounding box center [489, 352] width 8 height 14
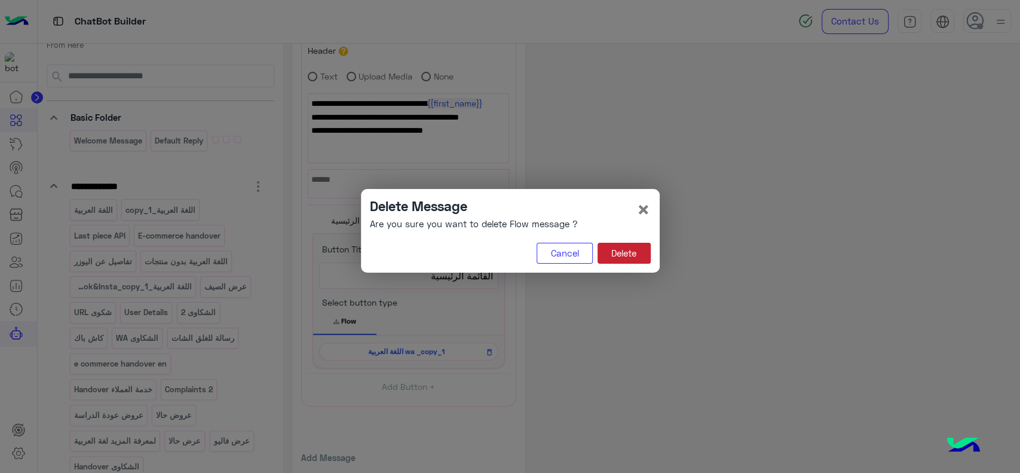
click at [616, 256] on button "Delete" at bounding box center [624, 254] width 53 height 22
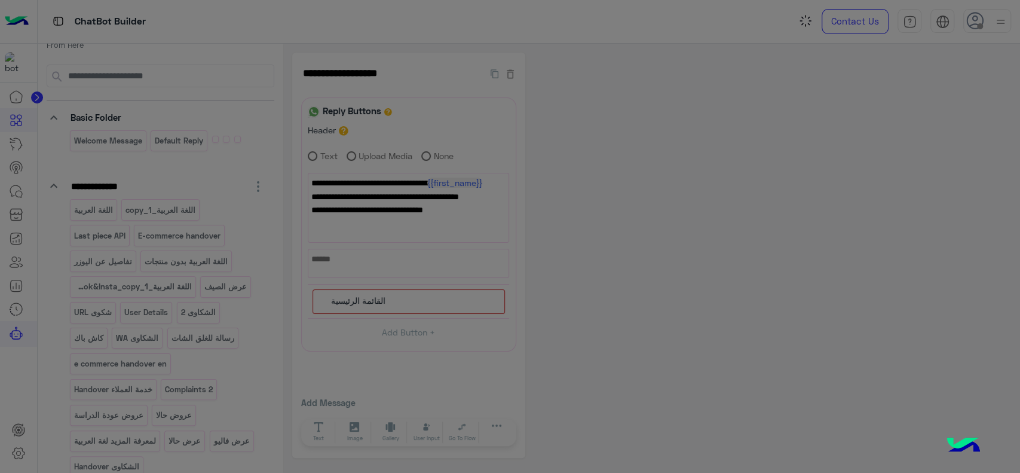
scroll to position [0, 0]
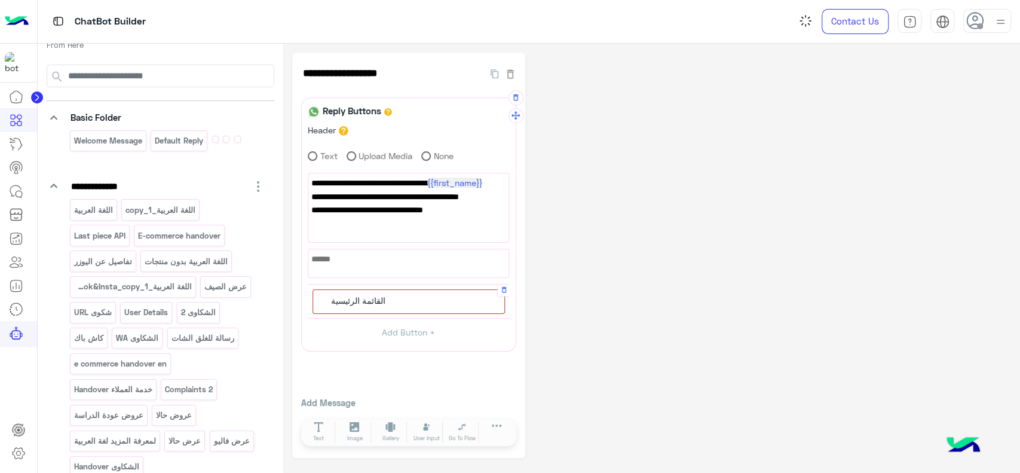
click at [435, 305] on div "القائمة الرئيسية" at bounding box center [409, 301] width 192 height 25
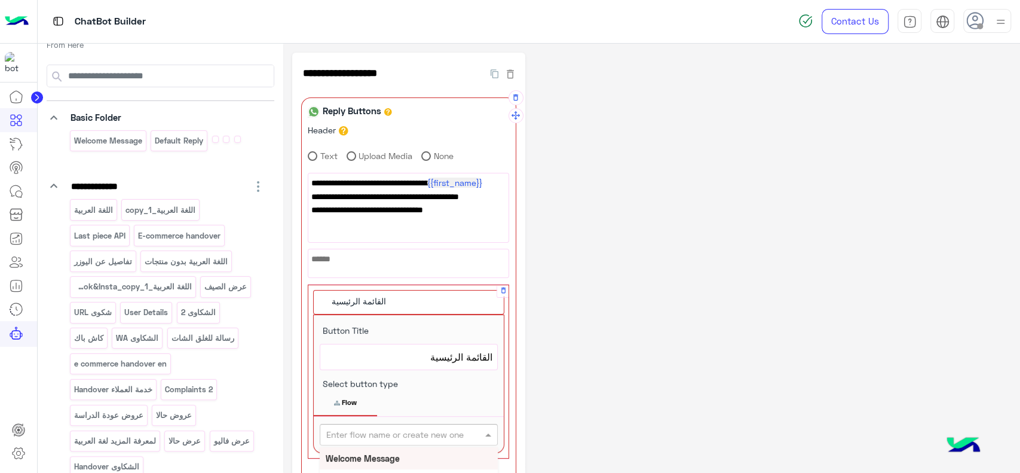
click at [397, 428] on input "text" at bounding box center [389, 434] width 127 height 13
type input "****"
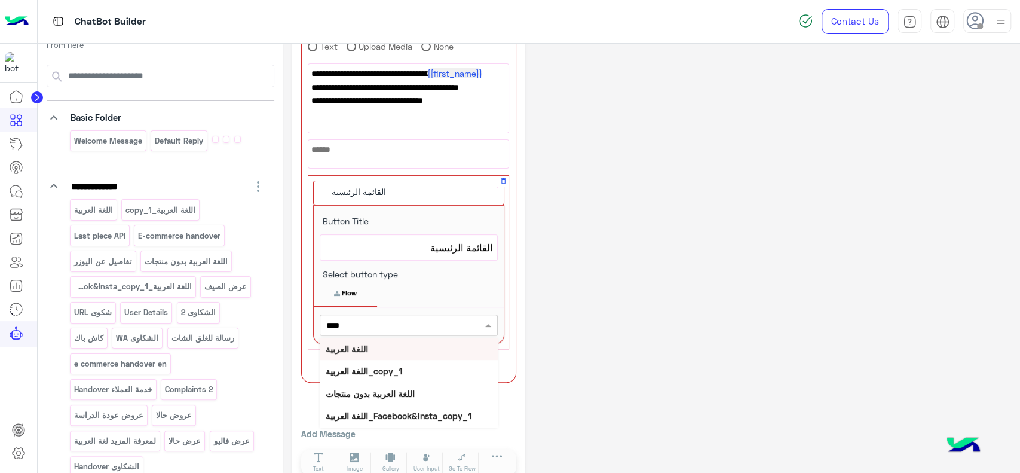
scroll to position [110, 0]
click at [402, 414] on b "اللغة العربية_Facebook&Insta_copy_1" at bounding box center [399, 415] width 146 height 10
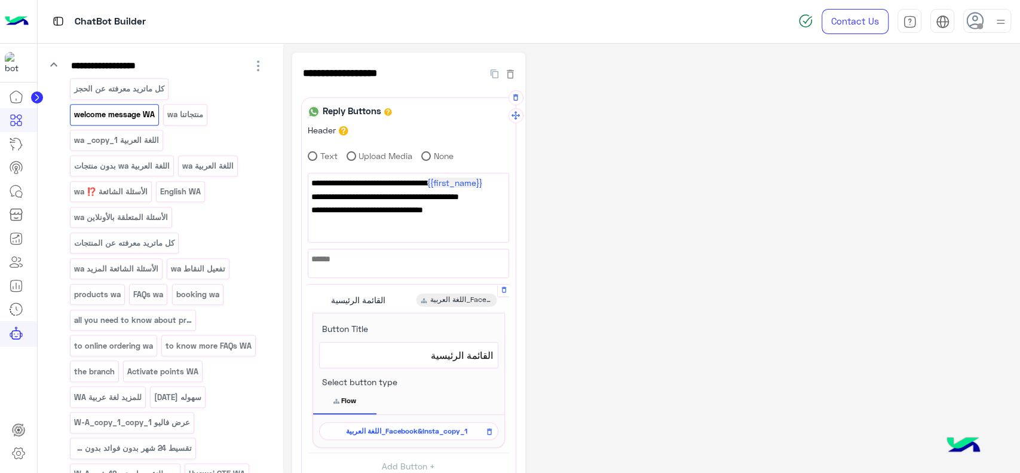
scroll to position [651, 0]
click at [488, 430] on icon at bounding box center [489, 431] width 5 height 7
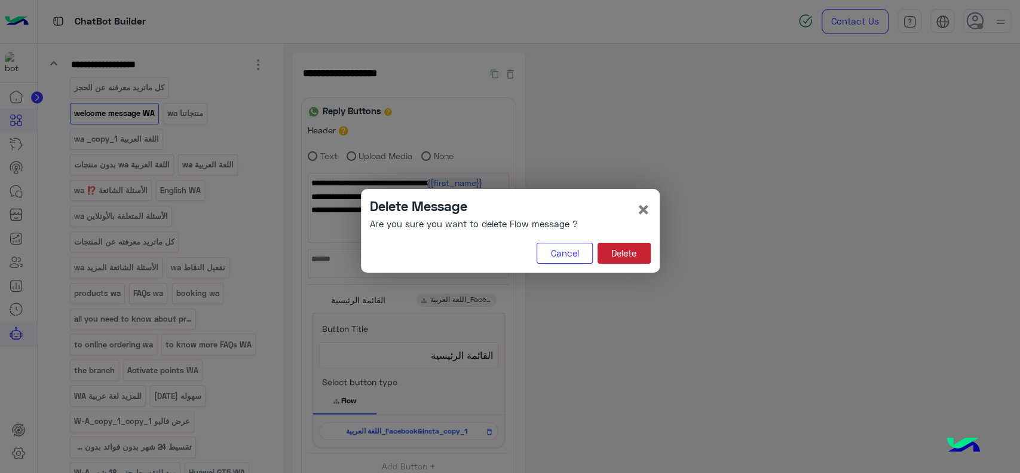
click at [617, 243] on button "Delete" at bounding box center [624, 254] width 53 height 22
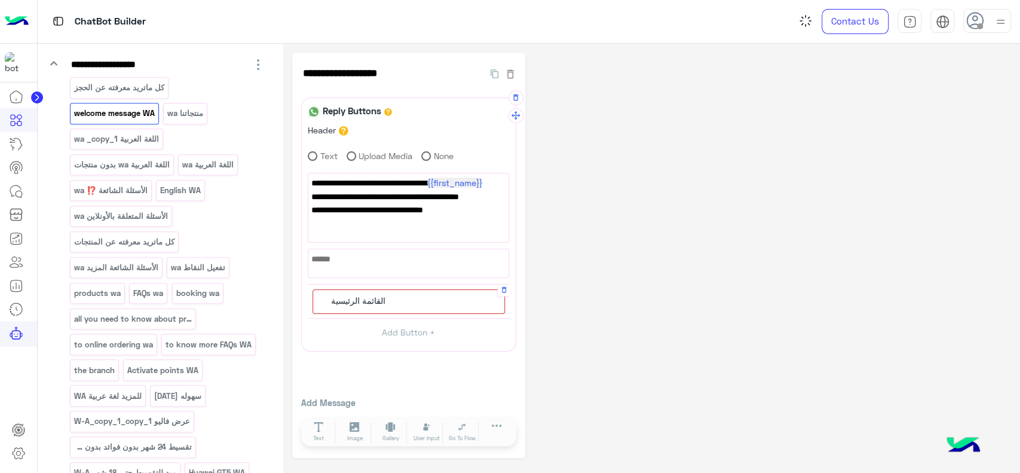
click at [428, 305] on div "القائمة الرئيسية" at bounding box center [409, 301] width 192 height 25
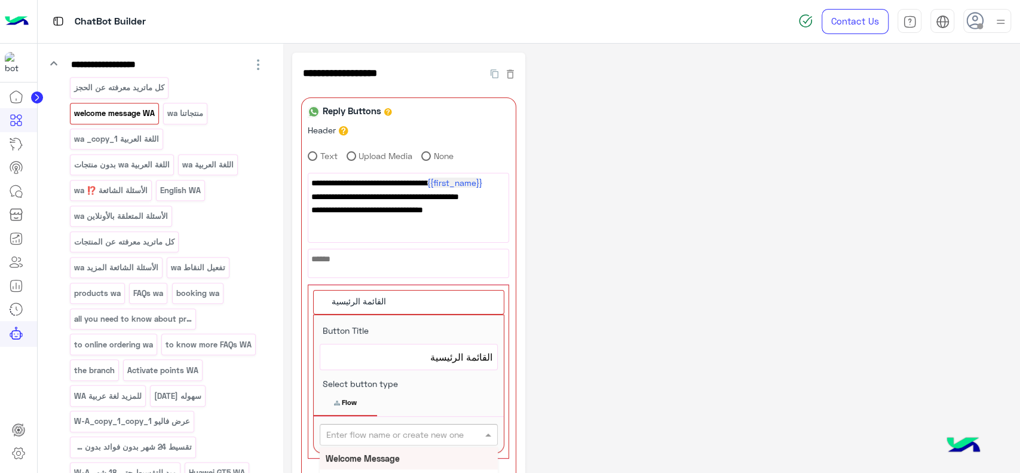
click at [399, 433] on input "text" at bounding box center [389, 434] width 127 height 13
type input "****"
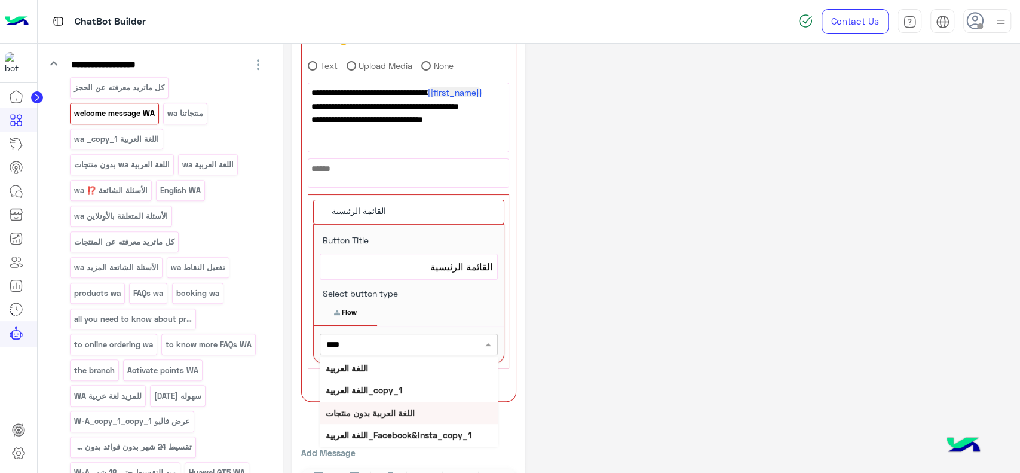
scroll to position [91, 0]
click at [411, 388] on div "اللغة العربية_copy_1" at bounding box center [409, 389] width 178 height 22
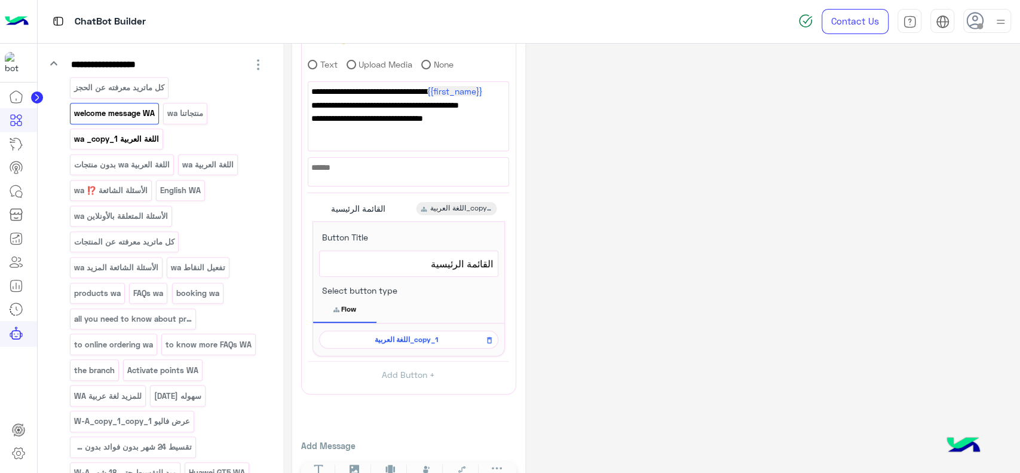
click at [133, 137] on p "اللغة العربية wa _copy_1" at bounding box center [116, 139] width 87 height 14
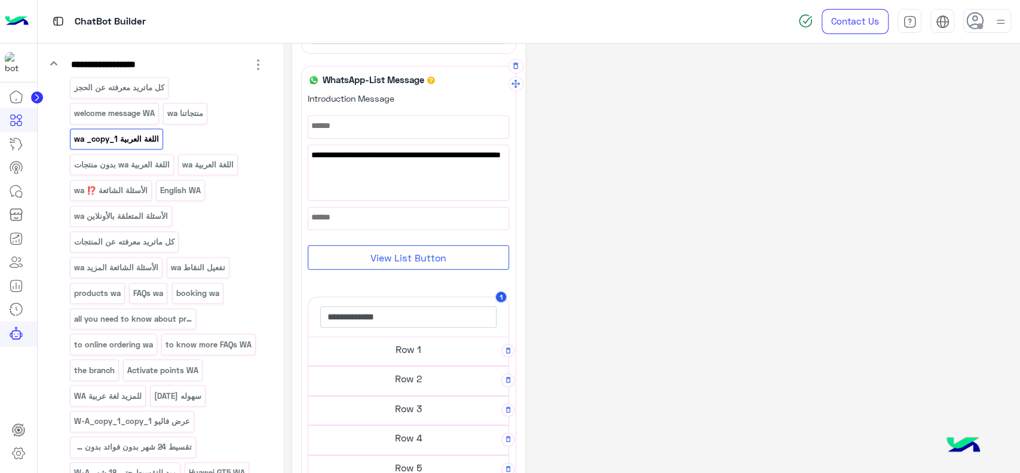
scroll to position [169, 0]
click at [363, 354] on h5 "Row 1" at bounding box center [408, 348] width 200 height 24
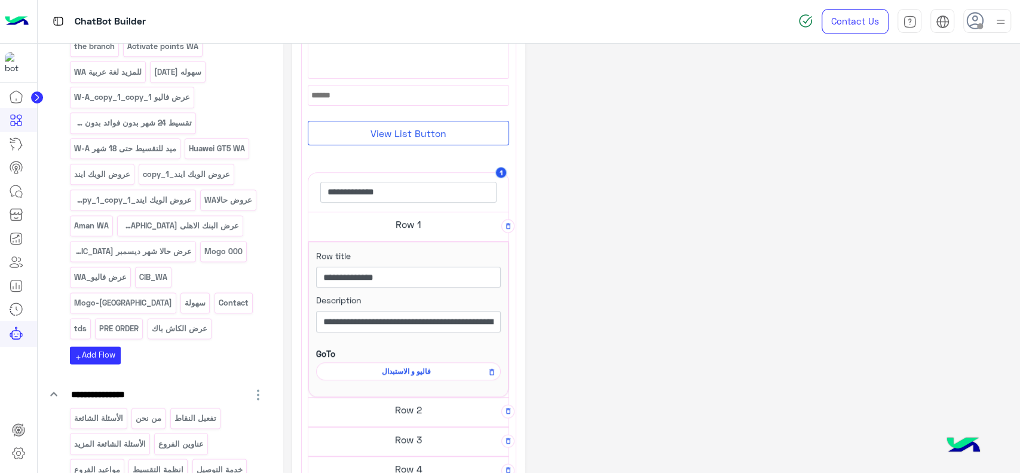
scroll to position [978, 0]
click at [359, 366] on span "فاليو و الاستبدال" at bounding box center [406, 371] width 167 height 11
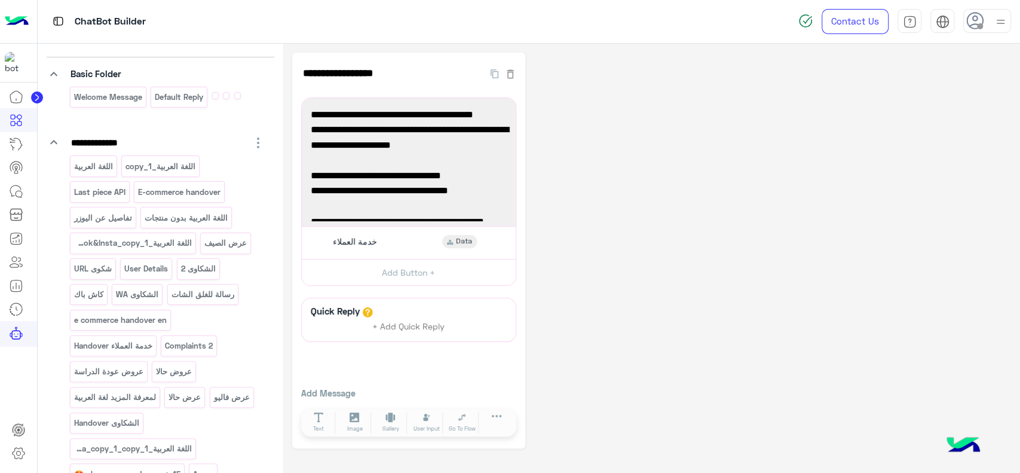
scroll to position [0, 0]
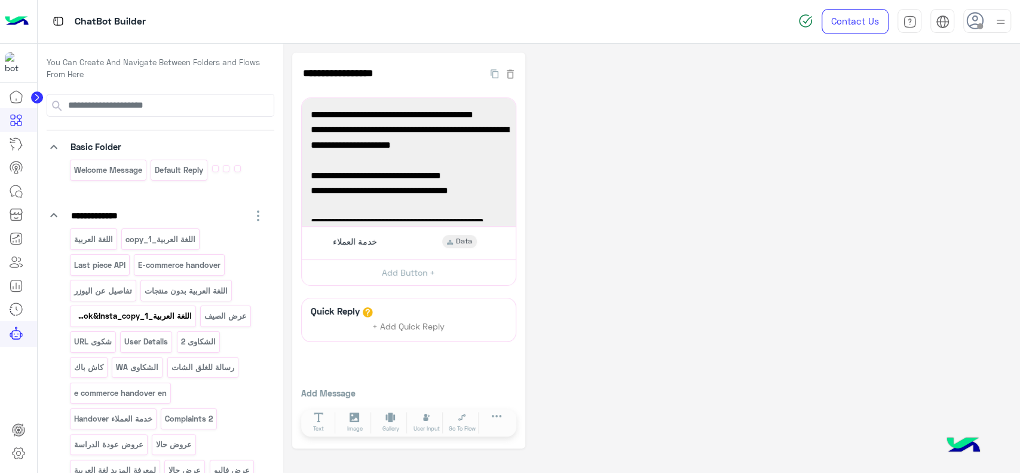
click at [130, 313] on p "اللغة العربية_Facebook&Insta_copy_1" at bounding box center [133, 316] width 120 height 14
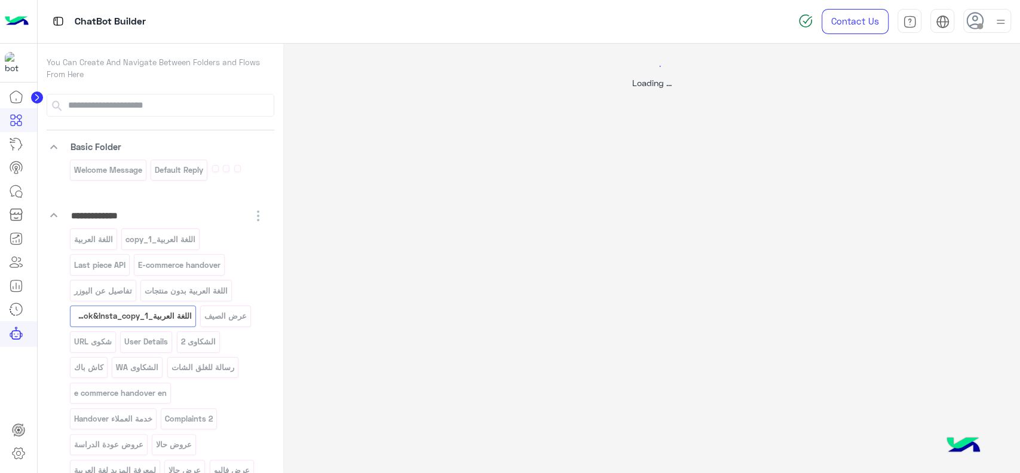
select select "*"
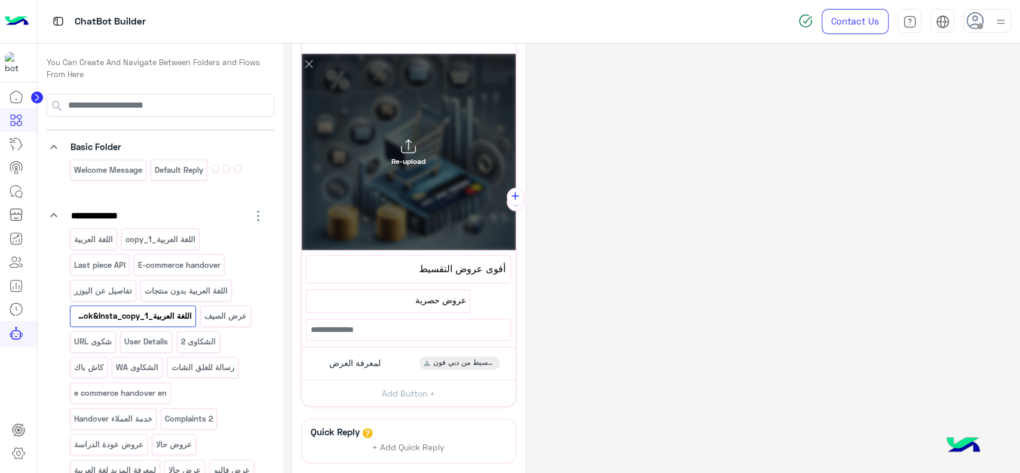
scroll to position [230, 0]
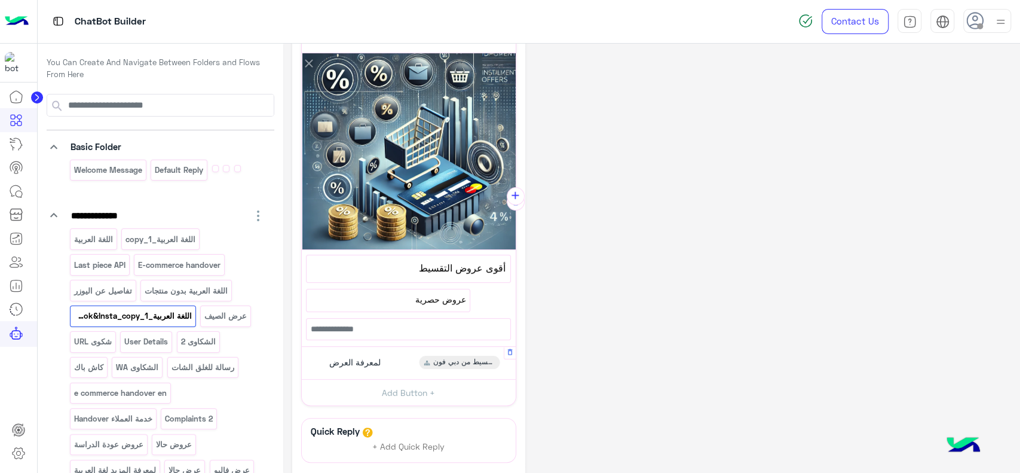
click at [386, 361] on div "لمعرفة العرض عروض التقسيط من دبي فون" at bounding box center [408, 362] width 205 height 23
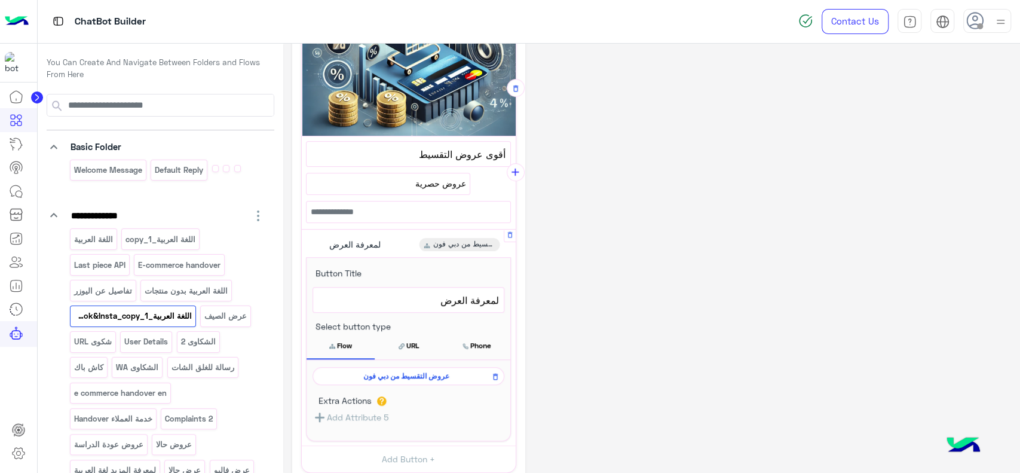
scroll to position [365, 0]
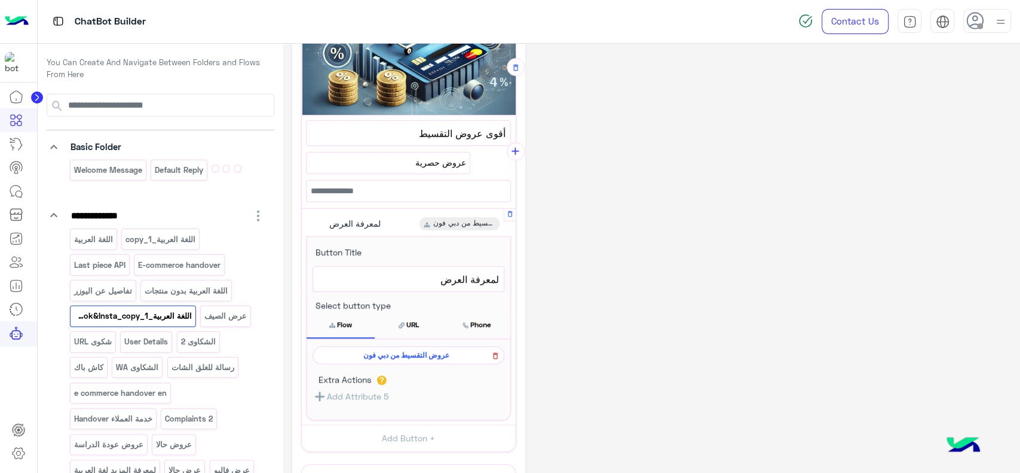
click at [496, 352] on icon at bounding box center [495, 355] width 8 height 14
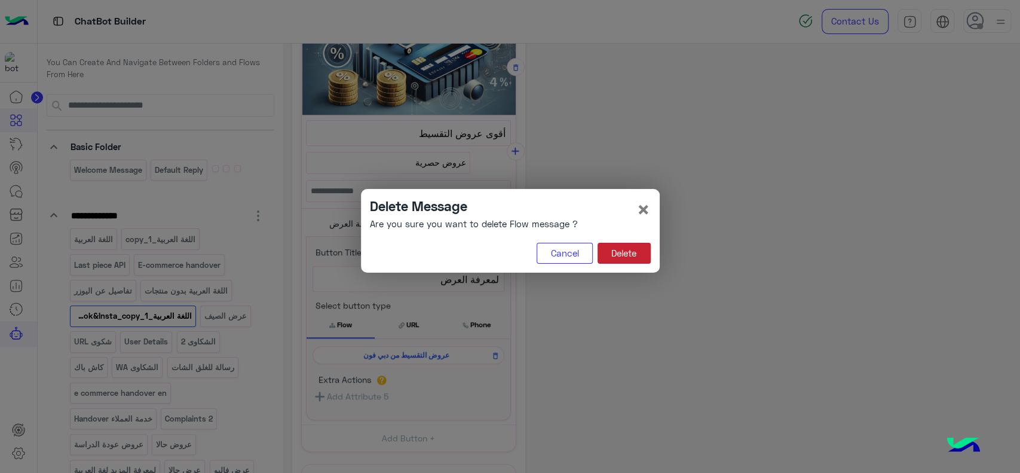
click at [620, 255] on button "Delete" at bounding box center [624, 254] width 53 height 22
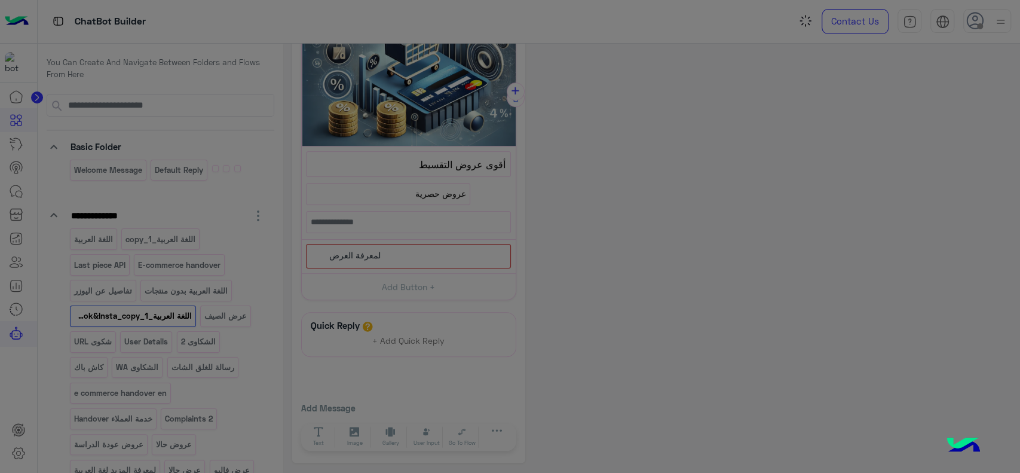
scroll to position [273, 0]
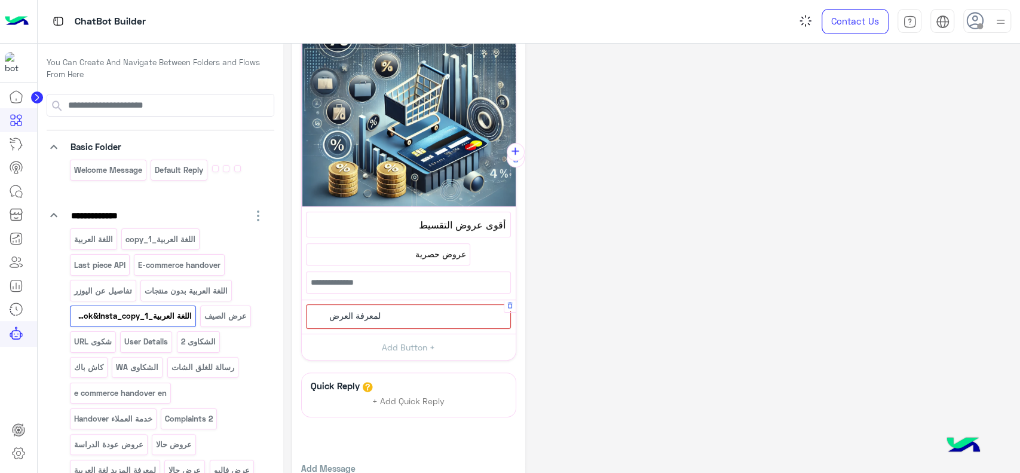
click at [430, 313] on div "لمعرفة العرض" at bounding box center [408, 316] width 205 height 25
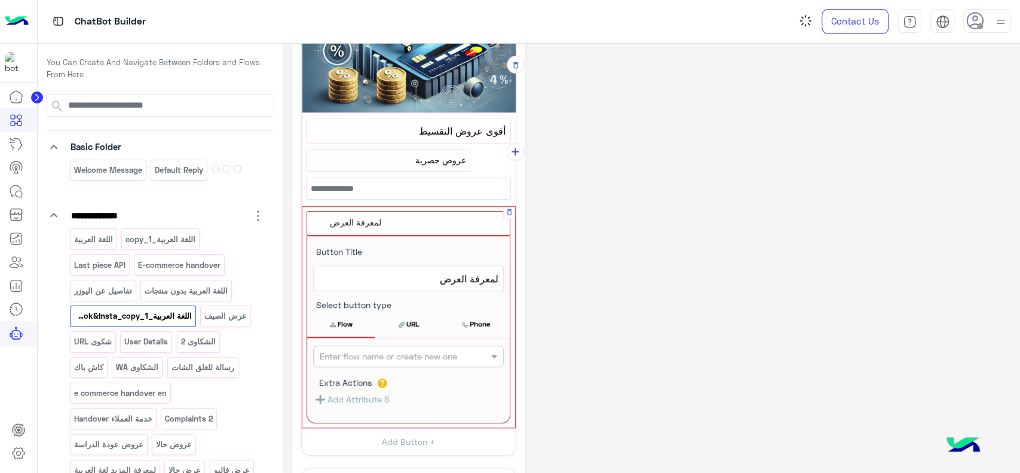
scroll to position [368, 0]
click at [403, 360] on div "Enter flow name or create new one" at bounding box center [408, 356] width 191 height 22
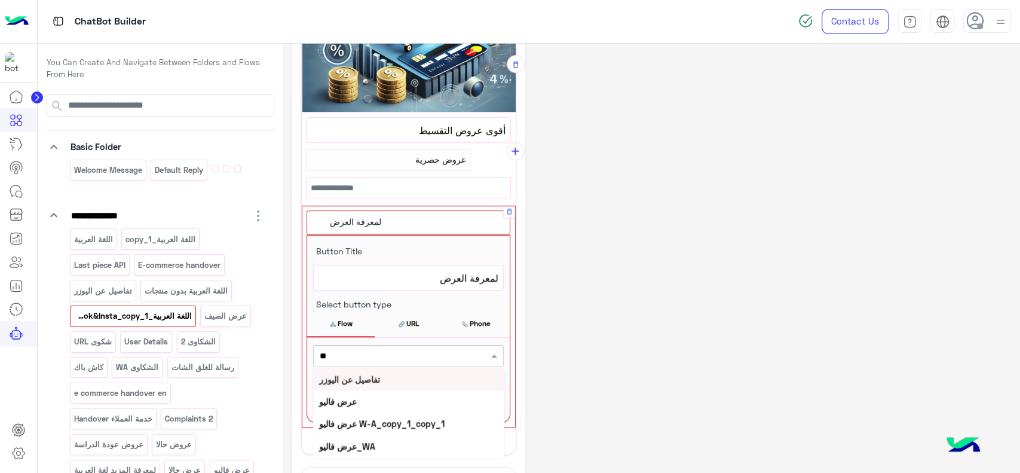
type input "***"
click at [375, 437] on div "فاليو و الاستبدال" at bounding box center [408, 446] width 191 height 22
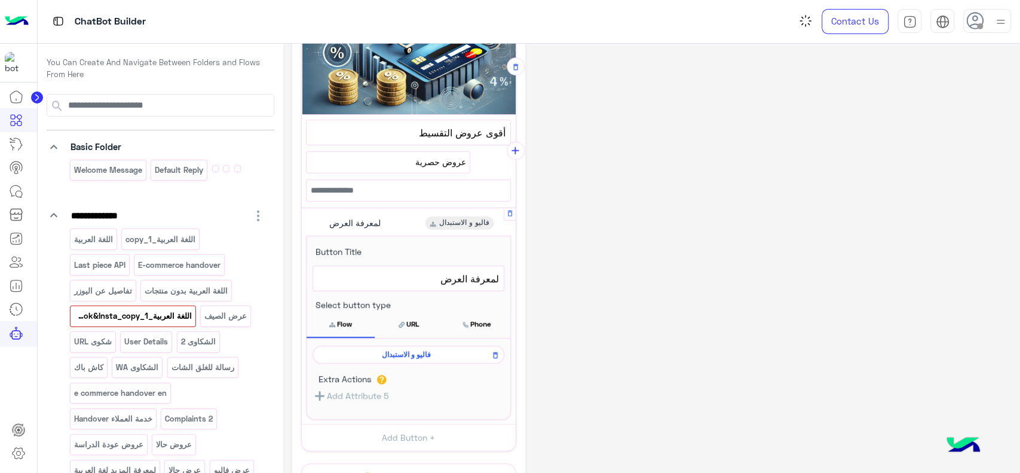
scroll to position [365, 0]
click at [558, 304] on div "**********" at bounding box center [651, 151] width 719 height 926
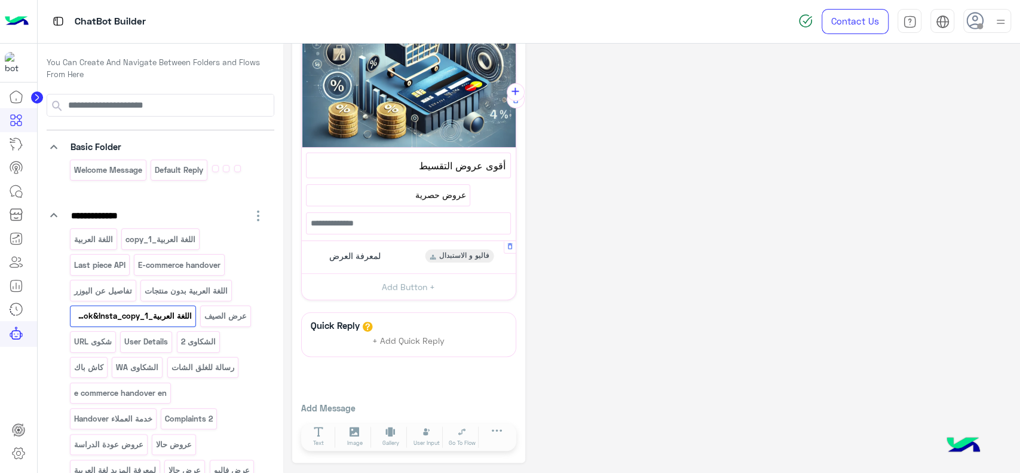
scroll to position [273, 0]
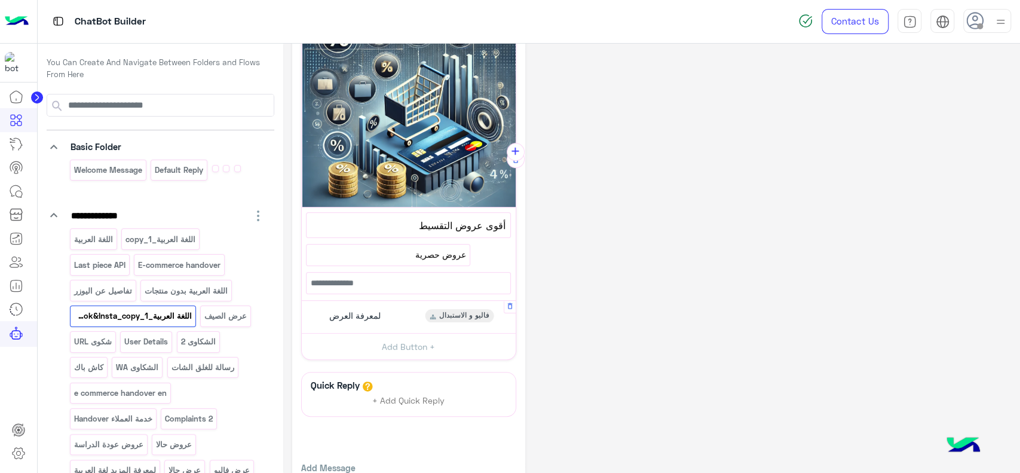
click at [436, 315] on div "فاليو و الاستبدال" at bounding box center [459, 315] width 69 height 13
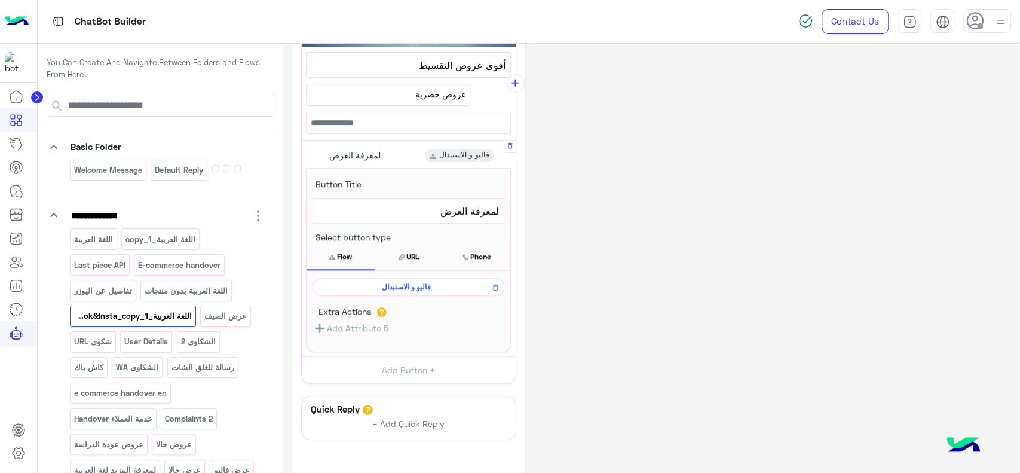
scroll to position [449, 0]
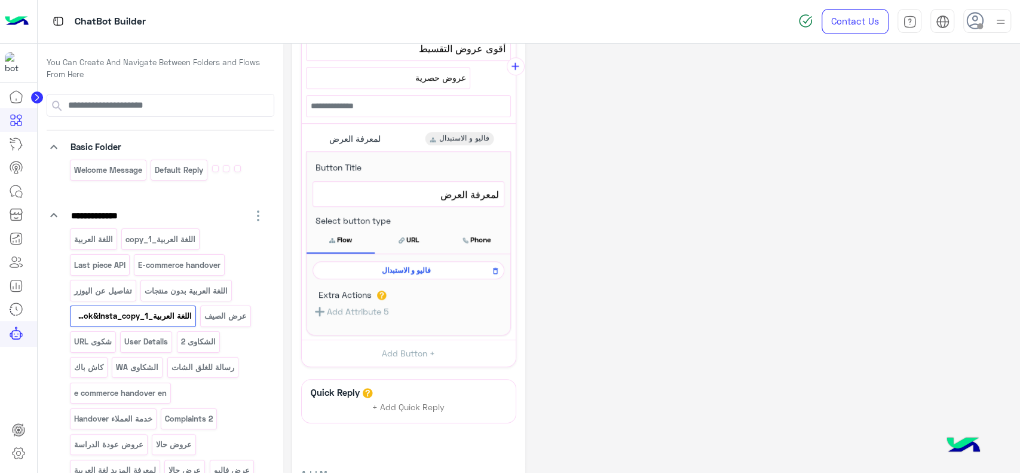
click at [431, 270] on span "فاليو و الاستبدال" at bounding box center [406, 270] width 174 height 11
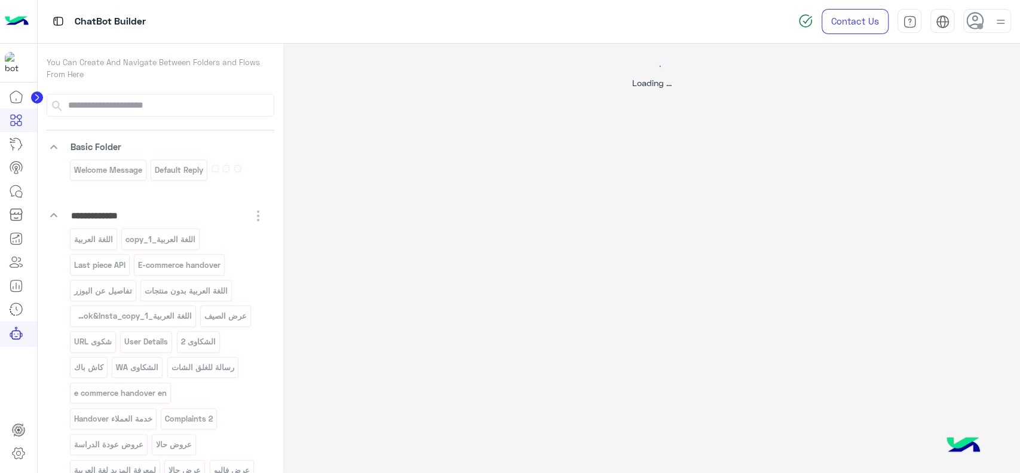
scroll to position [0, 0]
